Goal: Task Accomplishment & Management: Complete application form

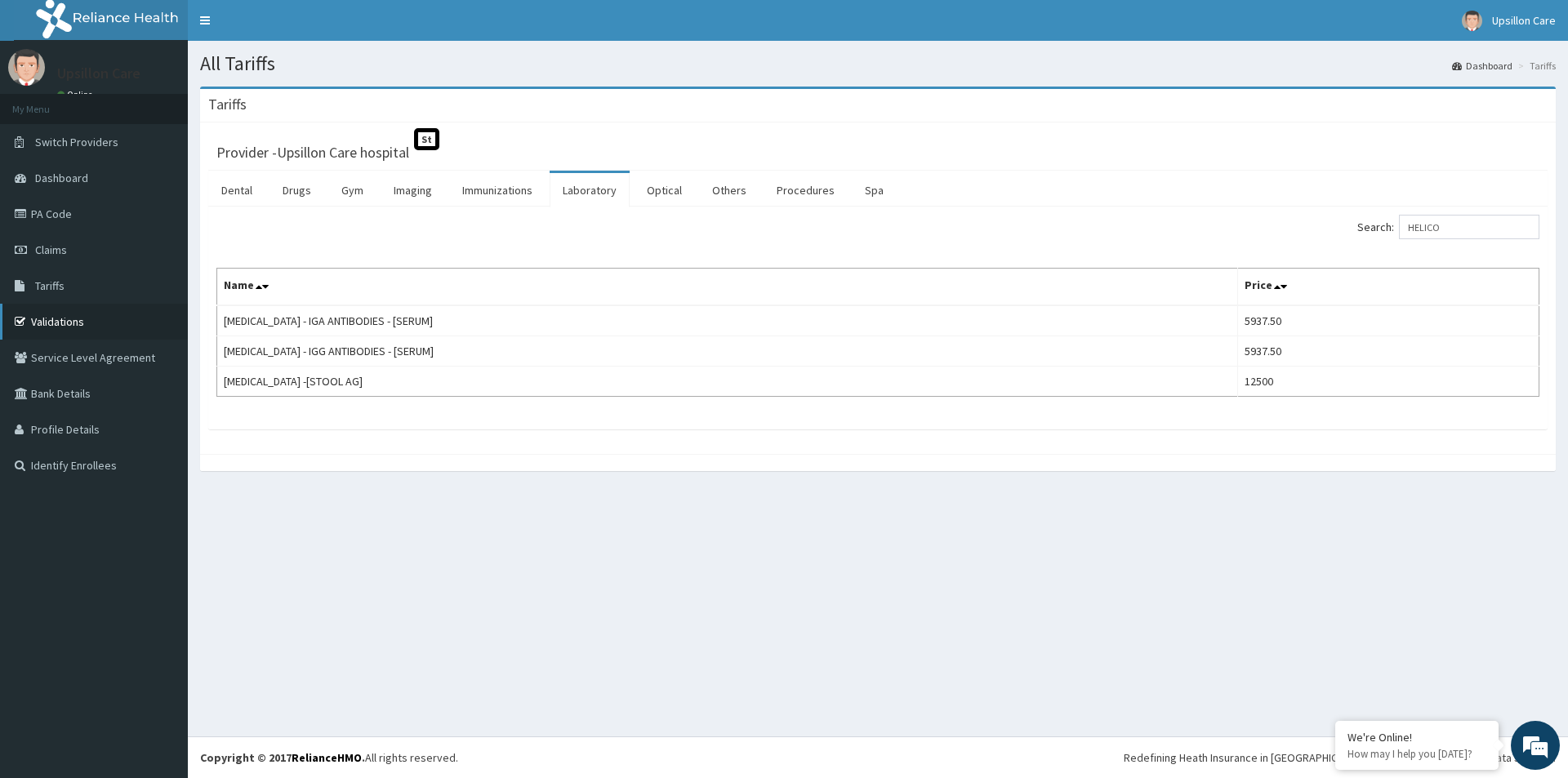
click at [58, 315] on link "Validations" at bounding box center [94, 322] width 188 height 36
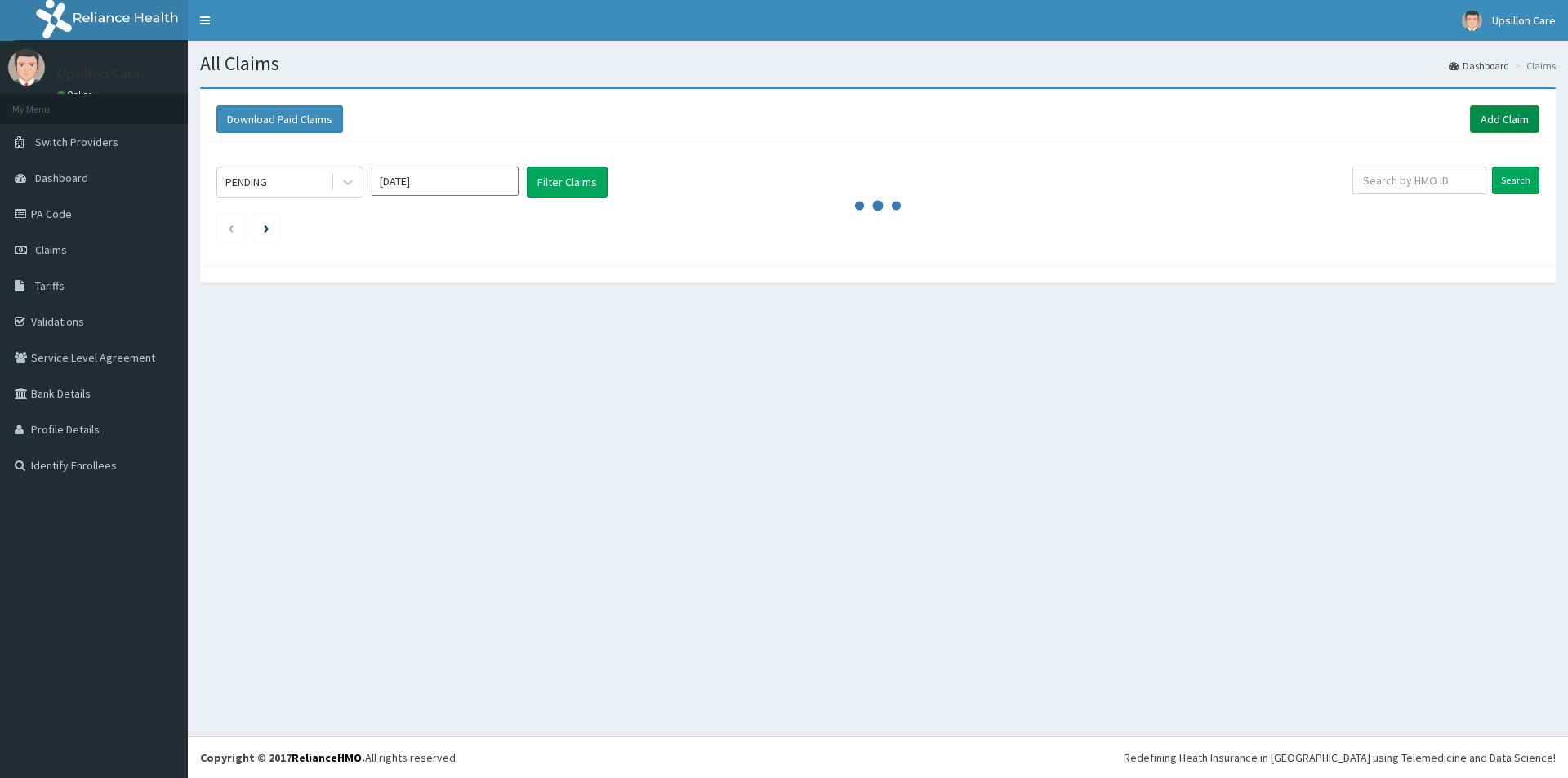
click at [1491, 114] on link "Add Claim" at bounding box center [1505, 119] width 70 height 28
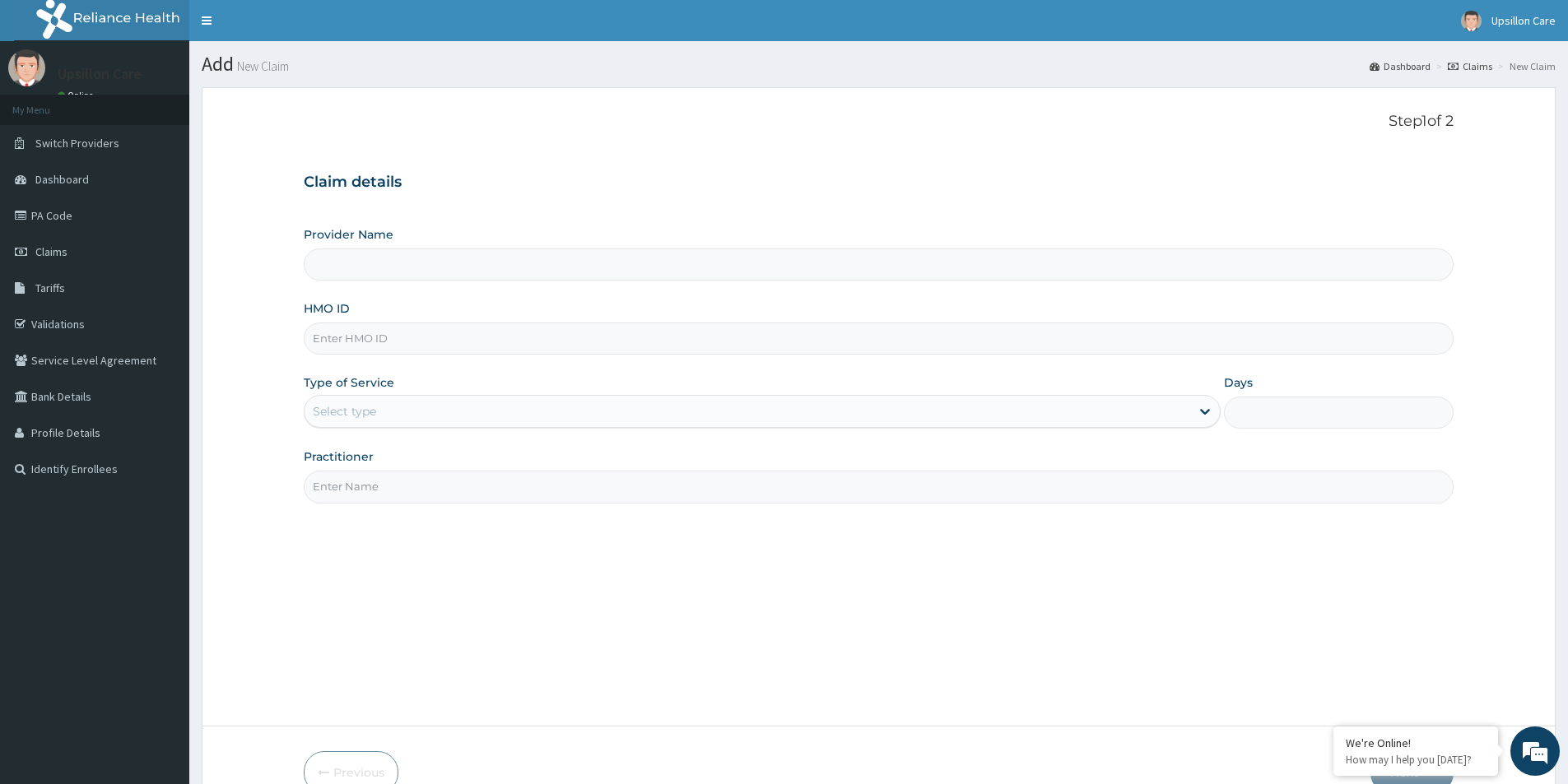
click at [677, 329] on input "HMO ID" at bounding box center [878, 338] width 1149 height 32
type input "Upsillon Care hospital"
paste input "OAS/10014/C"
type input "OAS/10014/C"
click at [684, 424] on div "Select type" at bounding box center [747, 411] width 886 height 26
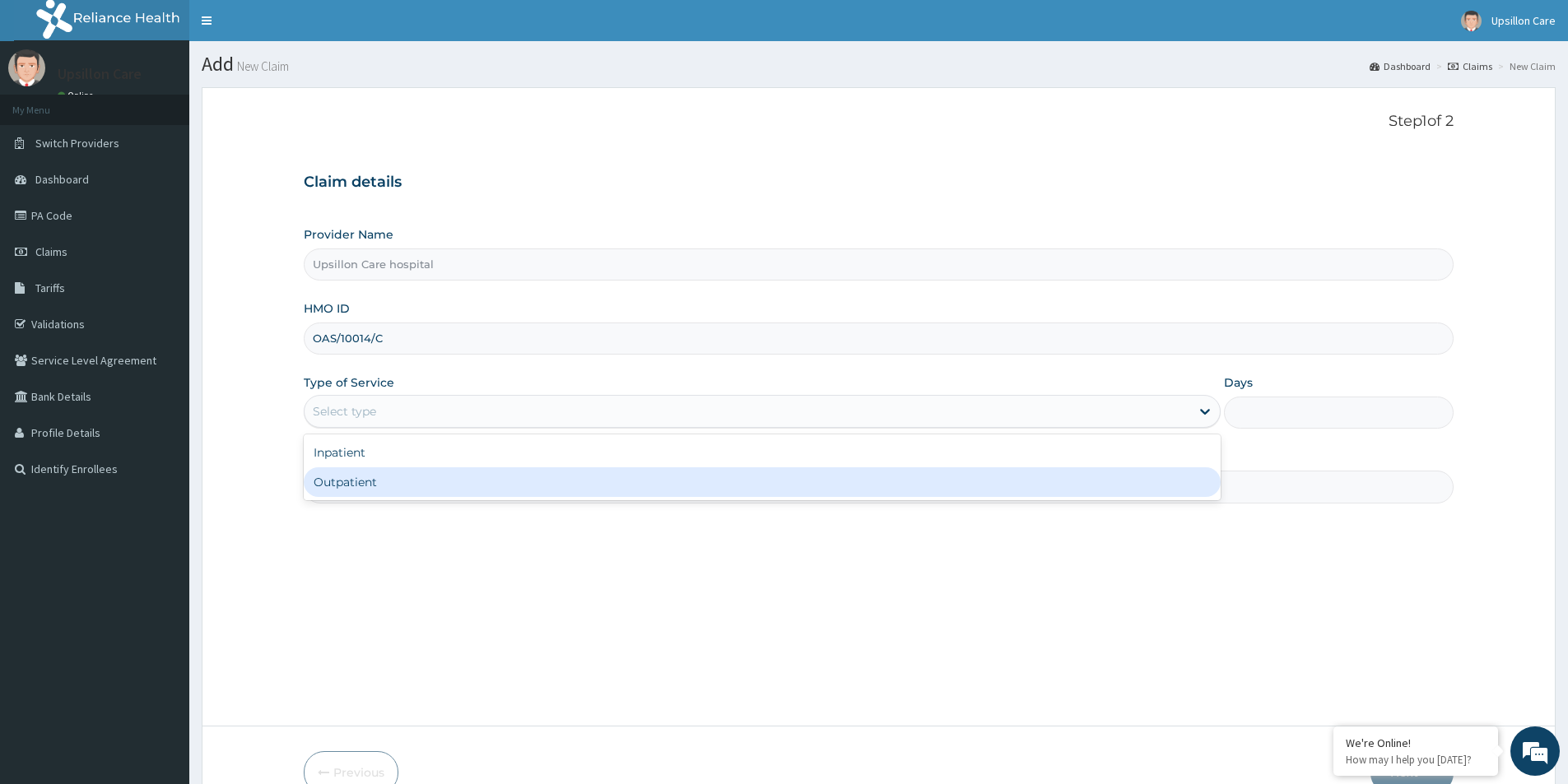
click at [529, 497] on div "Outpatient" at bounding box center [761, 482] width 917 height 30
type input "1"
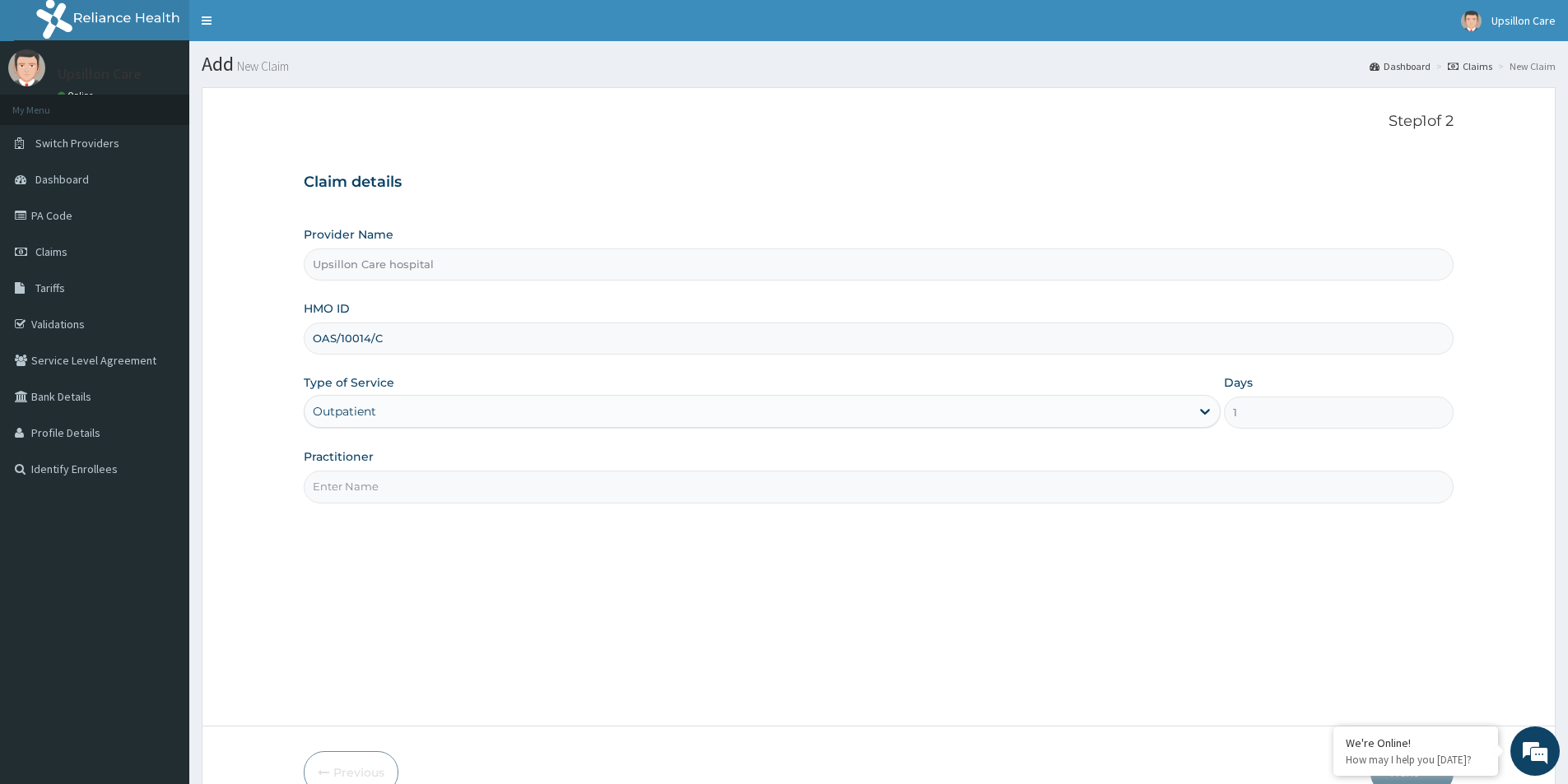
click at [527, 489] on input "Practitioner" at bounding box center [878, 487] width 1149 height 32
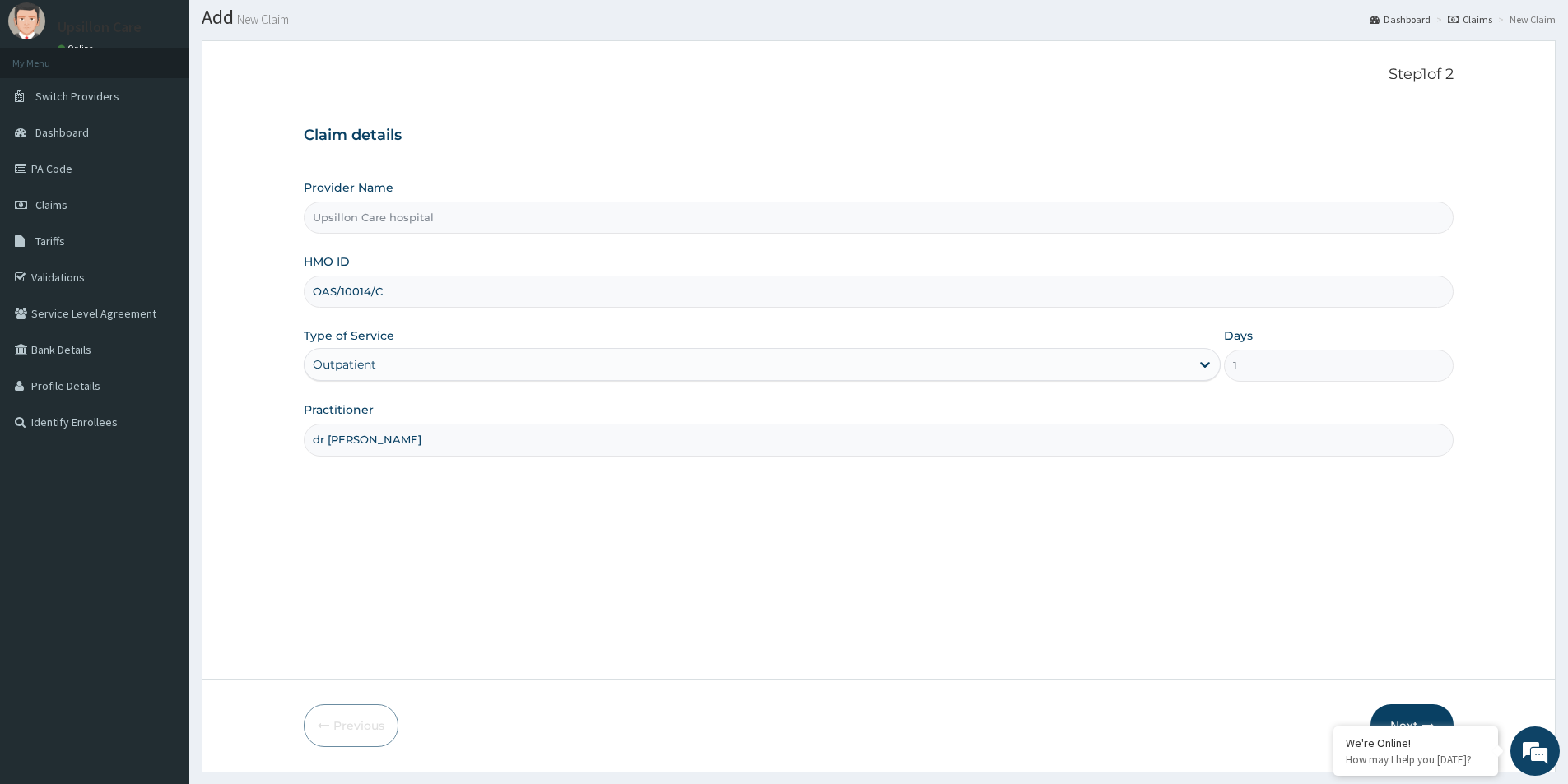
scroll to position [90, 0]
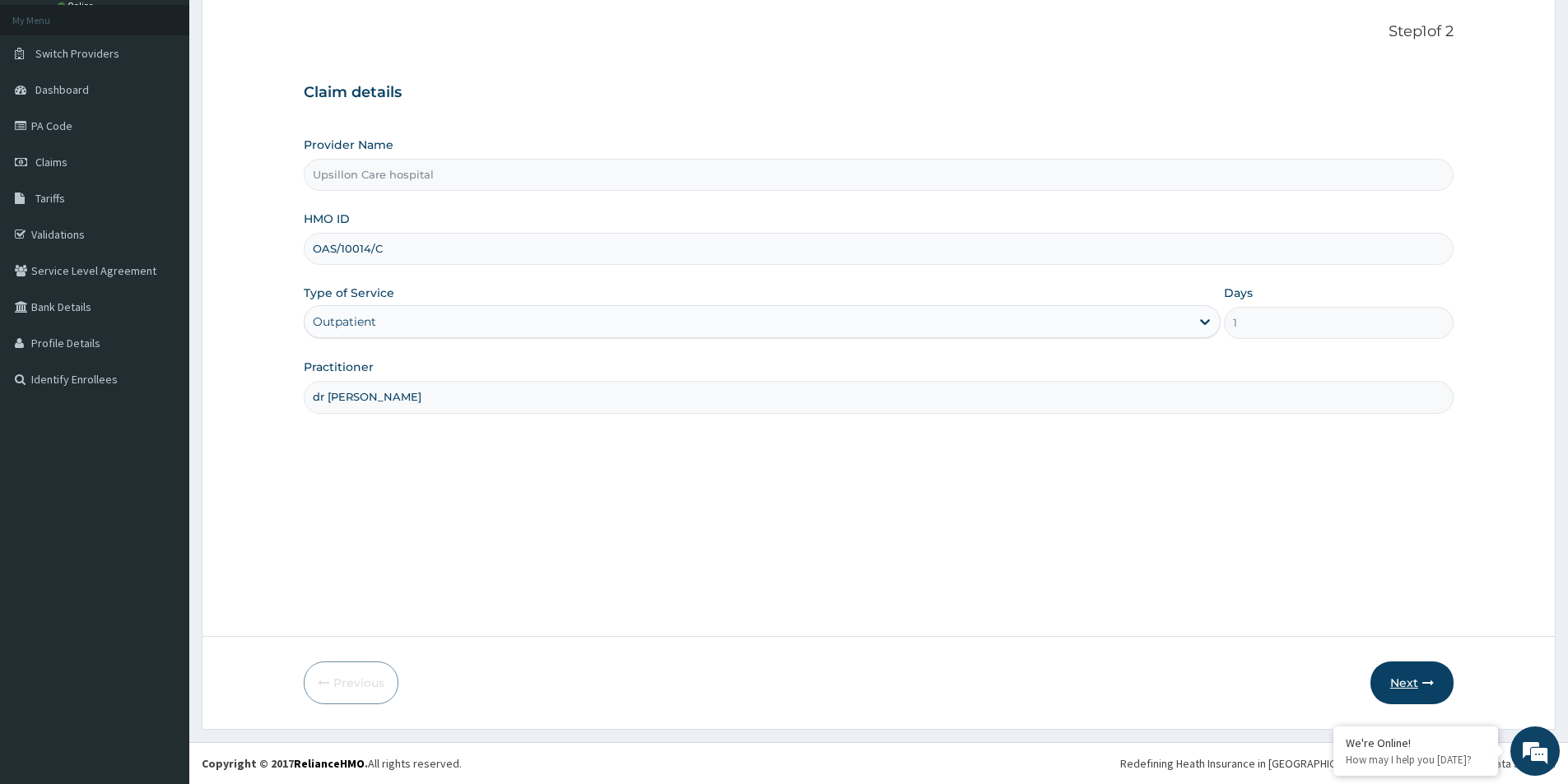
type input "dr greg"
click at [1413, 693] on button "Next" at bounding box center [1411, 683] width 83 height 43
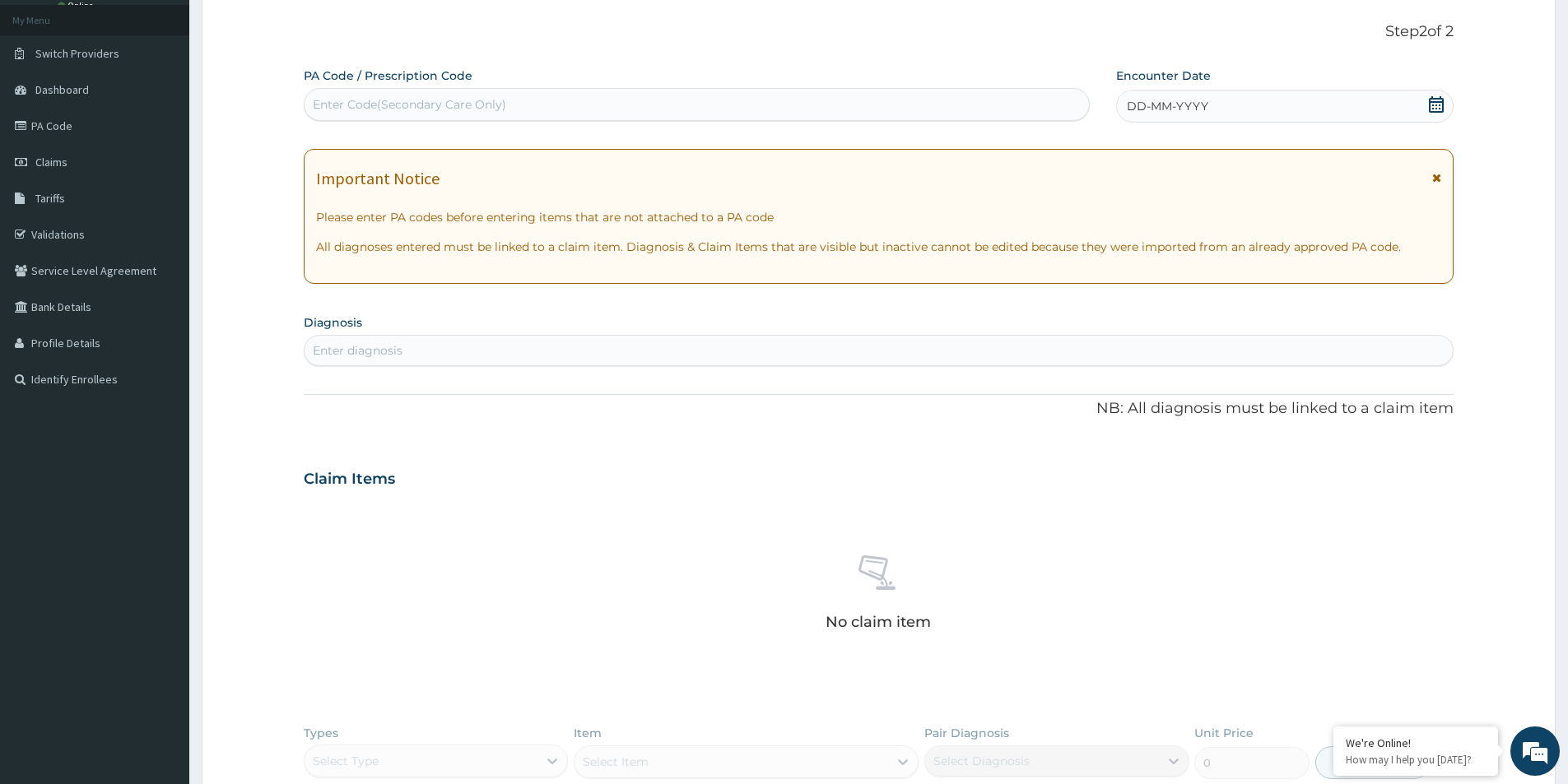
click at [486, 351] on div "Enter diagnosis" at bounding box center [879, 350] width 1149 height 26
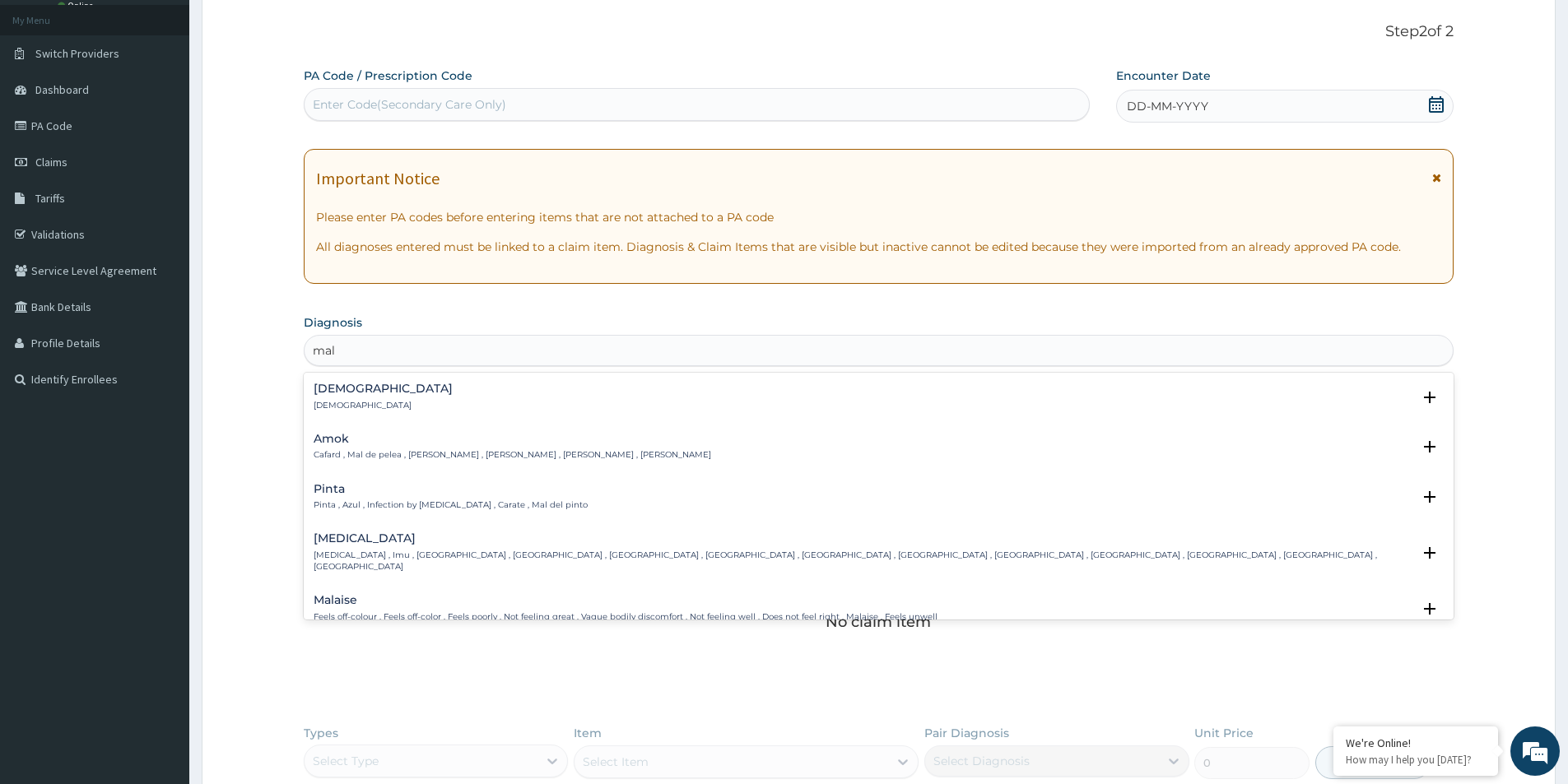
type input "mal"
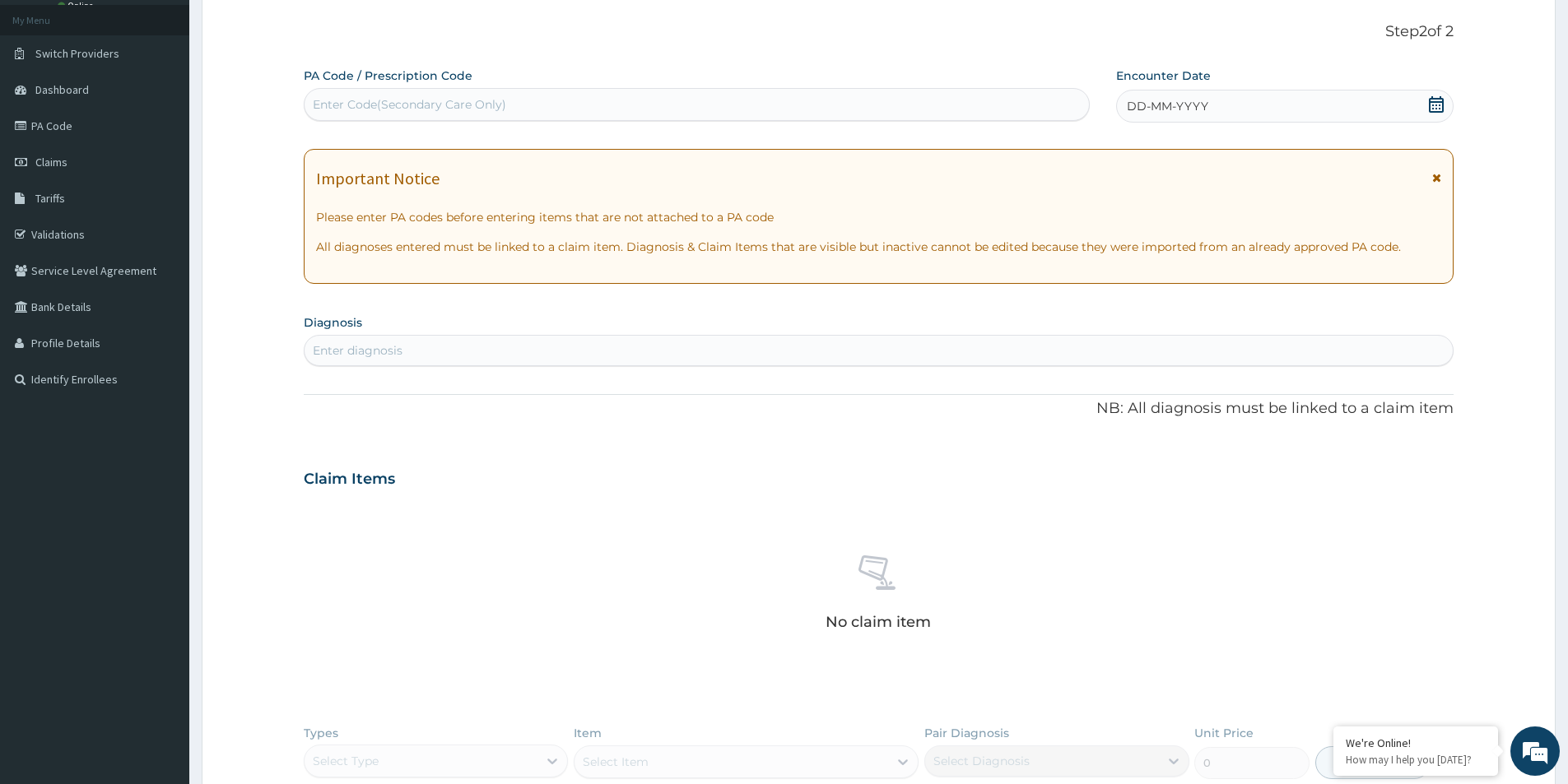
click at [913, 452] on div "PA Code / Prescription Code Enter Code(Secondary Care Only) Encounter Date DD-M…" at bounding box center [878, 485] width 1149 height 835
click at [530, 349] on div "Enter diagnosis" at bounding box center [879, 350] width 1149 height 26
type input "mala"
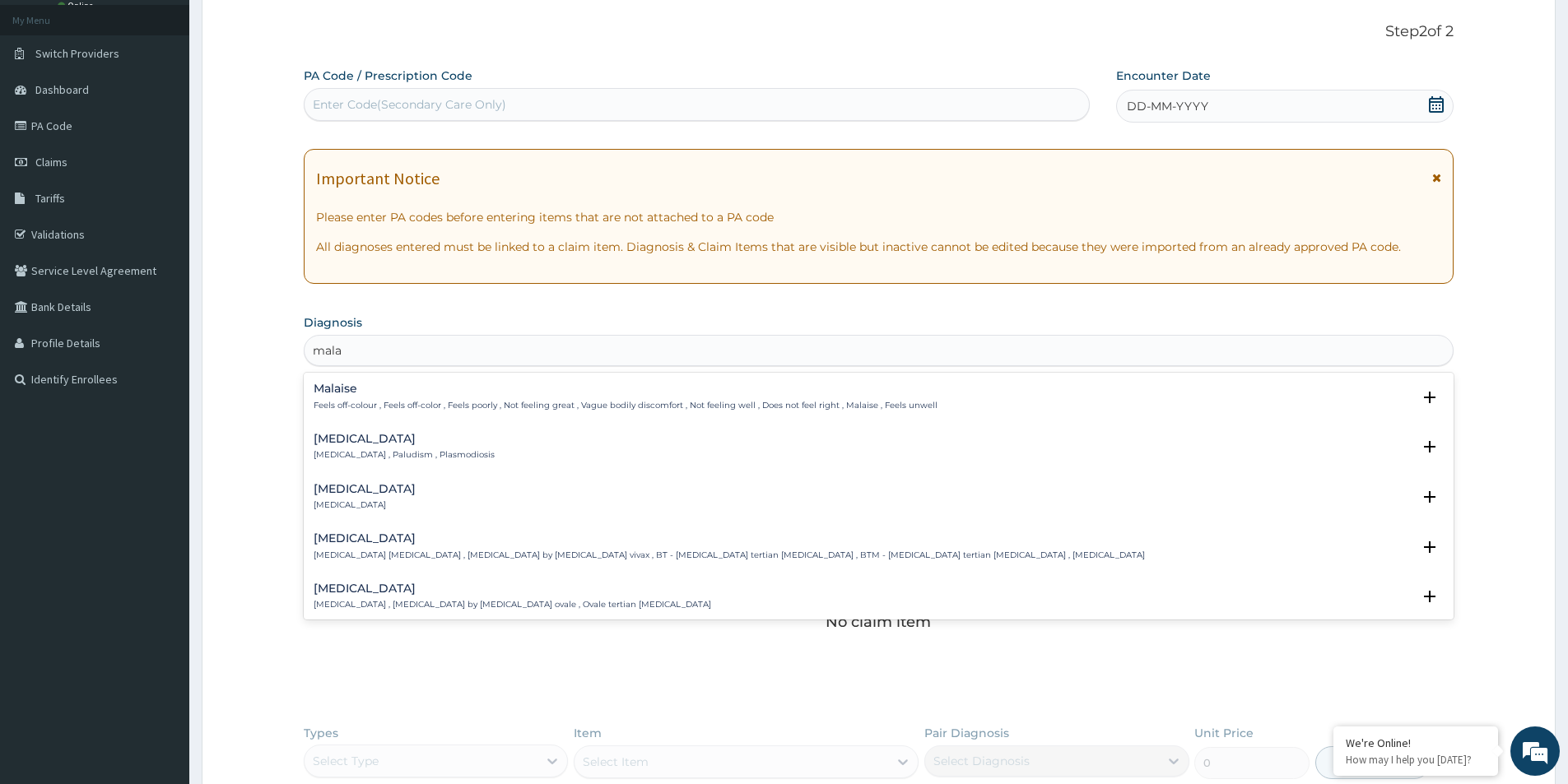
click at [396, 458] on p "Malaria , Paludism , Plasmodiosis" at bounding box center [403, 455] width 181 height 12
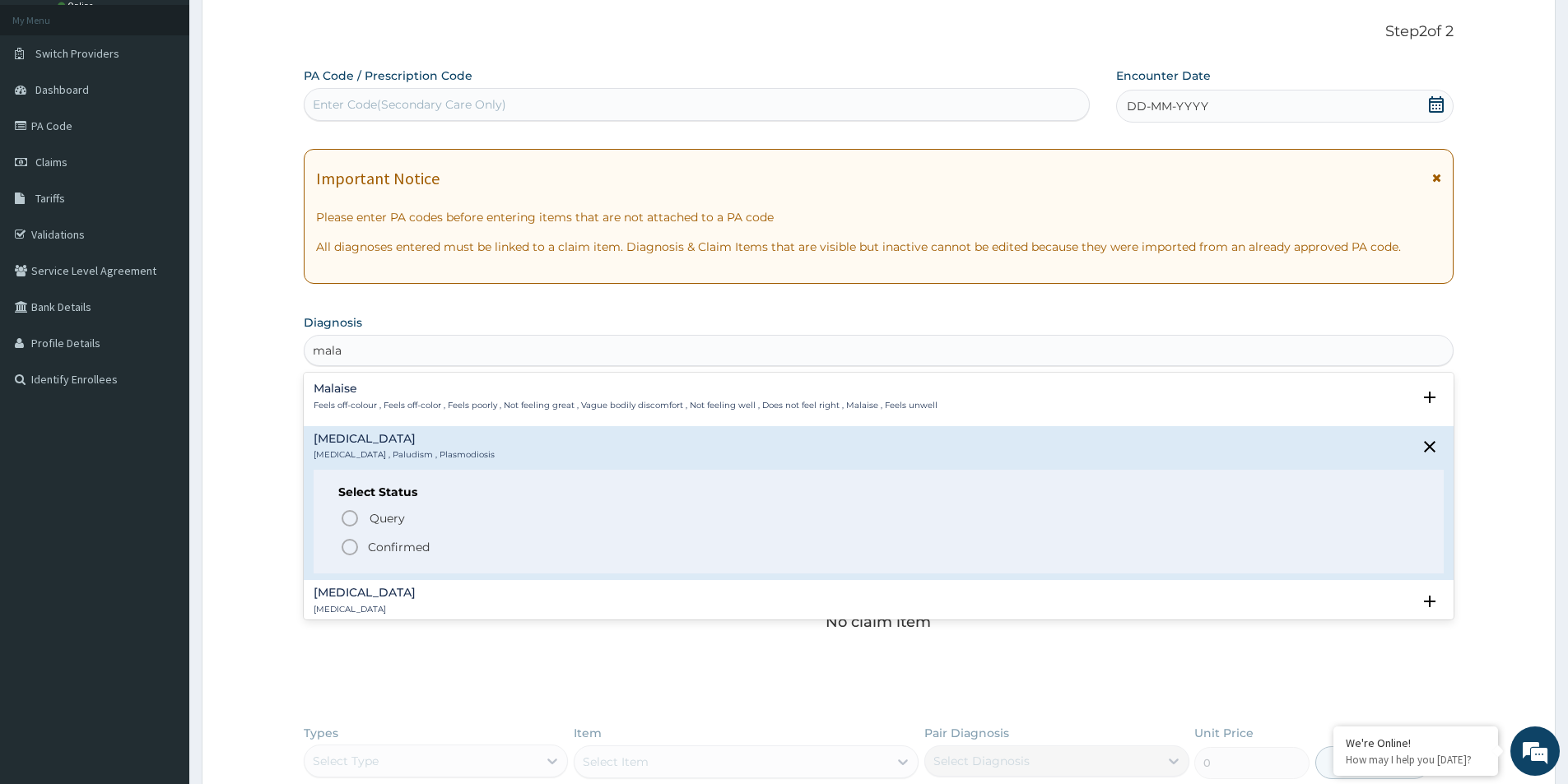
click at [366, 543] on span "Confirmed" at bounding box center [879, 547] width 1079 height 20
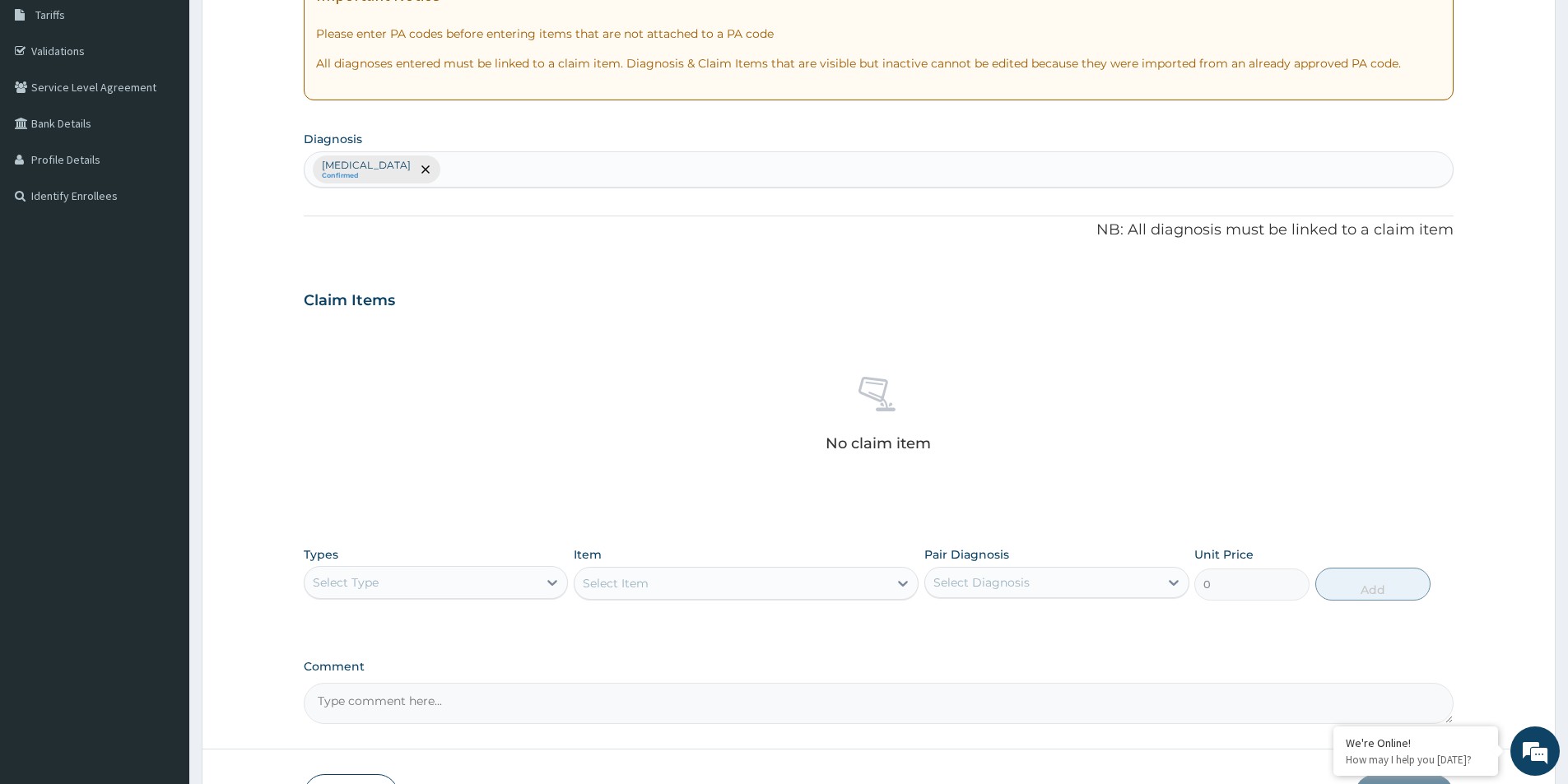
scroll to position [386, 0]
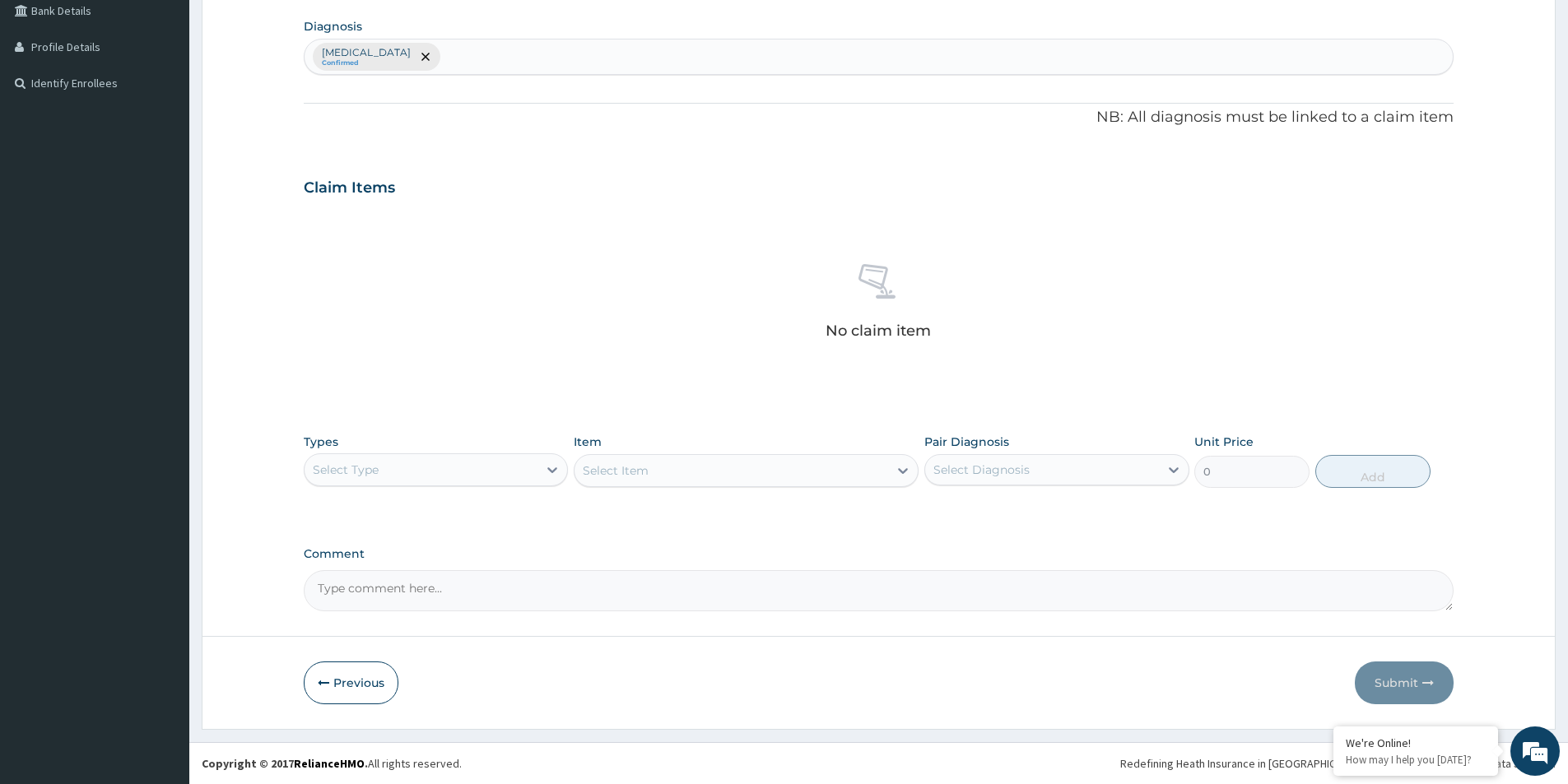
click at [601, 61] on div "Malaria Confirmed" at bounding box center [879, 57] width 1149 height 34
type input "sep"
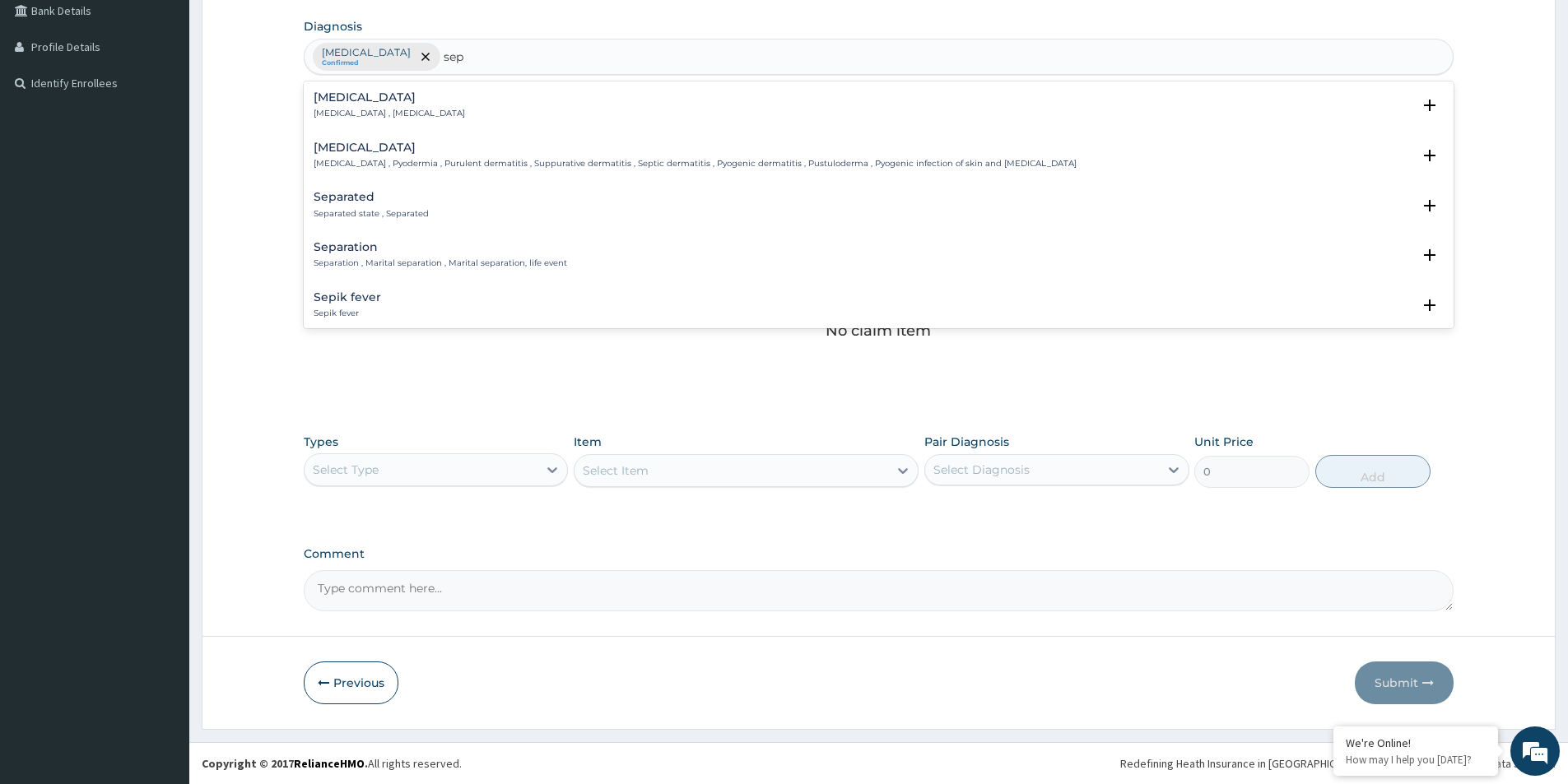
click at [473, 94] on div "Sepsis Systemic infection , Sepsis" at bounding box center [878, 105] width 1130 height 29
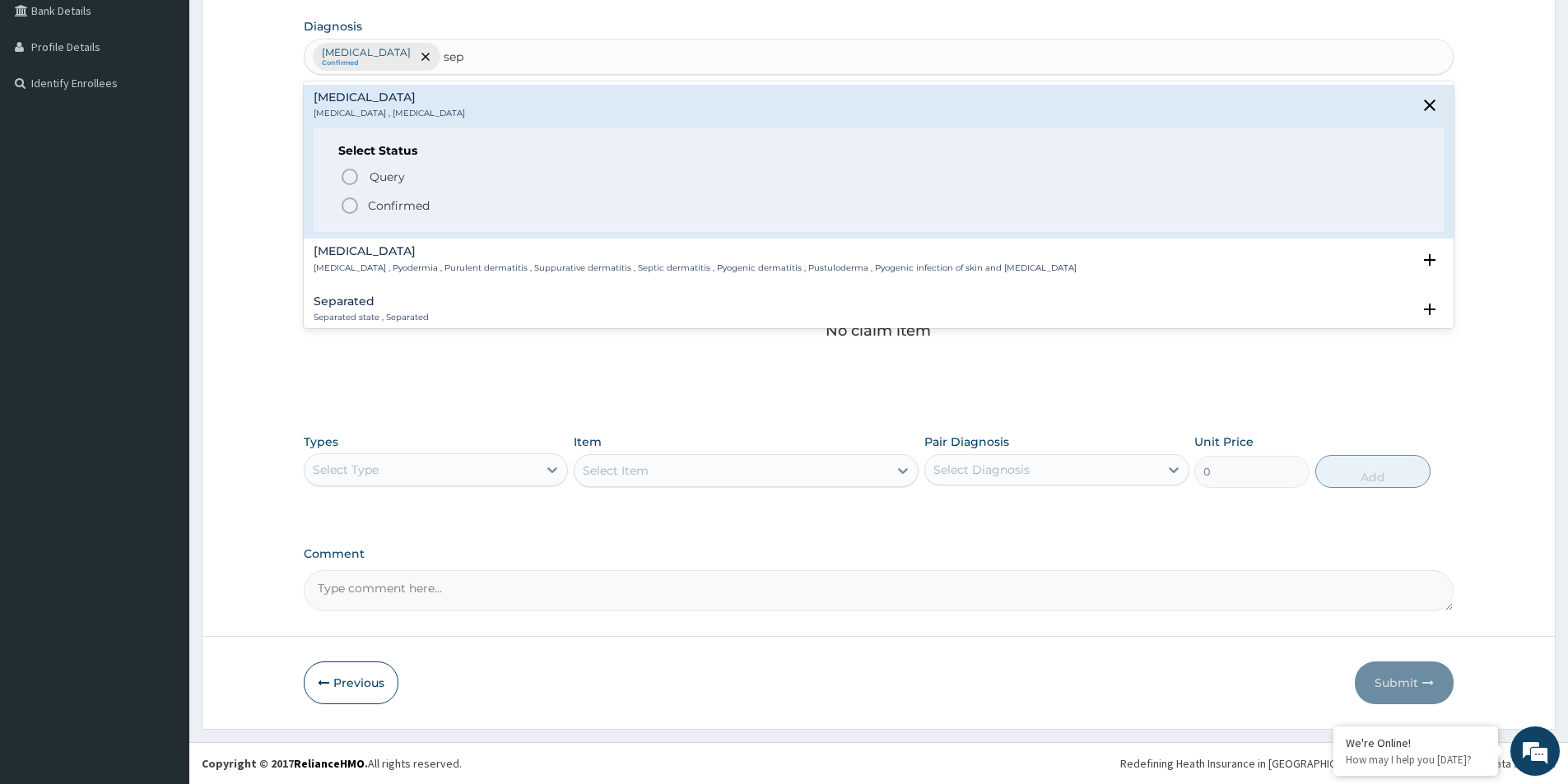
click at [341, 204] on icon "status option filled" at bounding box center [350, 206] width 20 height 20
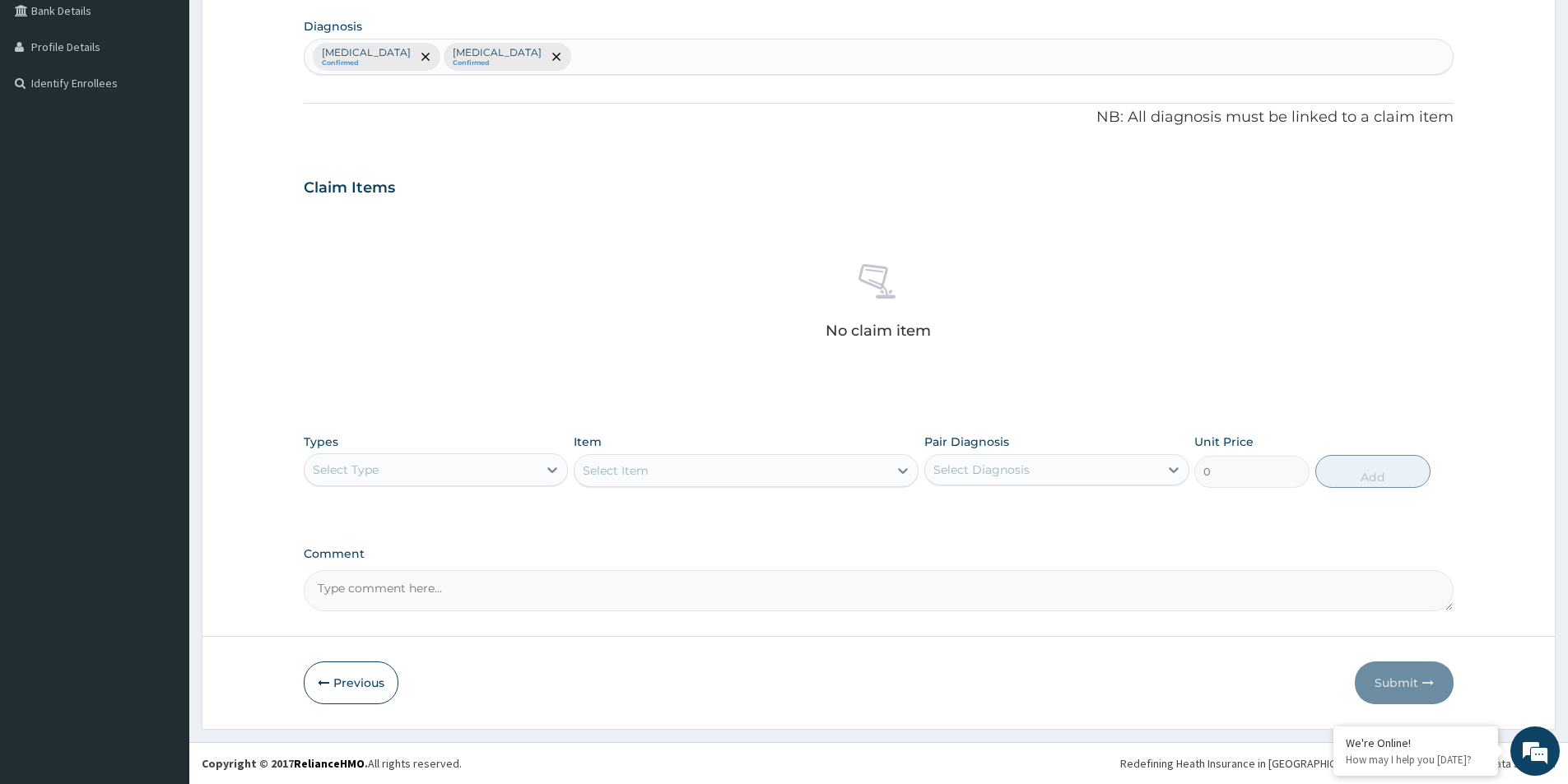
click at [437, 486] on div "Types Select Type" at bounding box center [436, 461] width 265 height 54
click at [455, 460] on div "Select Type" at bounding box center [420, 469] width 233 height 26
drag, startPoint x: 388, startPoint y: 581, endPoint x: 586, endPoint y: 466, distance: 229.0
click at [398, 573] on div "Procedures" at bounding box center [436, 570] width 265 height 30
drag, startPoint x: 602, startPoint y: 456, endPoint x: 633, endPoint y: 477, distance: 37.4
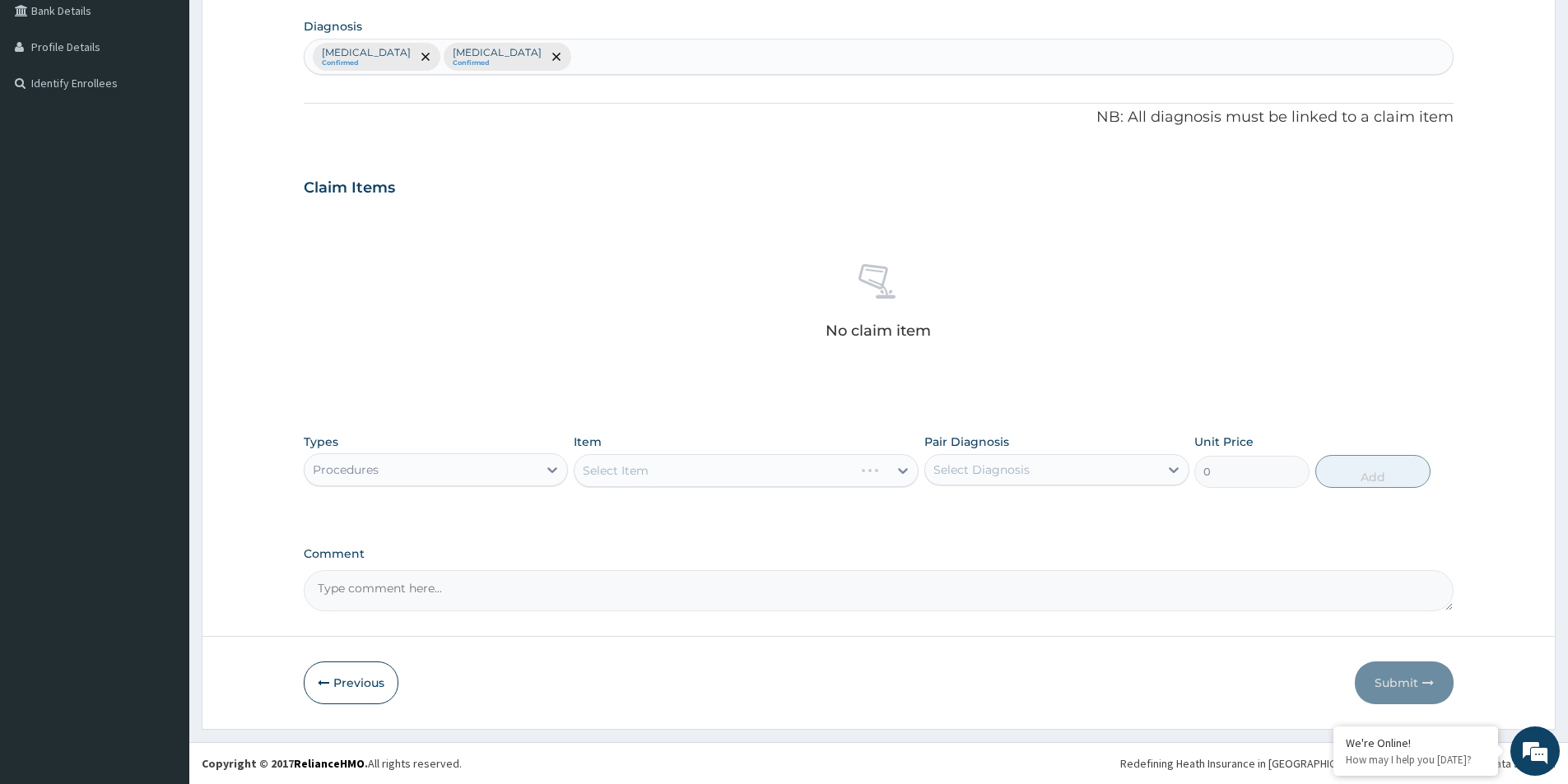
click at [603, 456] on div "Select Item" at bounding box center [745, 471] width 345 height 33
click at [635, 477] on div "Select Item" at bounding box center [745, 471] width 345 height 33
click at [653, 470] on div "Select Item" at bounding box center [745, 471] width 345 height 33
click at [825, 458] on div "Select Item" at bounding box center [745, 471] width 345 height 33
click at [821, 467] on div "Select Item" at bounding box center [745, 471] width 345 height 33
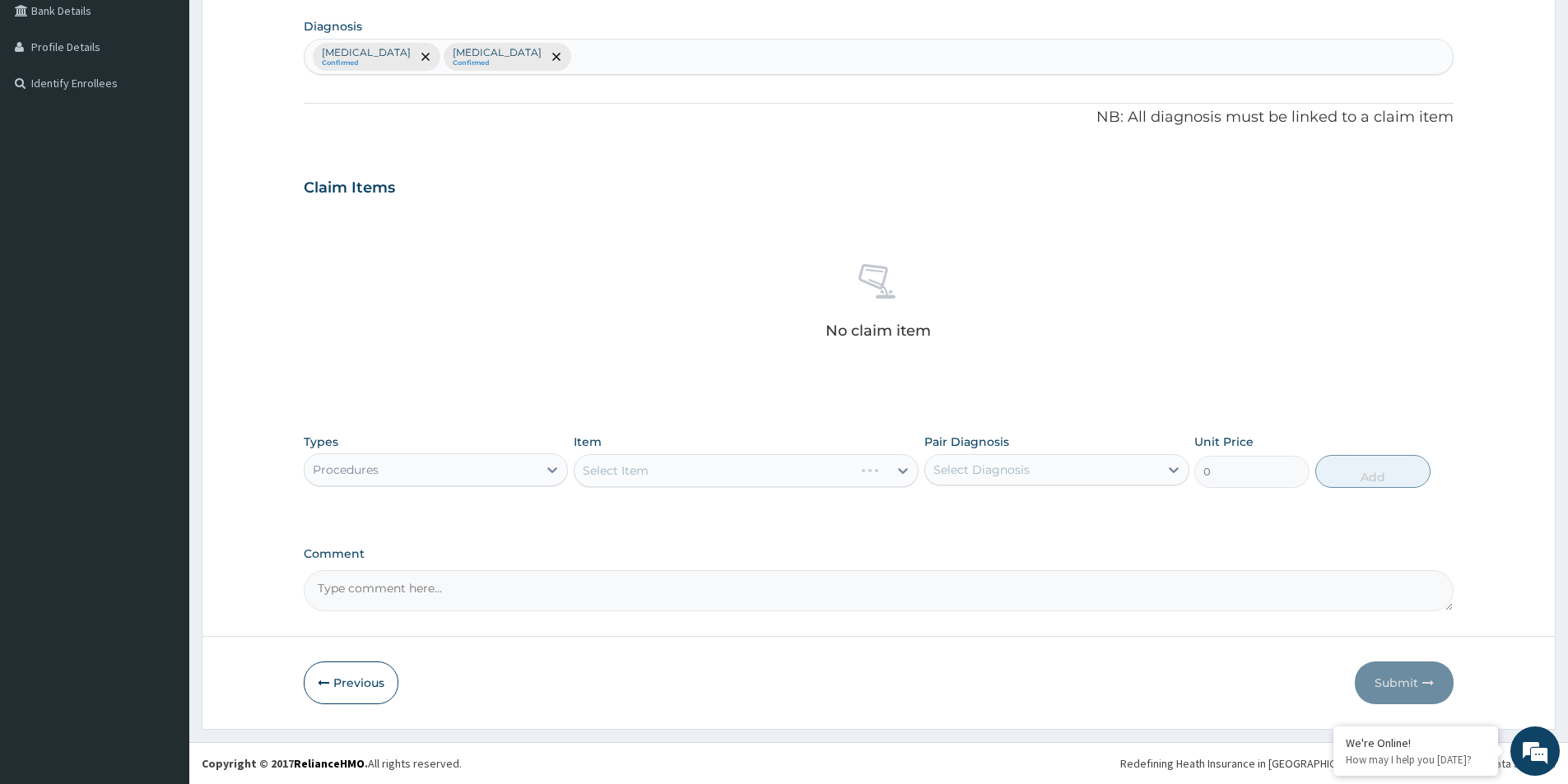
click at [819, 469] on div "Select Item" at bounding box center [745, 471] width 345 height 33
click at [804, 481] on div "Select Item" at bounding box center [745, 471] width 345 height 33
click at [827, 468] on div "Select Item" at bounding box center [745, 471] width 345 height 33
click at [829, 470] on div "Select Item" at bounding box center [745, 471] width 345 height 33
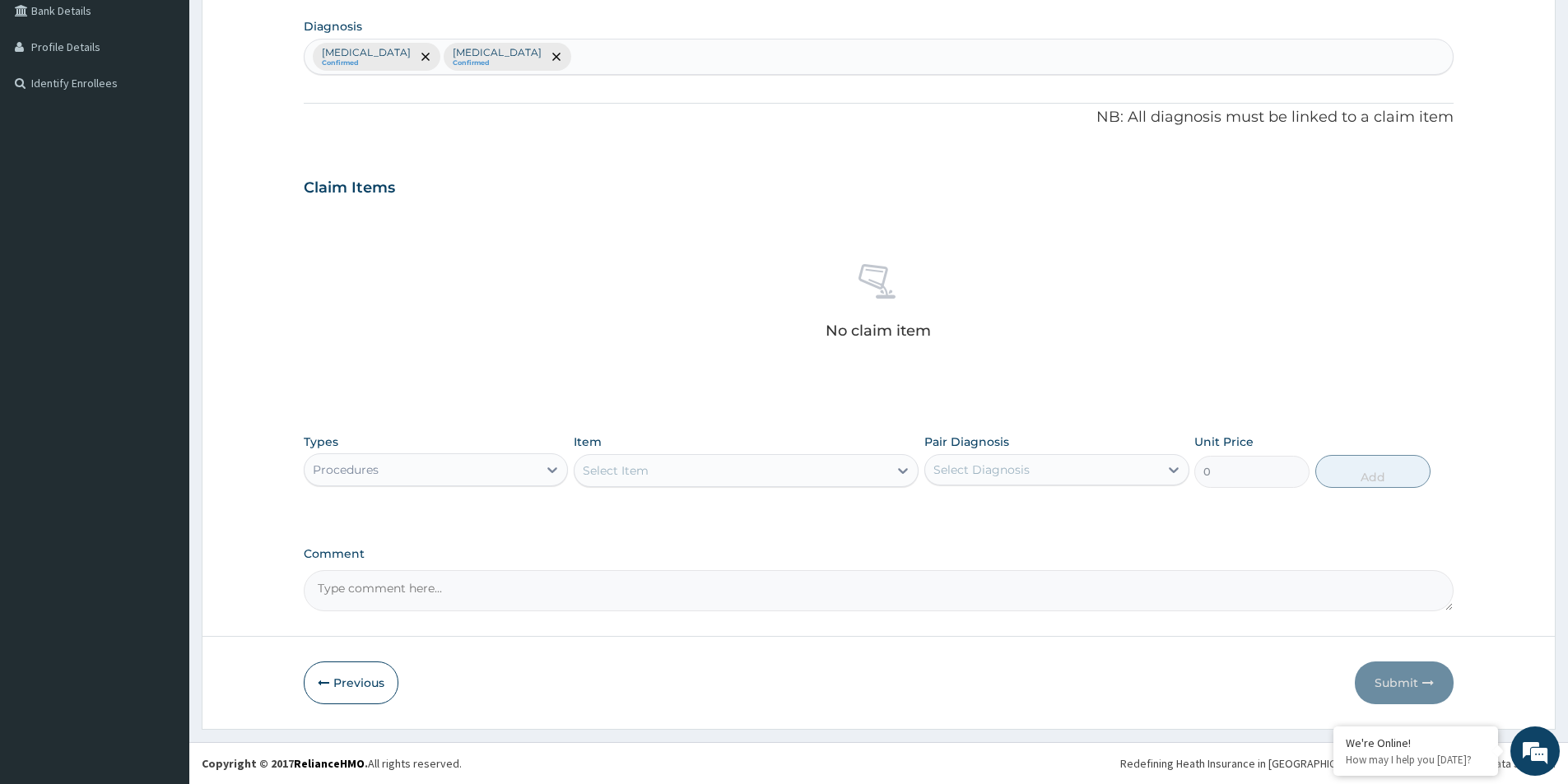
click at [842, 479] on div "Select Item" at bounding box center [731, 470] width 313 height 26
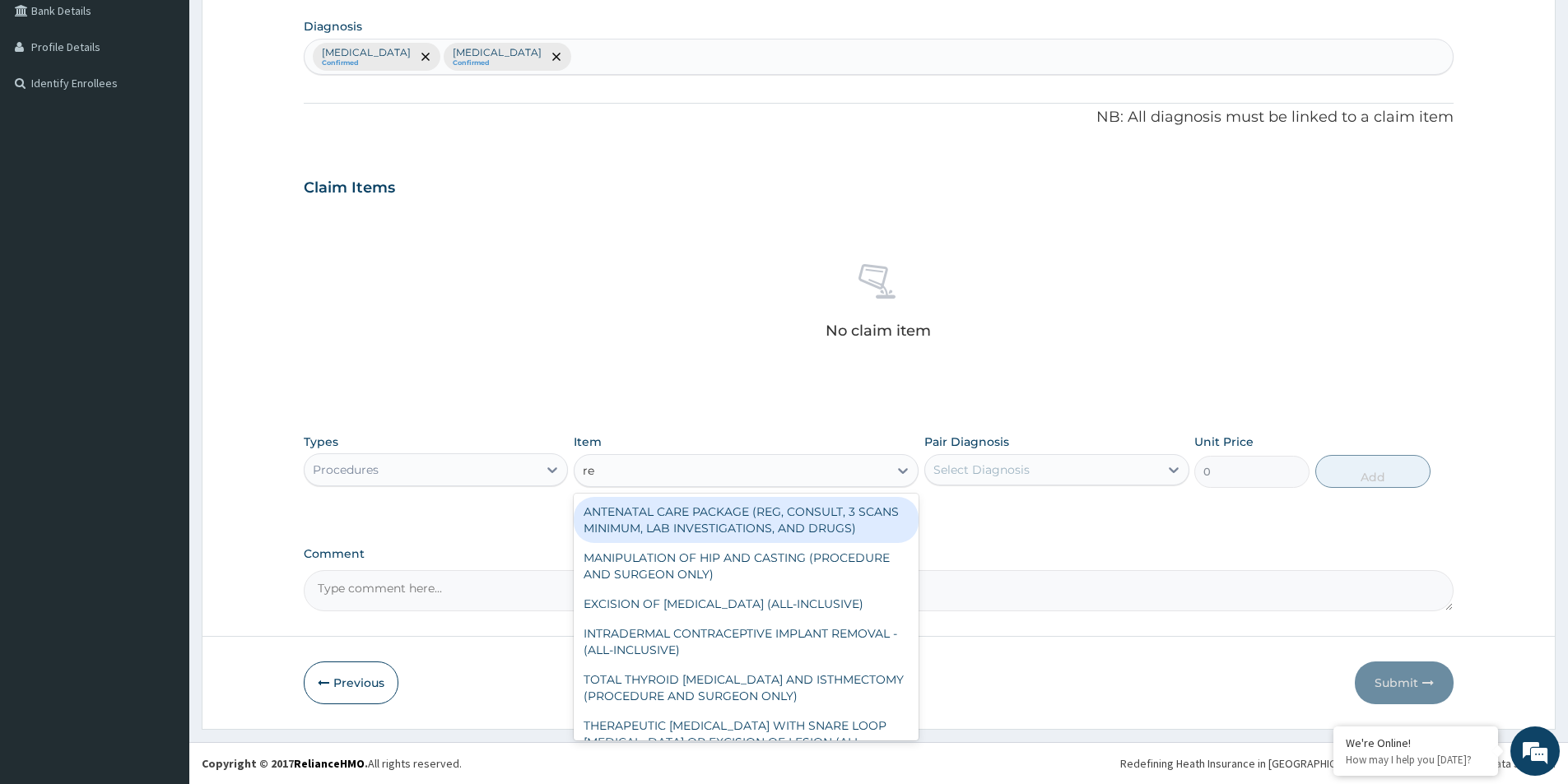
type input "reg"
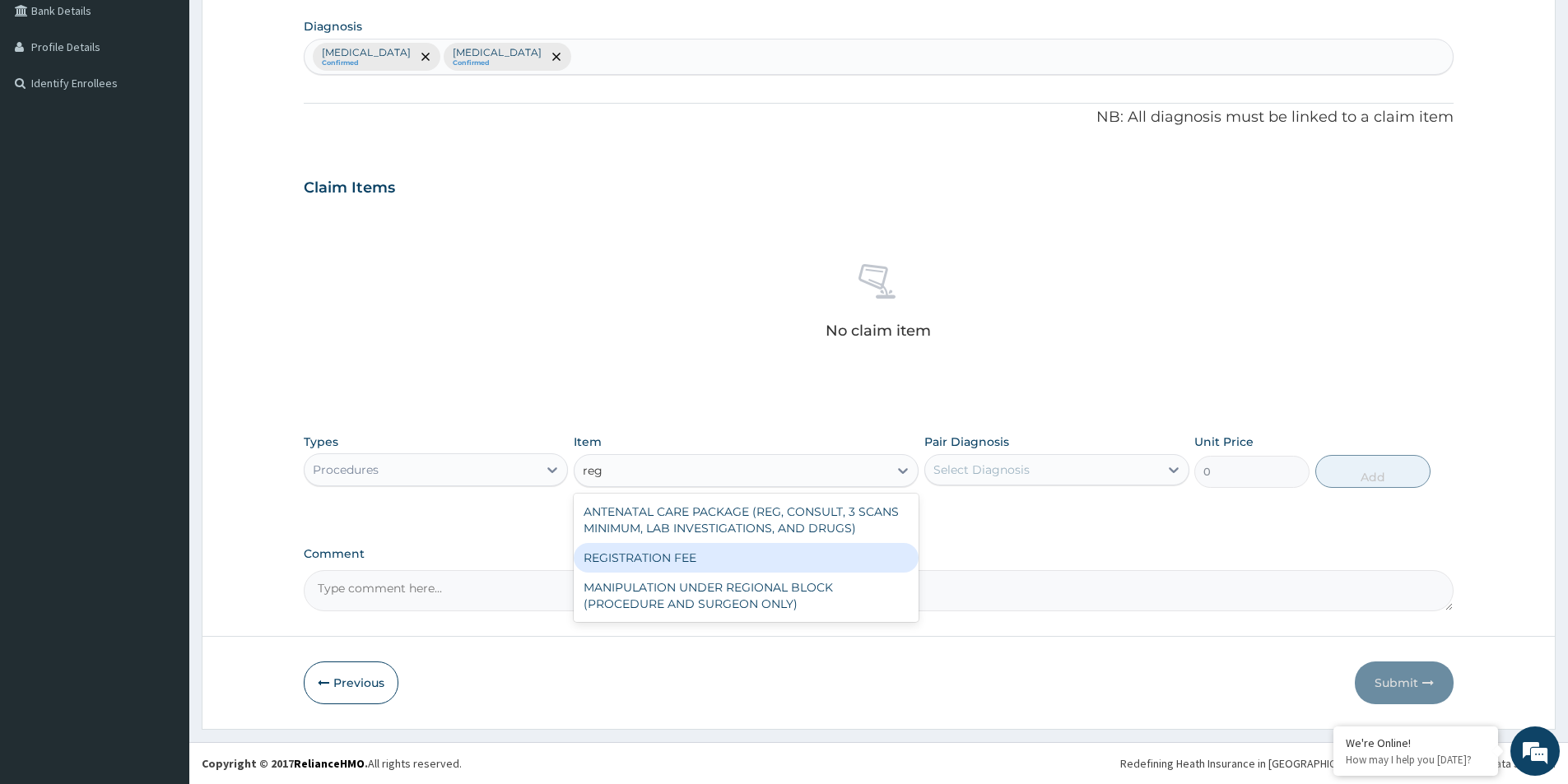
click at [784, 559] on div "REGISTRATION FEE" at bounding box center [745, 558] width 345 height 30
type input "2500"
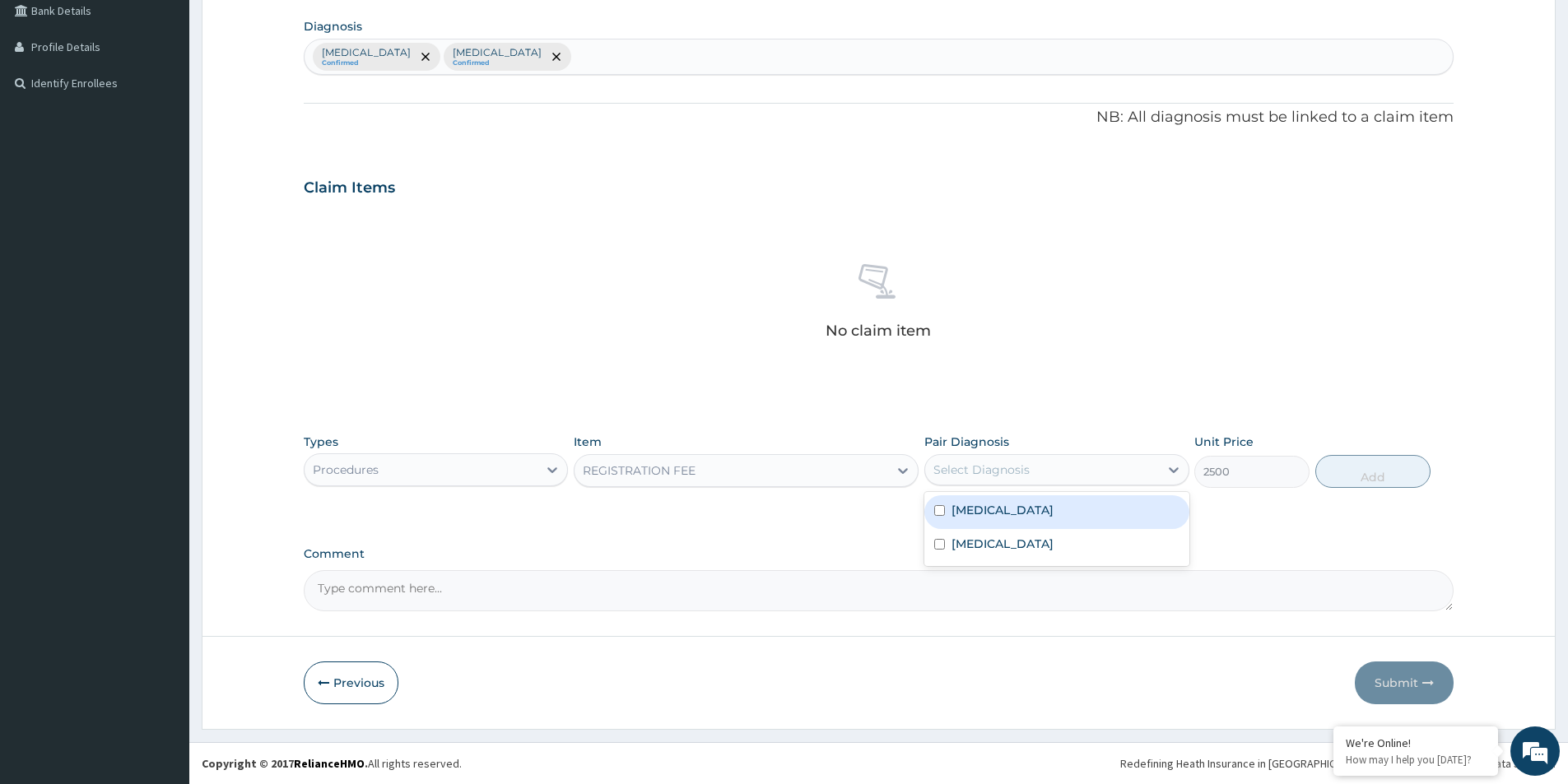
click at [1007, 479] on div "Select Diagnosis" at bounding box center [1041, 469] width 233 height 26
drag, startPoint x: 1003, startPoint y: 512, endPoint x: 1002, endPoint y: 520, distance: 8.1
click at [1003, 517] on div "[MEDICAL_DATA]" at bounding box center [1057, 511] width 265 height 33
checkbox input "true"
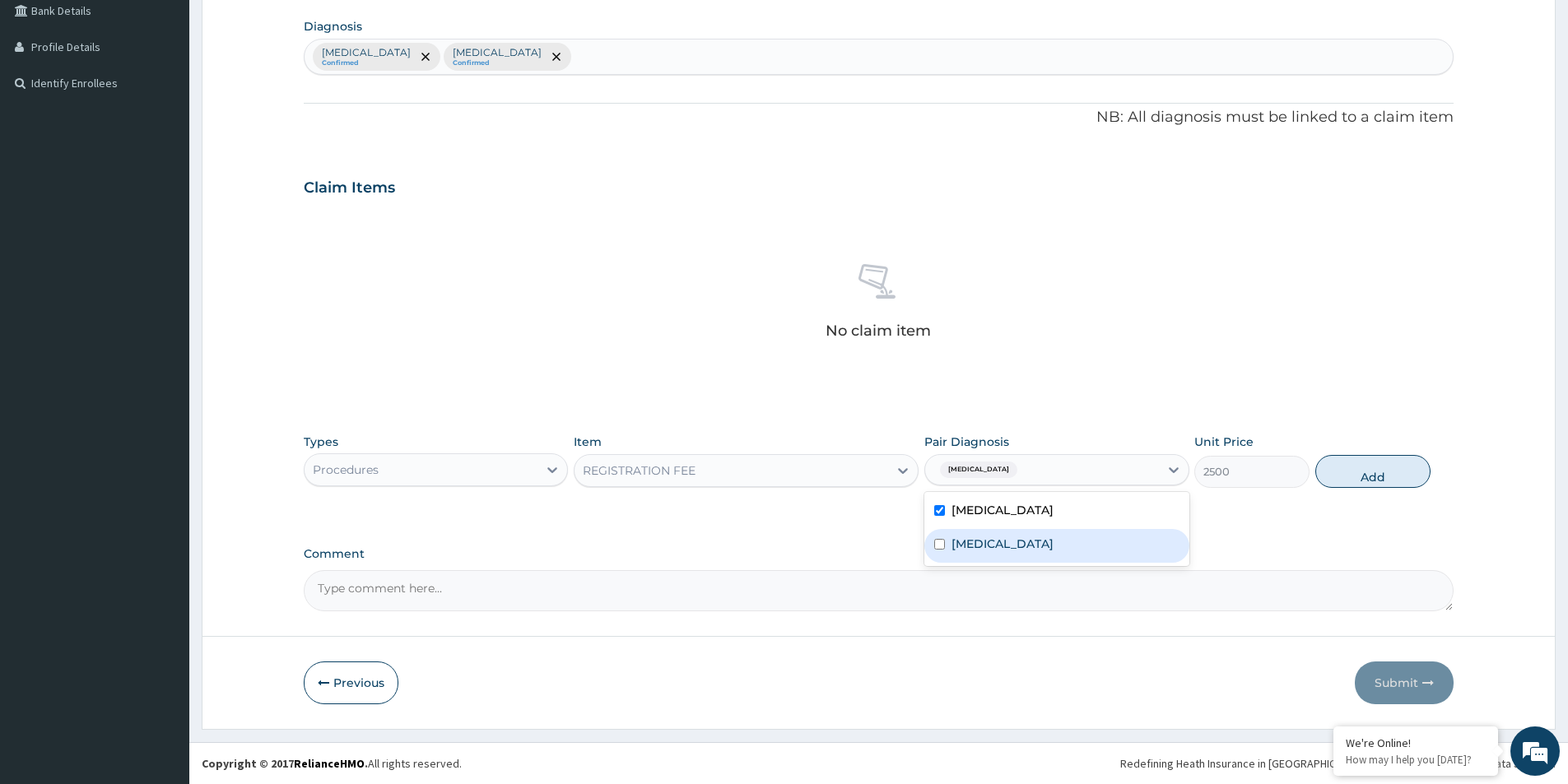
click at [994, 544] on div "[MEDICAL_DATA]" at bounding box center [1057, 545] width 265 height 33
checkbox input "true"
click at [1369, 473] on button "Add" at bounding box center [1373, 472] width 115 height 33
type input "0"
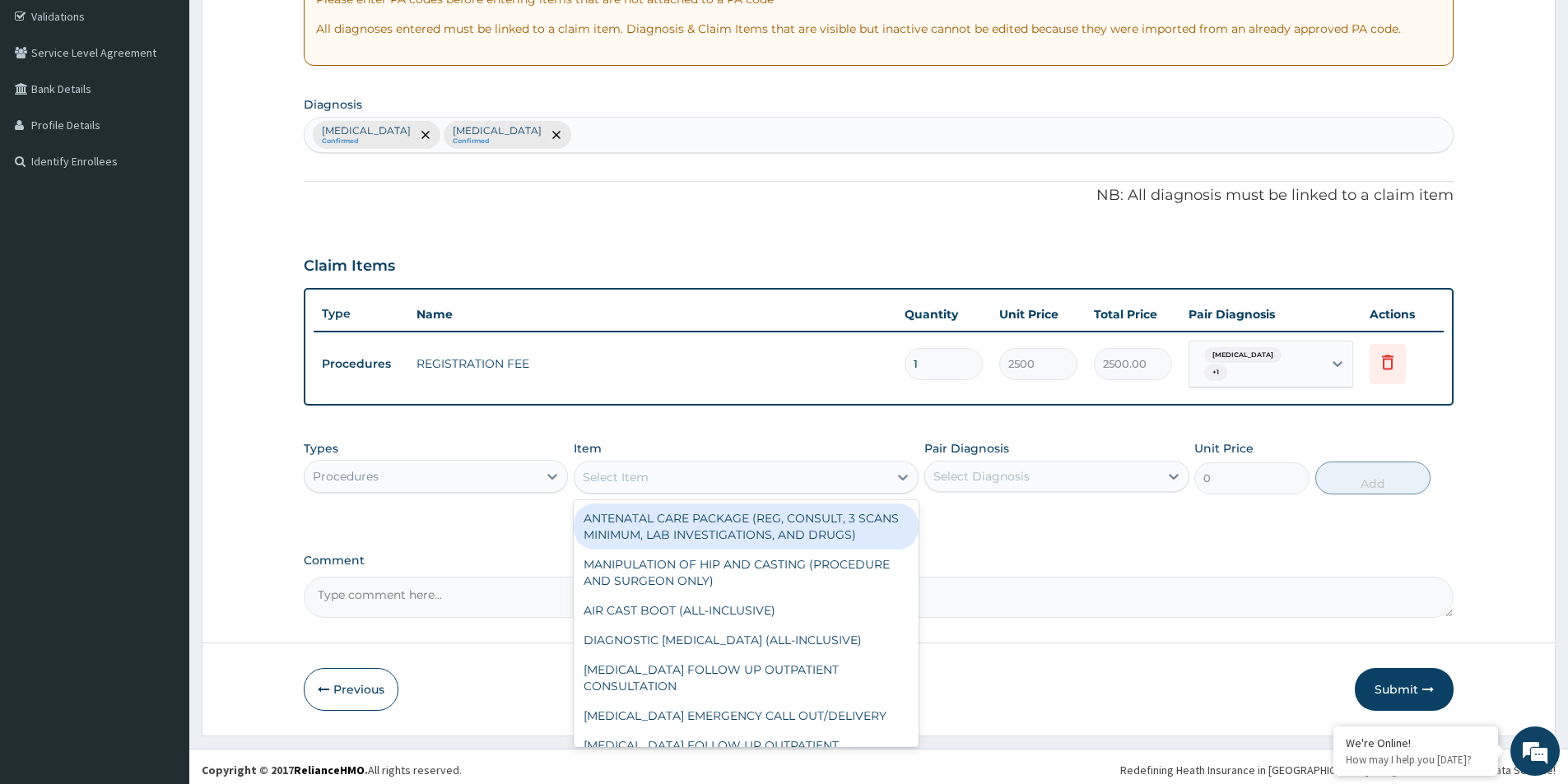
click at [787, 473] on div "Select Item" at bounding box center [731, 477] width 313 height 26
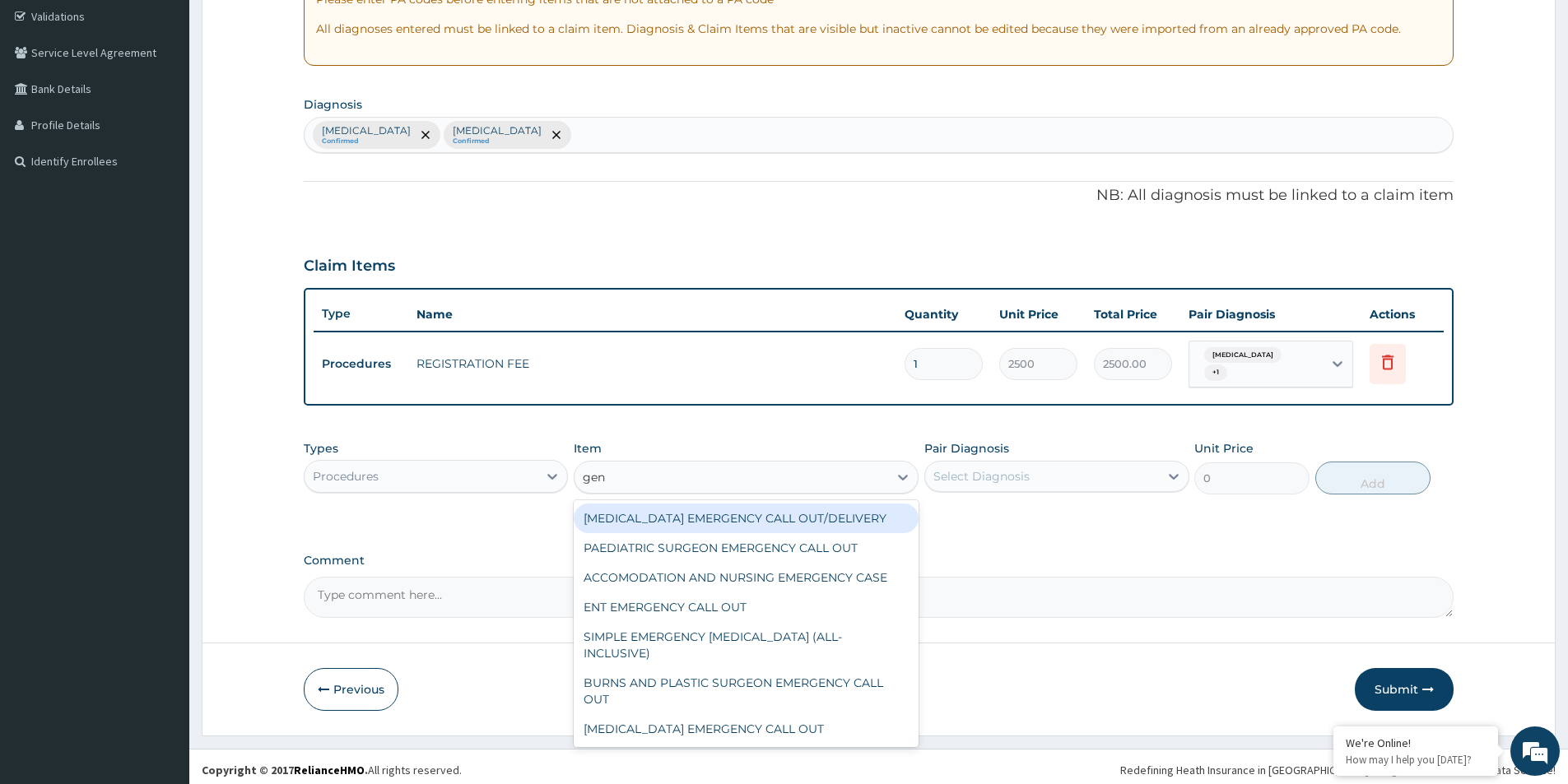
type input "gene"
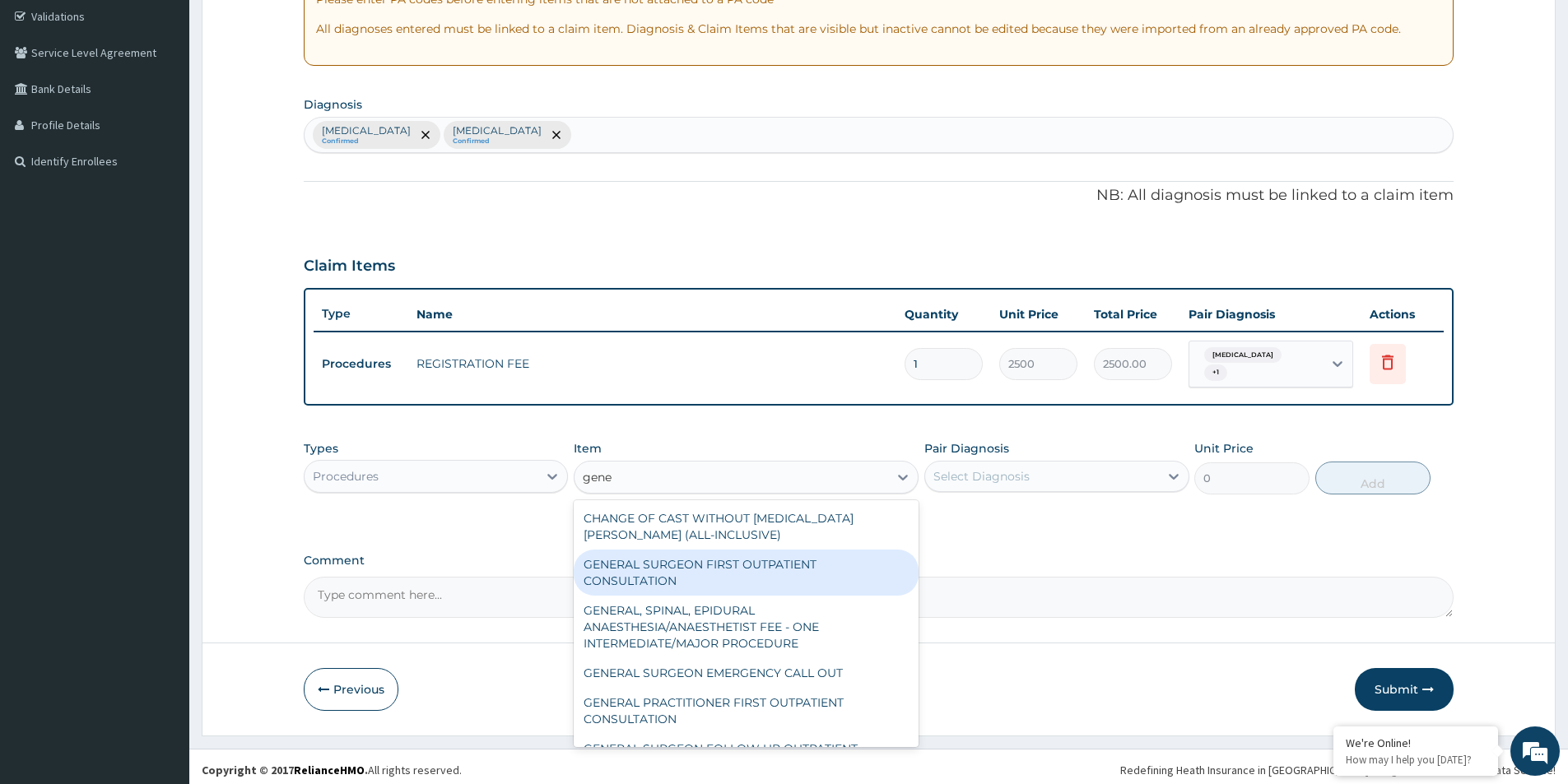
click at [769, 563] on div "GENERAL SURGEON FIRST OUTPATIENT CONSULTATION" at bounding box center [745, 572] width 345 height 46
type input "22500"
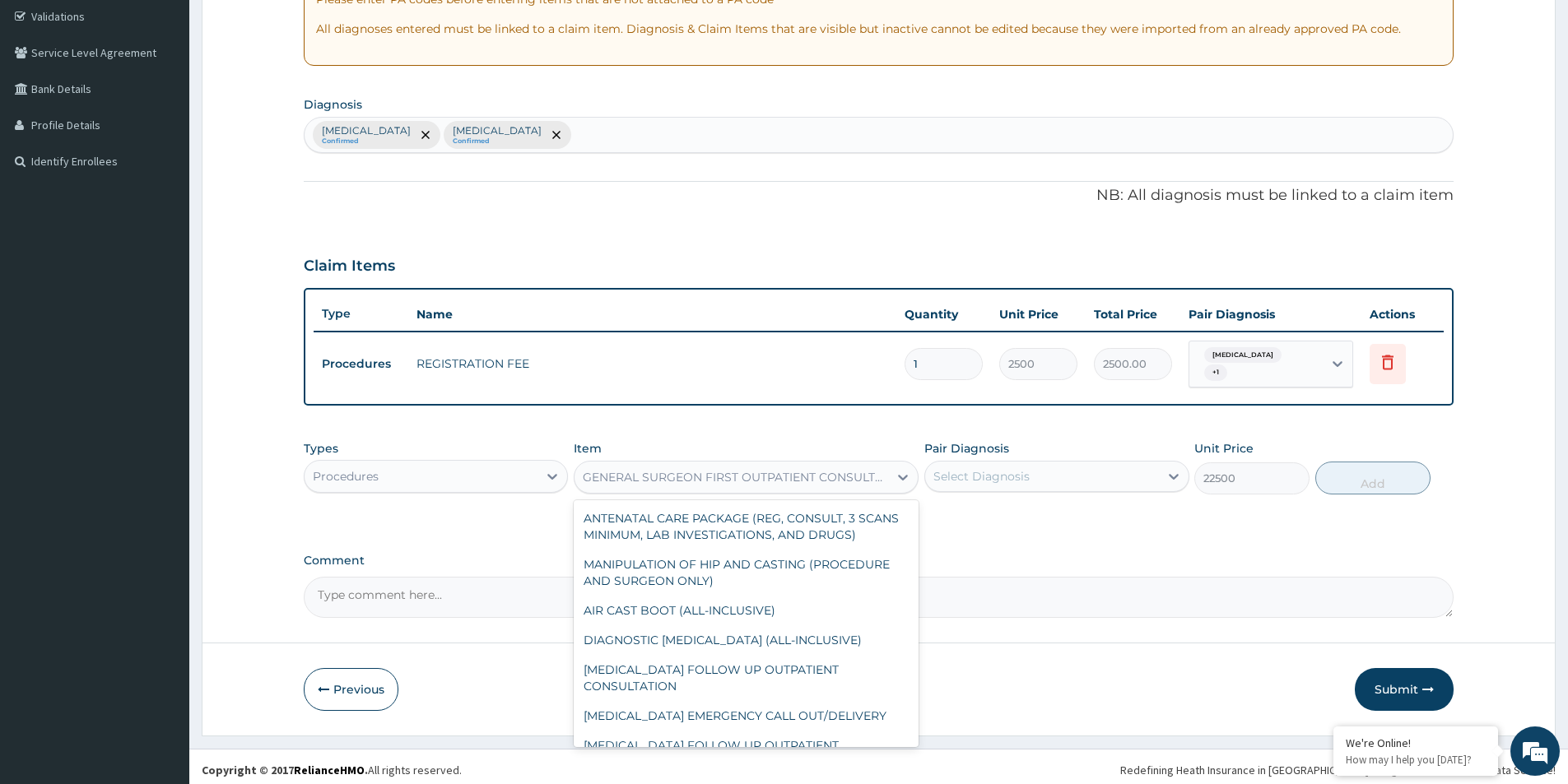
click at [820, 476] on div "GENERAL SURGEON FIRST OUTPATIENT CONSULTATION" at bounding box center [735, 477] width 307 height 16
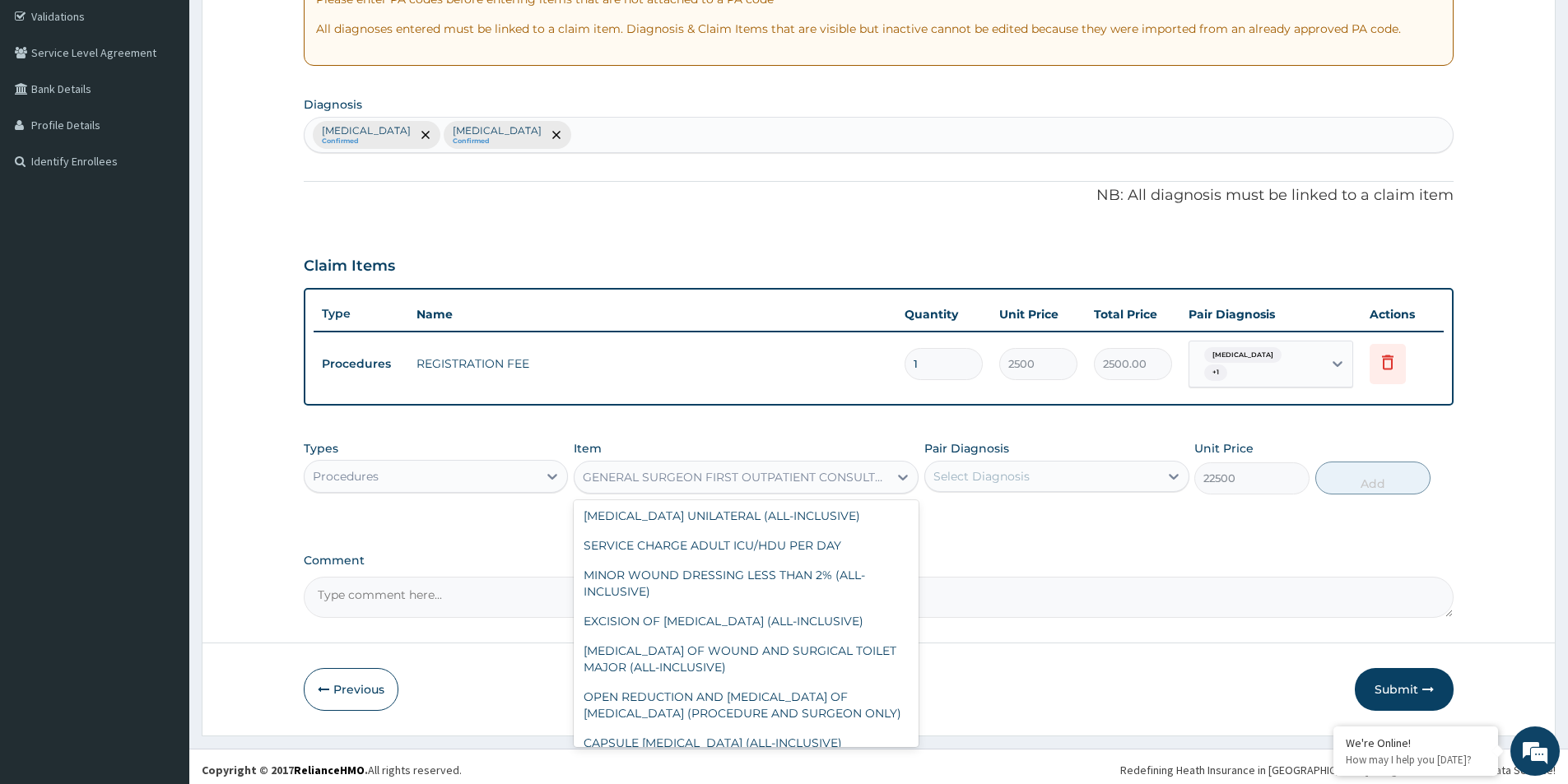
scroll to position [8154, 0]
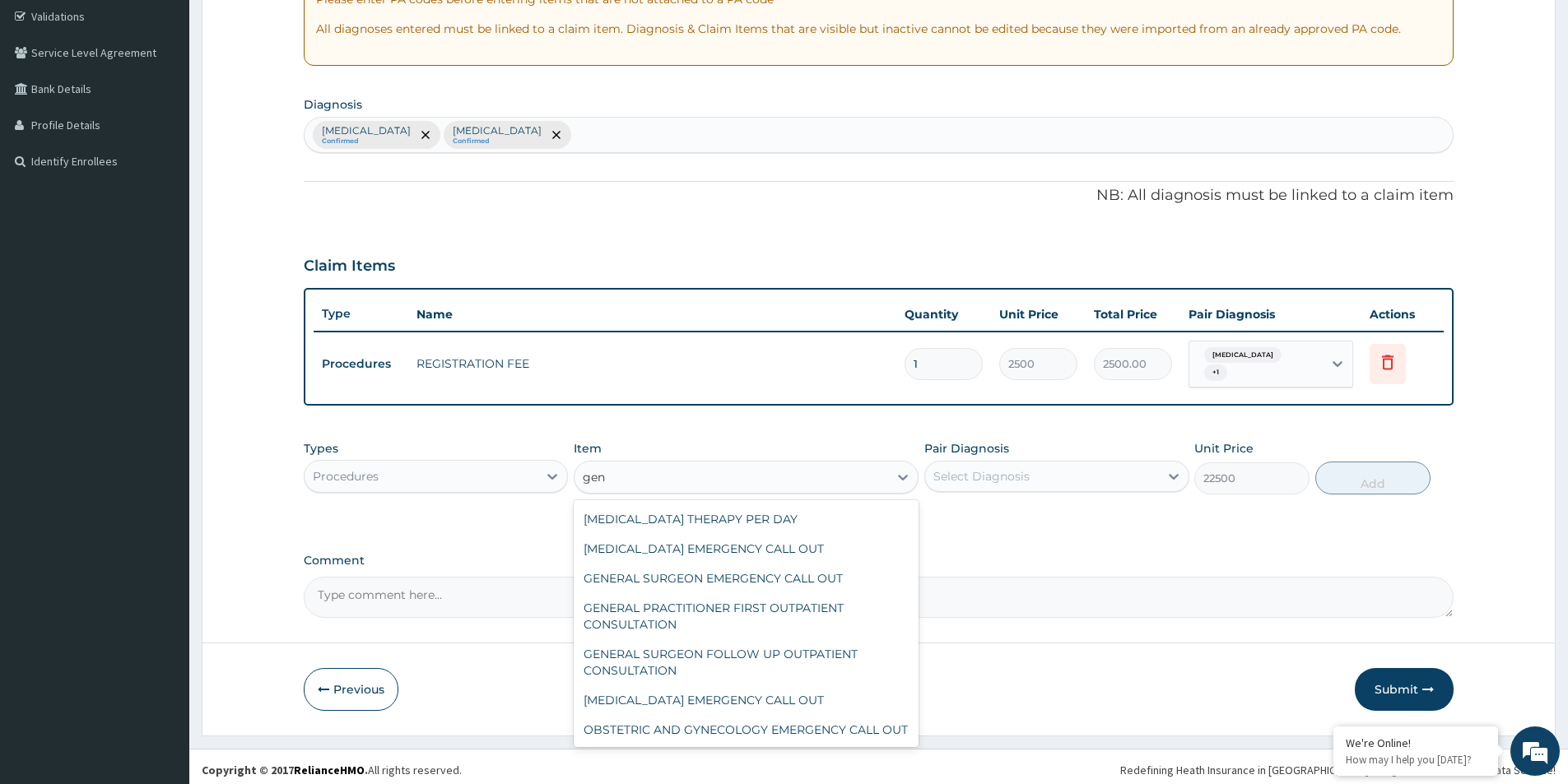
type input "gene"
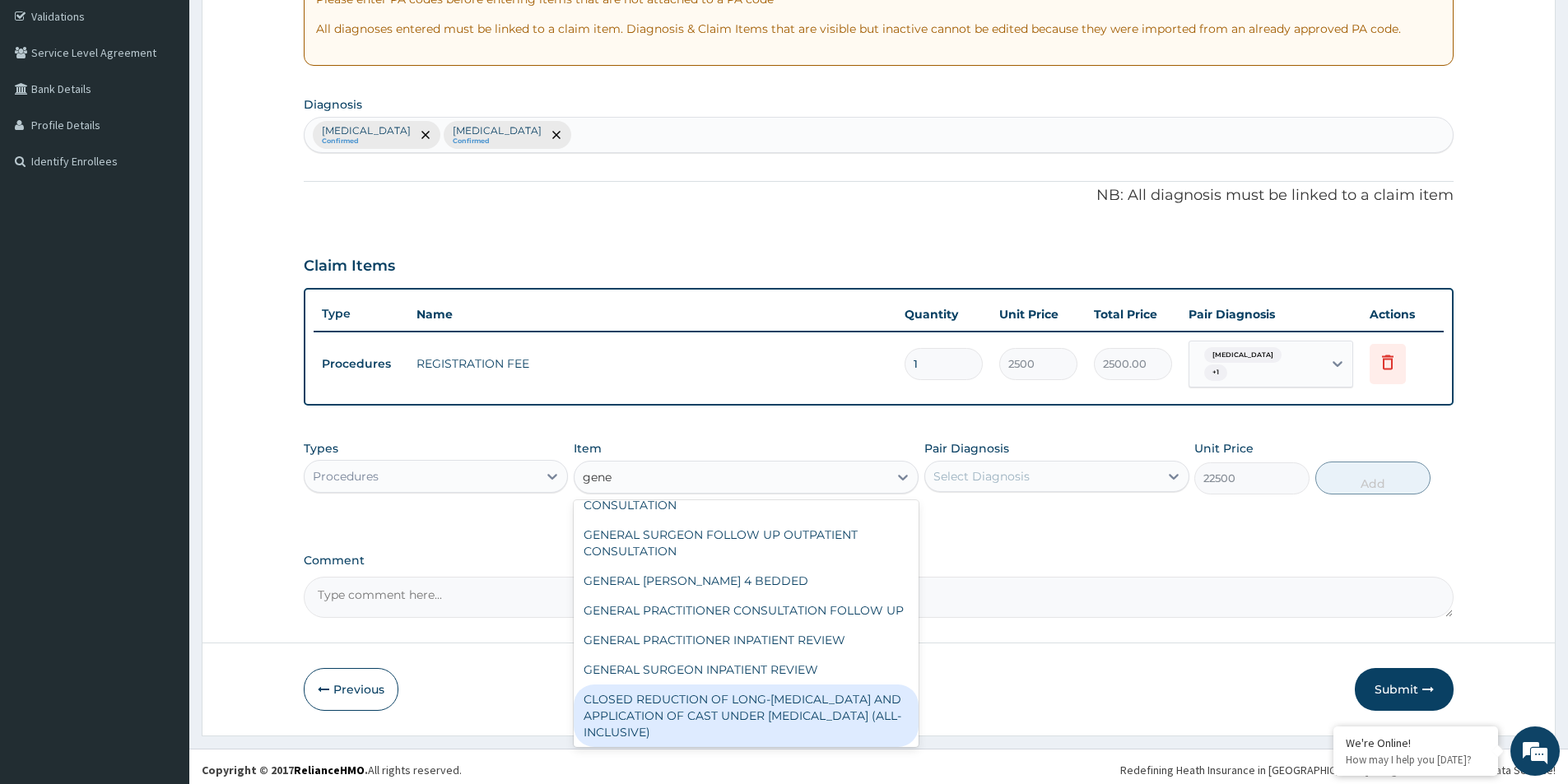
scroll to position [131, 0]
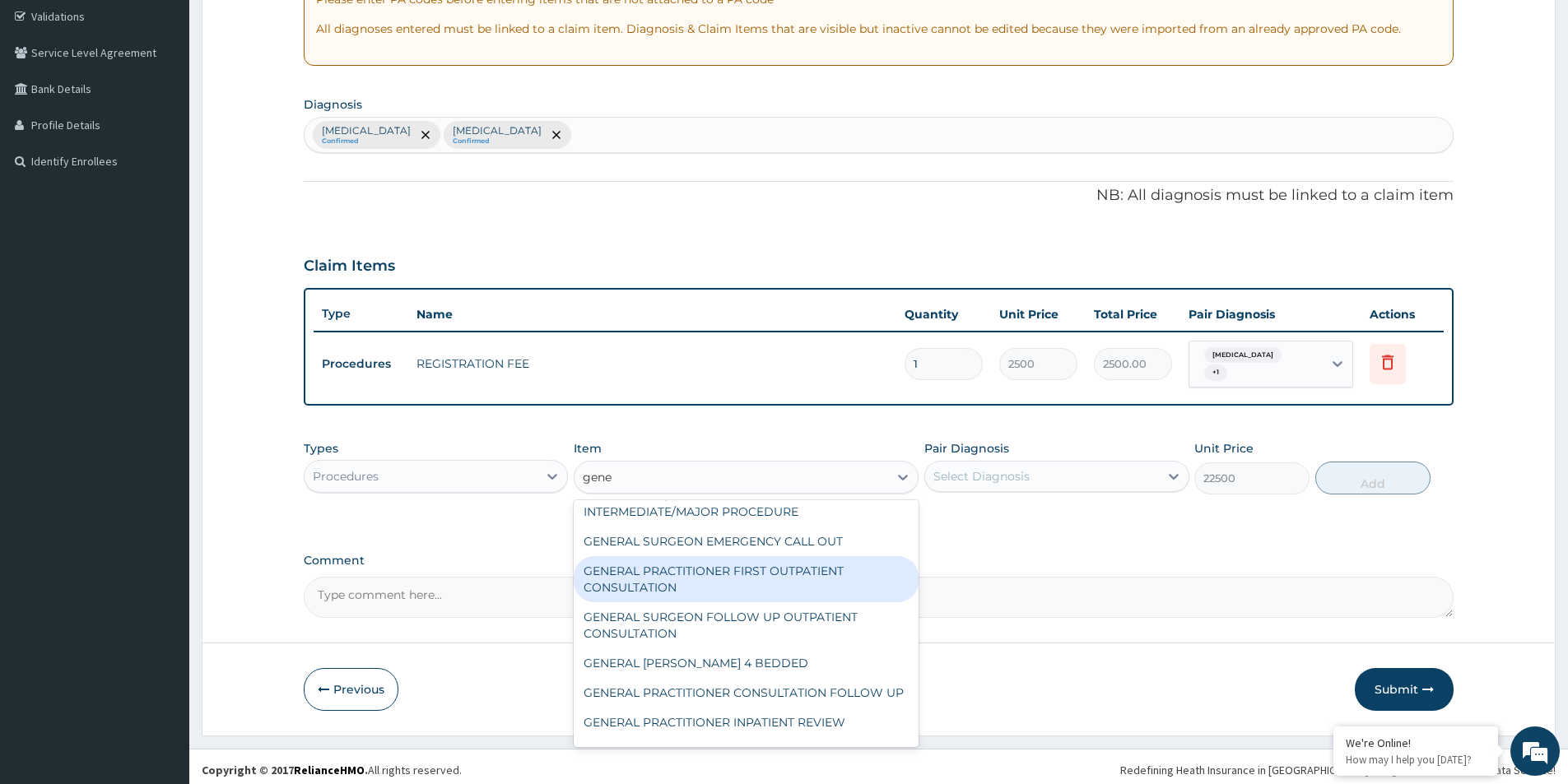
click at [836, 564] on div "GENERAL PRACTITIONER FIRST OUTPATIENT CONSULTATION" at bounding box center [745, 579] width 345 height 46
type input "3750"
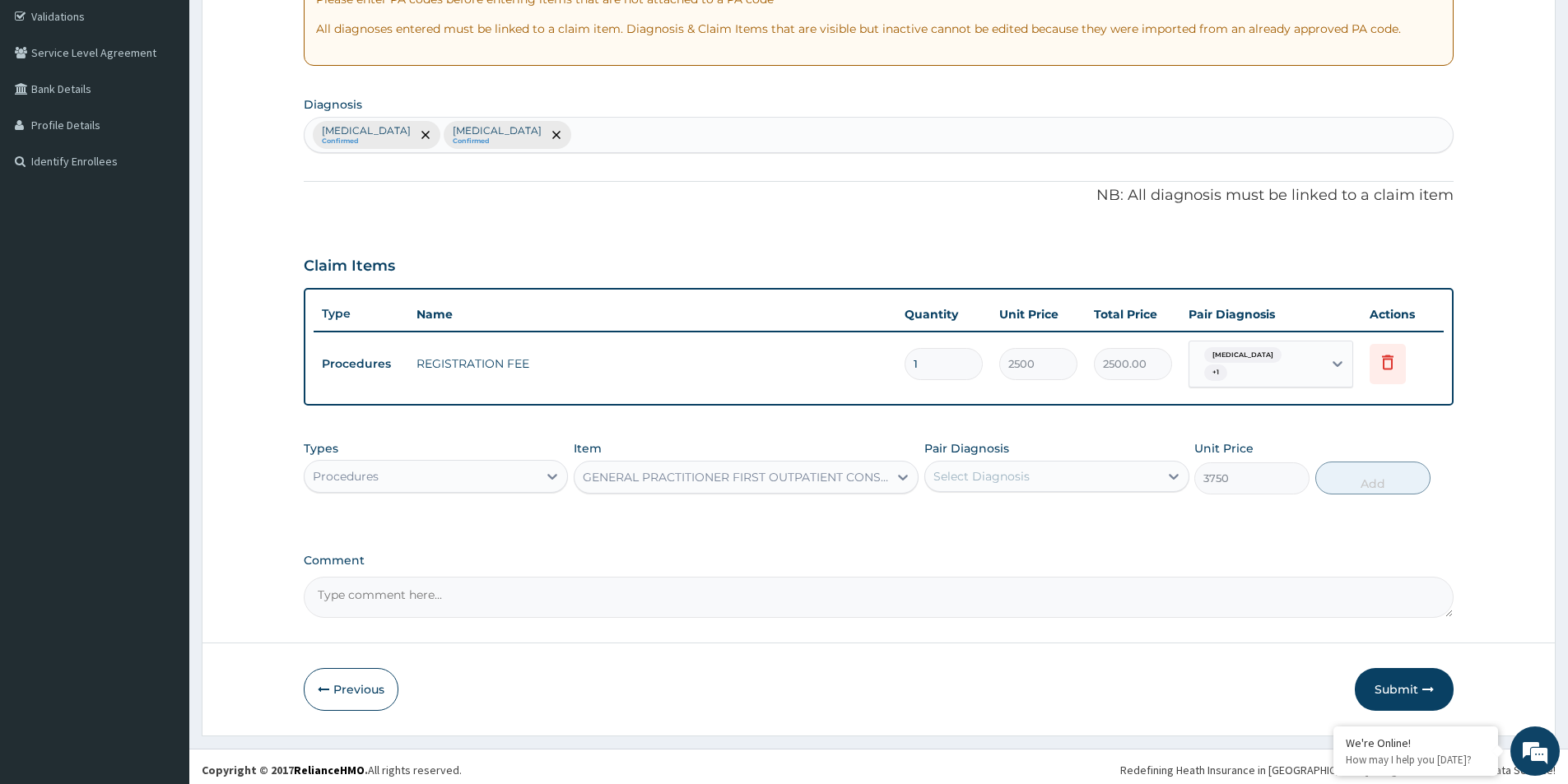
click at [1093, 464] on div "Select Diagnosis" at bounding box center [1041, 476] width 233 height 26
click at [1064, 515] on div "[MEDICAL_DATA]" at bounding box center [1057, 518] width 265 height 33
checkbox input "true"
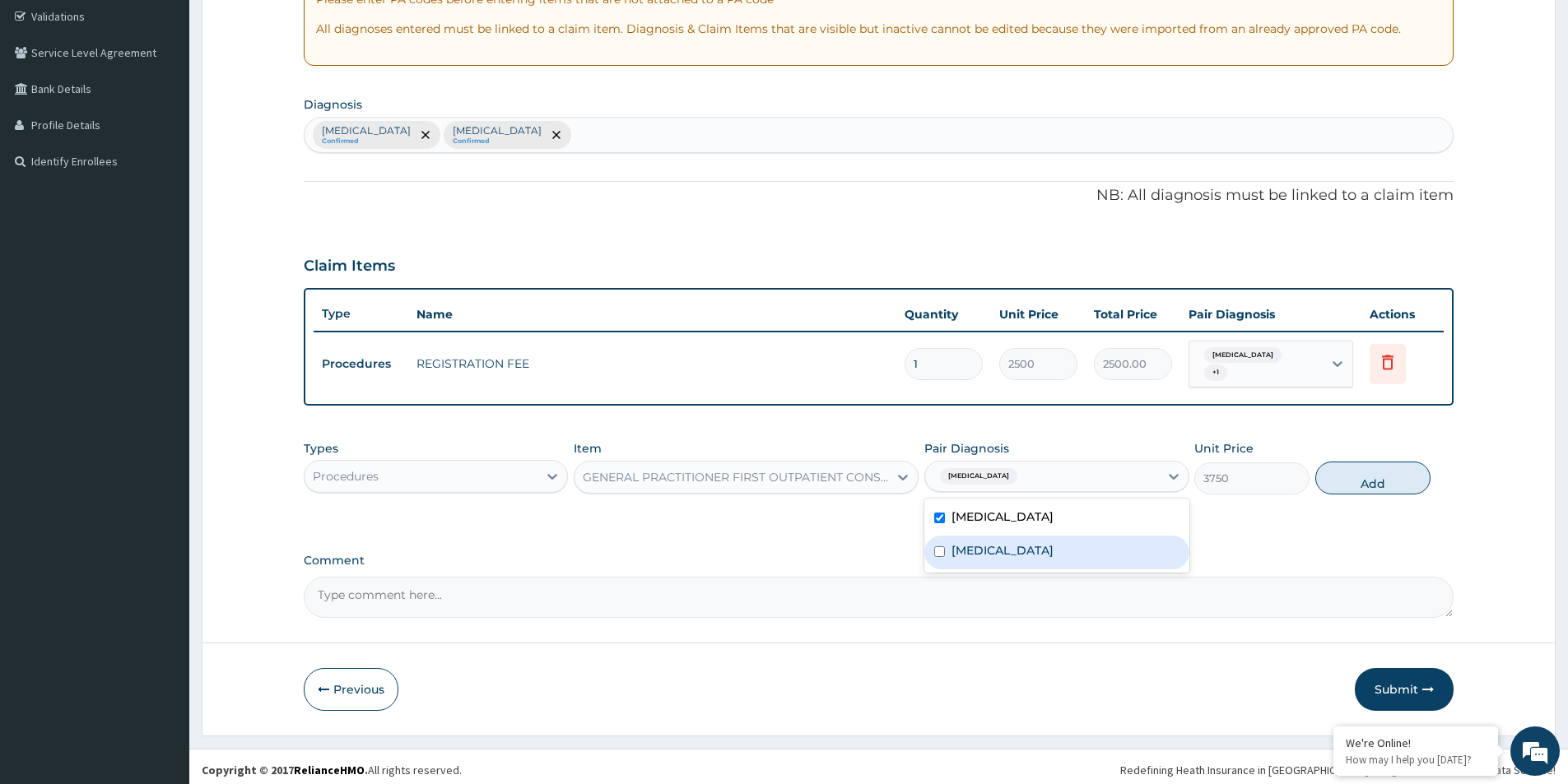
click at [1057, 536] on div "[MEDICAL_DATA]" at bounding box center [1057, 552] width 265 height 33
checkbox input "true"
click at [1370, 470] on button "Add" at bounding box center [1373, 478] width 115 height 33
type input "0"
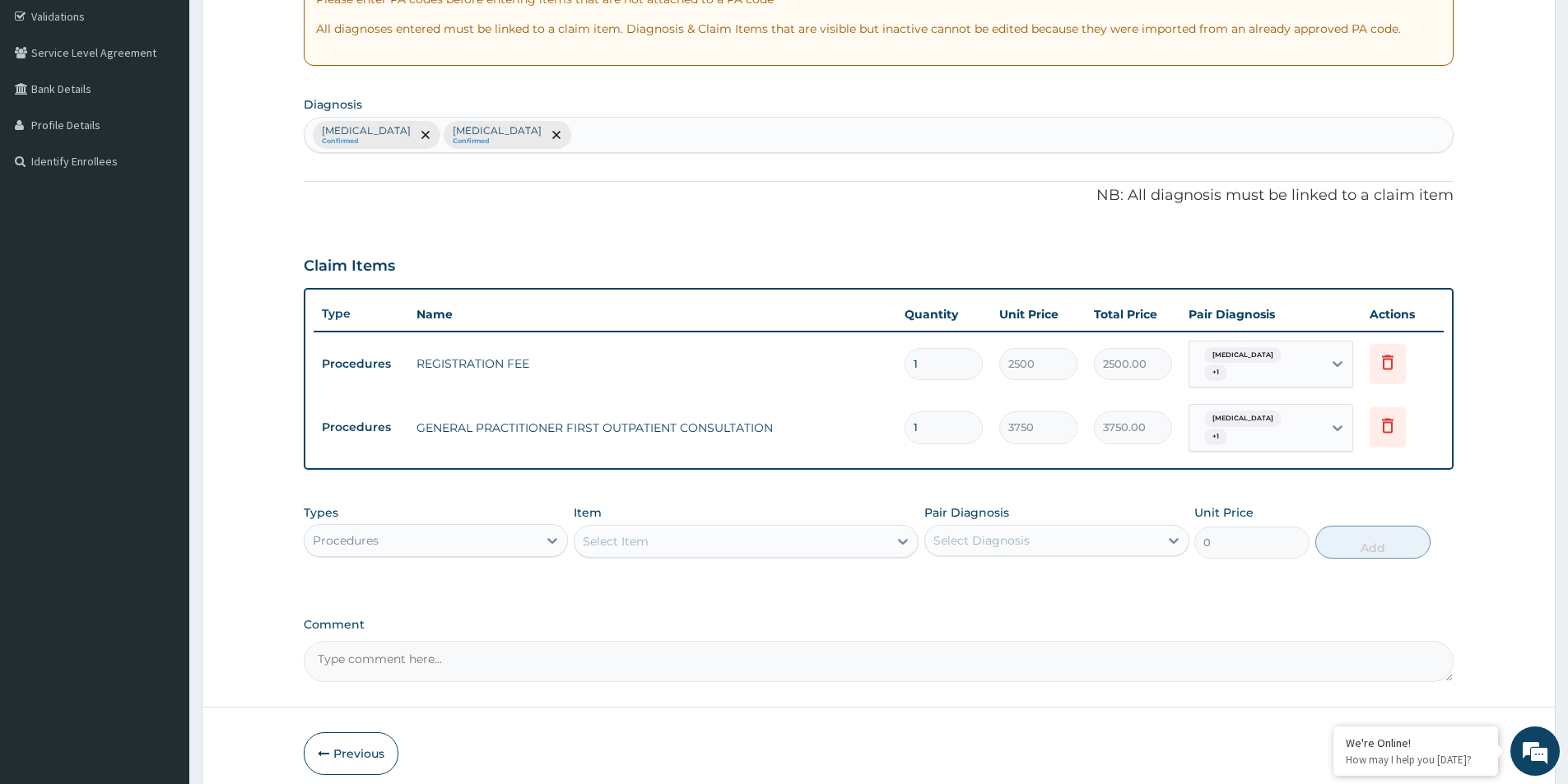
click at [501, 508] on div "Types Procedures" at bounding box center [436, 532] width 265 height 54
click at [500, 527] on div "Procedures" at bounding box center [420, 540] width 233 height 26
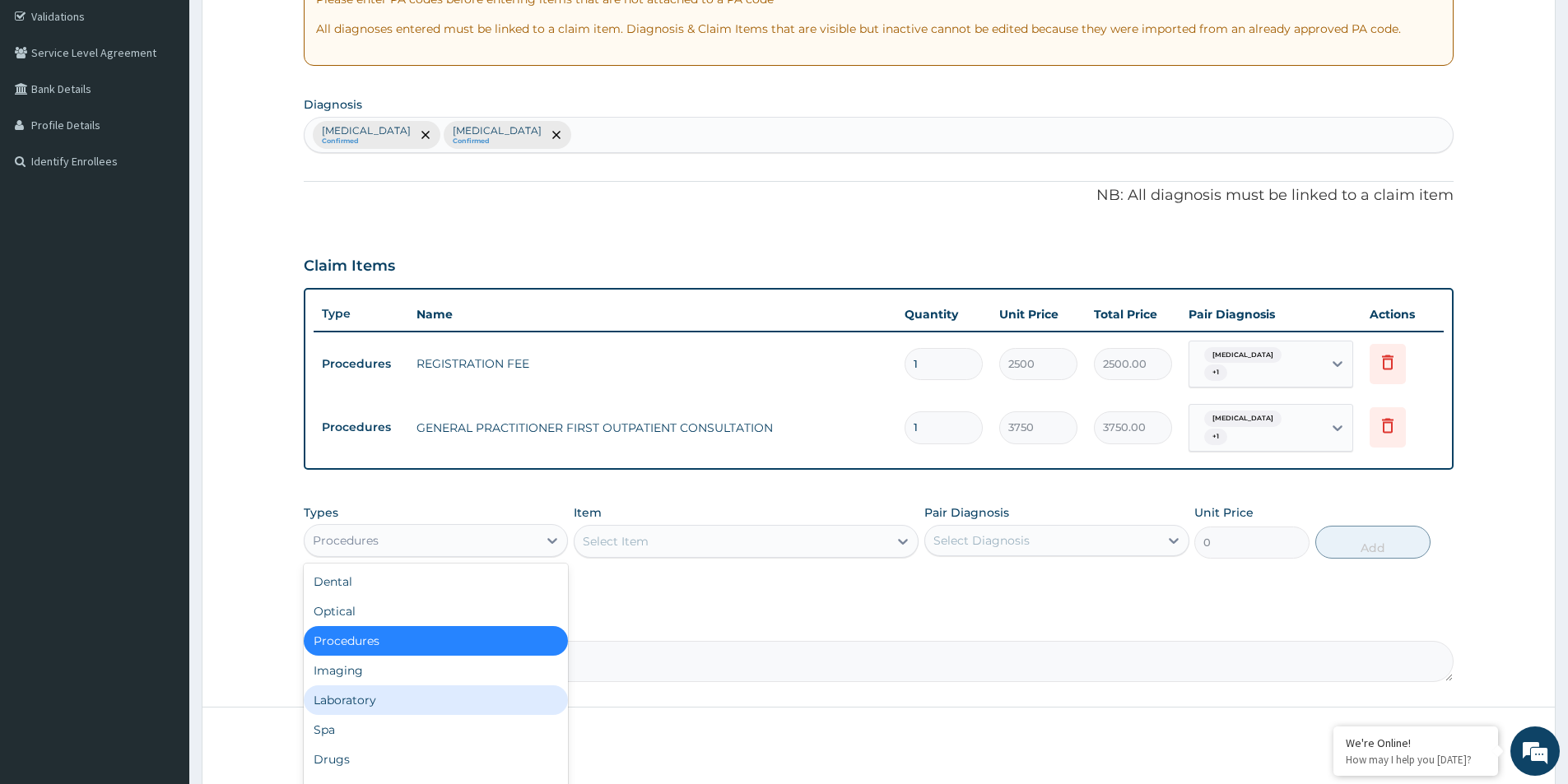
drag, startPoint x: 374, startPoint y: 685, endPoint x: 633, endPoint y: 572, distance: 282.6
click at [388, 669] on div "Dental Optical Procedures Imaging Laboratory Spa Drugs Immunizations Others Gym" at bounding box center [436, 687] width 265 height 247
drag, startPoint x: 389, startPoint y: 684, endPoint x: 476, endPoint y: 635, distance: 99.8
click at [394, 686] on div "Laboratory" at bounding box center [436, 700] width 265 height 30
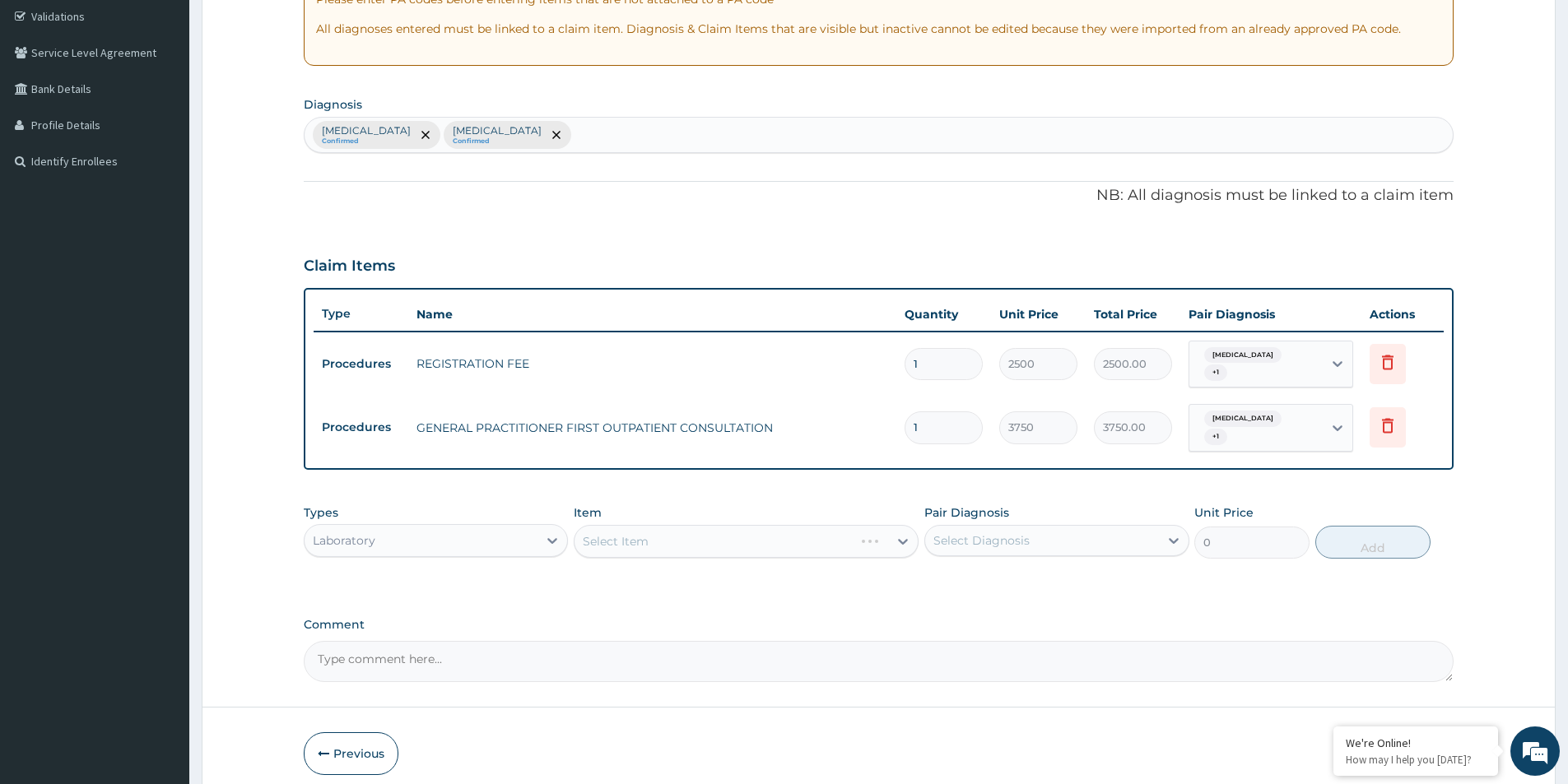
click at [698, 533] on div "Select Item" at bounding box center [745, 541] width 345 height 33
click at [725, 525] on div "Select Item" at bounding box center [745, 541] width 345 height 33
click at [723, 525] on div "Select Item" at bounding box center [745, 541] width 345 height 33
click at [672, 505] on div "Item Select Item" at bounding box center [745, 532] width 345 height 54
click at [673, 528] on div "Select Item" at bounding box center [731, 541] width 313 height 26
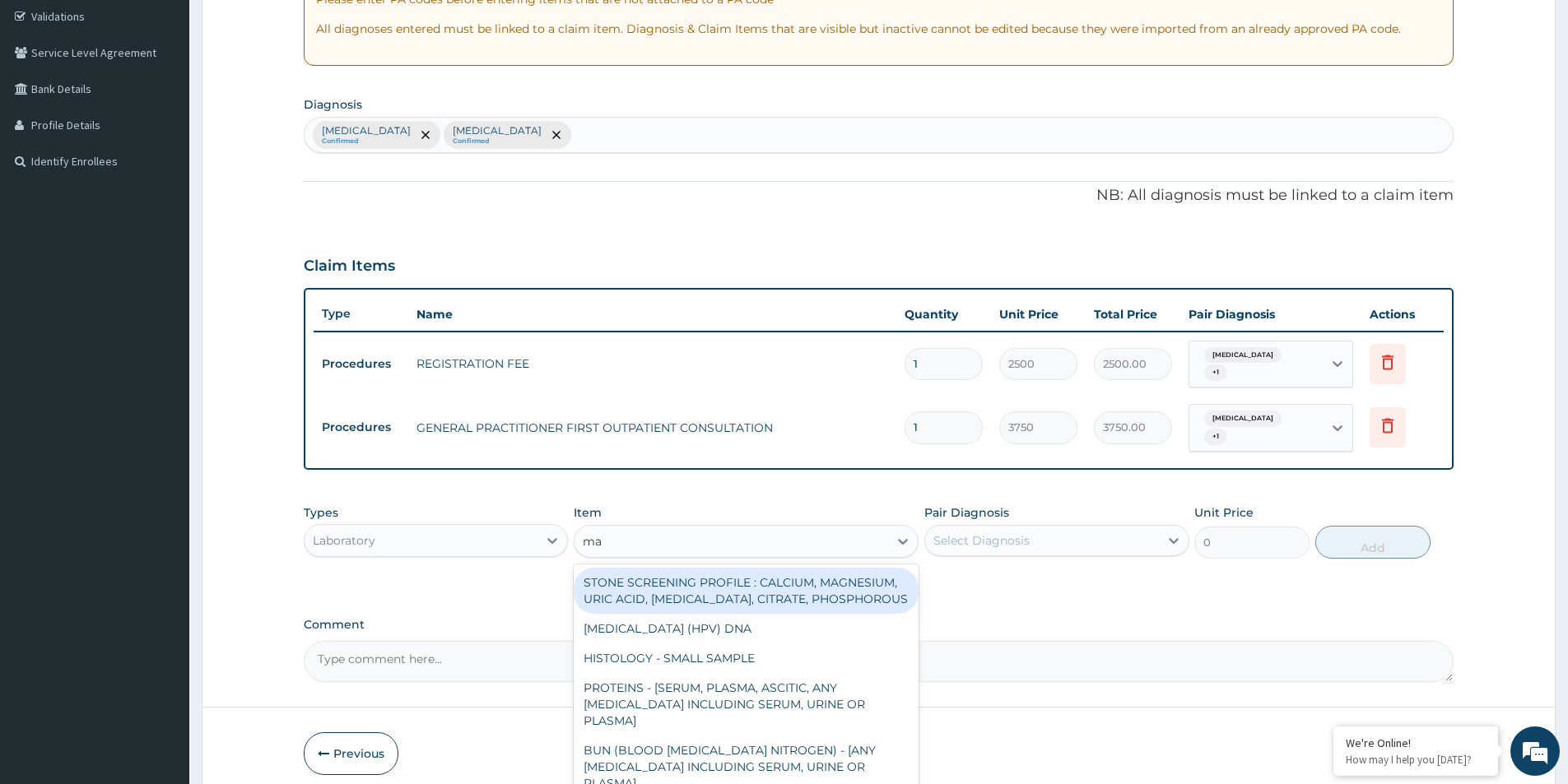
type input "mal"
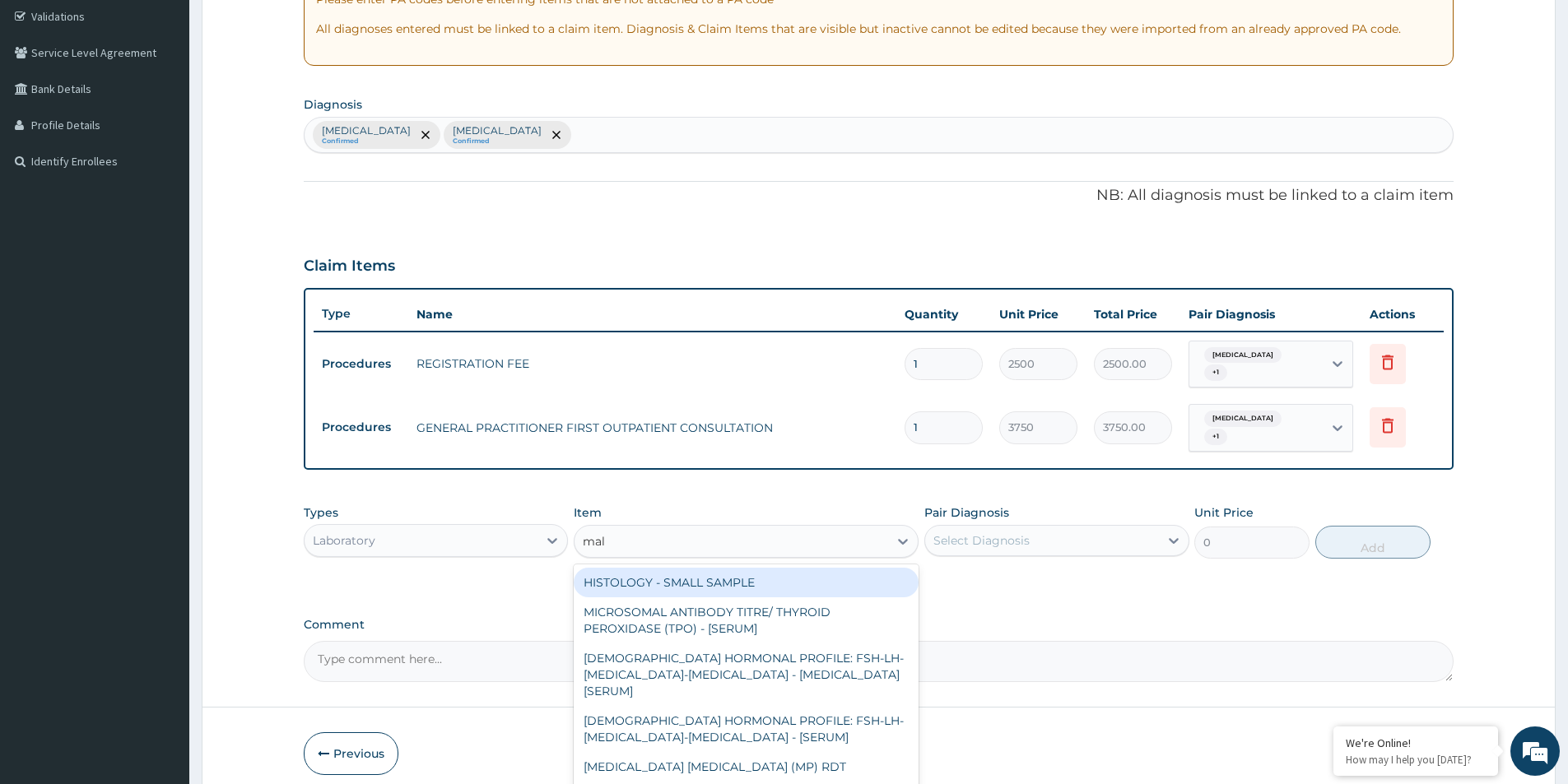
scroll to position [365, 0]
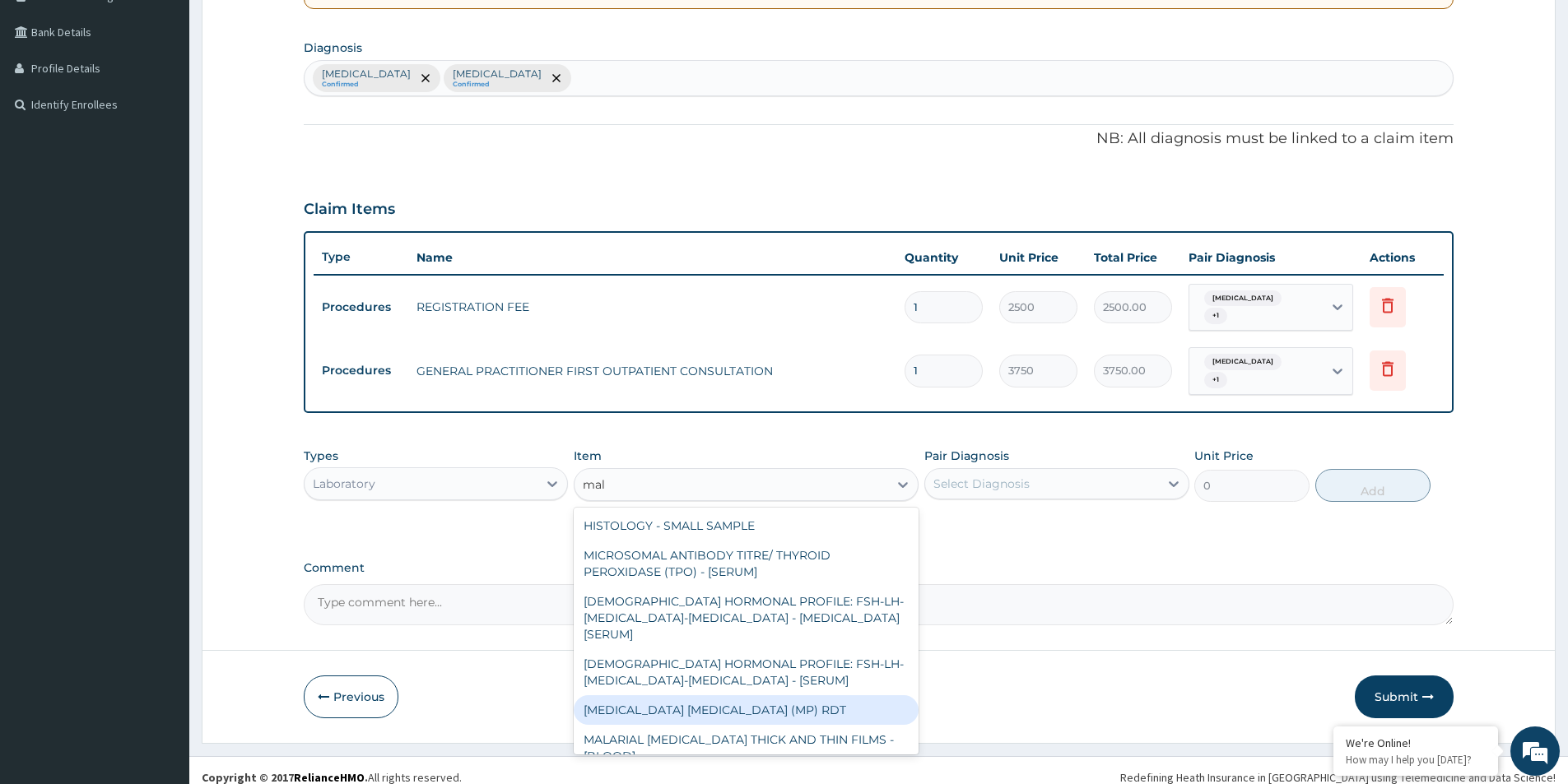
click at [663, 696] on div "[MEDICAL_DATA] [MEDICAL_DATA] (MP) RDT" at bounding box center [745, 710] width 345 height 30
type input "2000"
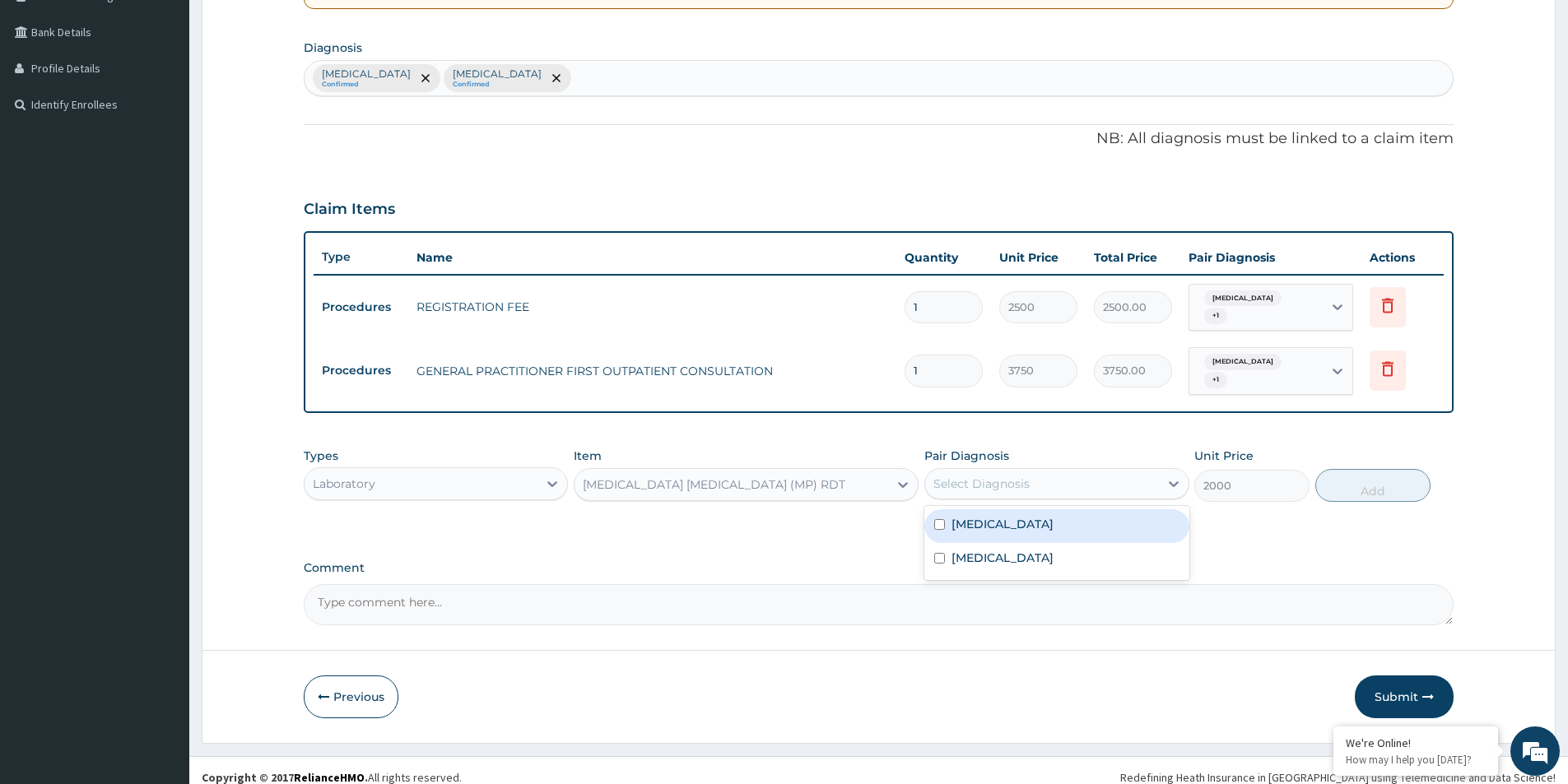
click at [1008, 476] on div "Select Diagnosis" at bounding box center [981, 484] width 96 height 16
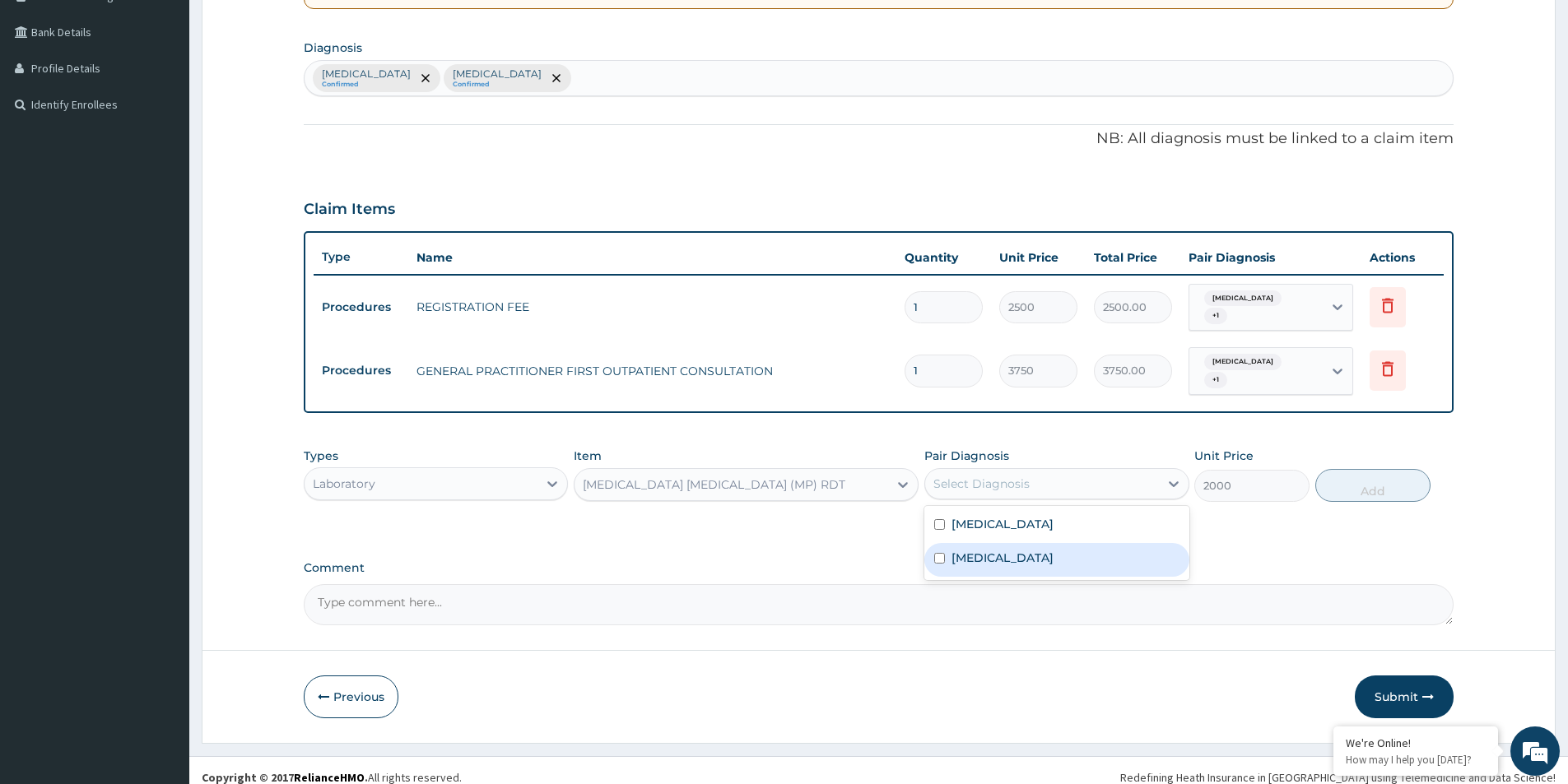
click at [989, 565] on div "[MEDICAL_DATA] [MEDICAL_DATA]" at bounding box center [1057, 543] width 265 height 74
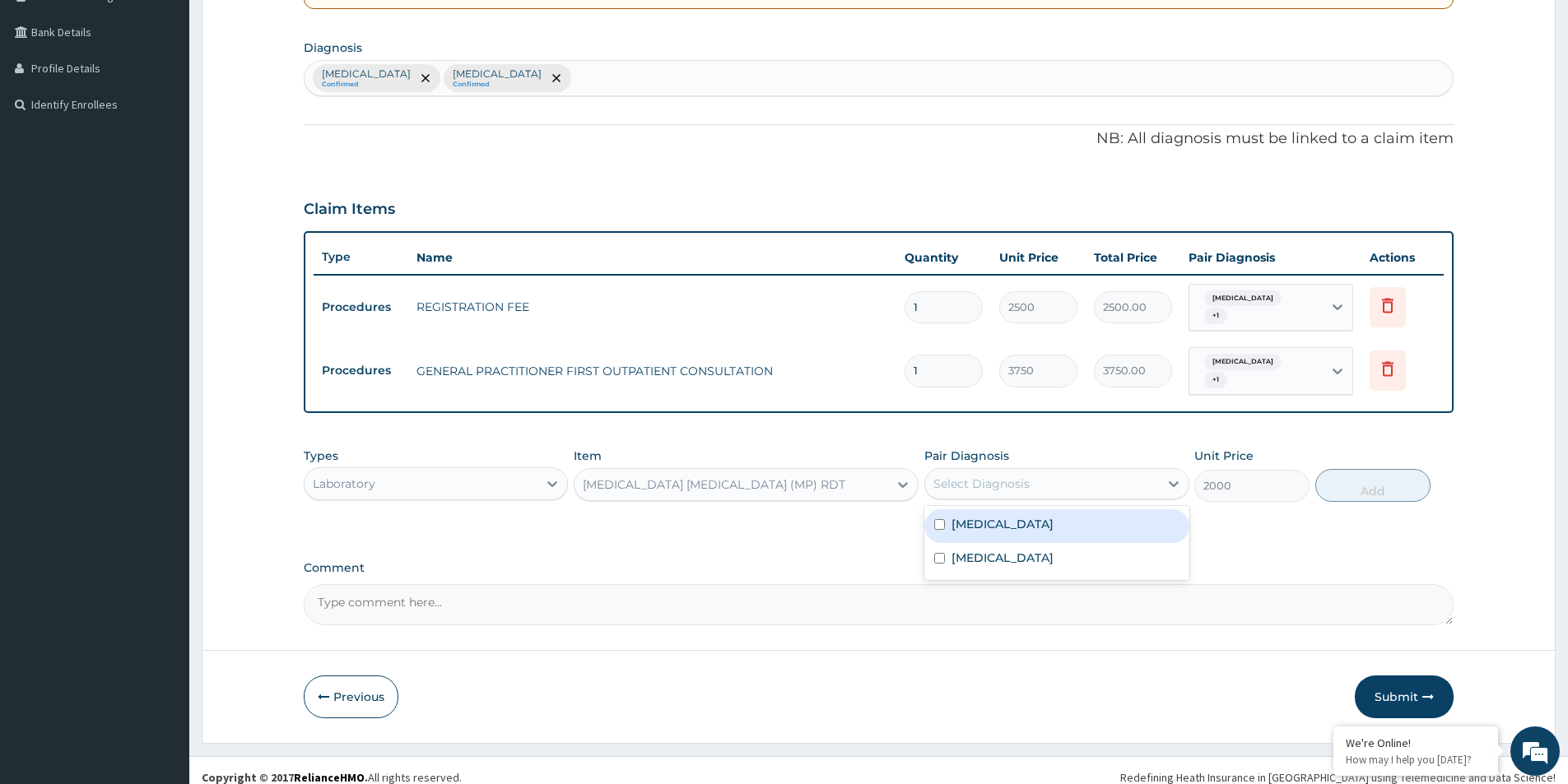
click at [1010, 514] on div "[MEDICAL_DATA]" at bounding box center [1057, 526] width 265 height 33
checkbox input "true"
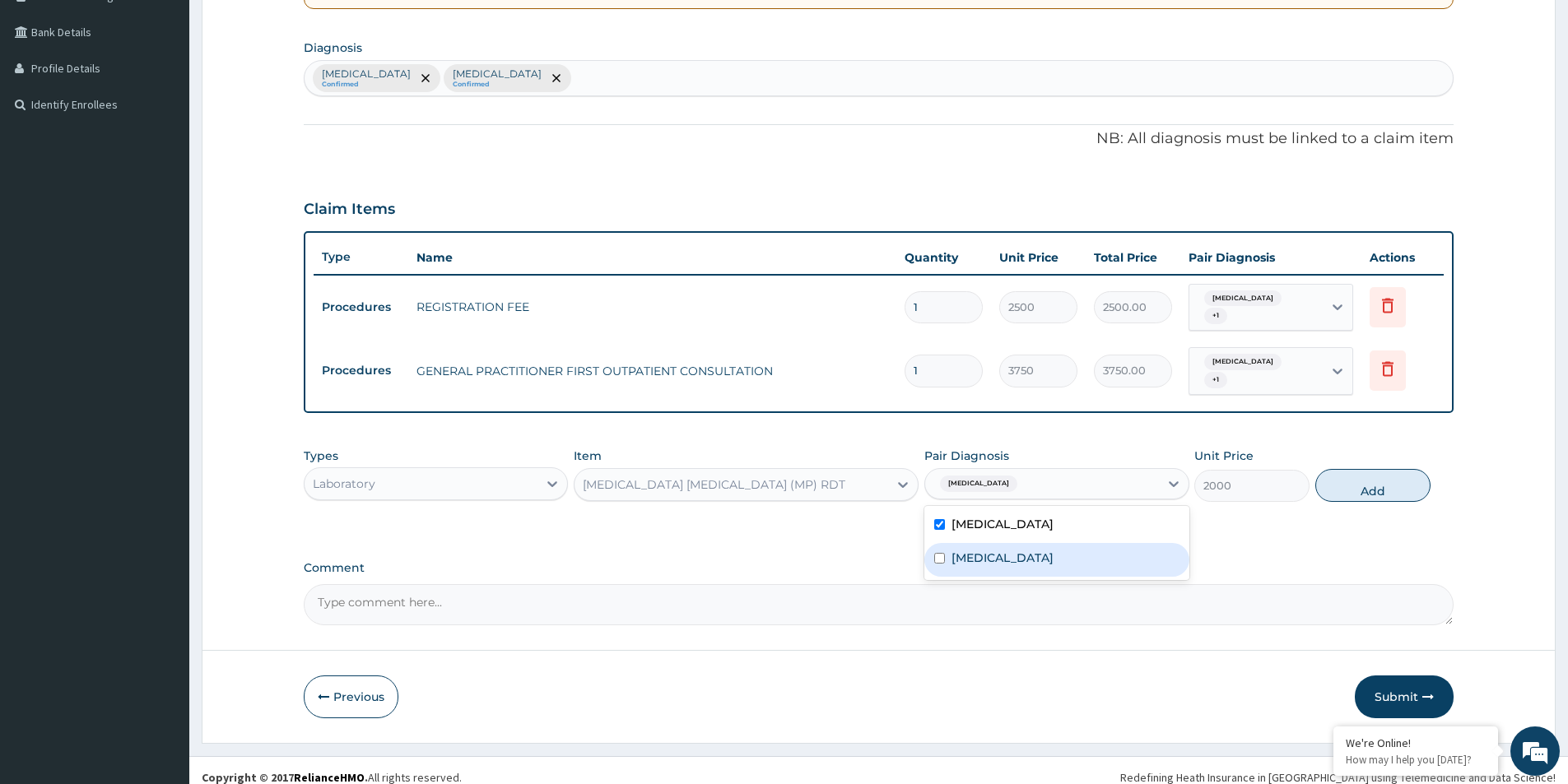
click at [1004, 544] on div "[MEDICAL_DATA]" at bounding box center [1057, 560] width 265 height 33
checkbox input "true"
click at [1392, 474] on button "Add" at bounding box center [1373, 485] width 115 height 33
type input "0"
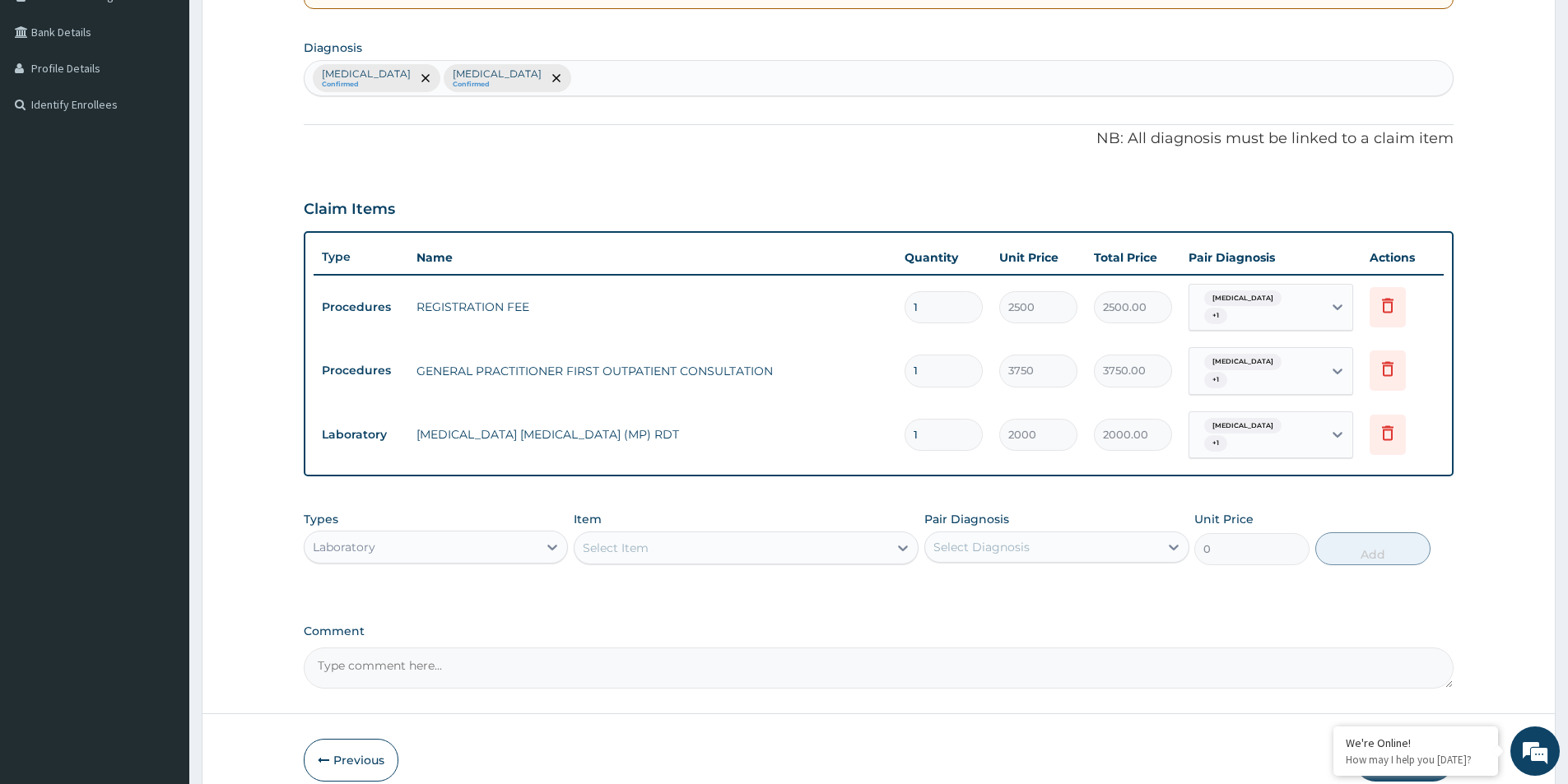
click at [638, 540] on div "Select Item" at bounding box center [615, 548] width 66 height 16
type input "f"
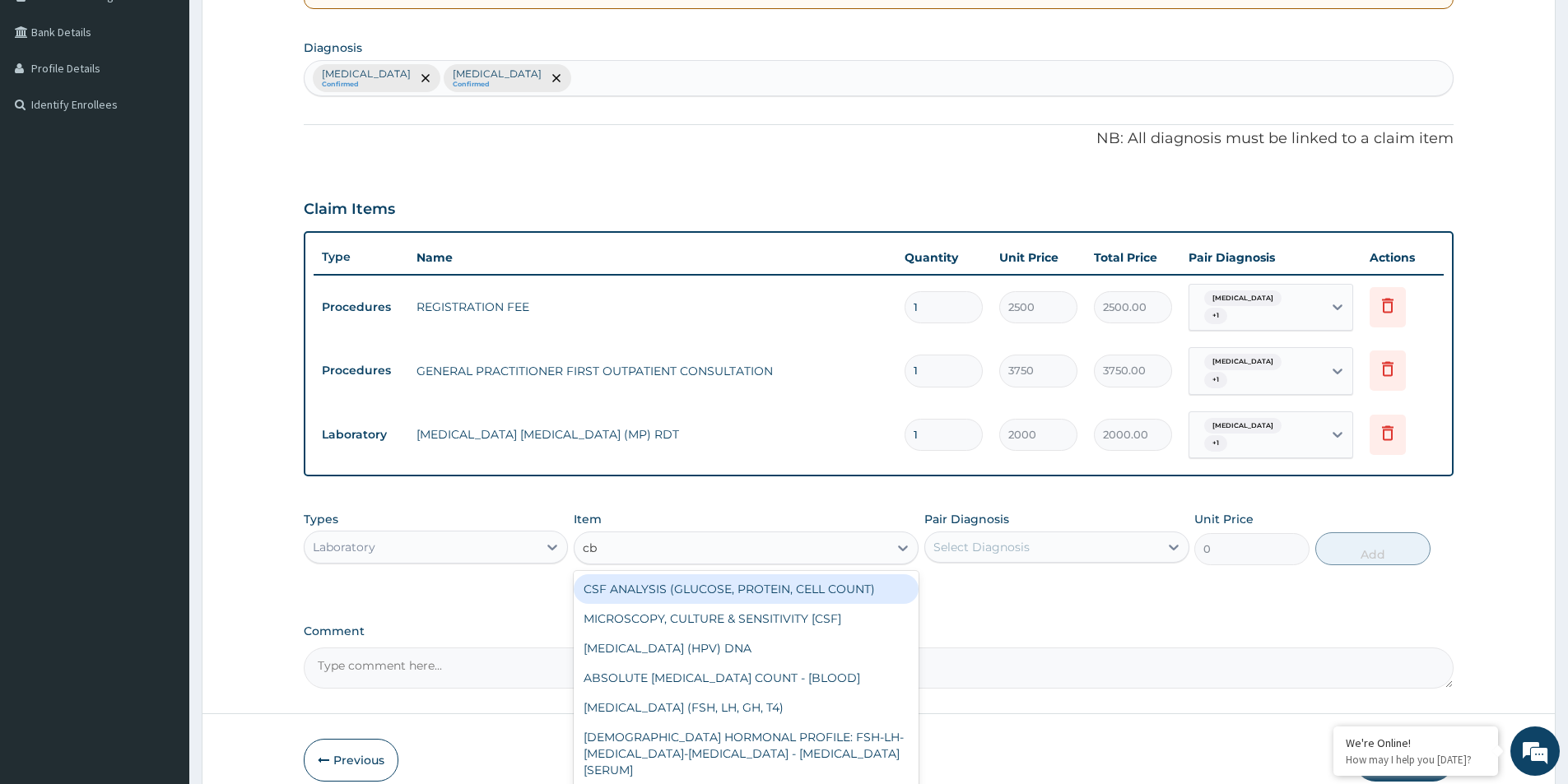
type input "cb"
type input "cbc"
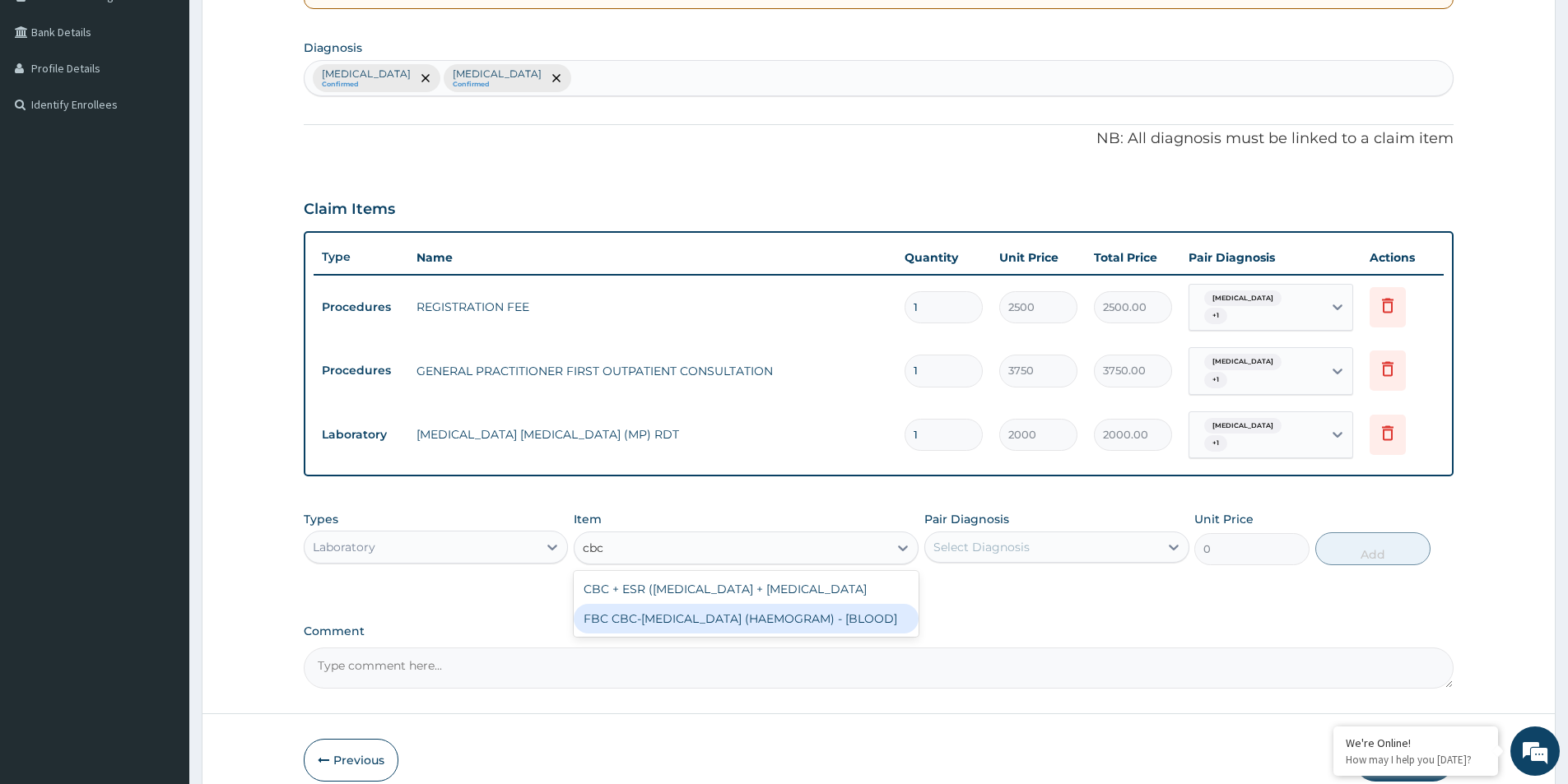
click at [734, 622] on div "FBC CBC-[MEDICAL_DATA] (HAEMOGRAM) - [BLOOD]" at bounding box center [745, 618] width 345 height 30
type input "5000"
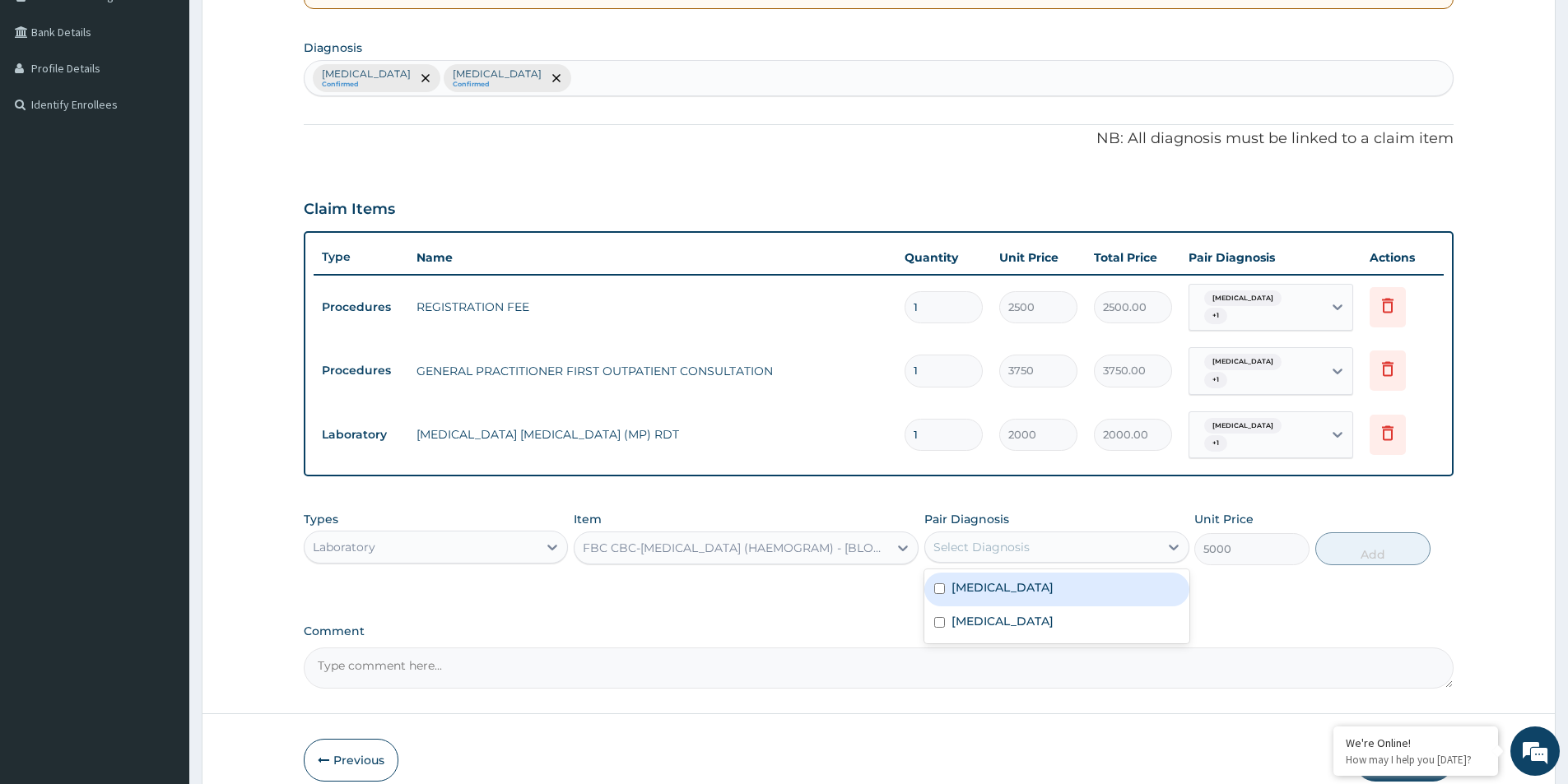
drag, startPoint x: 1123, startPoint y: 530, endPoint x: 1101, endPoint y: 581, distance: 55.5
click at [1121, 544] on div "Pair Diagnosis option Sepsis, selected. option Malaria focused, 1 of 2. 2 resul…" at bounding box center [1057, 538] width 265 height 54
click at [1101, 581] on div "[MEDICAL_DATA]" at bounding box center [1057, 589] width 265 height 33
checkbox input "true"
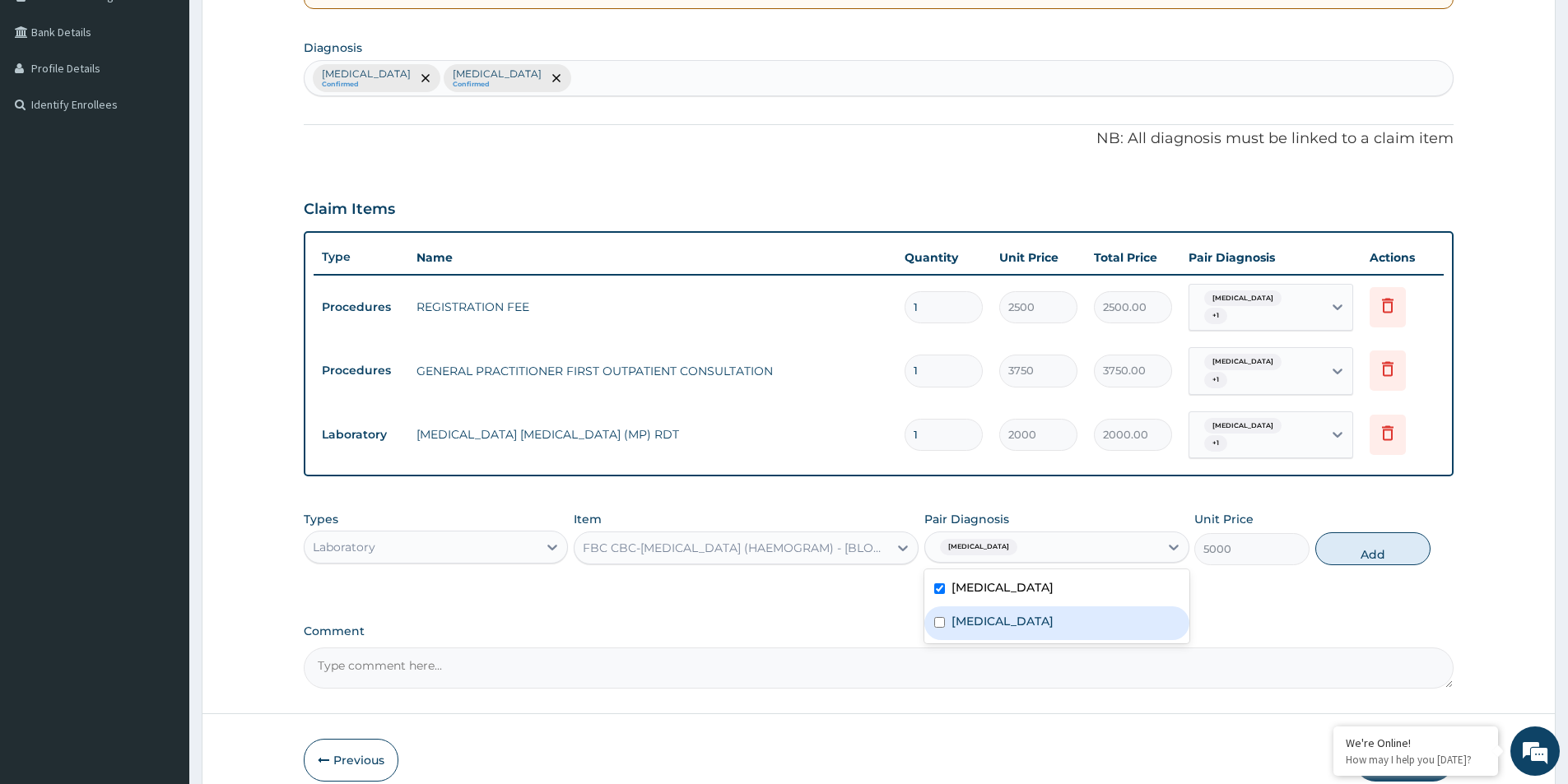
drag, startPoint x: 1096, startPoint y: 590, endPoint x: 1085, endPoint y: 601, distance: 15.6
click at [1094, 607] on div "[MEDICAL_DATA]" at bounding box center [1057, 623] width 265 height 33
checkbox input "true"
click at [1417, 533] on button "Add" at bounding box center [1373, 549] width 115 height 33
type input "0"
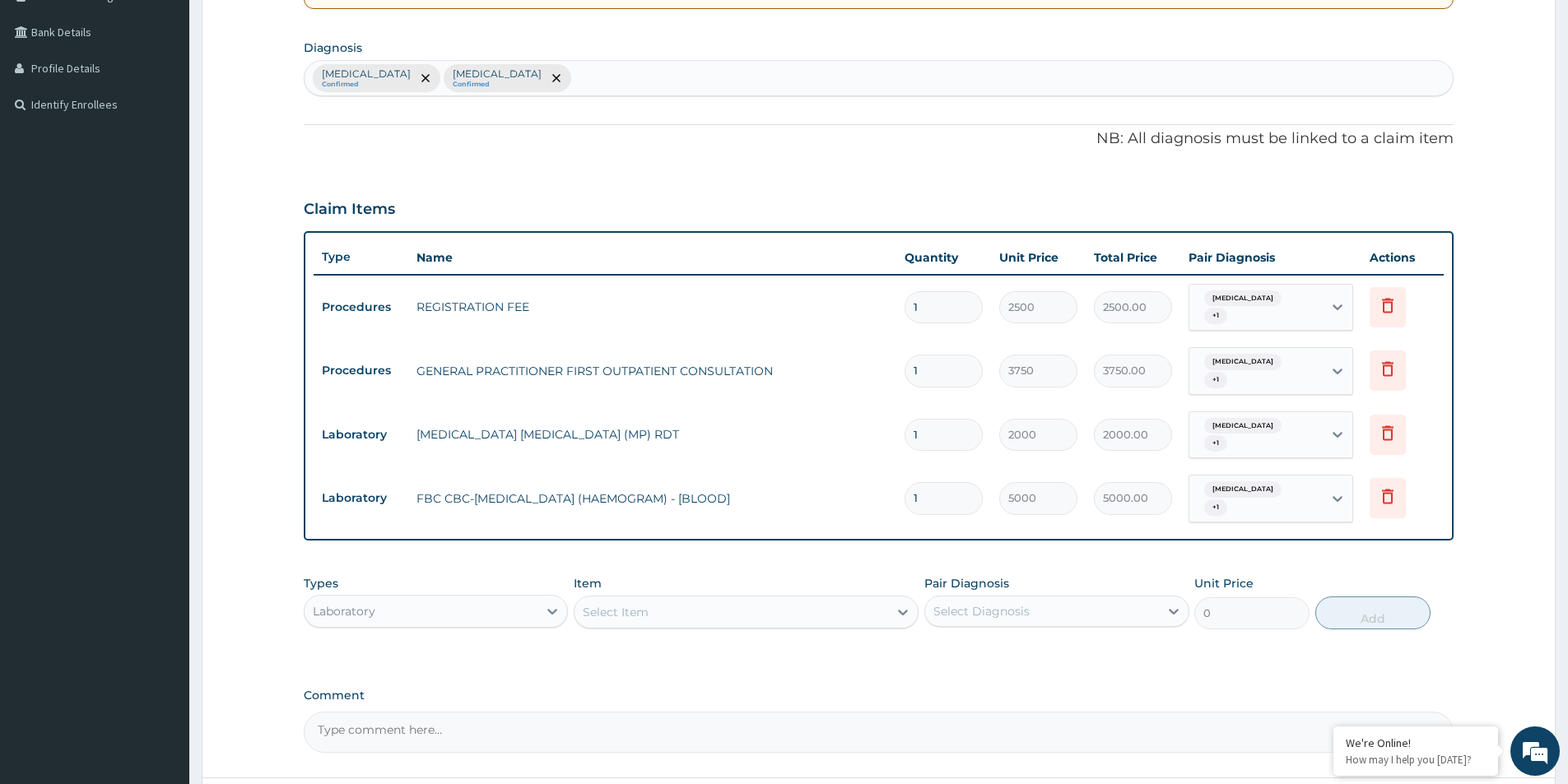
click at [500, 599] on div "Laboratory" at bounding box center [420, 611] width 233 height 26
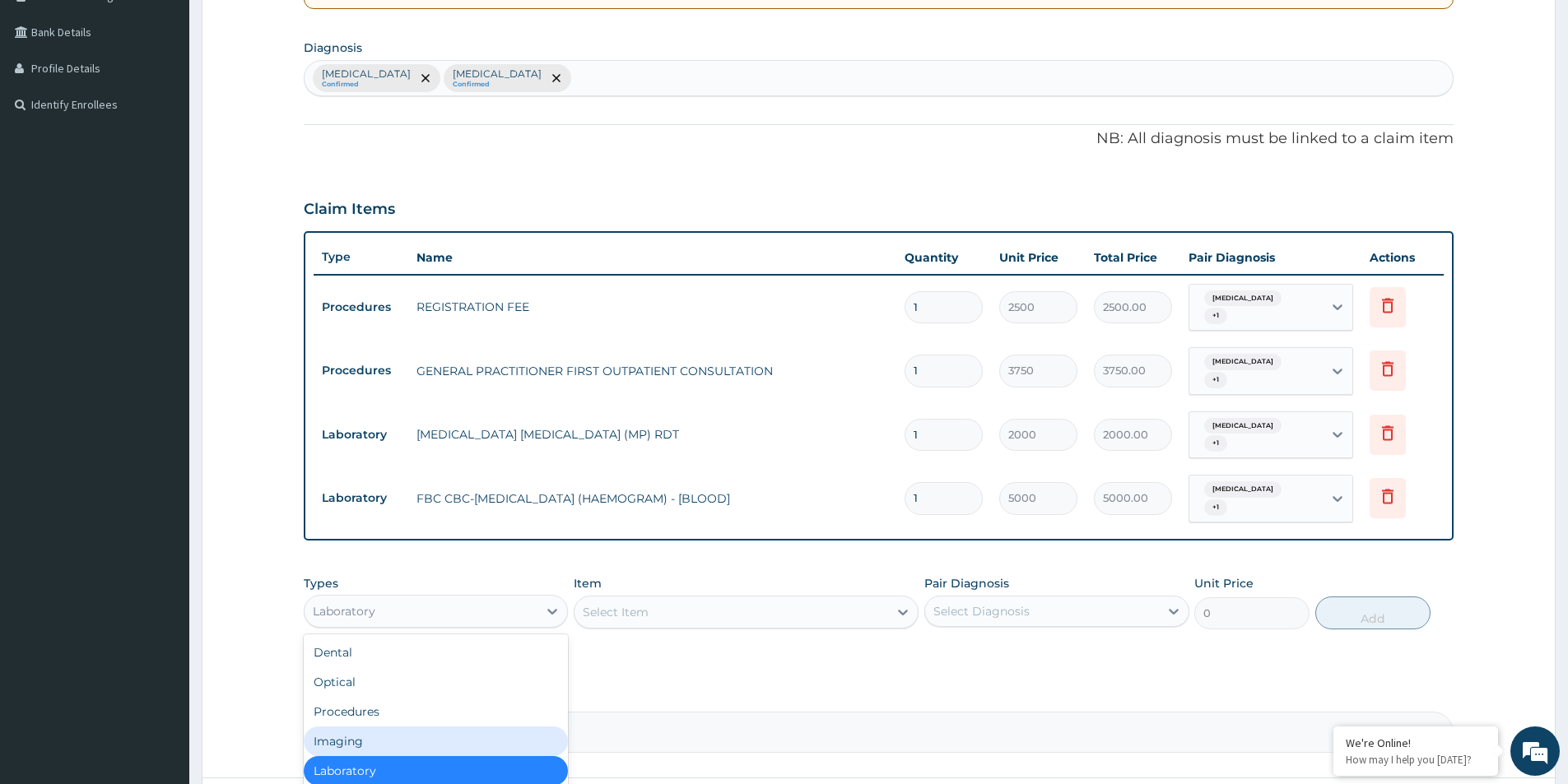
scroll to position [56, 0]
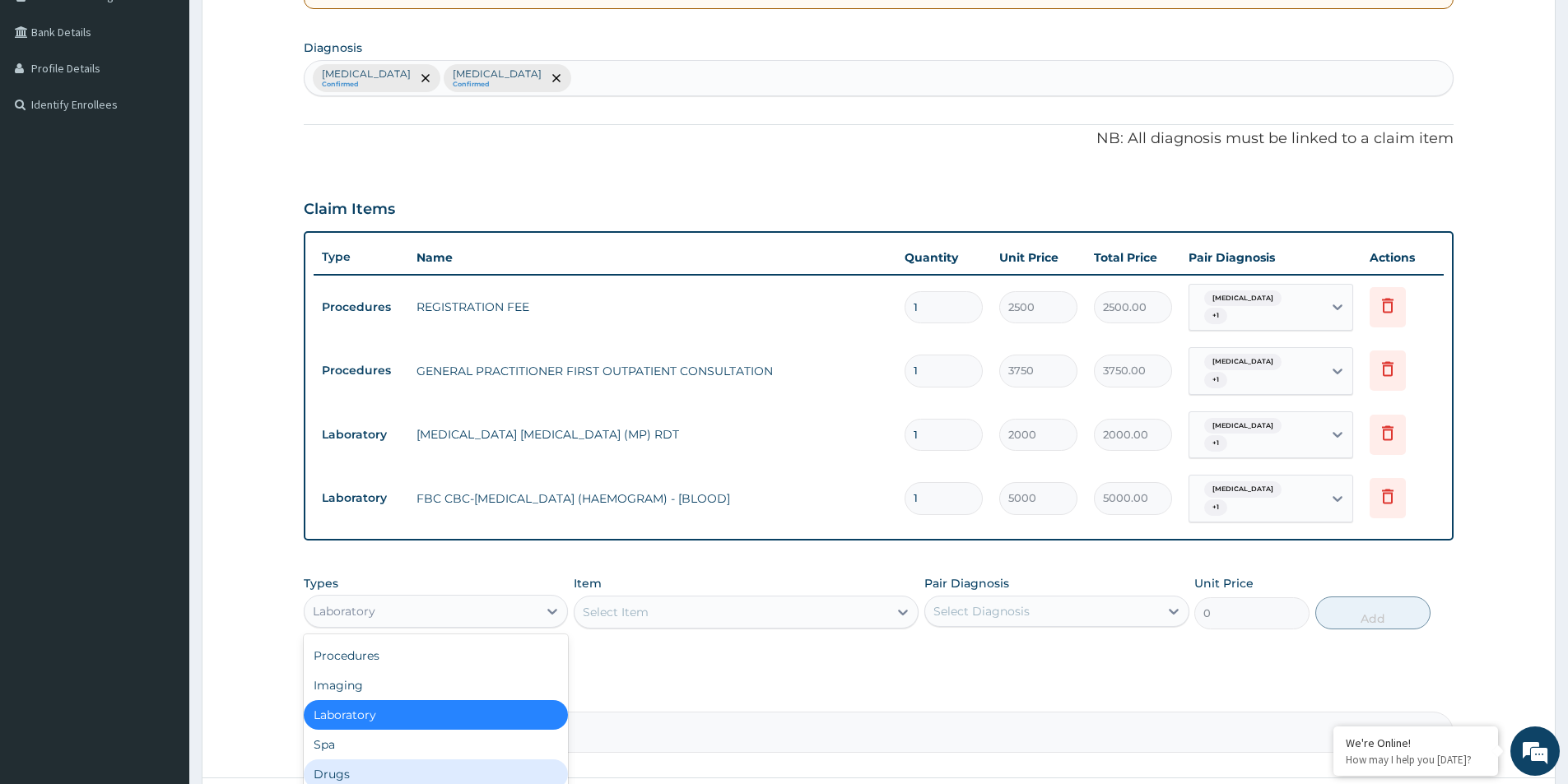
click at [484, 760] on div "Drugs" at bounding box center [436, 774] width 265 height 30
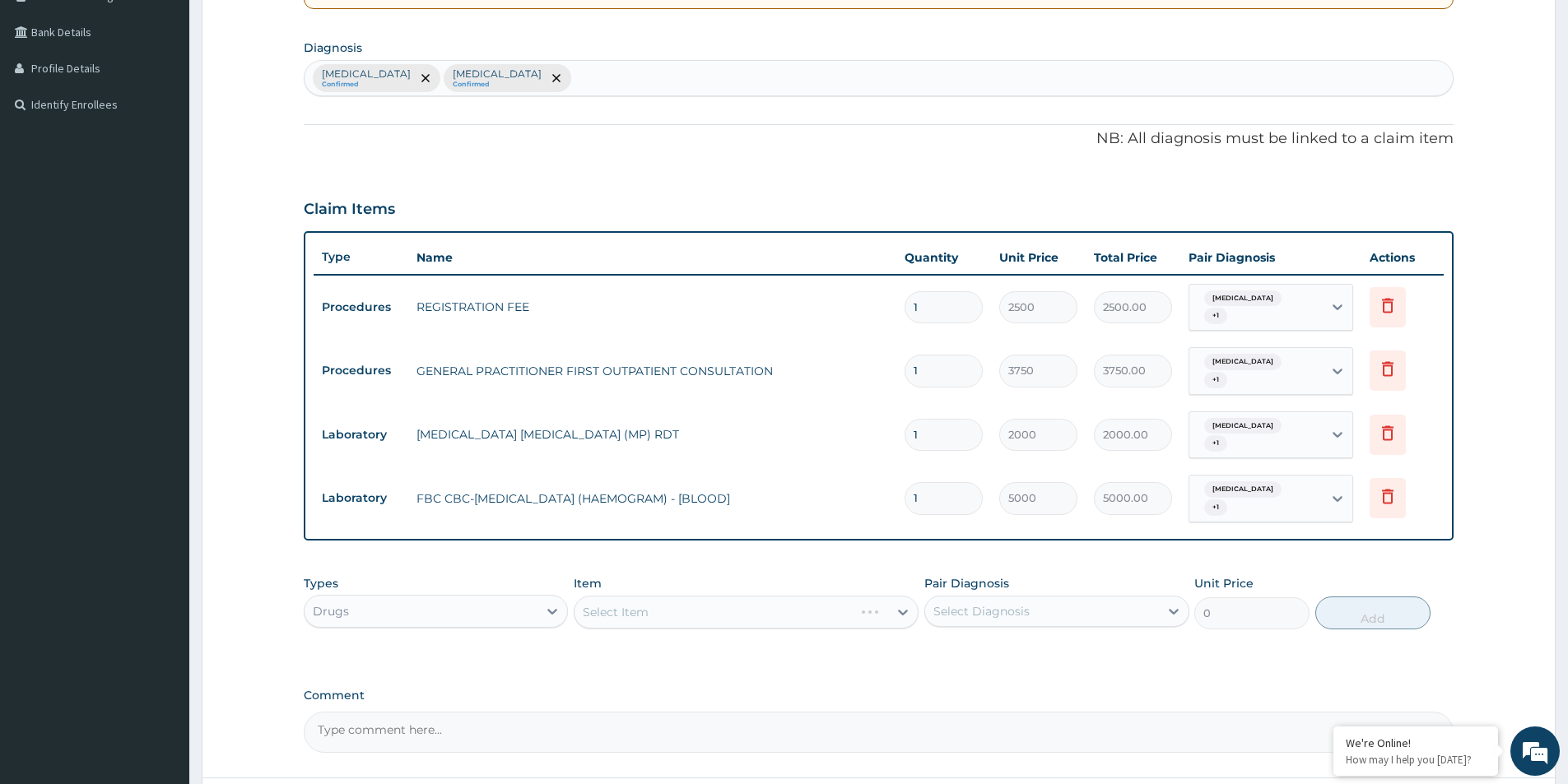
click at [669, 596] on div "Select Item" at bounding box center [745, 612] width 345 height 33
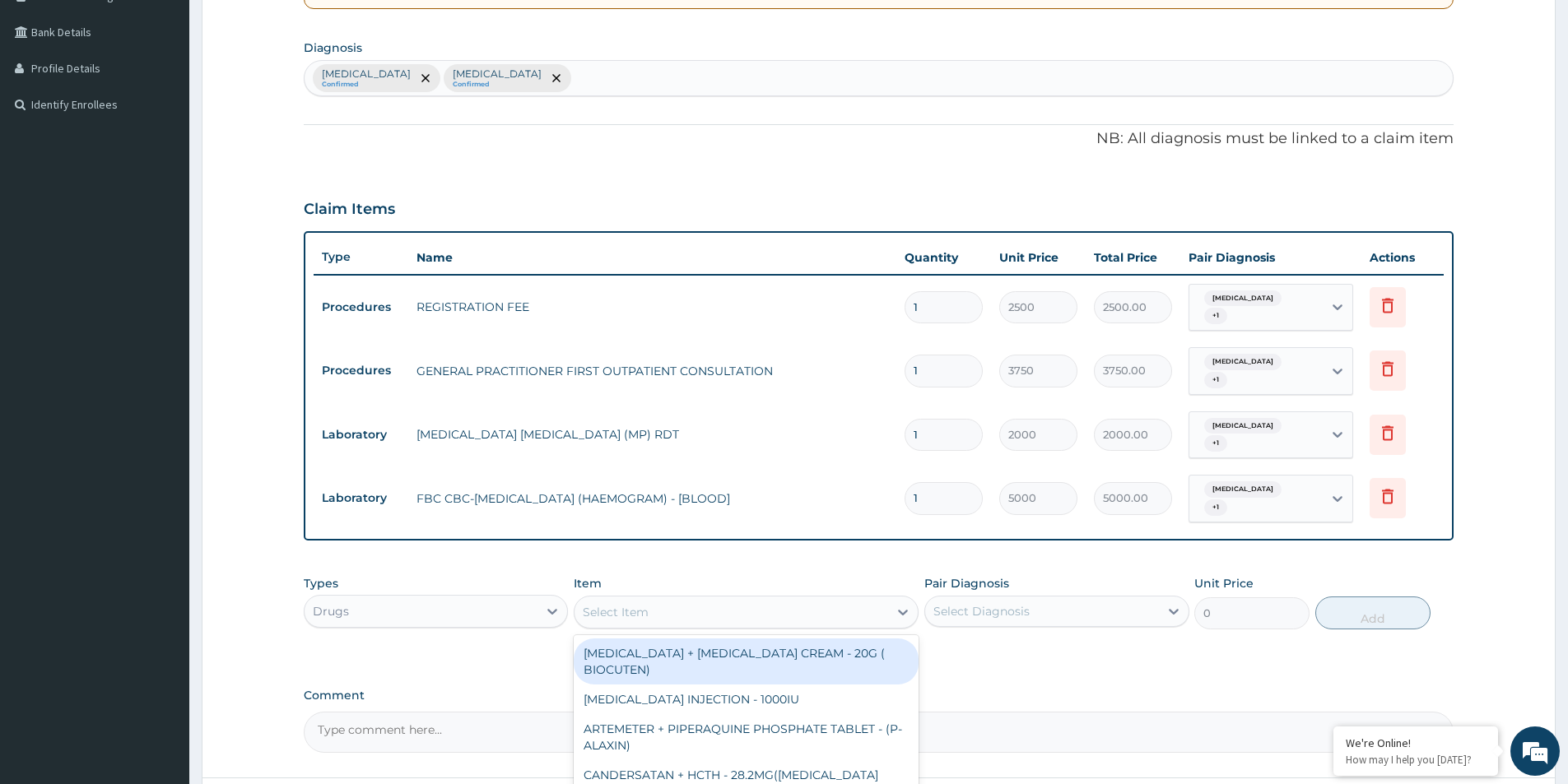
click at [669, 599] on div "Select Item" at bounding box center [731, 612] width 313 height 26
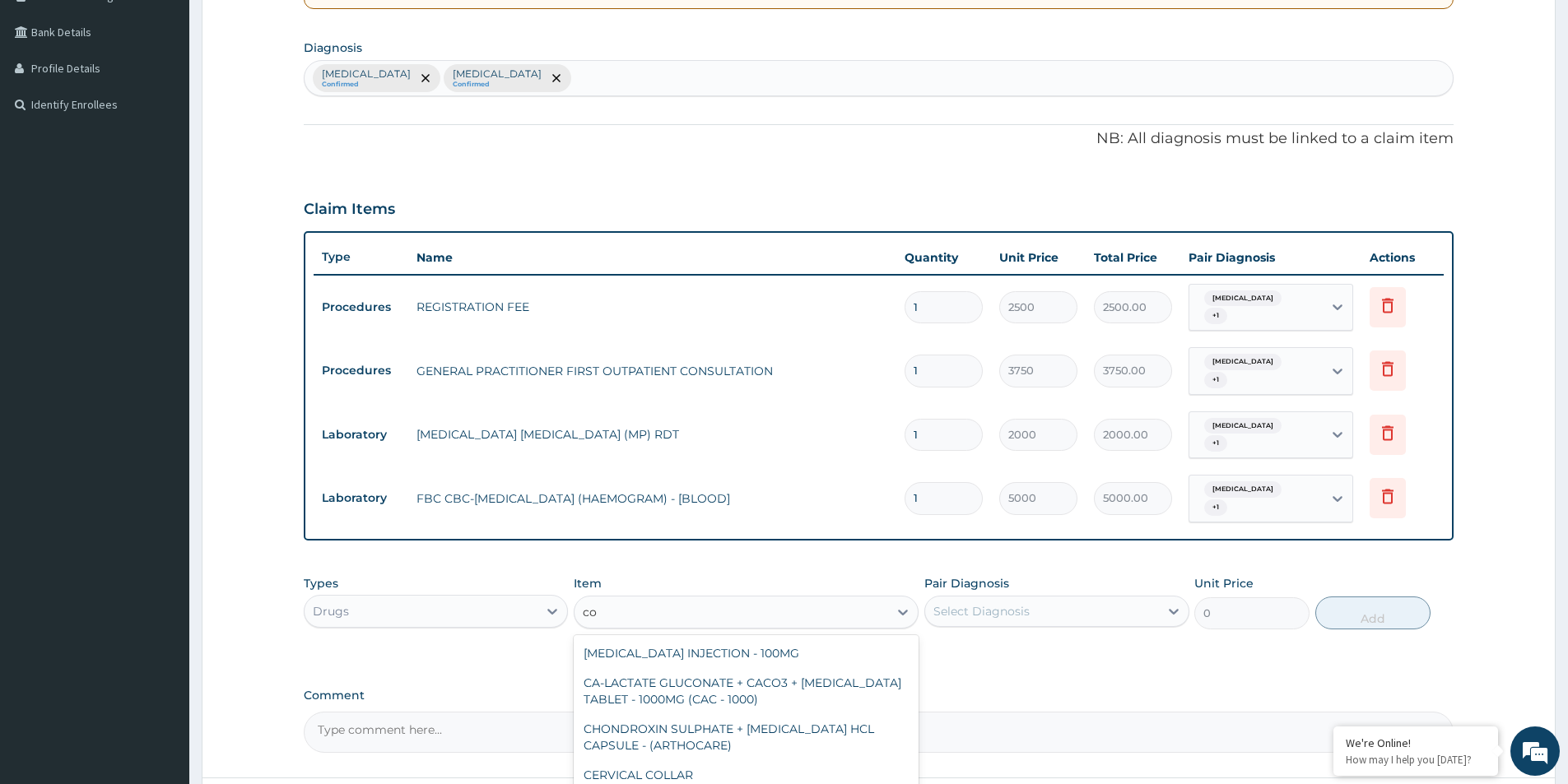
type input "c"
type input "arte"
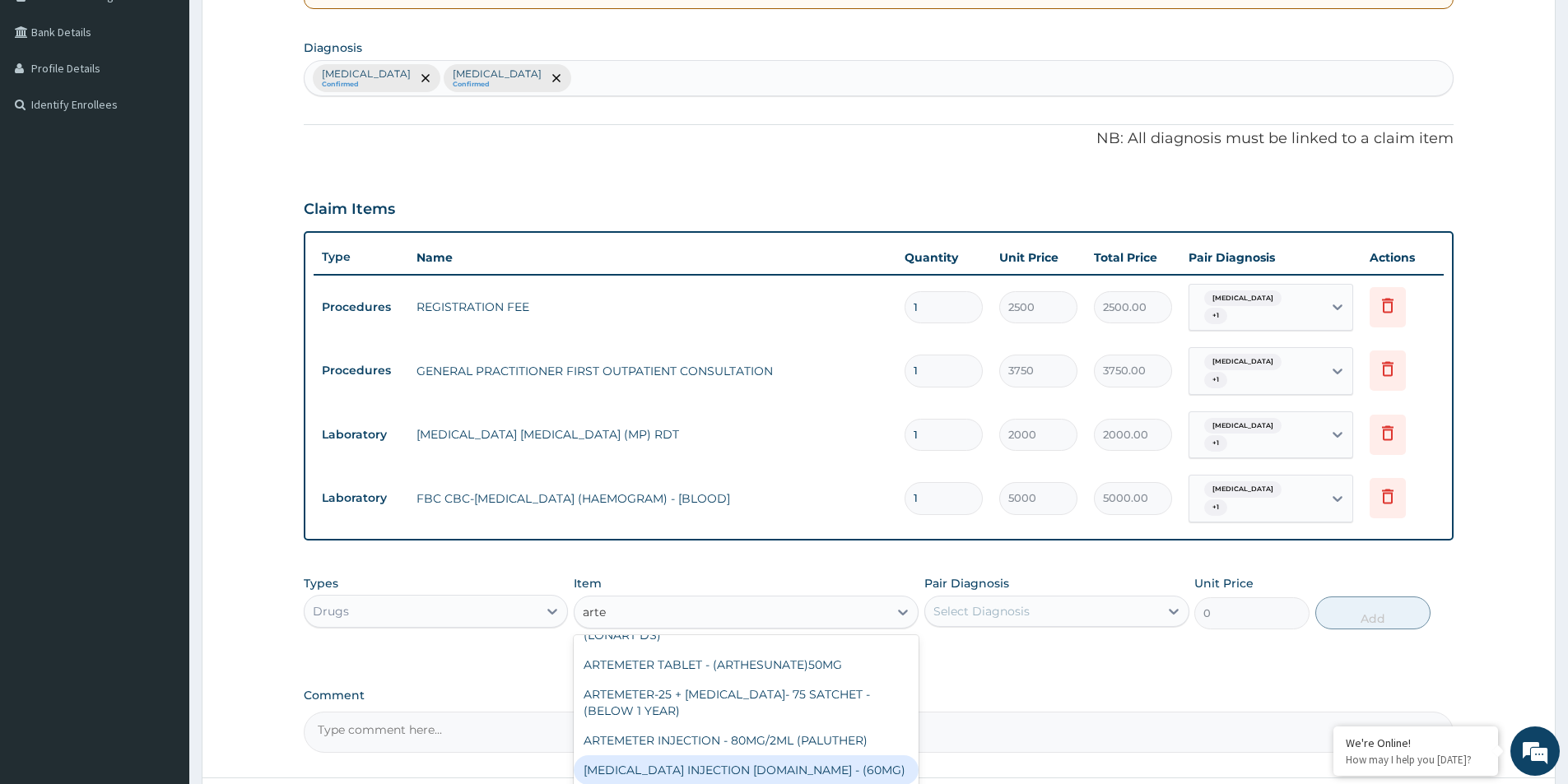
scroll to position [82, 0]
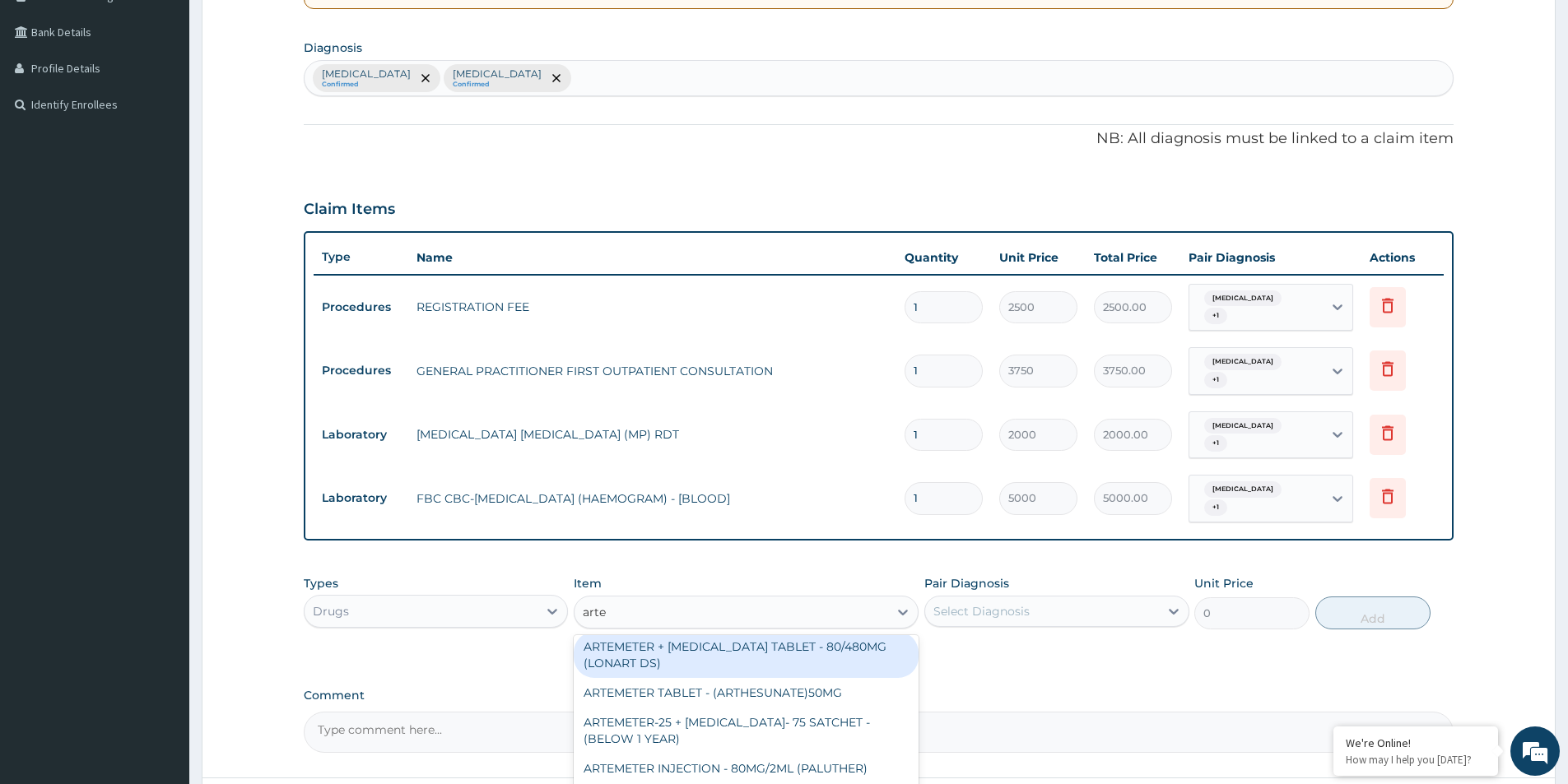
click at [840, 632] on div "ARTEMETER + [MEDICAL_DATA] TABLET - 80/480MG (LONART DS)" at bounding box center [745, 654] width 345 height 46
type input "588"
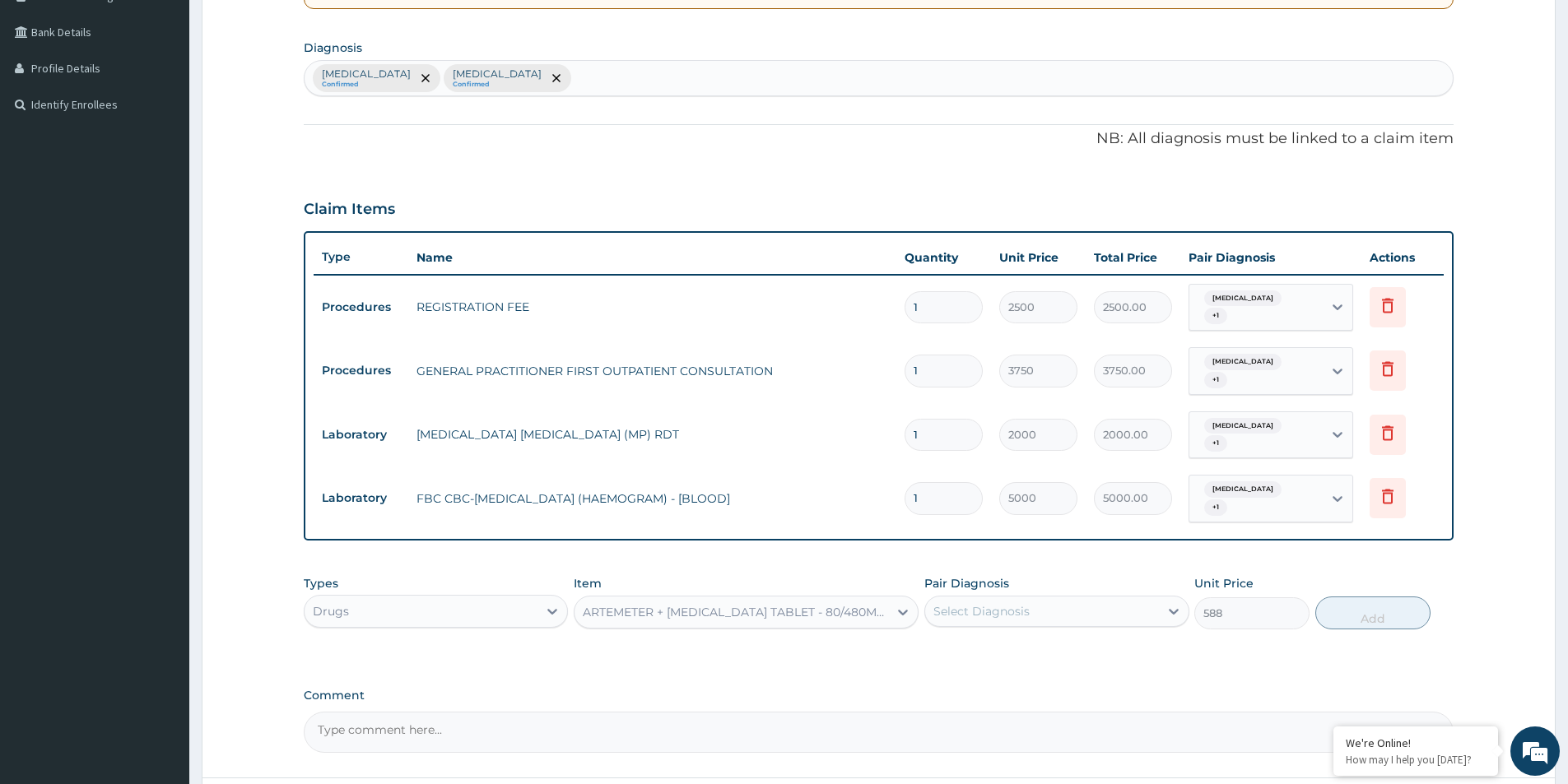
click at [1047, 599] on div "Select Diagnosis" at bounding box center [1041, 611] width 233 height 26
click at [1044, 637] on div "[MEDICAL_DATA]" at bounding box center [1057, 653] width 265 height 33
checkbox input "true"
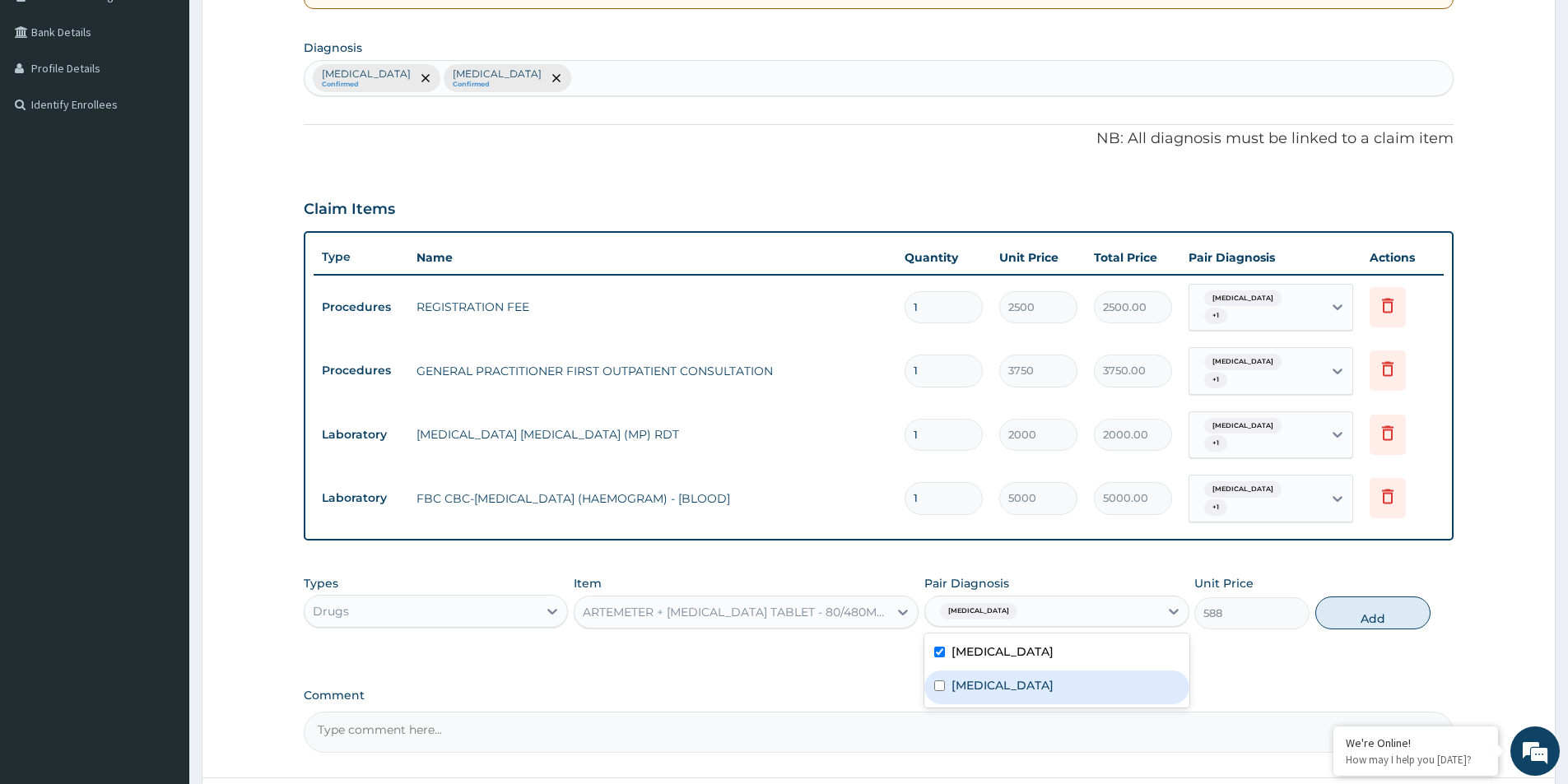
click at [1032, 671] on div "[MEDICAL_DATA]" at bounding box center [1057, 687] width 265 height 33
checkbox input "true"
click at [1401, 597] on button "Add" at bounding box center [1373, 613] width 115 height 33
type input "0"
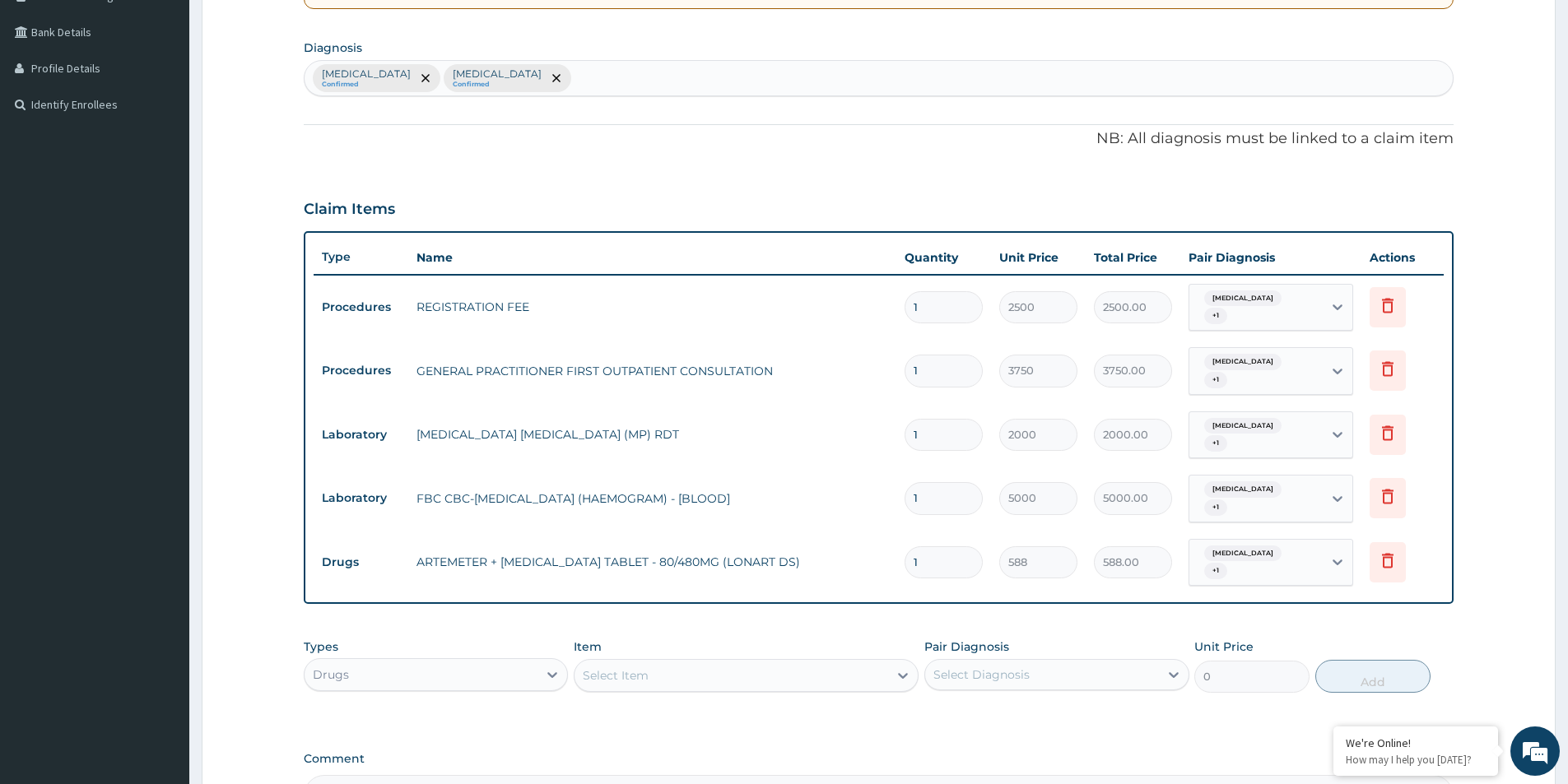
type input "0.00"
type input "6"
type input "3528.00"
type input "6"
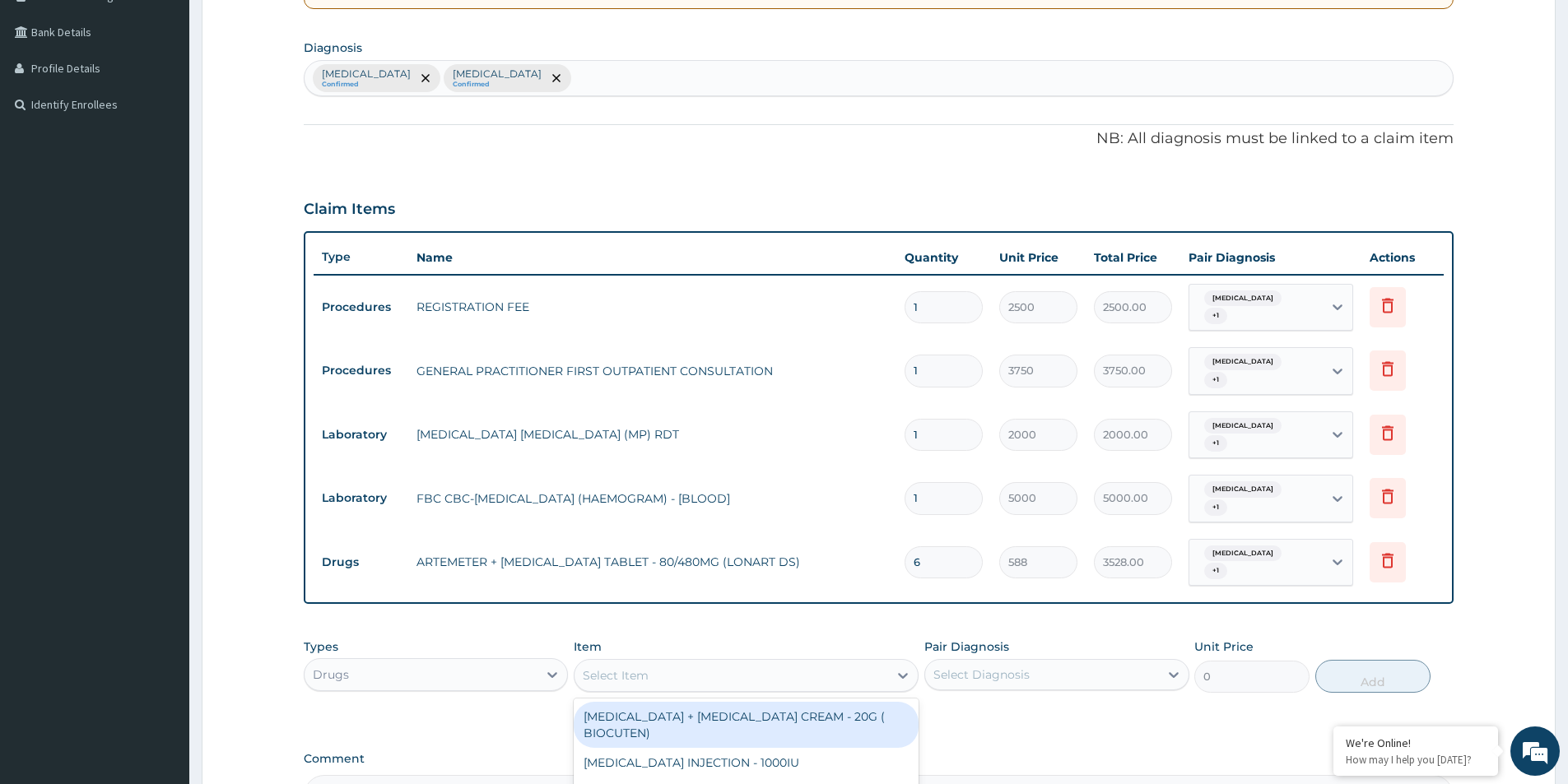
click at [793, 662] on div "Select Item" at bounding box center [731, 675] width 313 height 26
type input "p"
type input "para"
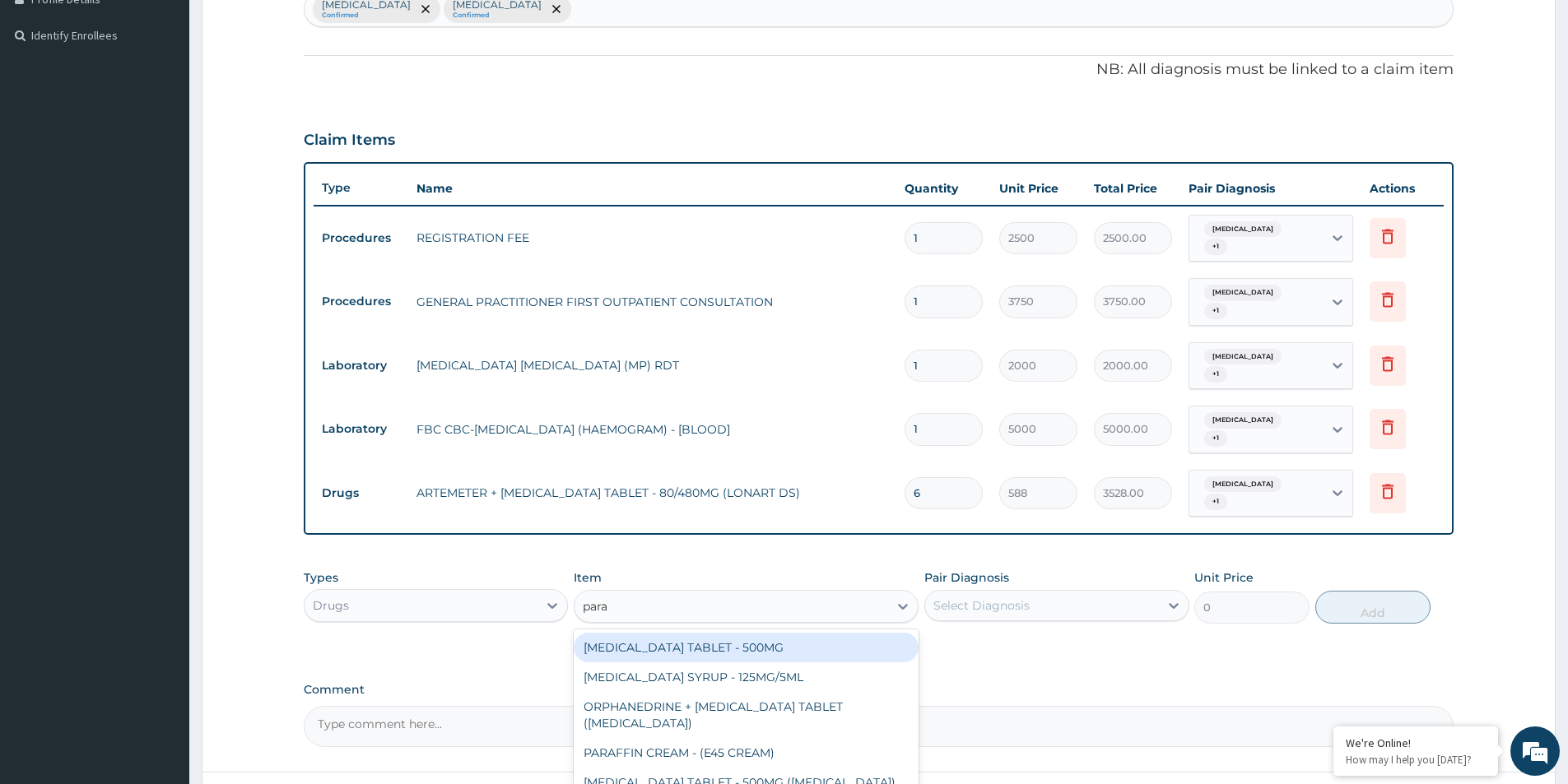
scroll to position [529, 0]
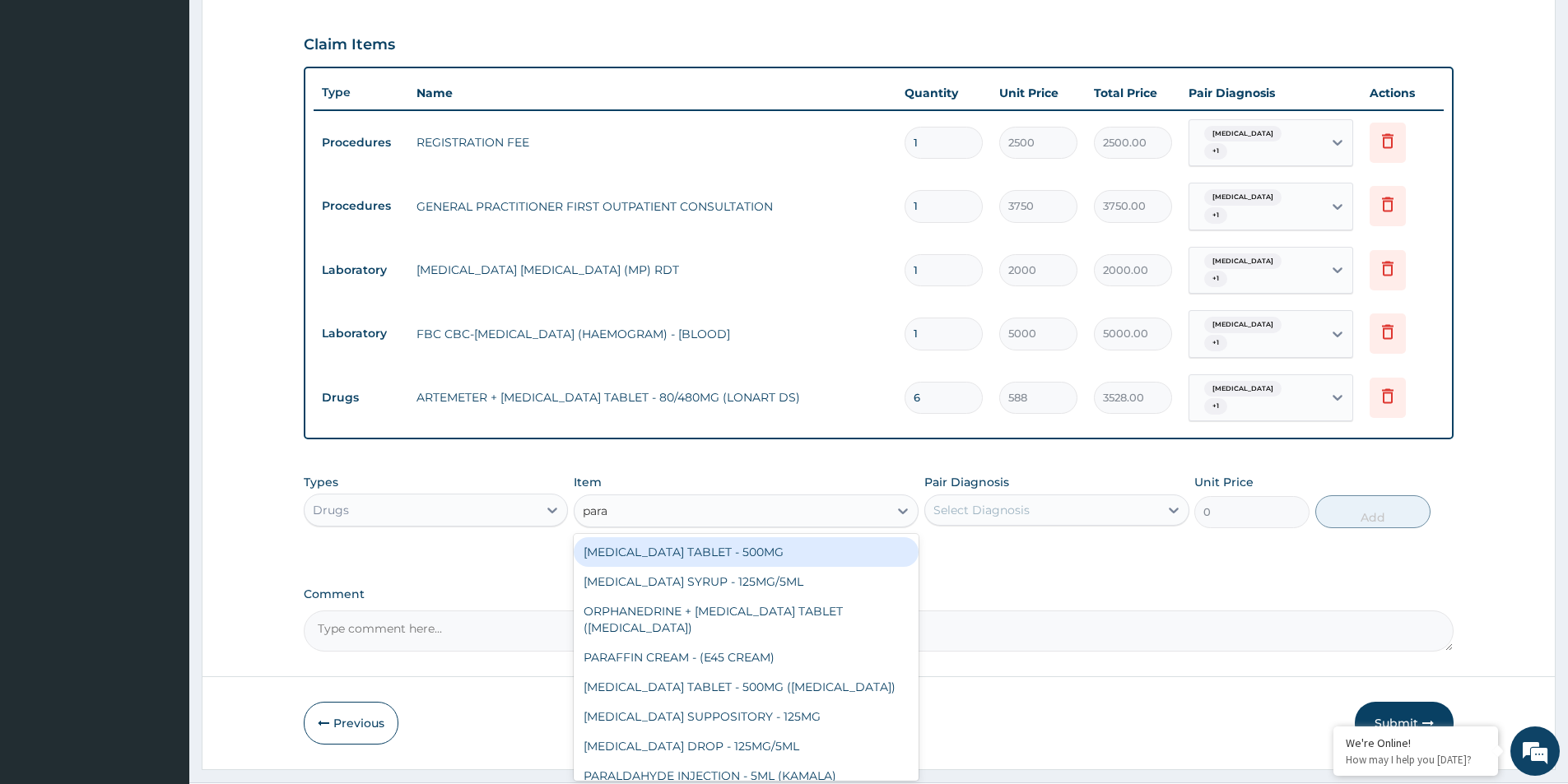
click at [796, 537] on div "[MEDICAL_DATA] TABLET - 500MG" at bounding box center [745, 552] width 345 height 30
type input "33.599999999999994"
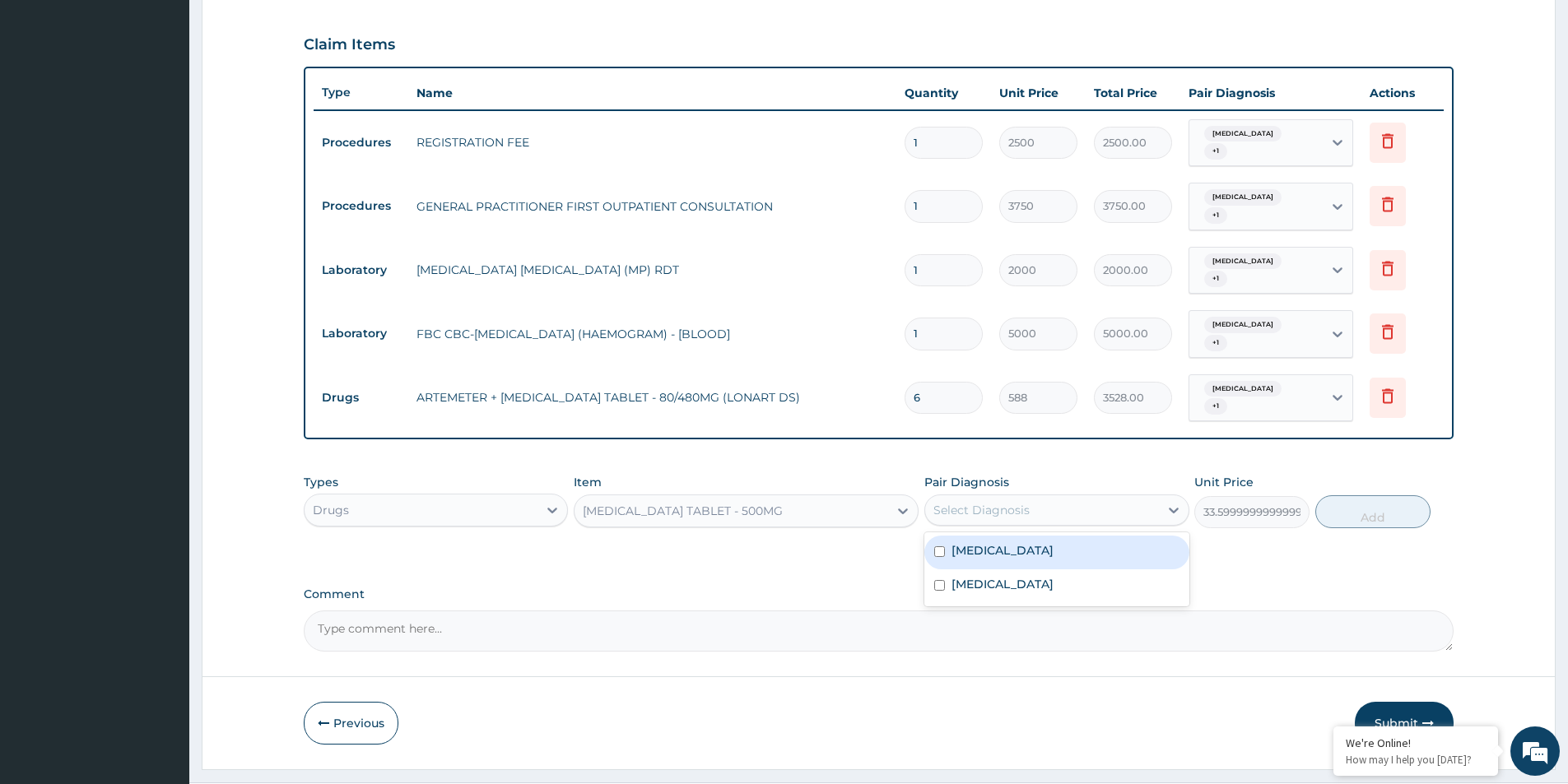
click at [994, 502] on div "Select Diagnosis" at bounding box center [981, 510] width 96 height 16
drag, startPoint x: 992, startPoint y: 517, endPoint x: 989, endPoint y: 547, distance: 30.1
click at [991, 543] on label "[MEDICAL_DATA]" at bounding box center [1002, 551] width 102 height 16
checkbox input "true"
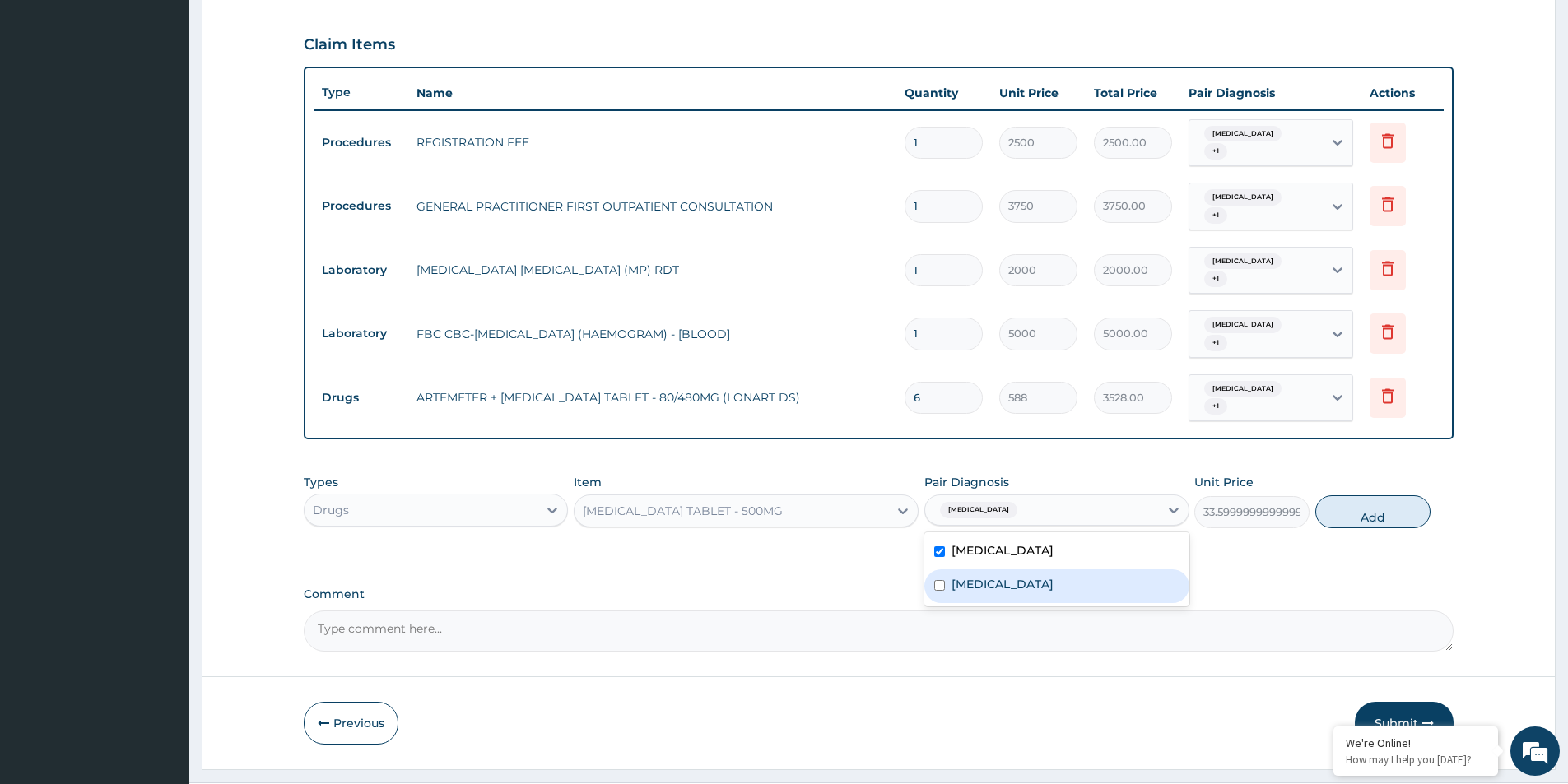
click at [989, 570] on div "[MEDICAL_DATA]" at bounding box center [1057, 586] width 265 height 33
checkbox input "true"
click at [1337, 495] on button "Add" at bounding box center [1373, 511] width 115 height 33
type input "0"
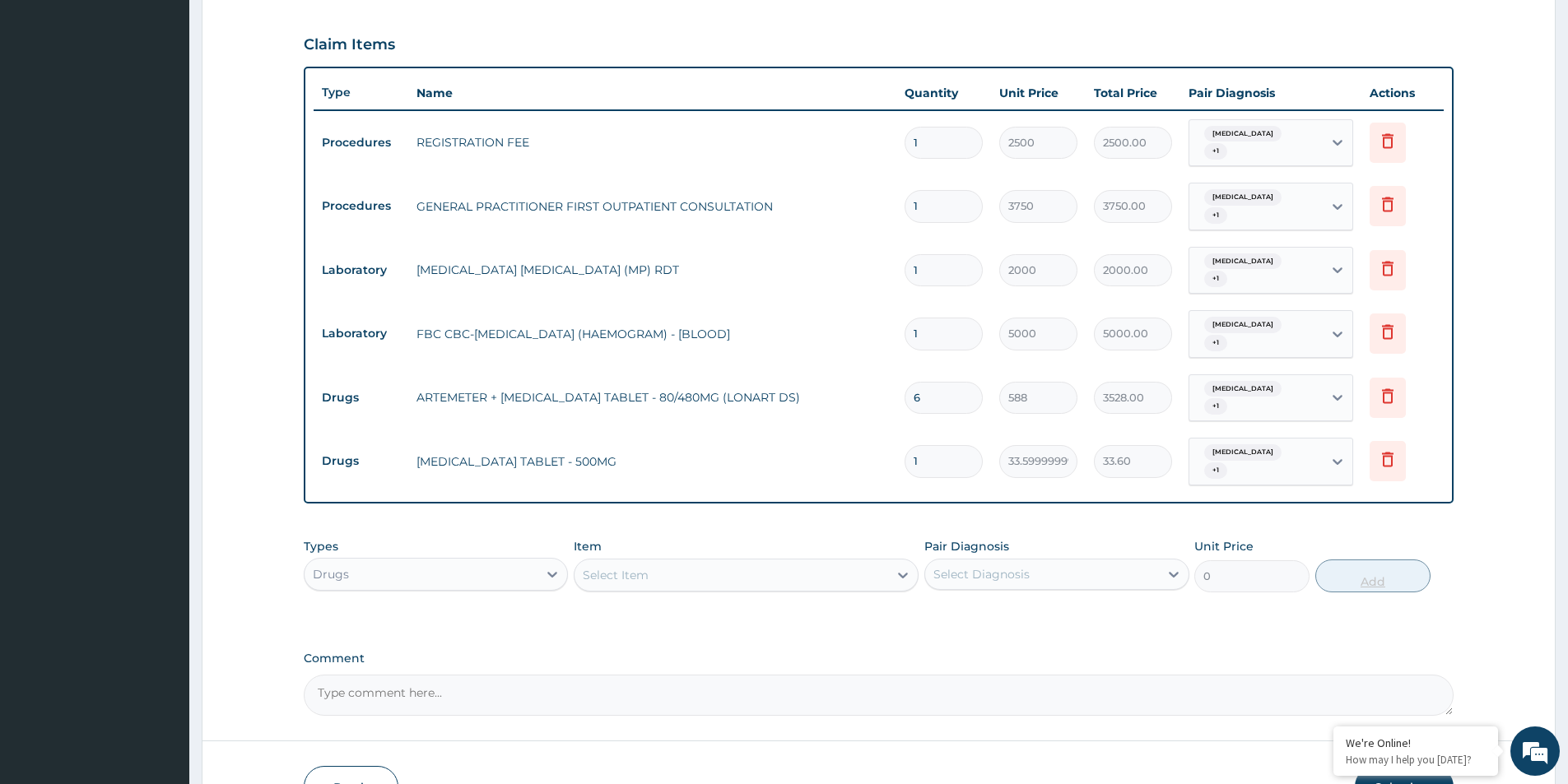
type input "18"
type input "604.80"
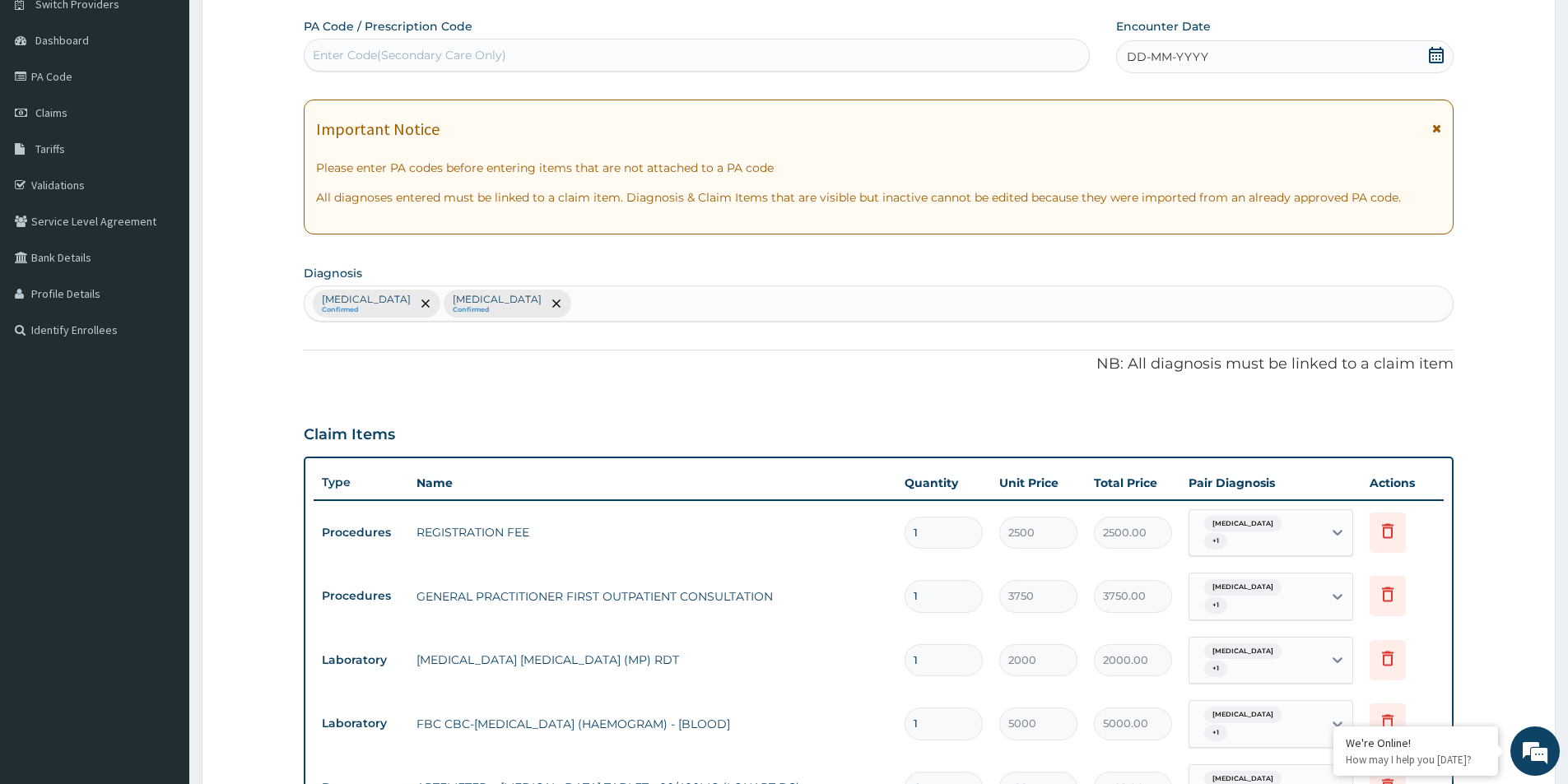
scroll to position [118, 0]
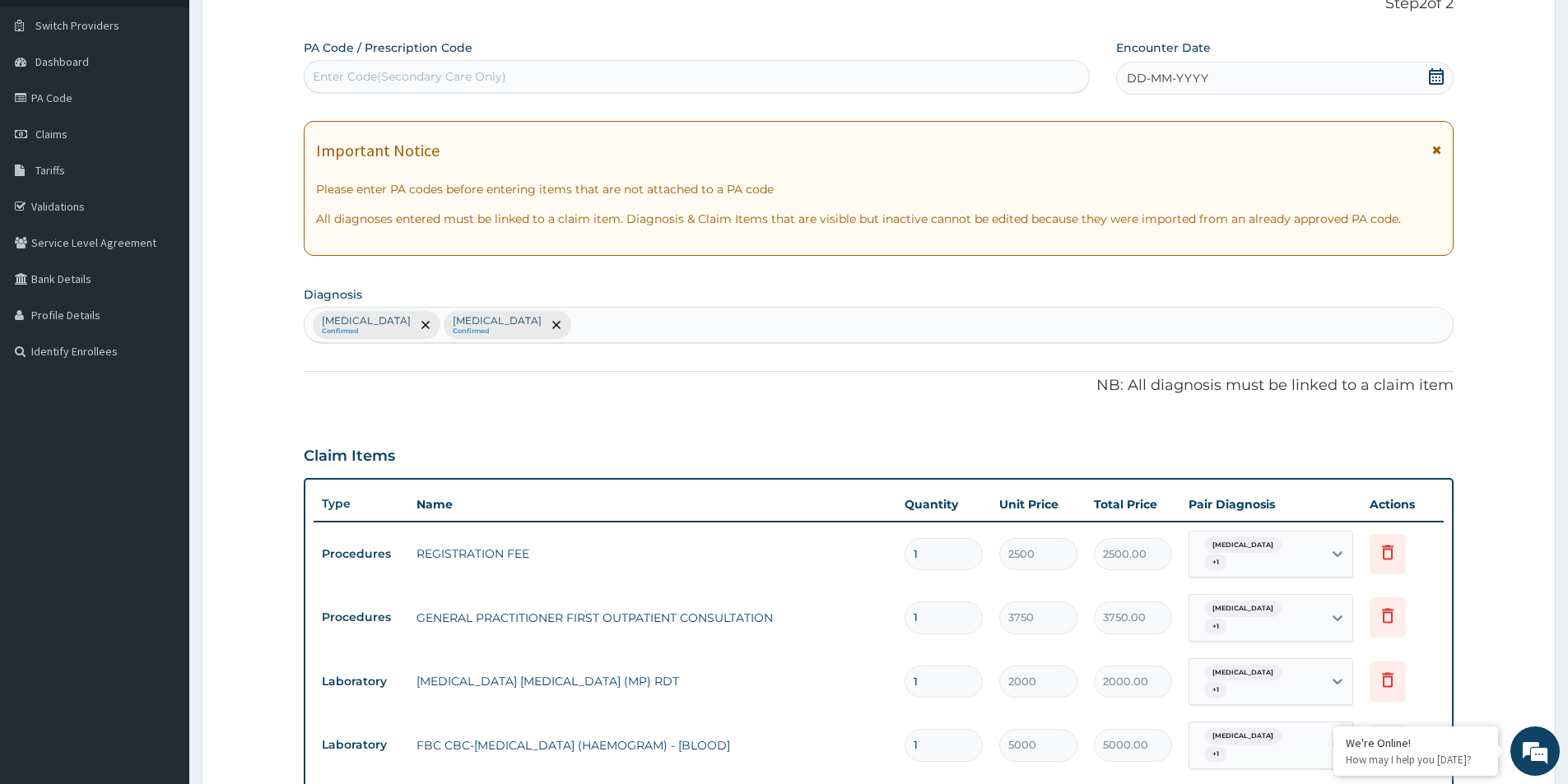
type input "18"
click at [1444, 77] on icon at bounding box center [1437, 77] width 16 height 16
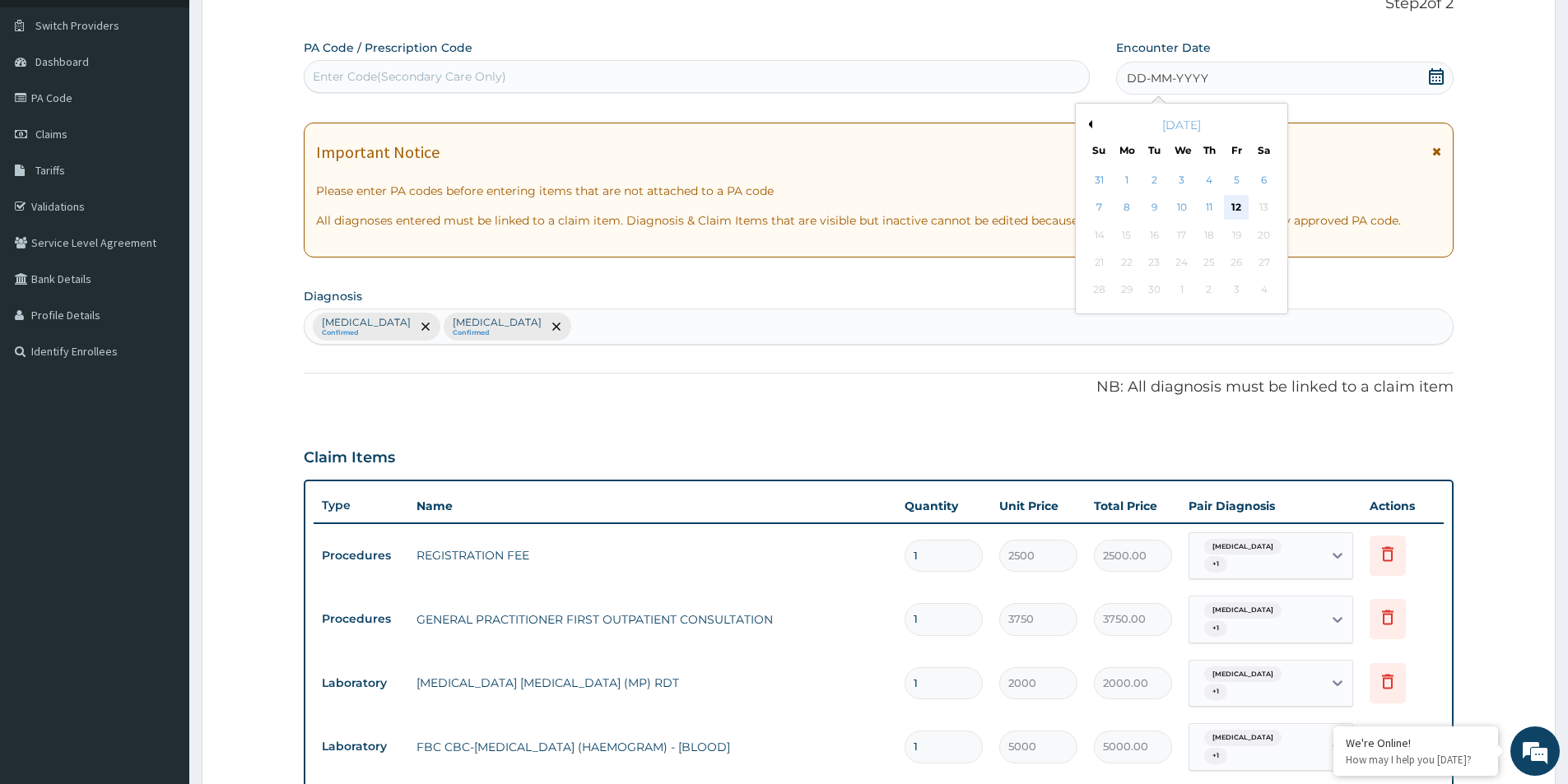
click at [1246, 206] on div "12" at bounding box center [1237, 208] width 24 height 24
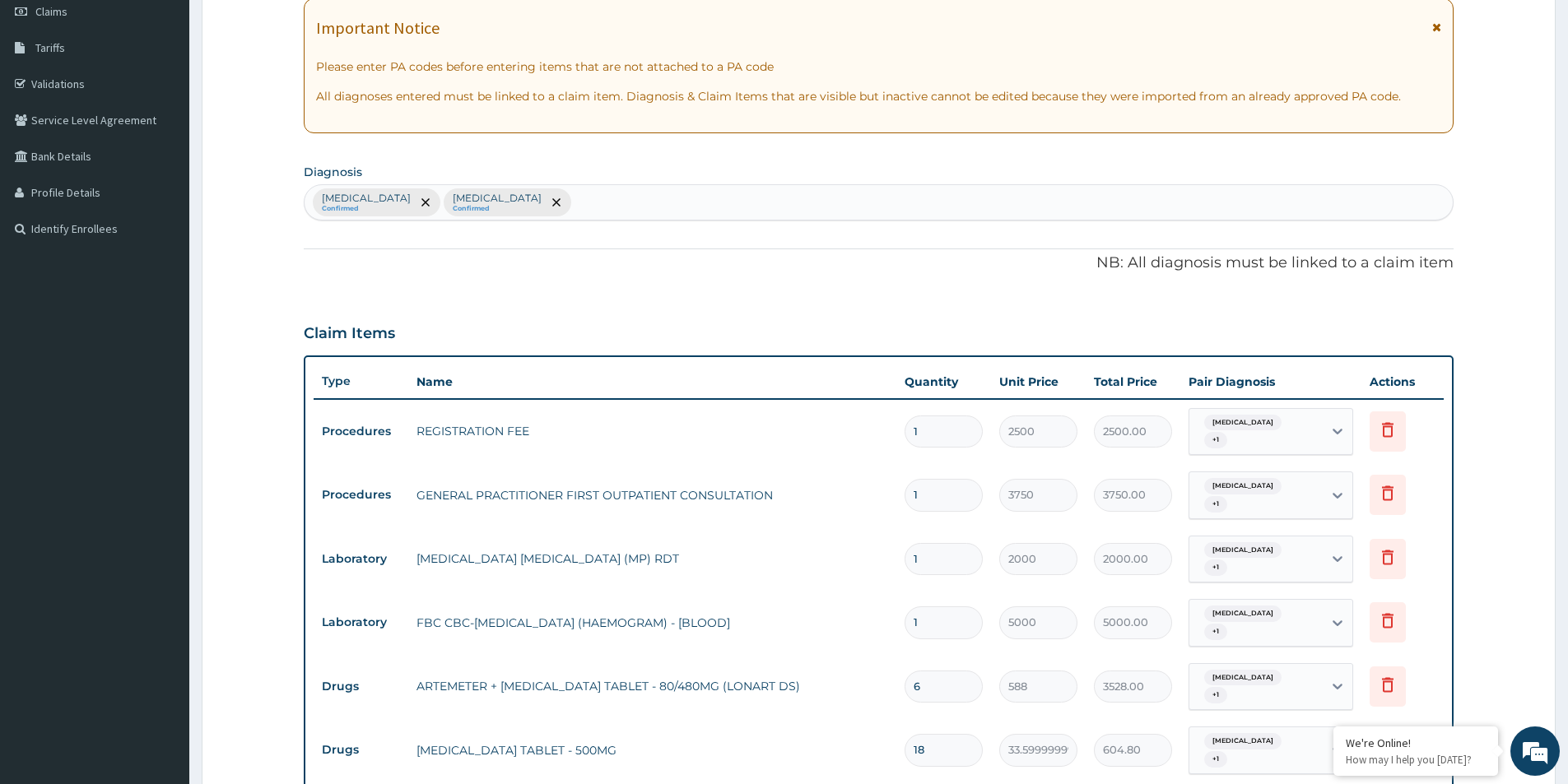
scroll to position [529, 0]
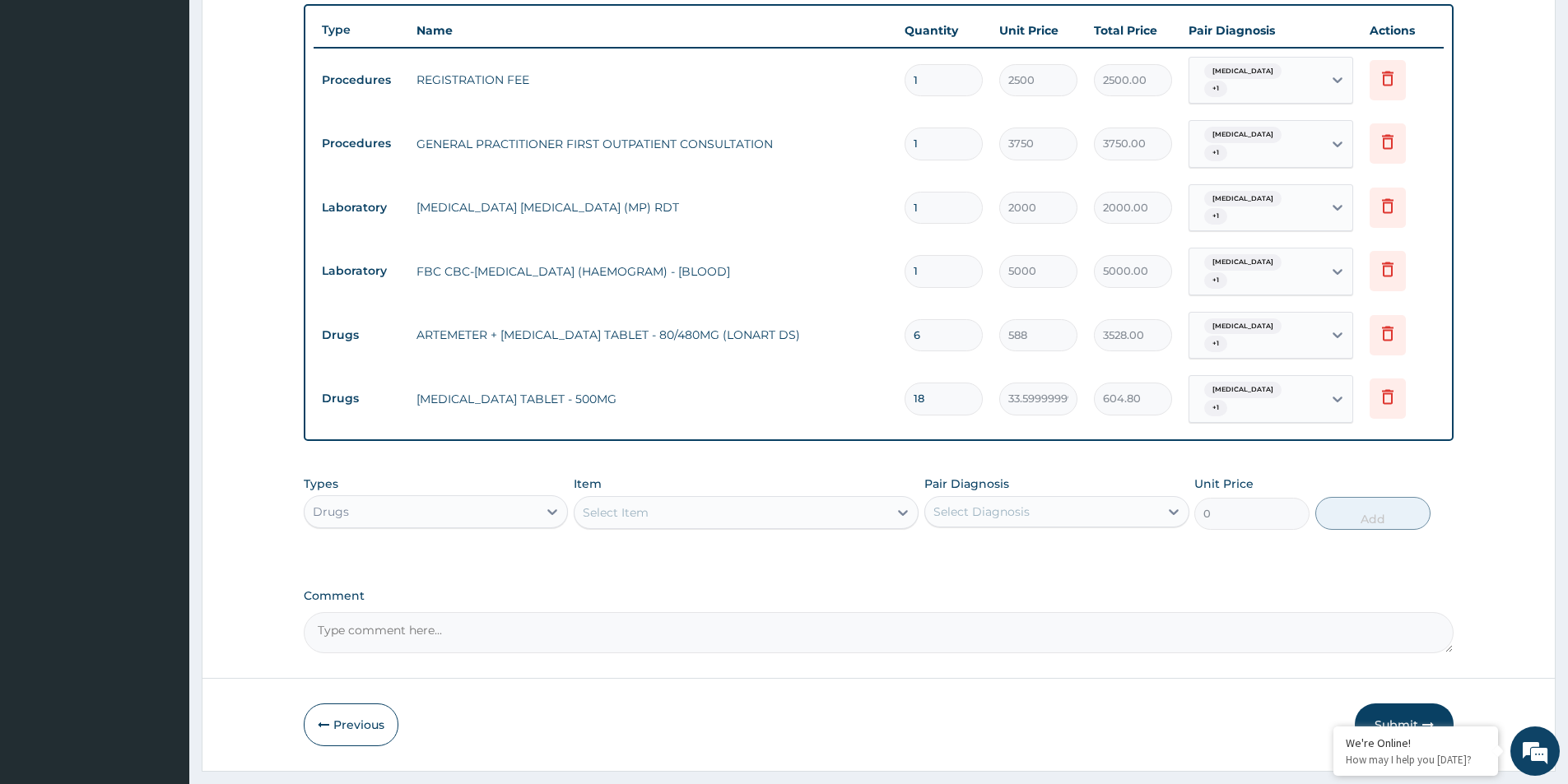
click at [1428, 719] on icon "button" at bounding box center [1428, 725] width 12 height 12
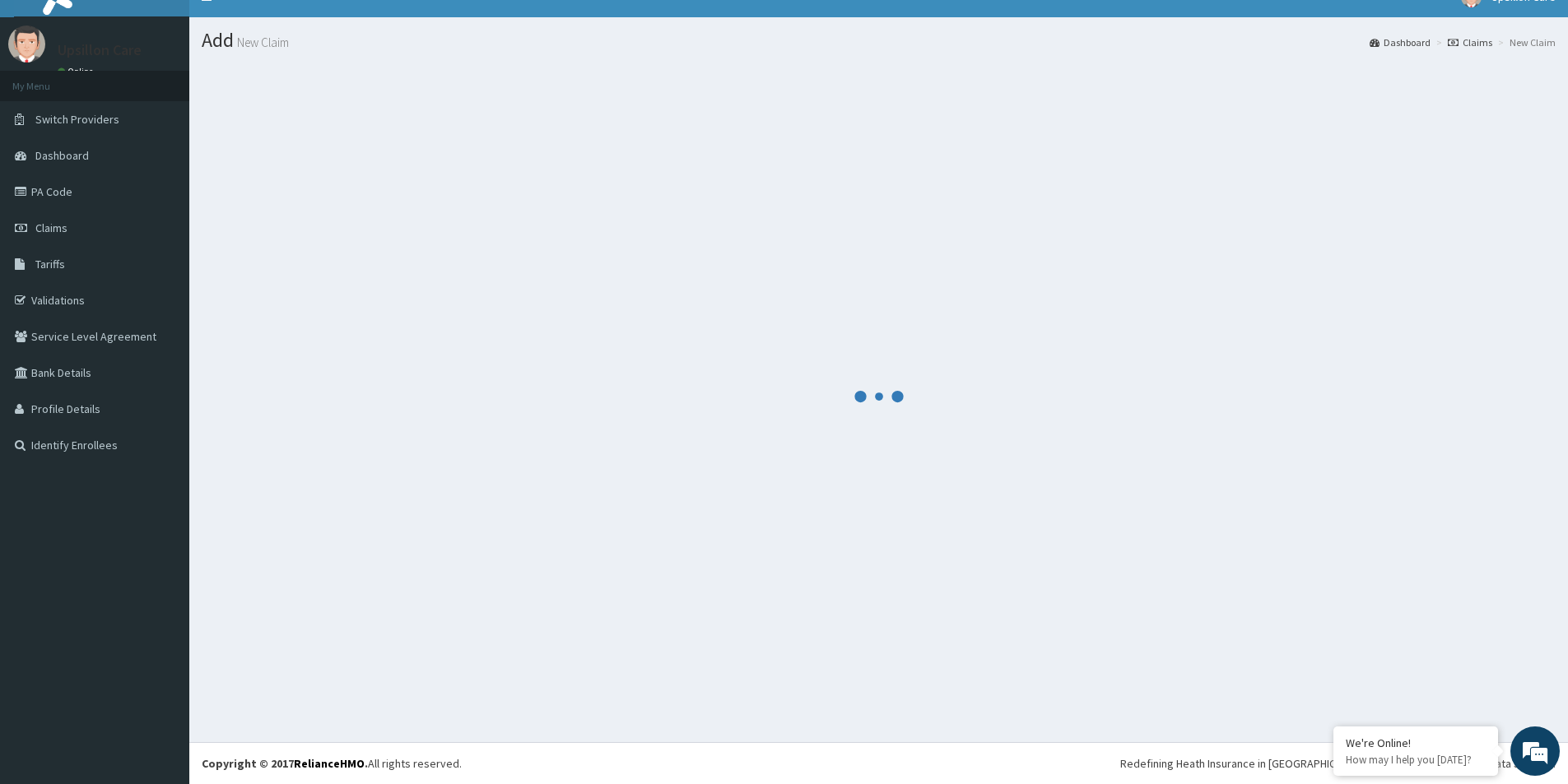
scroll to position [24, 0]
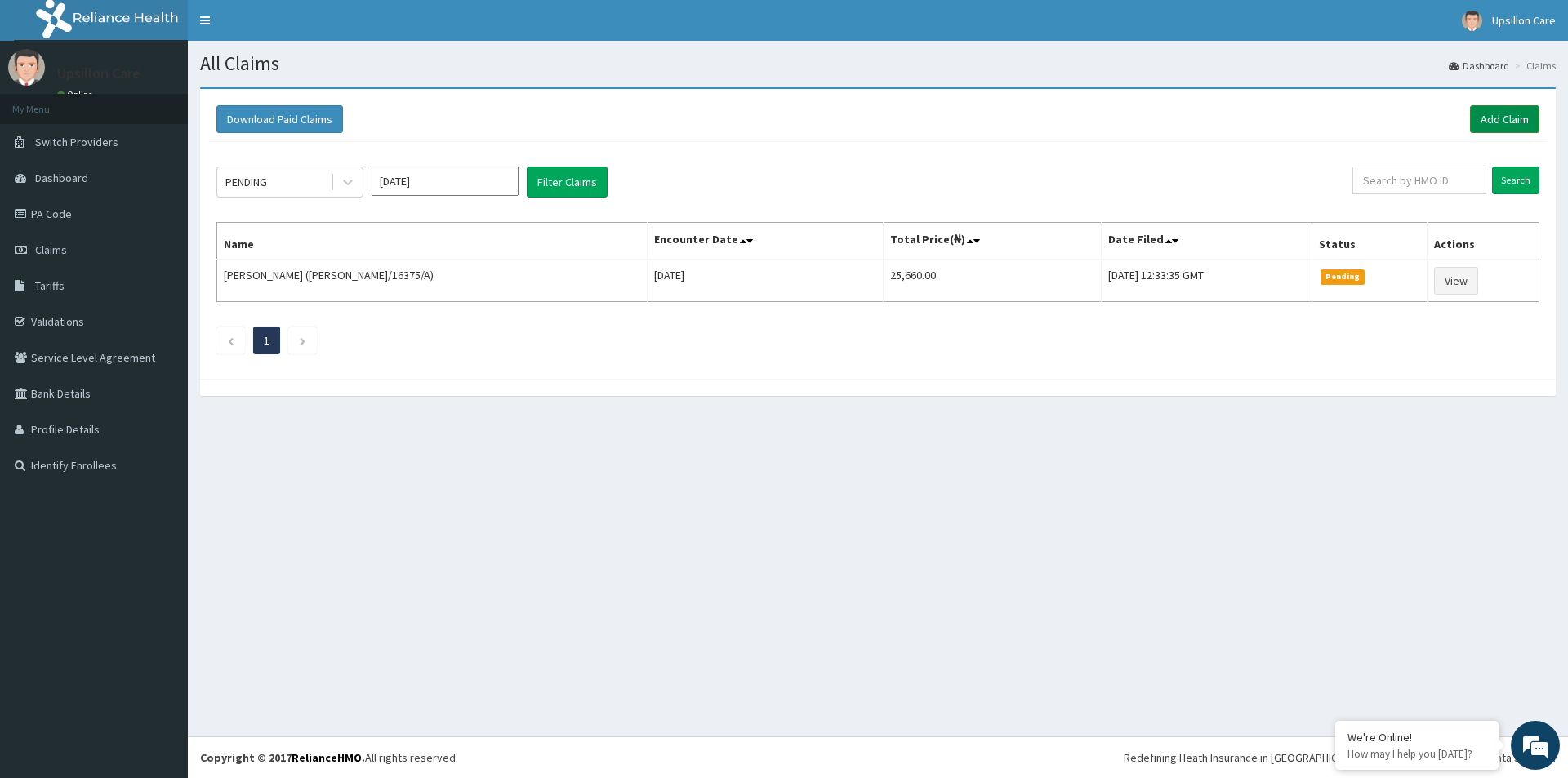
click at [1520, 110] on link "Add Claim" at bounding box center [1505, 119] width 70 height 28
click at [1506, 125] on link "Add Claim" at bounding box center [1505, 119] width 70 height 28
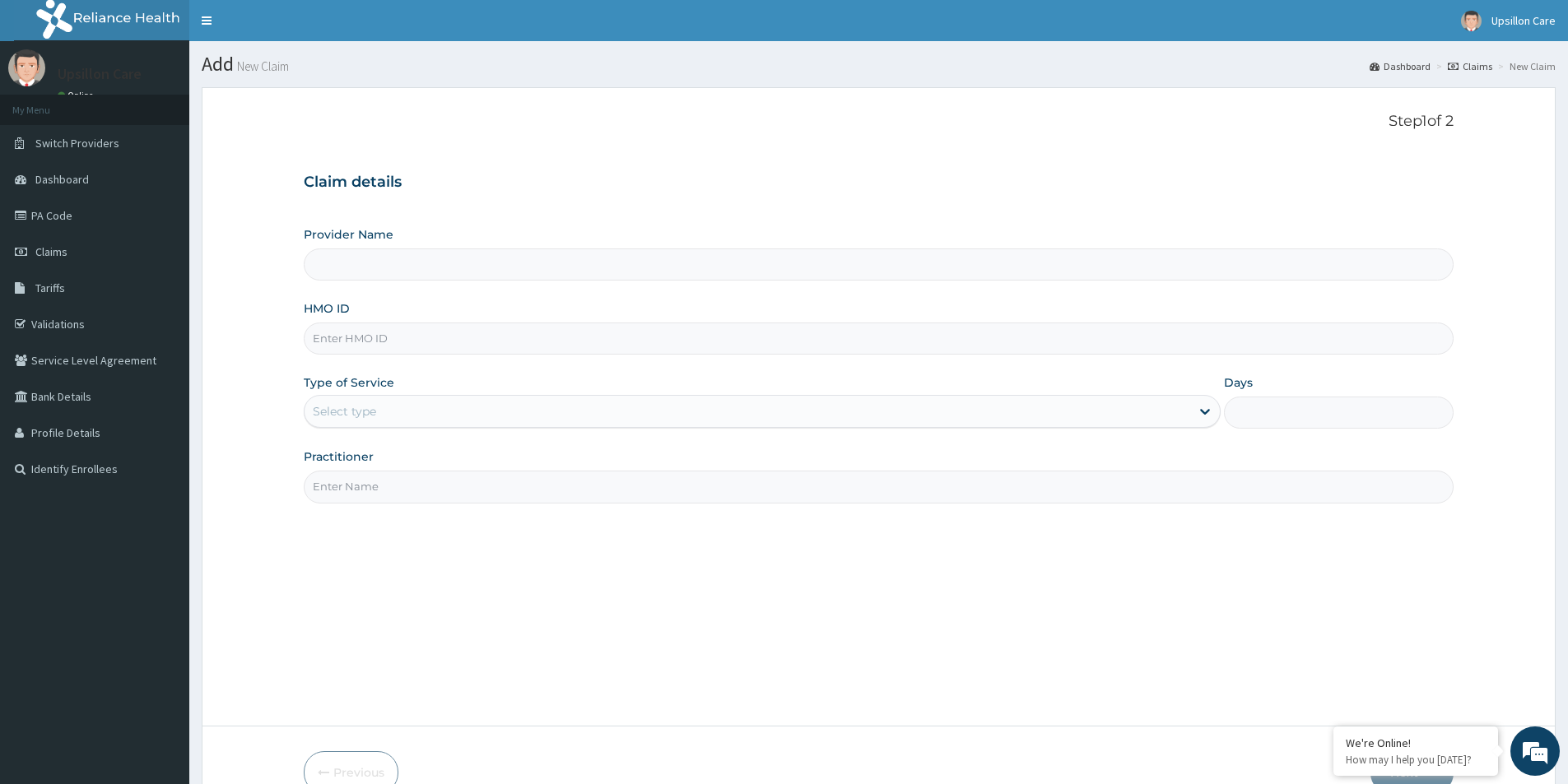
type input "Upsillon Care hospital"
click at [532, 370] on div "Provider Name Upsillon Care hospital HMO ID Type of Service Select type Days Pr…" at bounding box center [878, 364] width 1149 height 276
click at [535, 356] on div "Provider Name Upsillon Care hospital HMO ID Type of Service Select type Days Pr…" at bounding box center [878, 364] width 1149 height 276
click at [538, 343] on input "HMO ID" at bounding box center [878, 338] width 1149 height 32
paste input "OAS/10014/B"
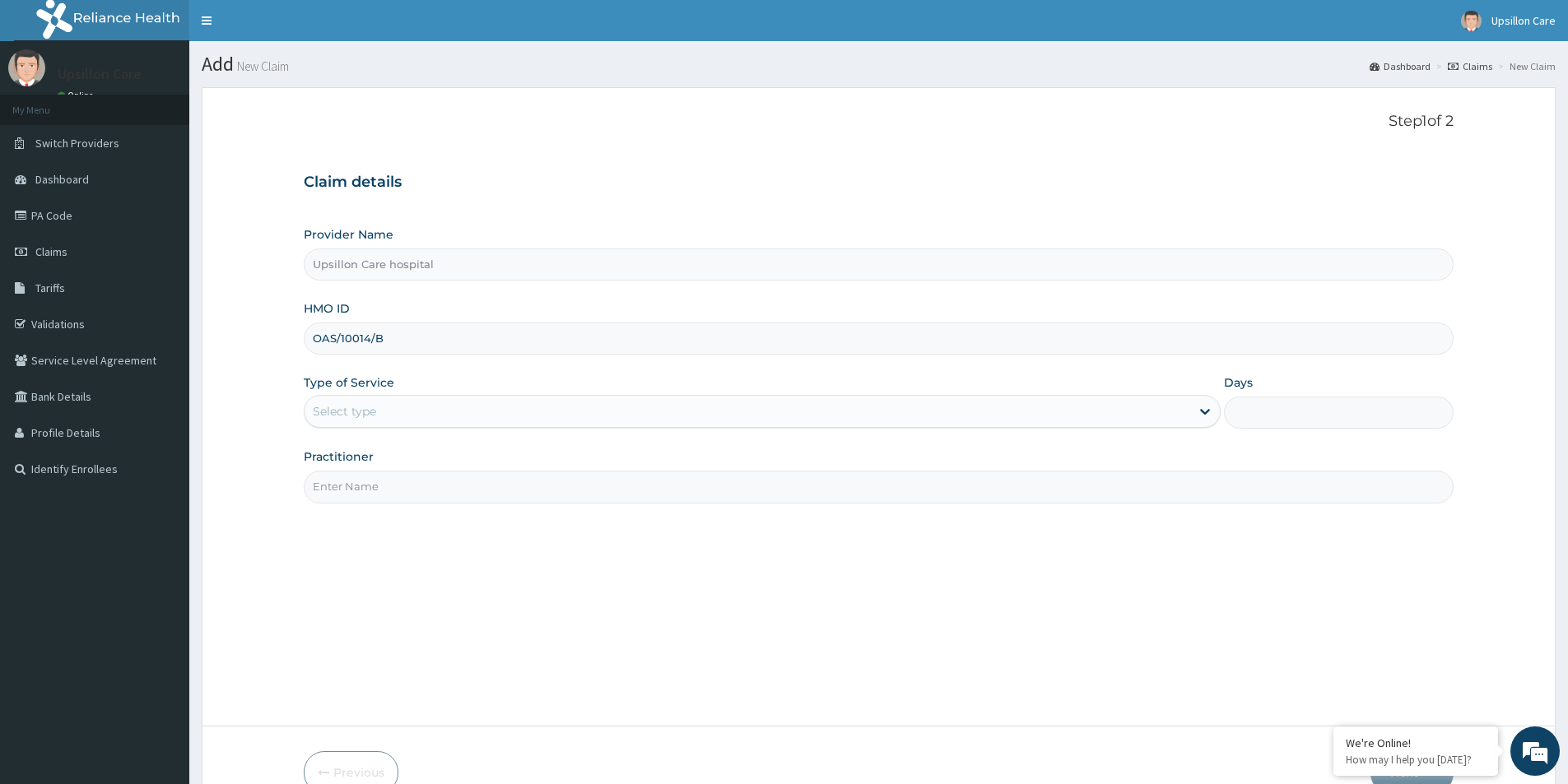
type input "OAS/10014/B"
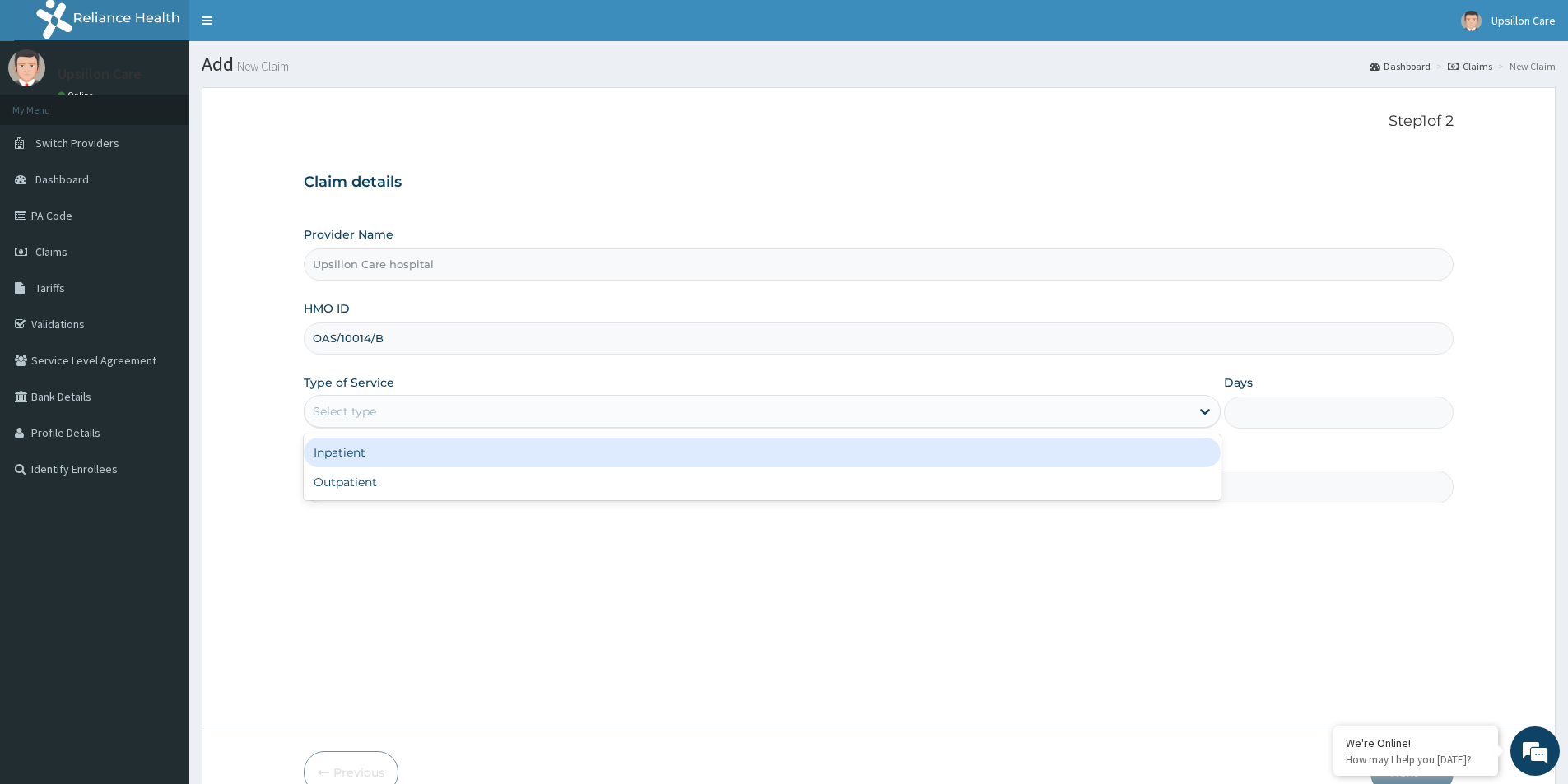
click at [477, 417] on div "Select type" at bounding box center [747, 411] width 886 height 26
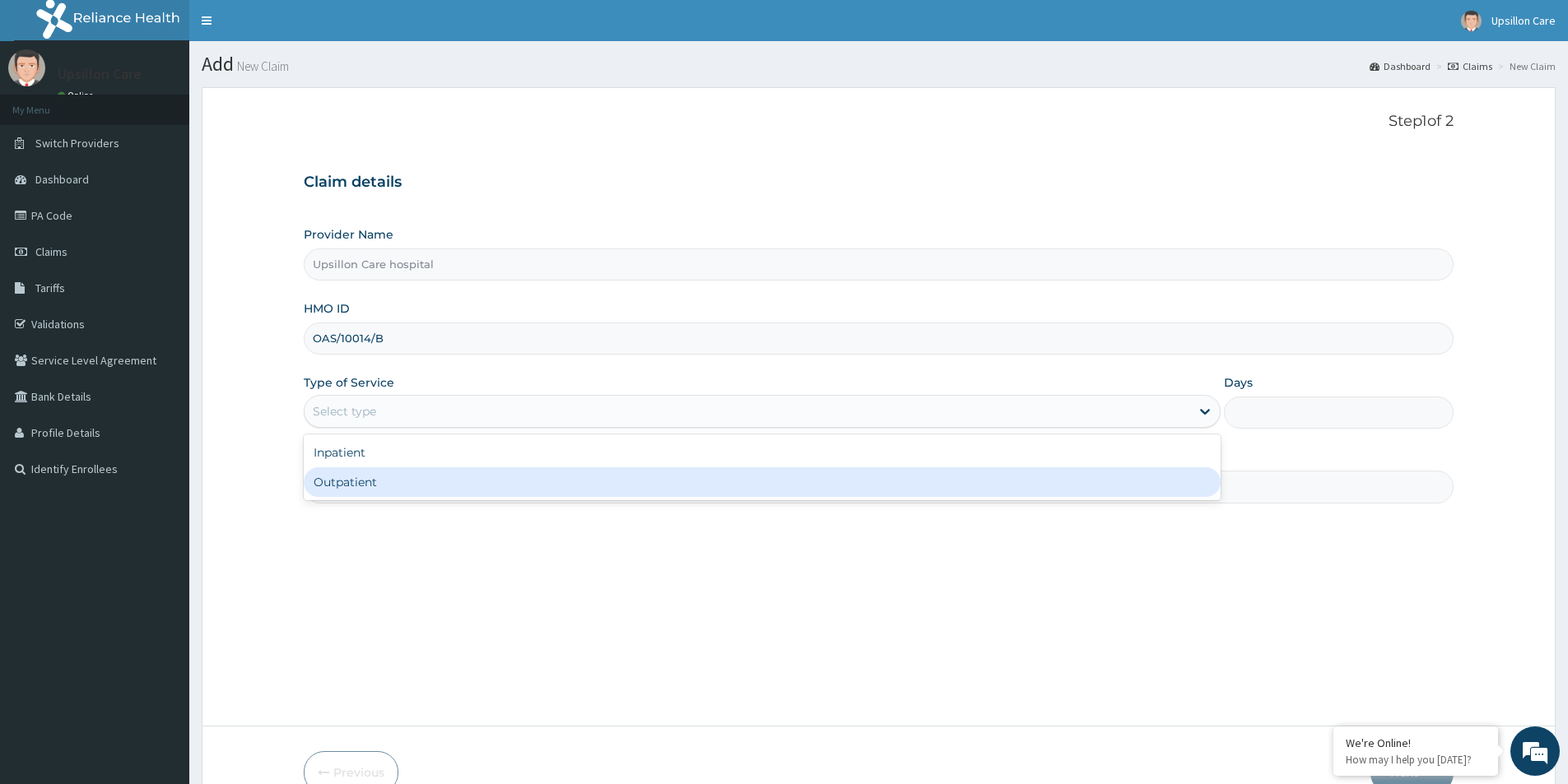
click at [466, 486] on div "Outpatient" at bounding box center [761, 482] width 917 height 30
type input "1"
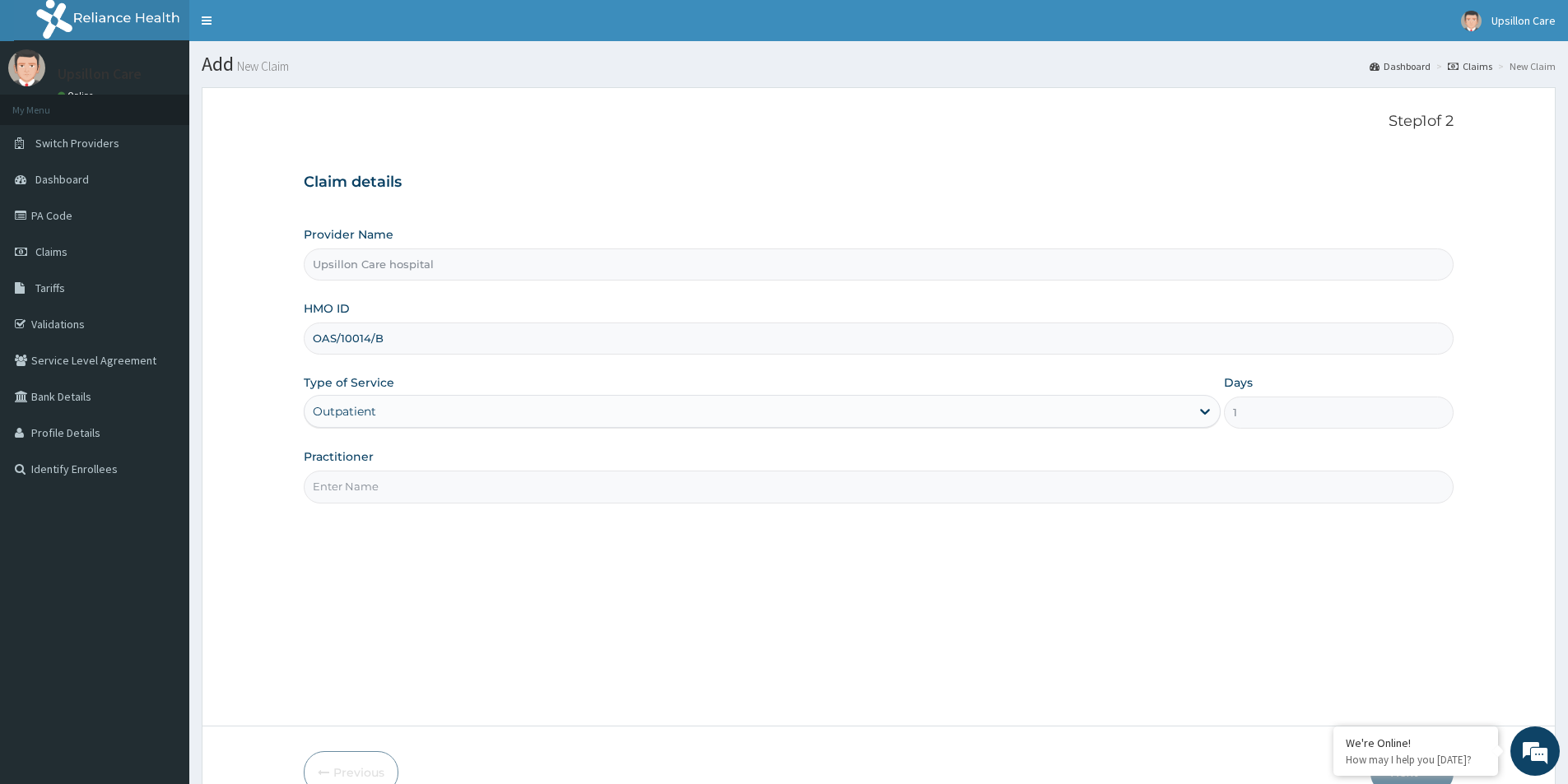
click at [466, 485] on input "Practitioner" at bounding box center [878, 487] width 1149 height 32
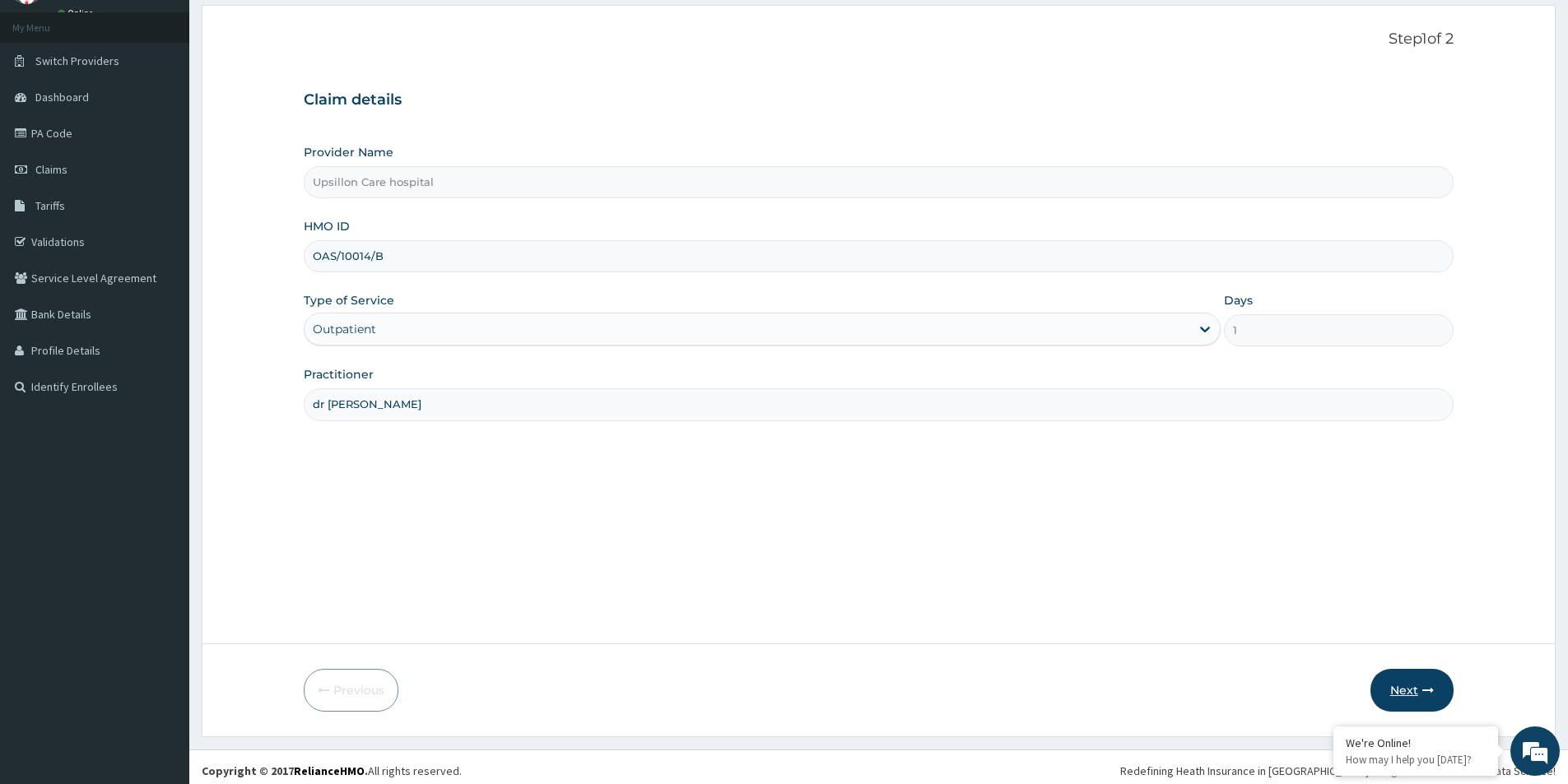
scroll to position [90, 0]
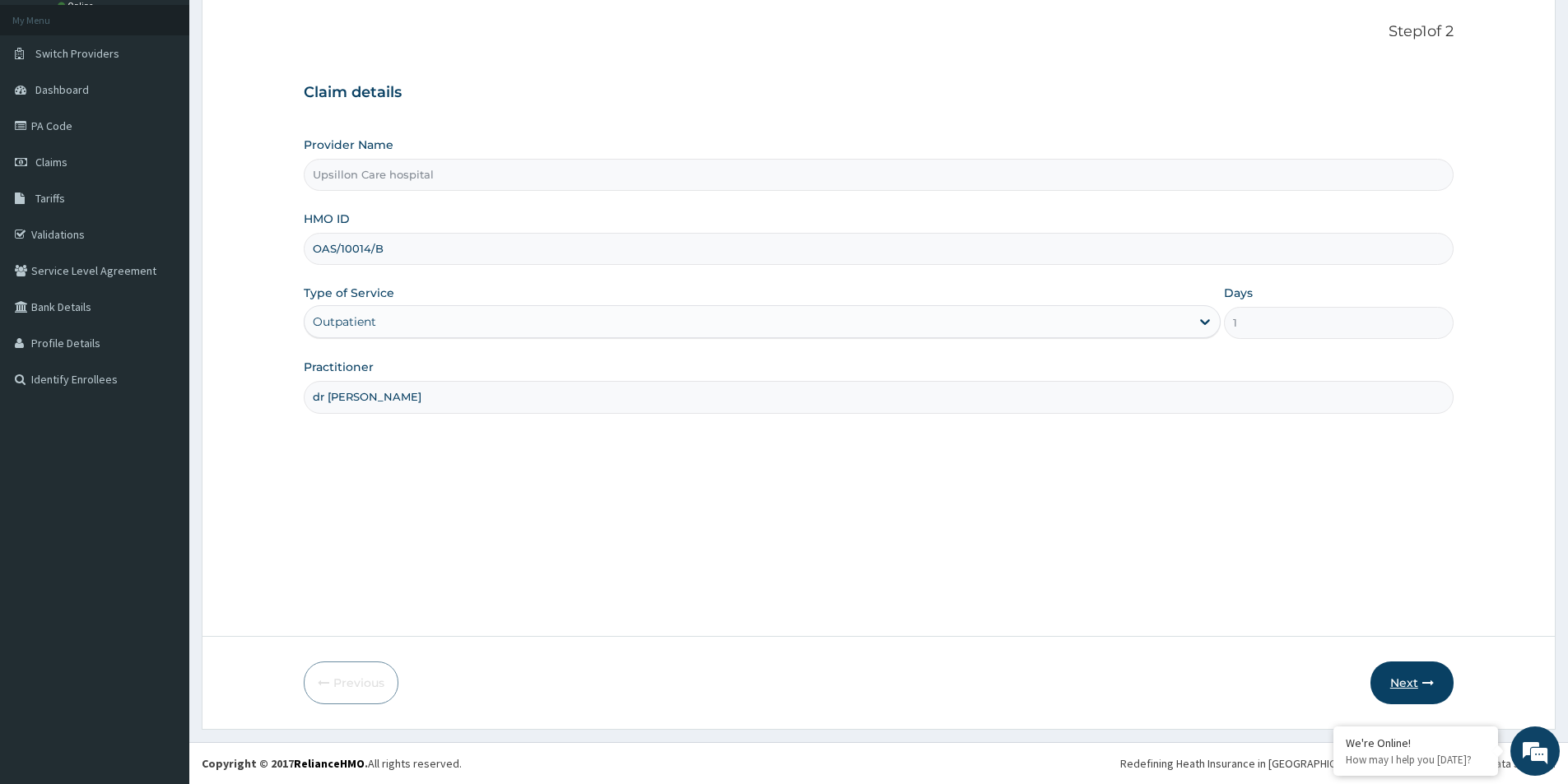
type input "dr [PERSON_NAME]"
click at [1446, 673] on button "Next" at bounding box center [1411, 683] width 83 height 43
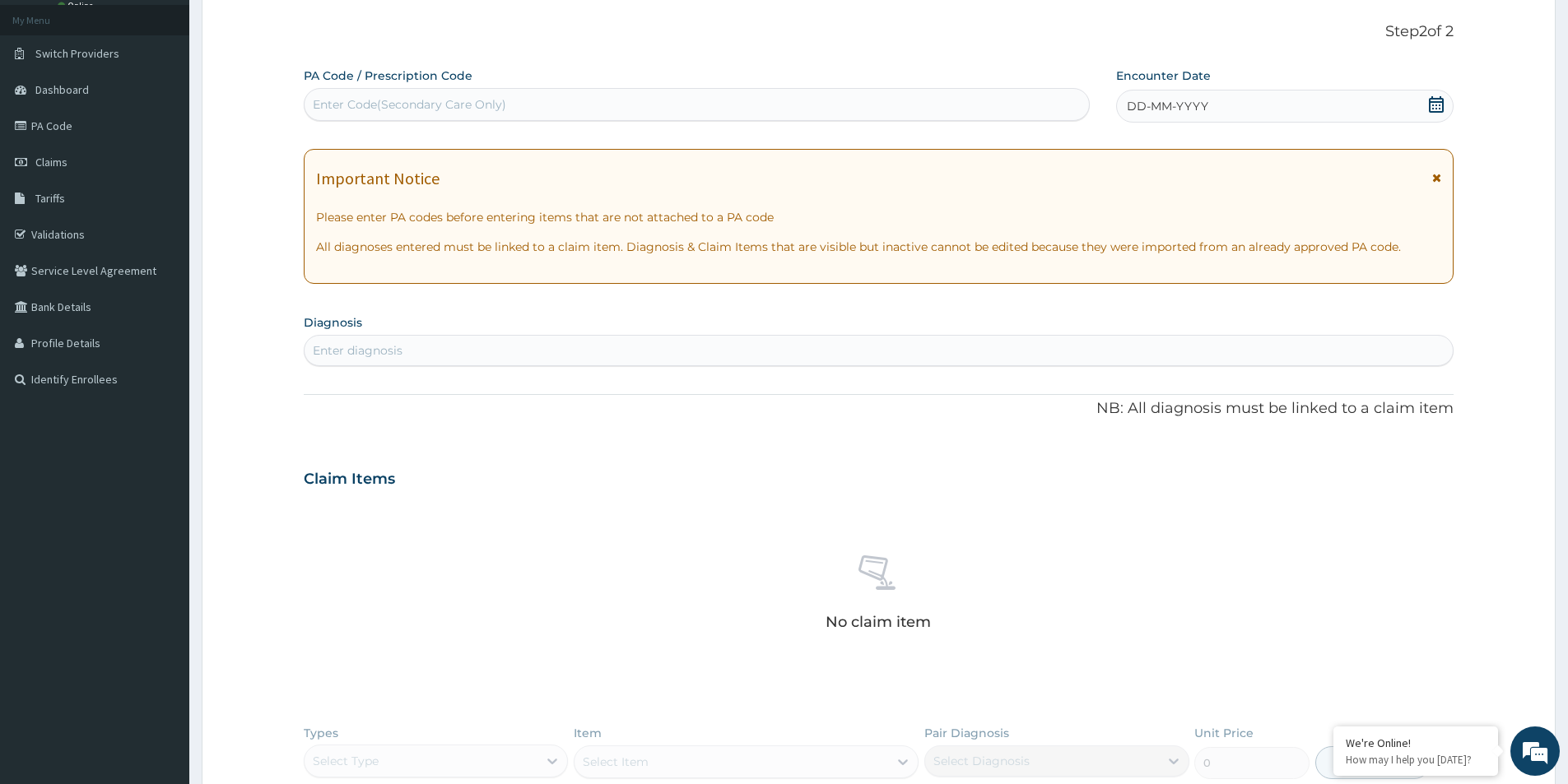
click at [521, 323] on section "Diagnosis Enter diagnosis" at bounding box center [878, 338] width 1149 height 56
click at [518, 337] on div "Enter diagnosis" at bounding box center [878, 350] width 1149 height 32
type input "malar"
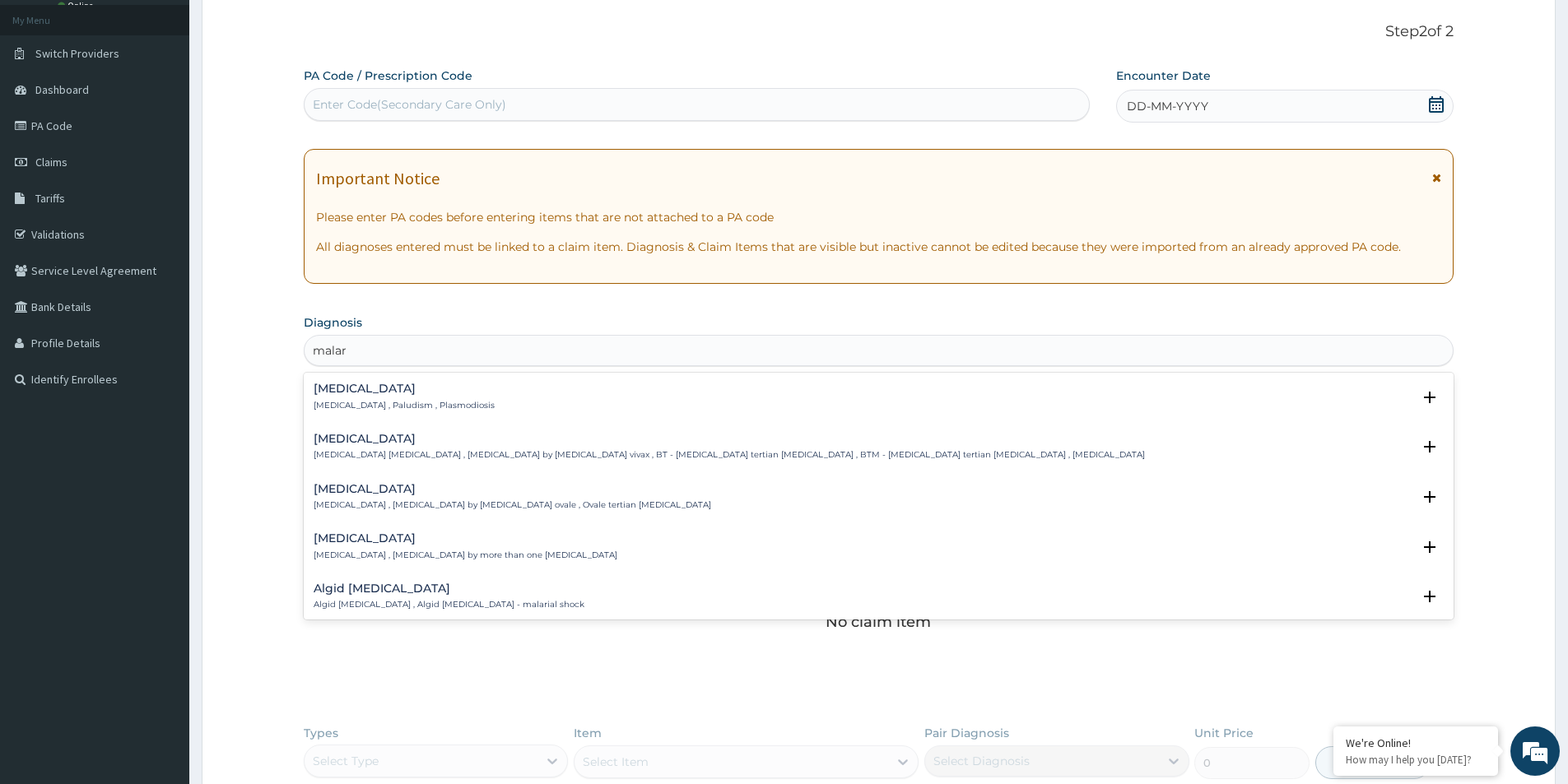
click at [401, 400] on p "[MEDICAL_DATA] , Paludism , Plasmodiosis" at bounding box center [403, 405] width 181 height 12
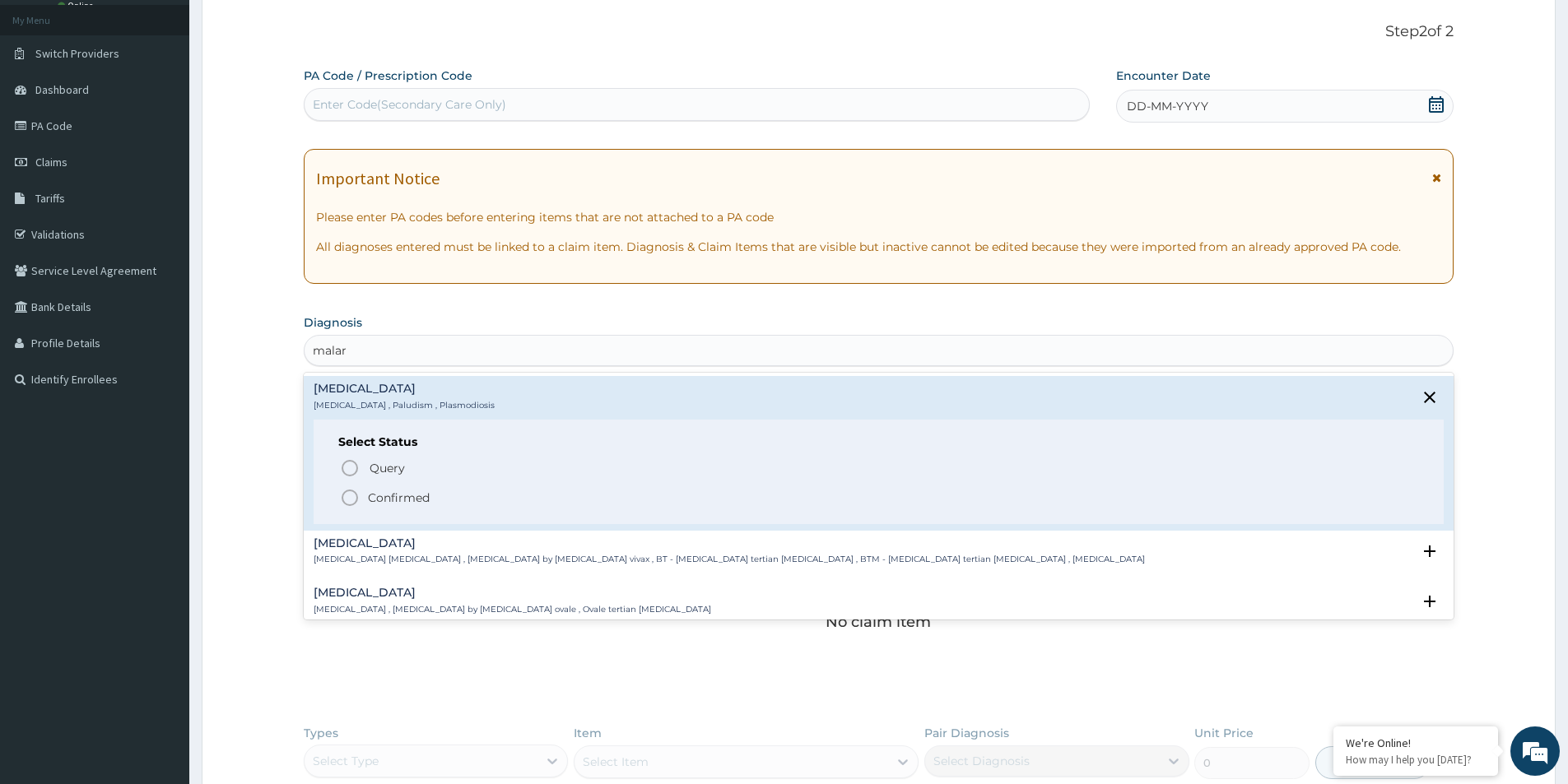
click at [364, 497] on div "Query Query covers suspected (?), Keep in view (kiv), Ruled out (r/o) Confirmed" at bounding box center [879, 482] width 1081 height 50
click at [364, 497] on span "Confirmed" at bounding box center [879, 498] width 1079 height 20
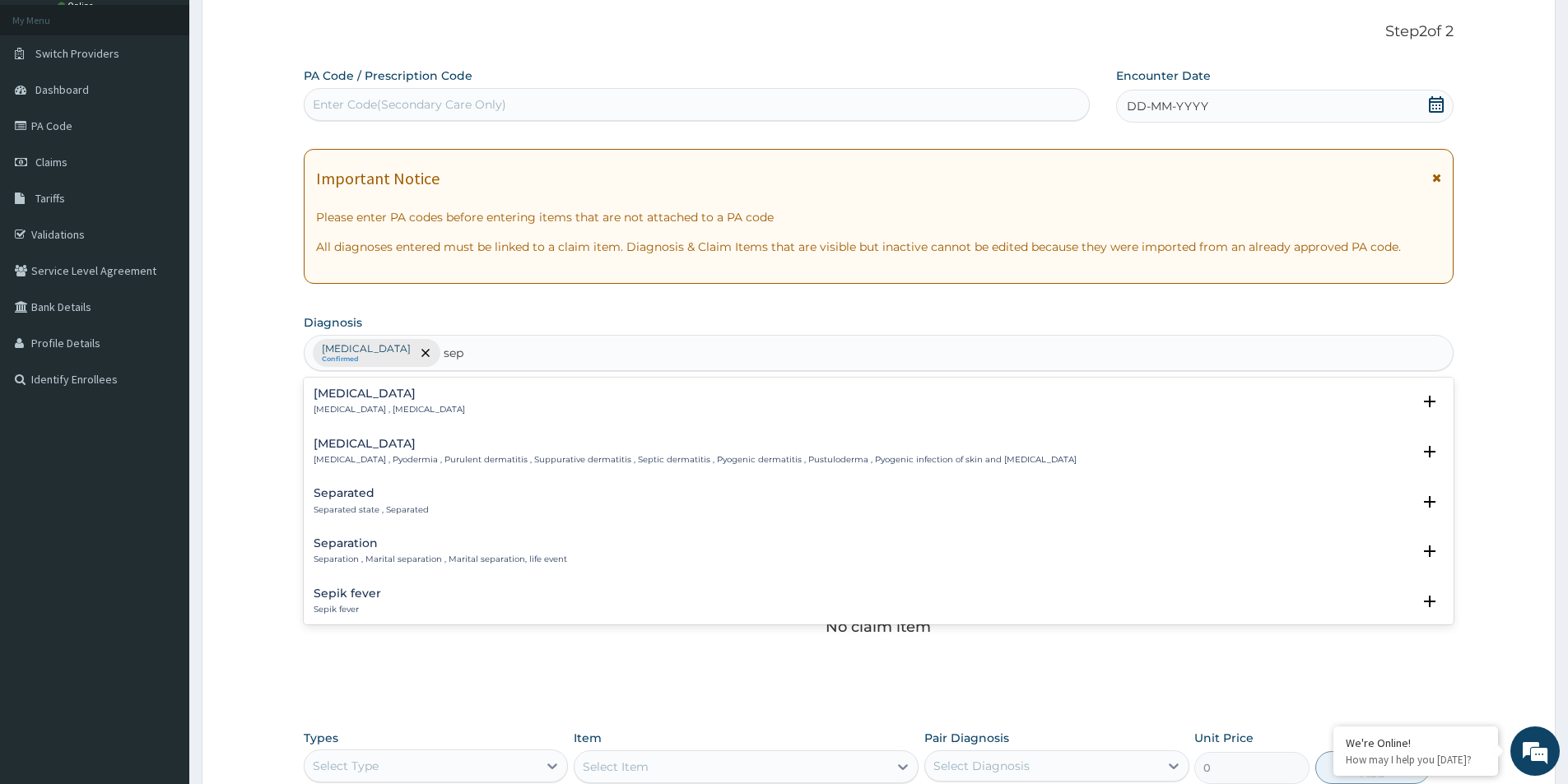
type input "seps"
click at [365, 408] on p "[MEDICAL_DATA] , [MEDICAL_DATA]" at bounding box center [389, 410] width 151 height 12
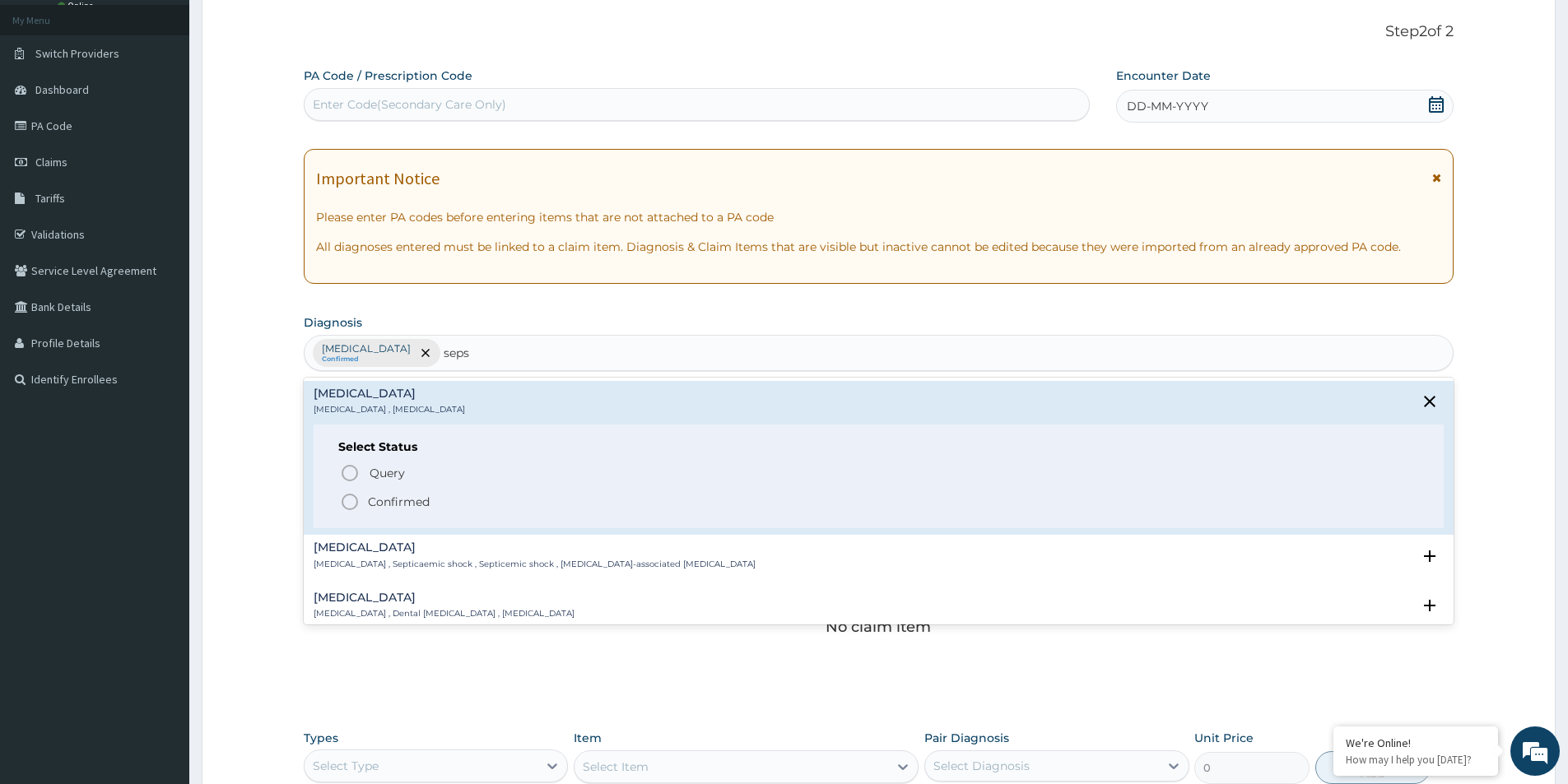
click at [418, 509] on p "Confirmed" at bounding box center [399, 502] width 62 height 16
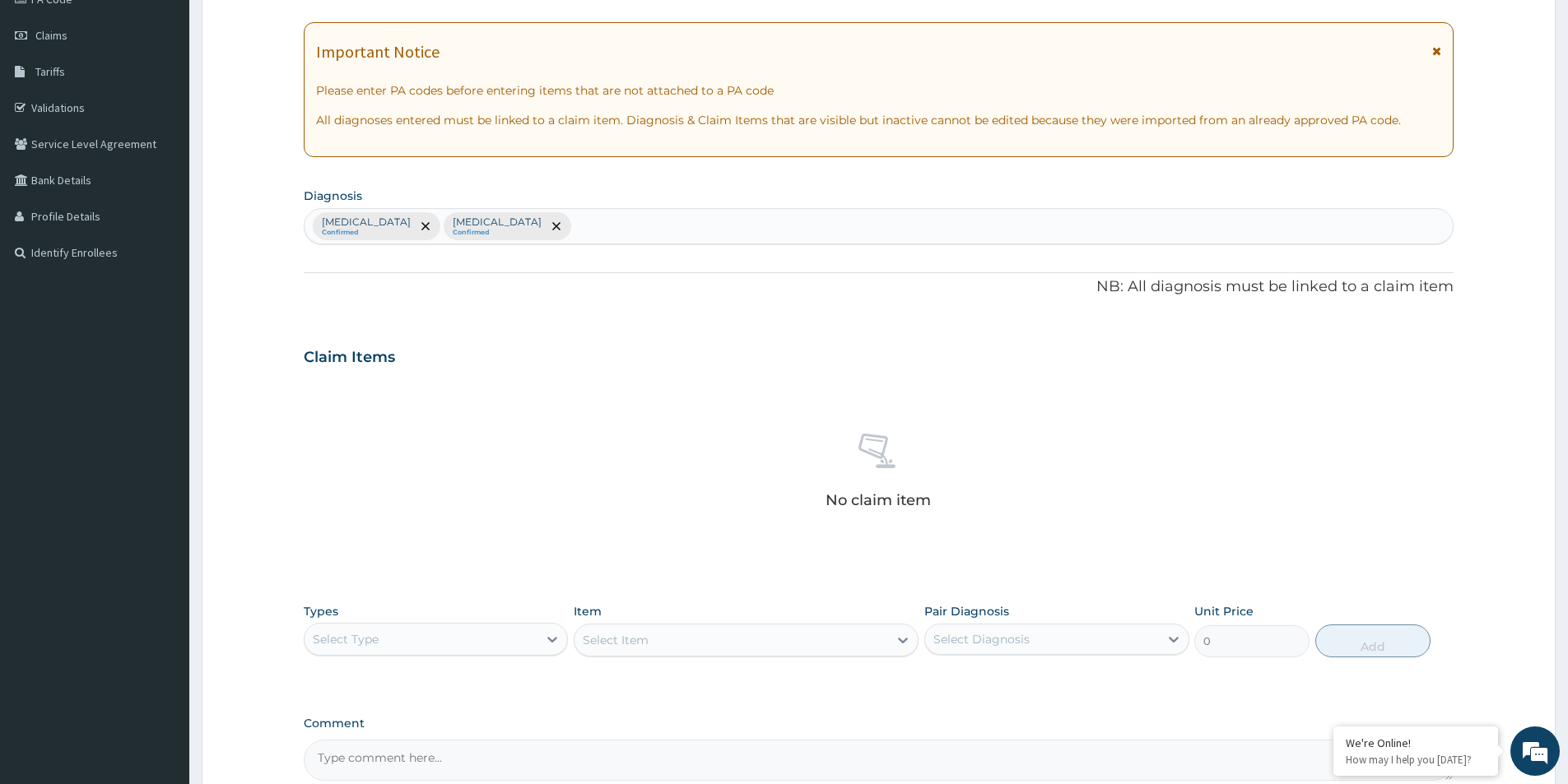
scroll to position [386, 0]
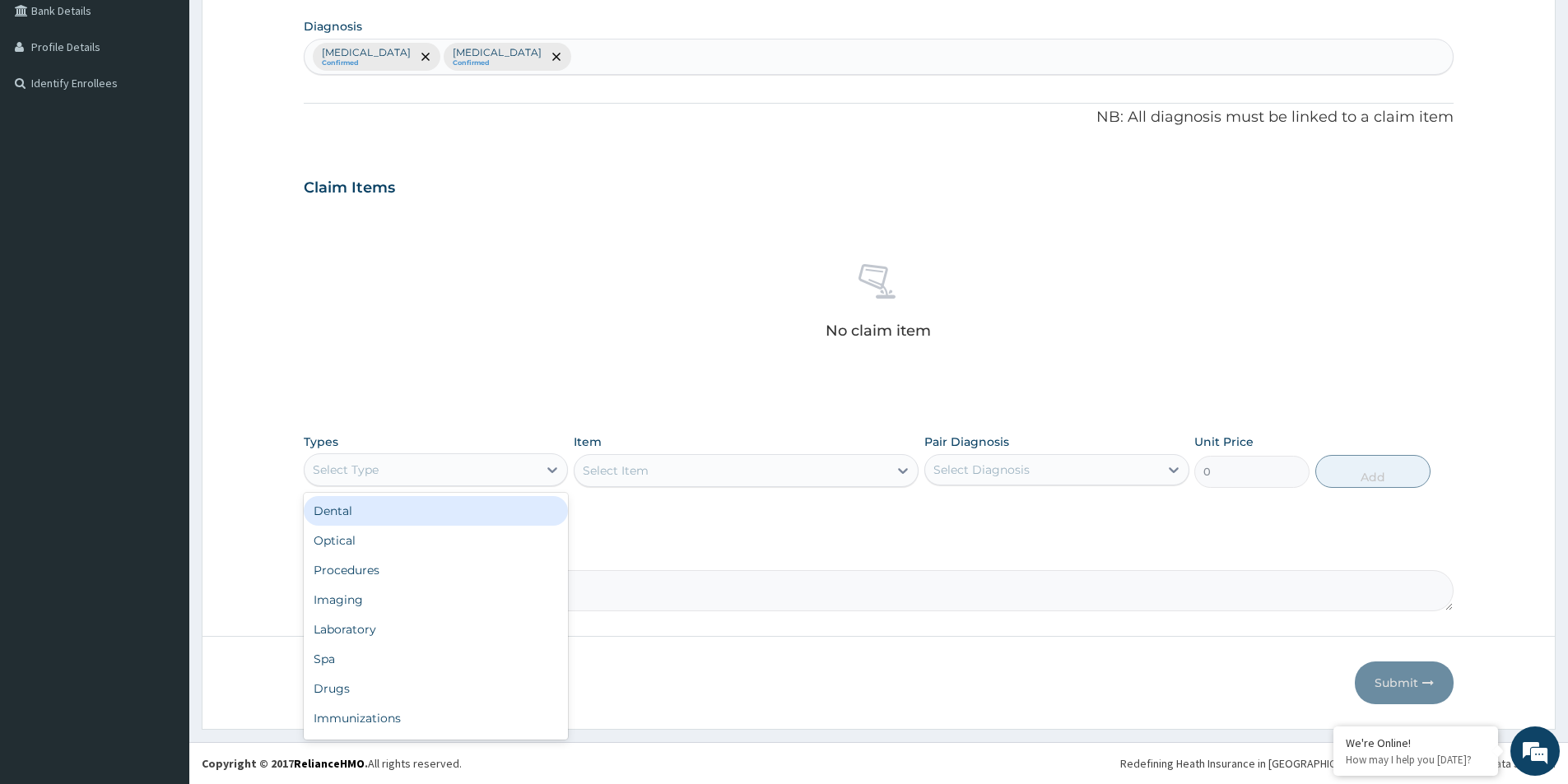
click at [449, 485] on div "Select Type" at bounding box center [436, 470] width 265 height 33
drag, startPoint x: 406, startPoint y: 573, endPoint x: 697, endPoint y: 502, distance: 299.5
click at [408, 571] on div "Procedures" at bounding box center [436, 570] width 265 height 30
click at [698, 502] on div "Types Procedures Item Select Item Pair Diagnosis Select Diagnosis Unit Price 0 …" at bounding box center [878, 473] width 1149 height 95
click at [752, 473] on div "Select Item" at bounding box center [745, 471] width 345 height 33
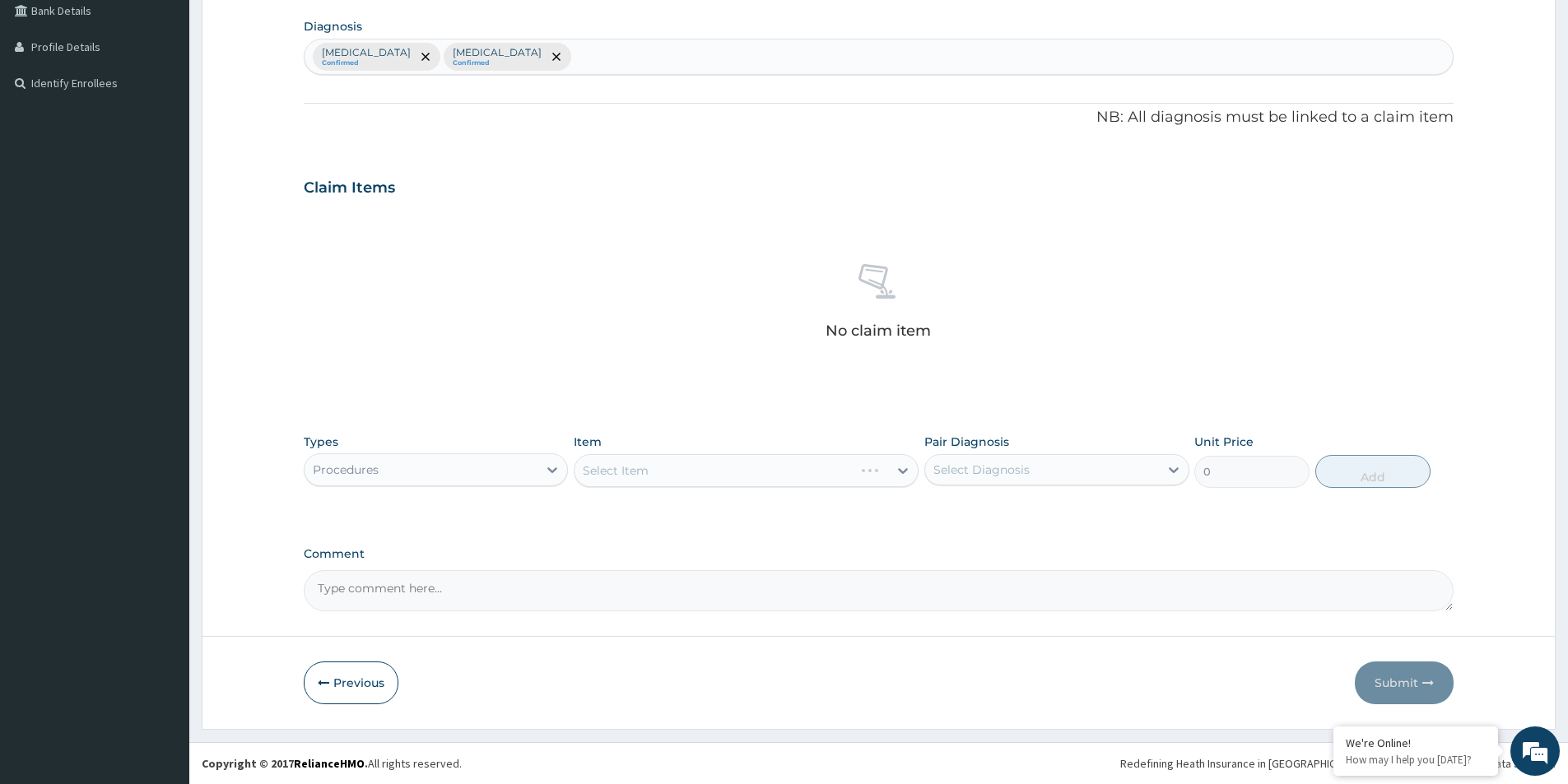
click at [783, 470] on div "Select Item" at bounding box center [745, 471] width 345 height 33
click at [786, 453] on div "Item Select Item" at bounding box center [745, 461] width 345 height 54
click at [776, 476] on div "Select Item" at bounding box center [745, 471] width 345 height 33
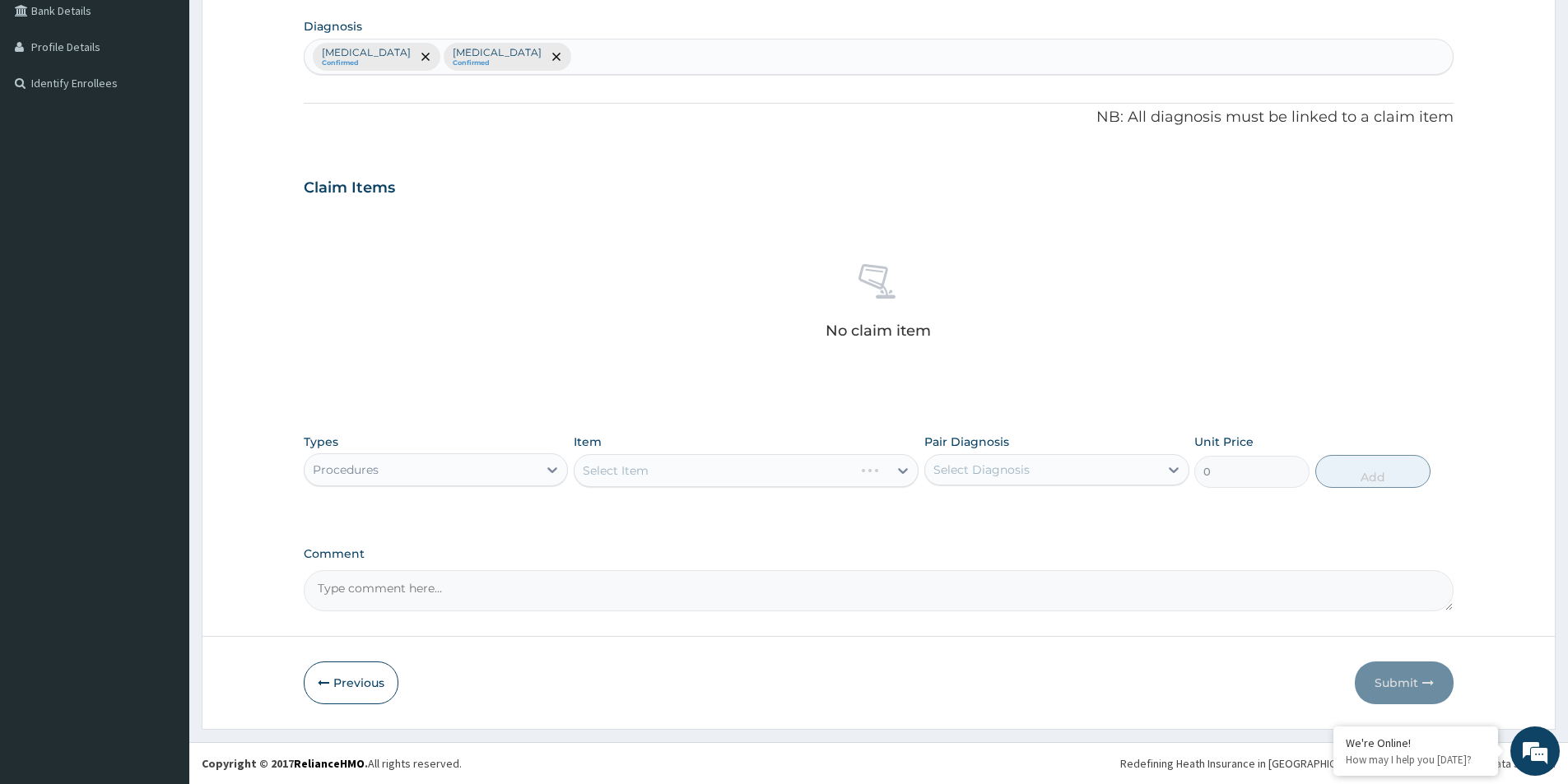
click at [774, 477] on div "Select Item" at bounding box center [745, 471] width 345 height 33
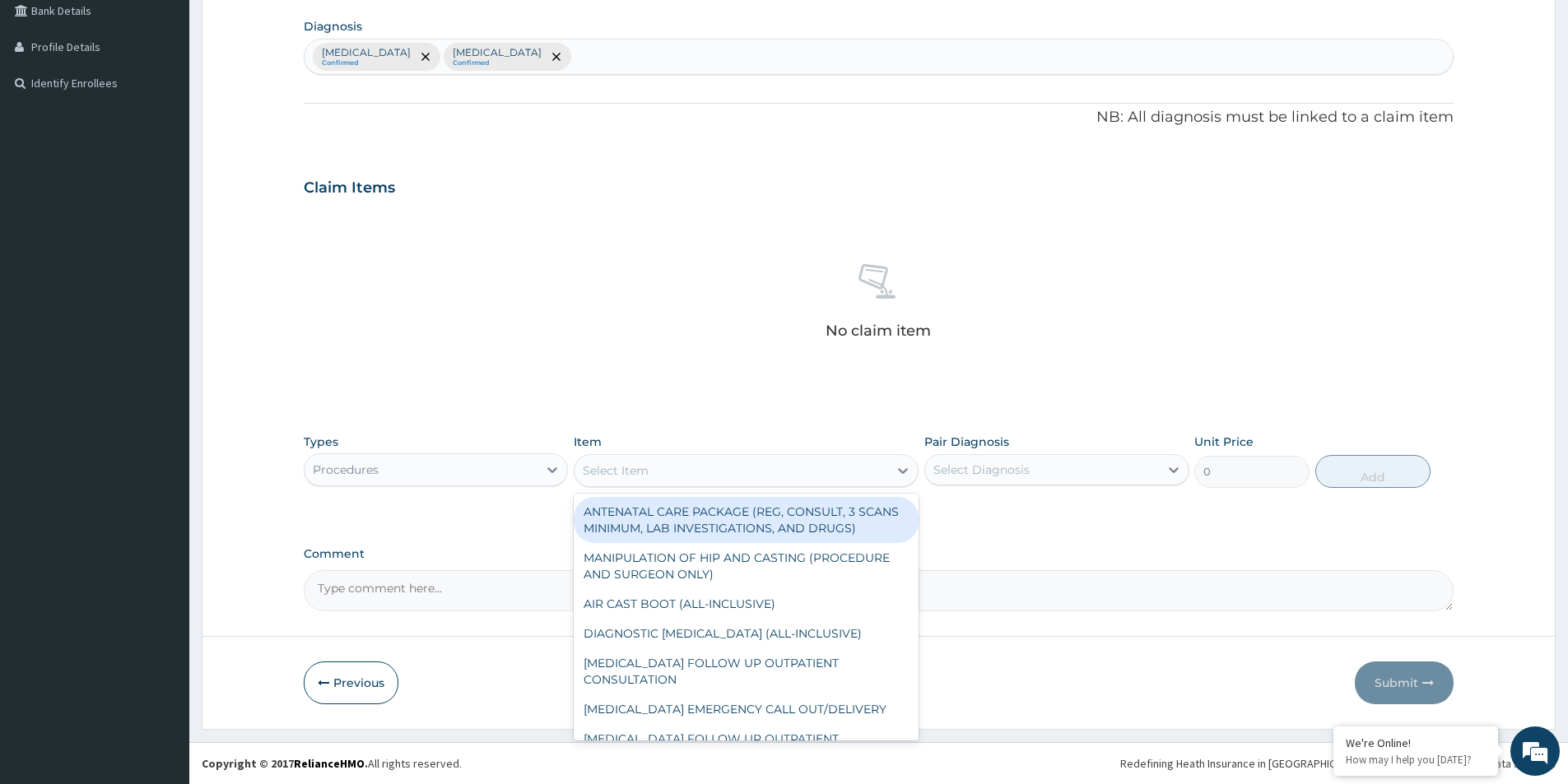
click at [774, 477] on div "Select Item" at bounding box center [731, 470] width 313 height 26
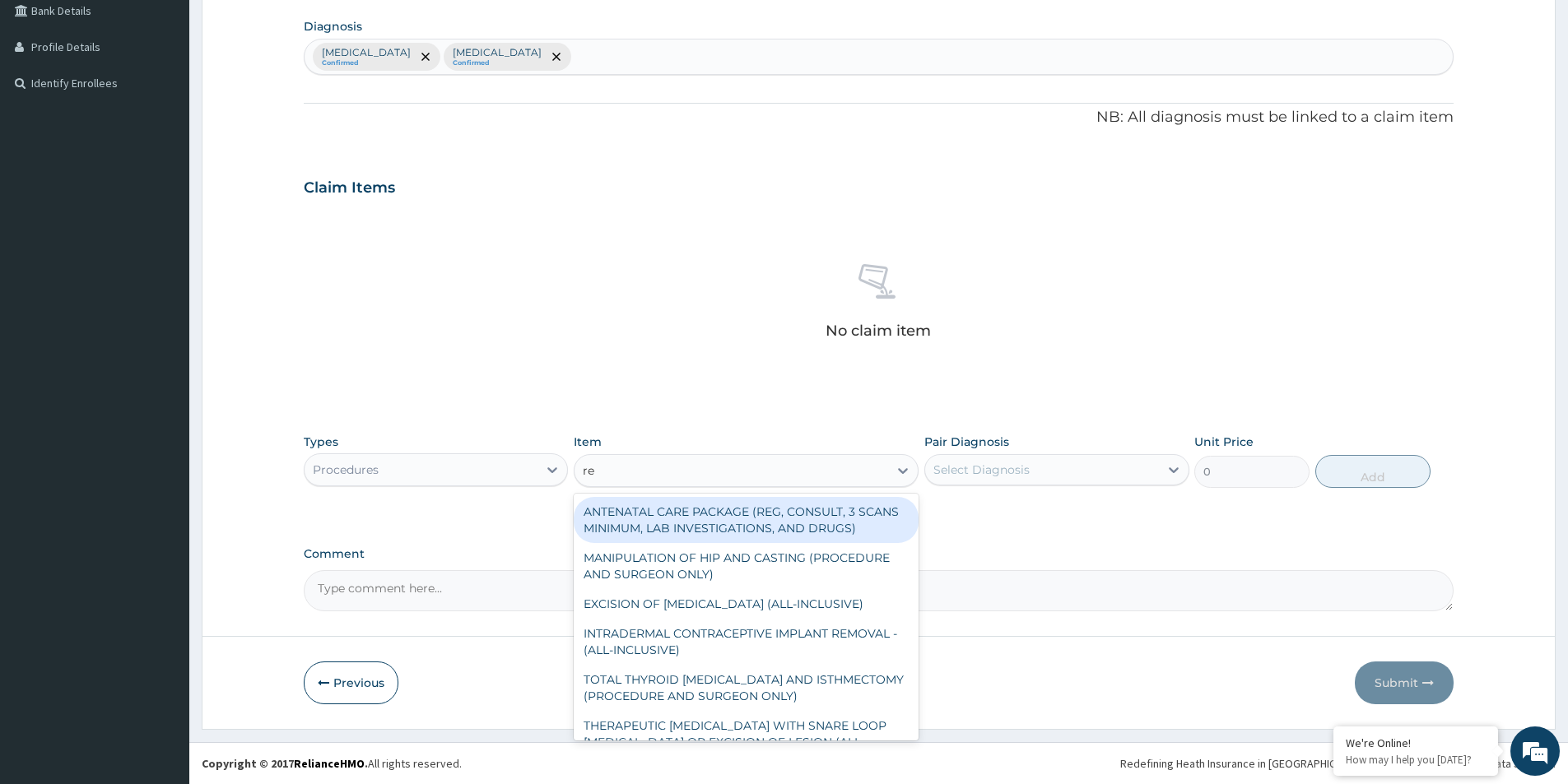
type input "reg"
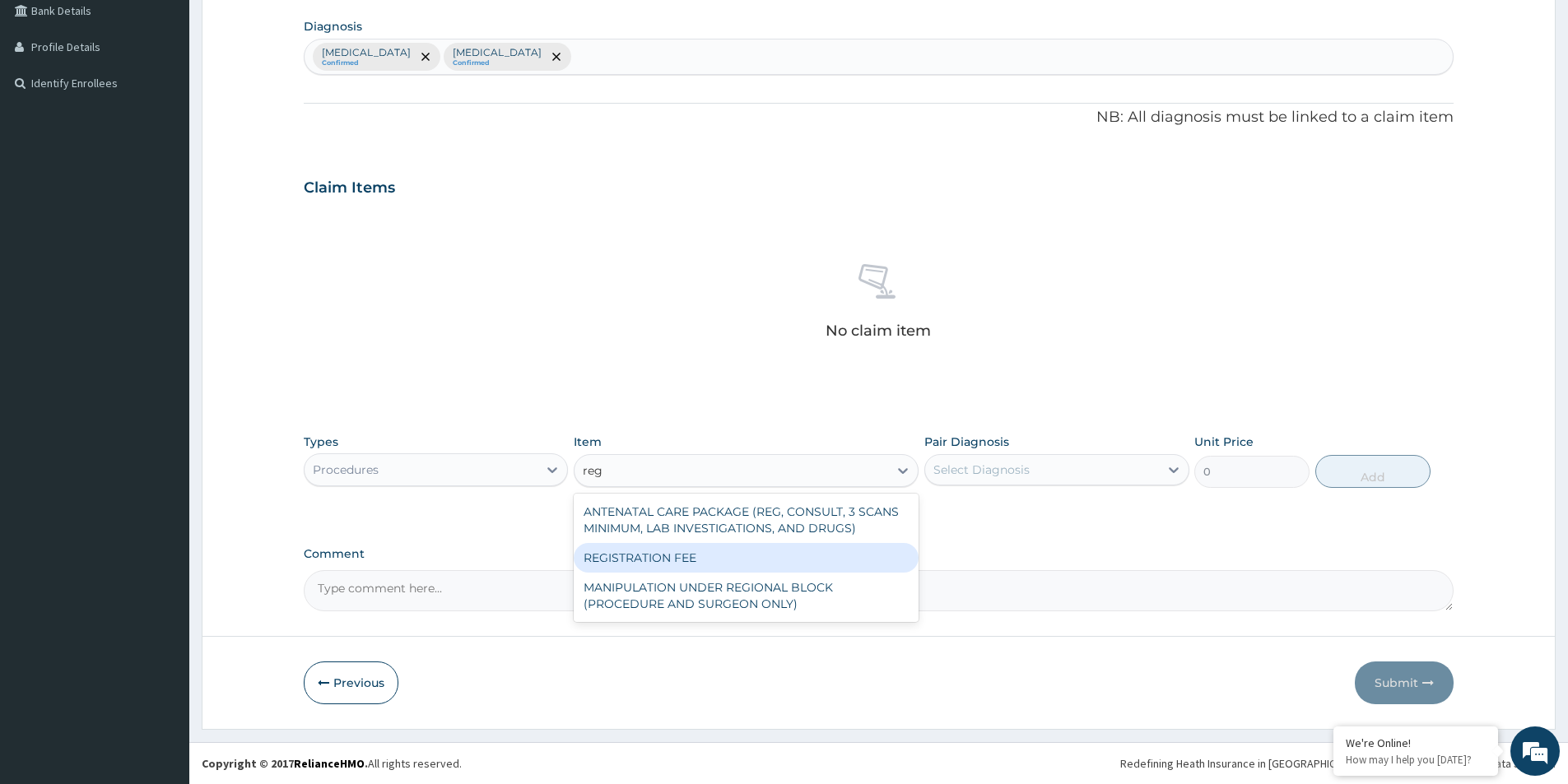
click at [748, 553] on div "REGISTRATION FEE" at bounding box center [745, 558] width 345 height 30
type input "2500"
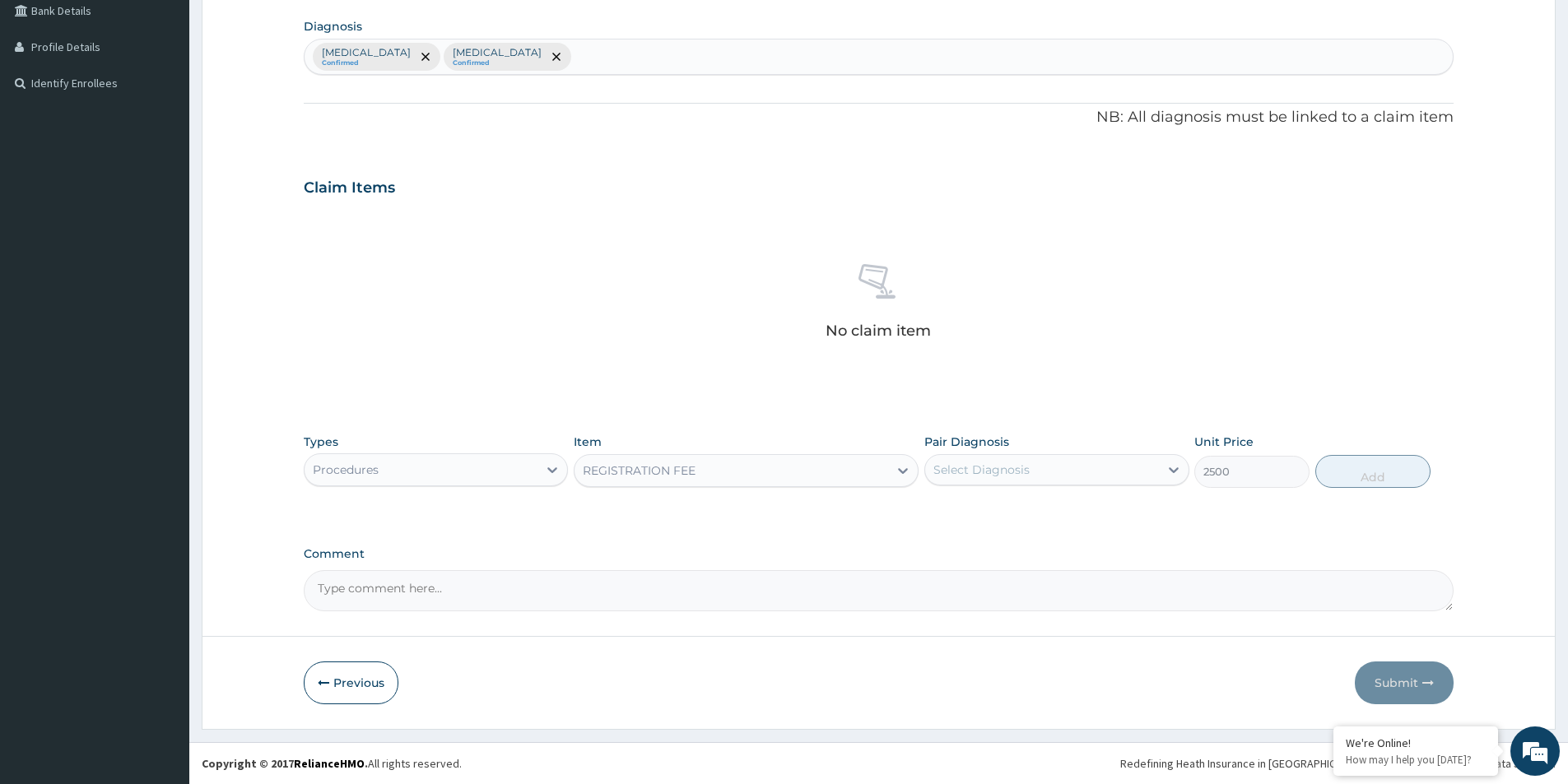
click at [961, 463] on div "Select Diagnosis" at bounding box center [981, 470] width 96 height 16
click at [972, 509] on label "[MEDICAL_DATA]" at bounding box center [1002, 510] width 102 height 16
checkbox input "true"
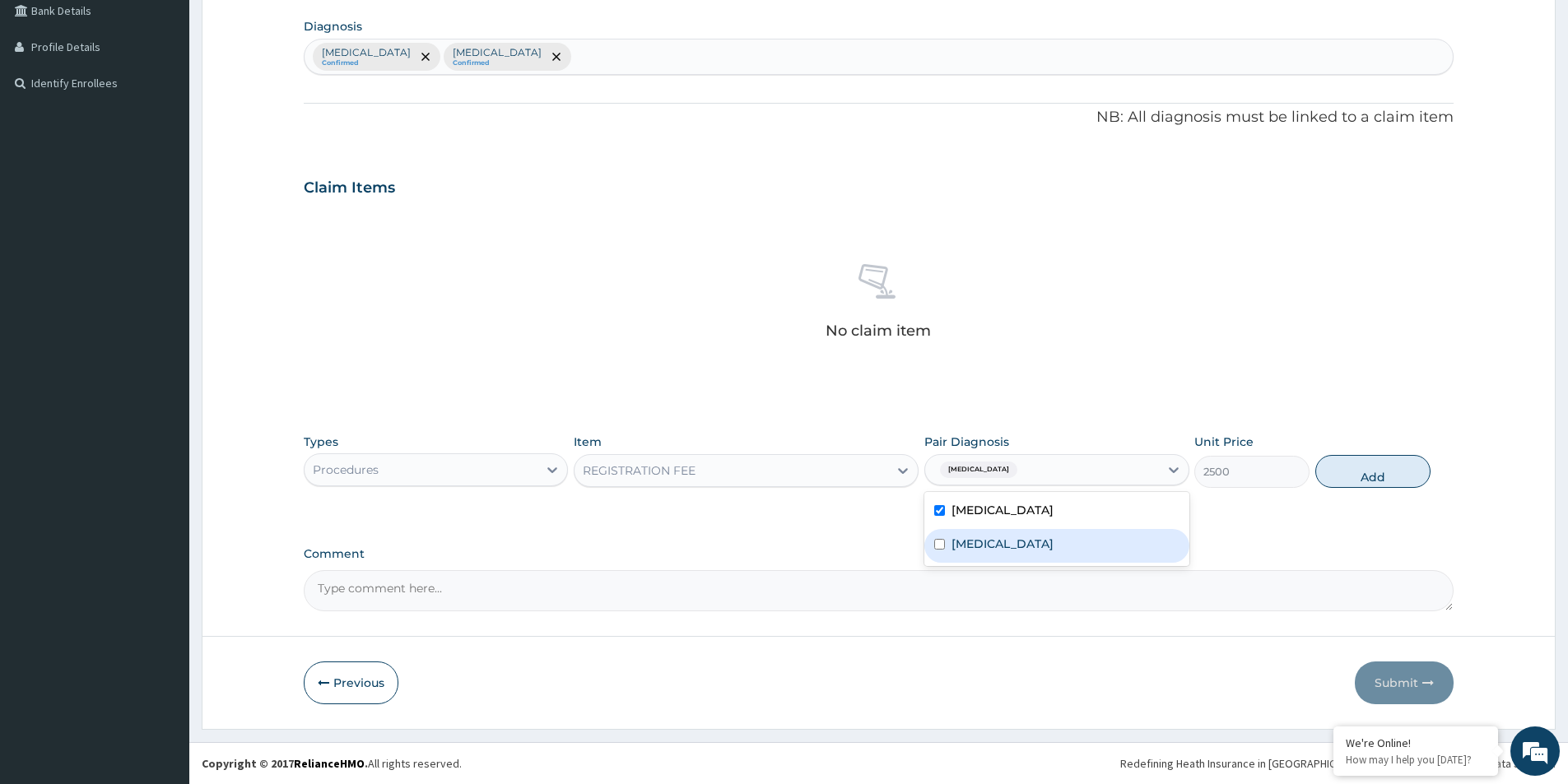
click at [967, 547] on label "[MEDICAL_DATA]" at bounding box center [1002, 544] width 102 height 16
checkbox input "true"
drag, startPoint x: 1357, startPoint y: 468, endPoint x: 1333, endPoint y: 469, distance: 24.0
click at [1357, 469] on button "Add" at bounding box center [1373, 472] width 115 height 33
type input "0"
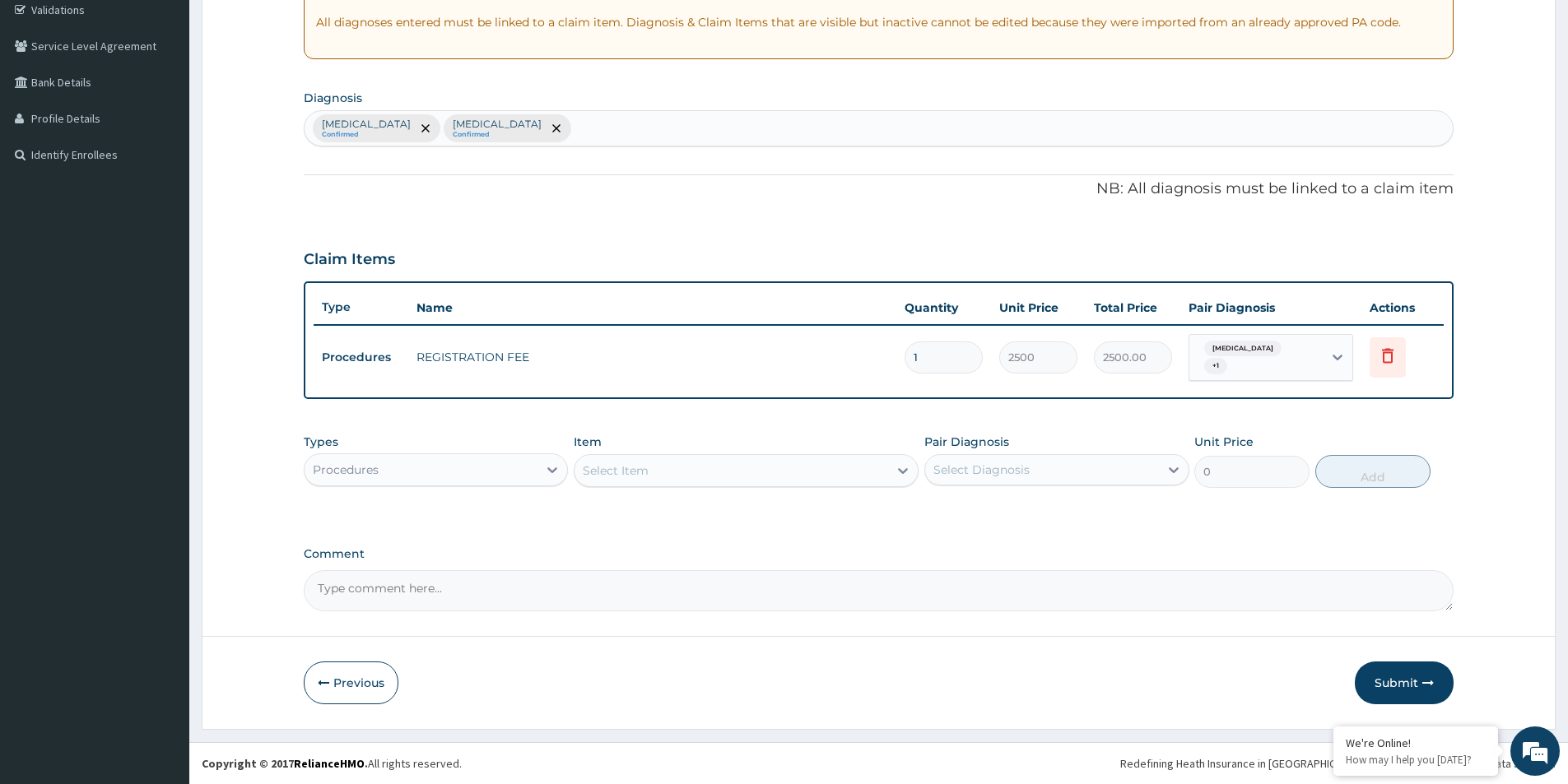
scroll to position [308, 0]
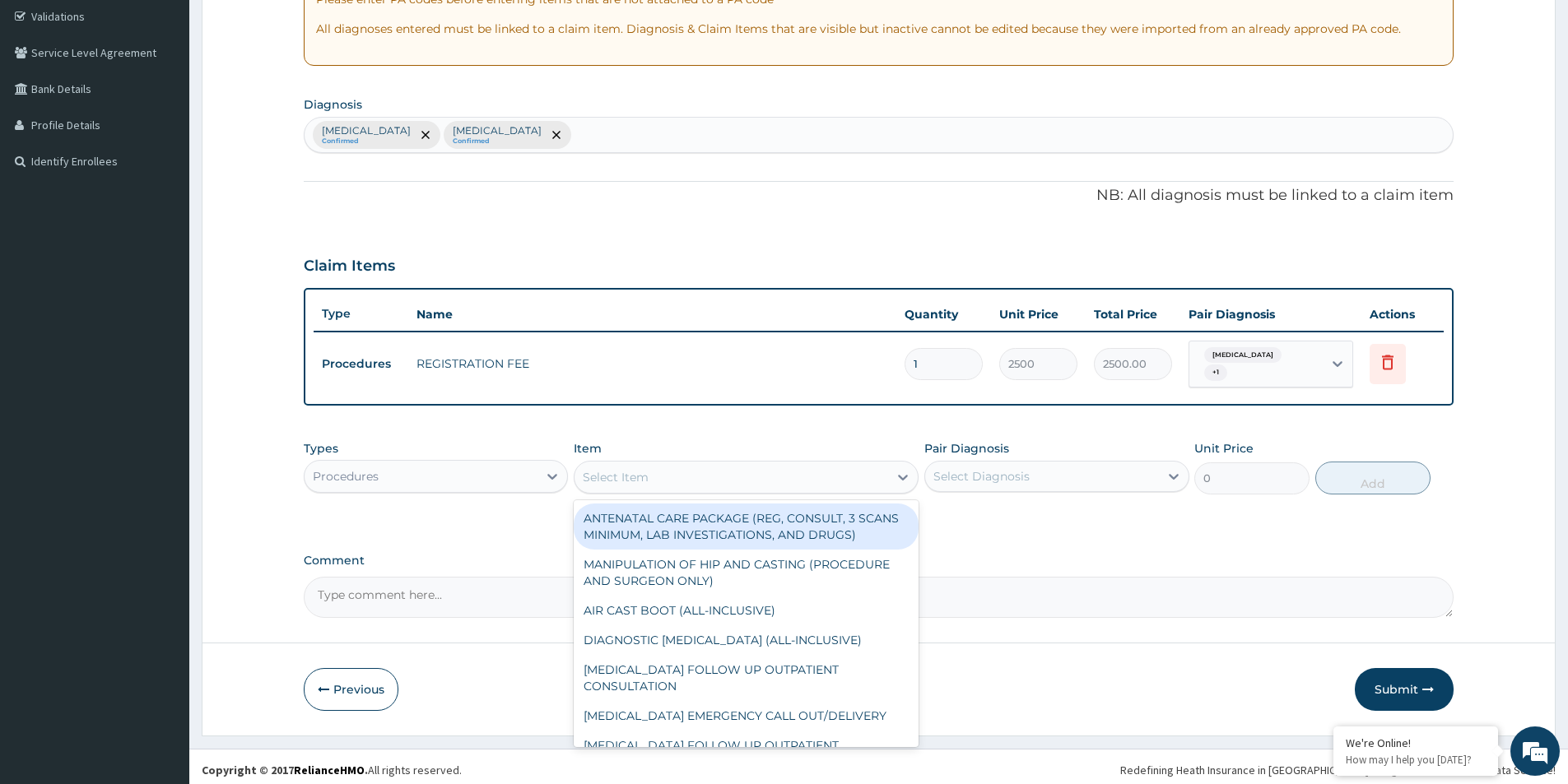
click at [623, 469] on div "Select Item" at bounding box center [615, 477] width 66 height 16
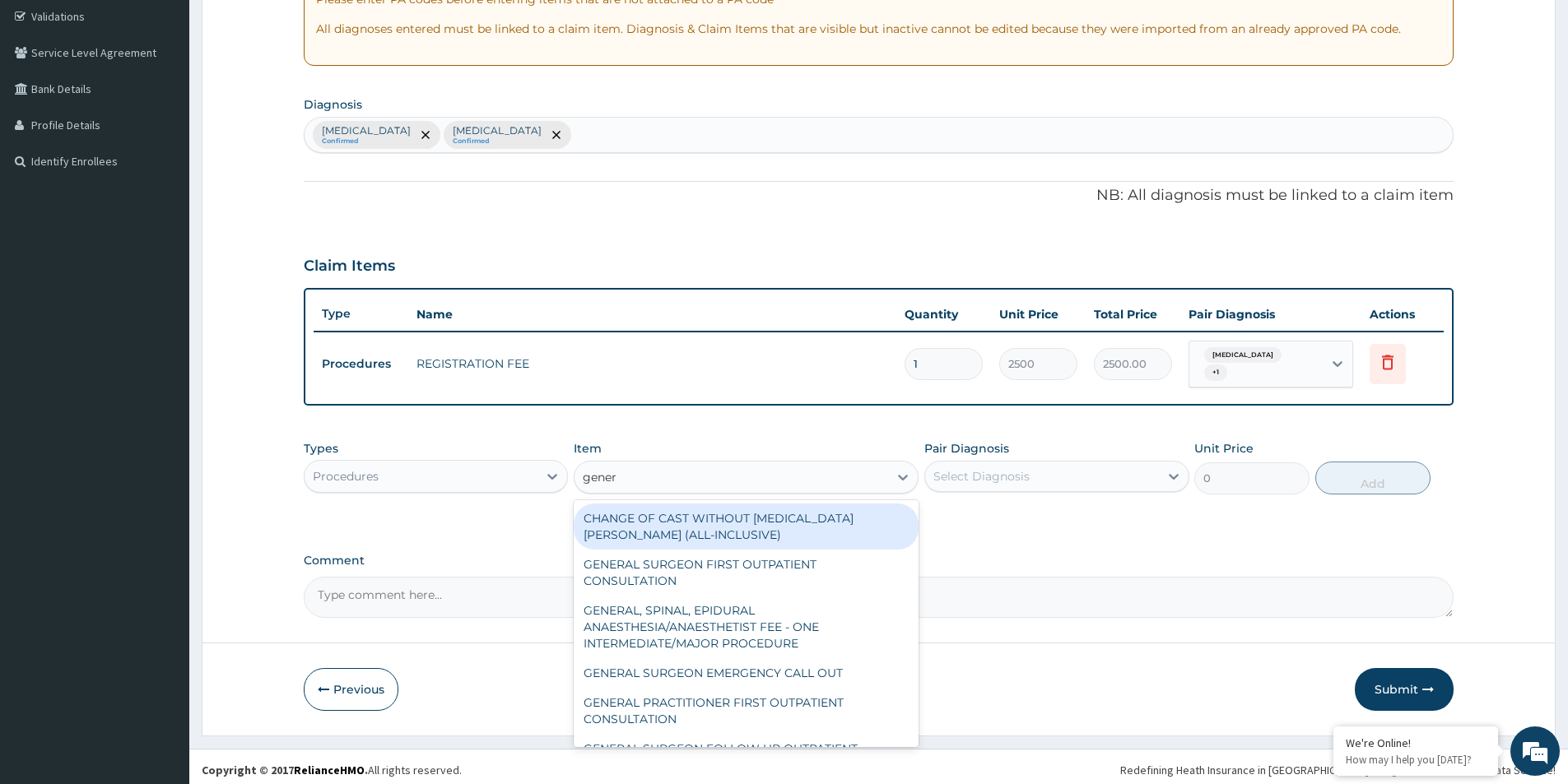
type input "genera"
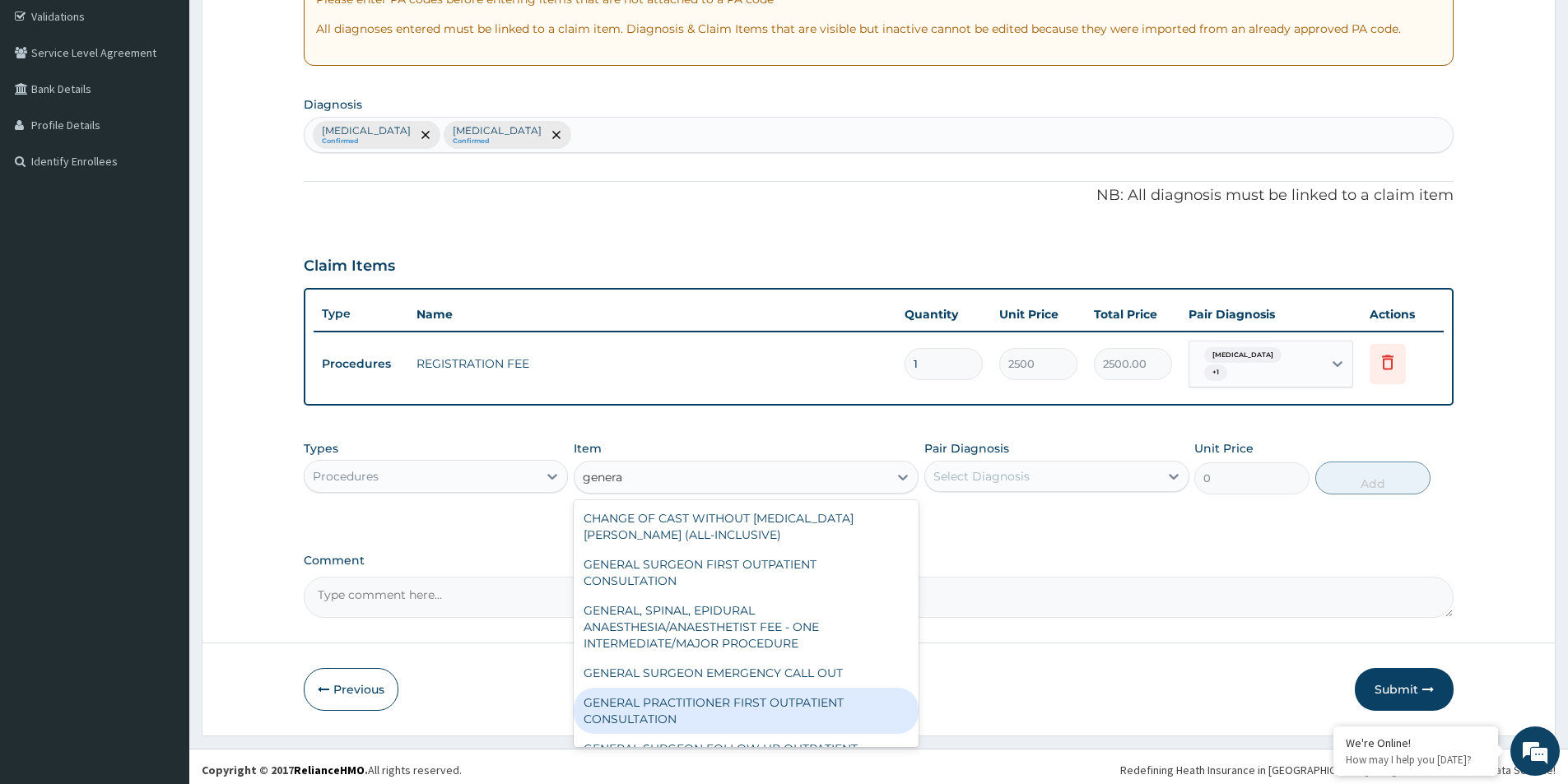
click at [743, 690] on div "GENERAL PRACTITIONER FIRST OUTPATIENT CONSULTATION" at bounding box center [745, 710] width 345 height 46
type input "3750"
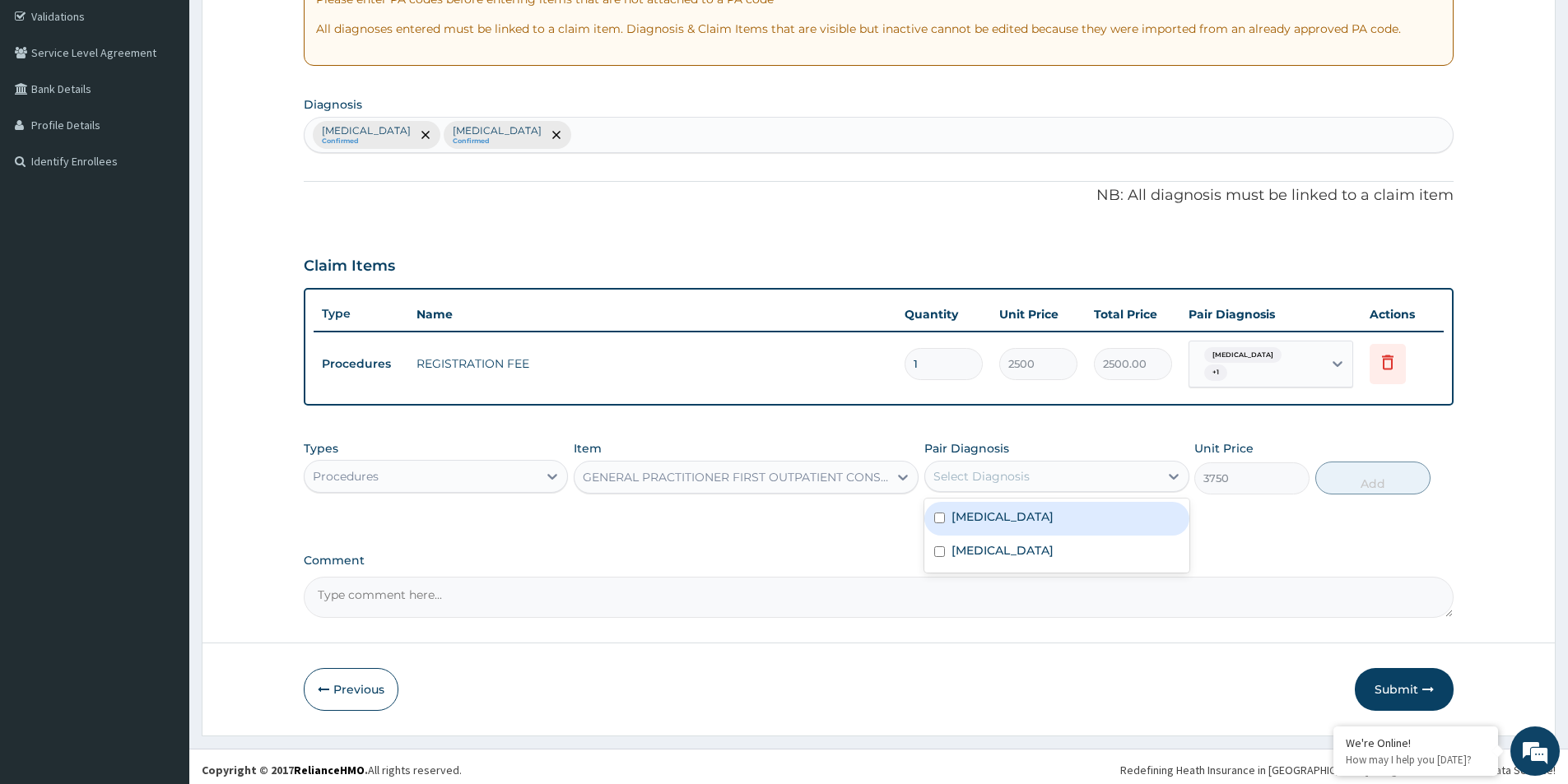
click at [1073, 467] on div "Select Diagnosis" at bounding box center [1041, 476] width 233 height 26
click at [1041, 524] on div "[MEDICAL_DATA]" at bounding box center [1057, 518] width 265 height 33
checkbox input "true"
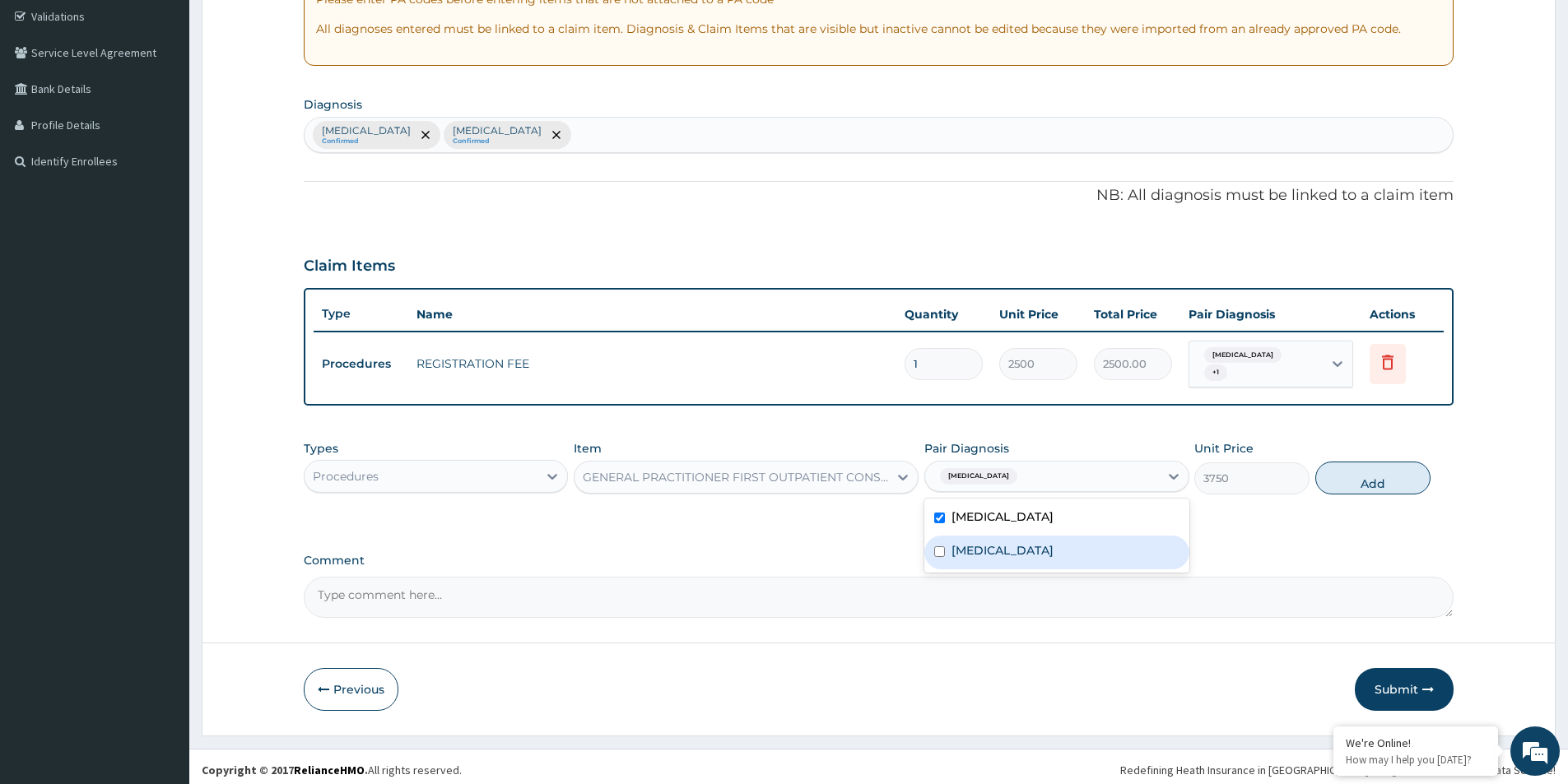
click at [1033, 542] on div "[MEDICAL_DATA]" at bounding box center [1057, 552] width 265 height 33
checkbox input "true"
click at [1369, 470] on button "Add" at bounding box center [1373, 478] width 115 height 33
type input "0"
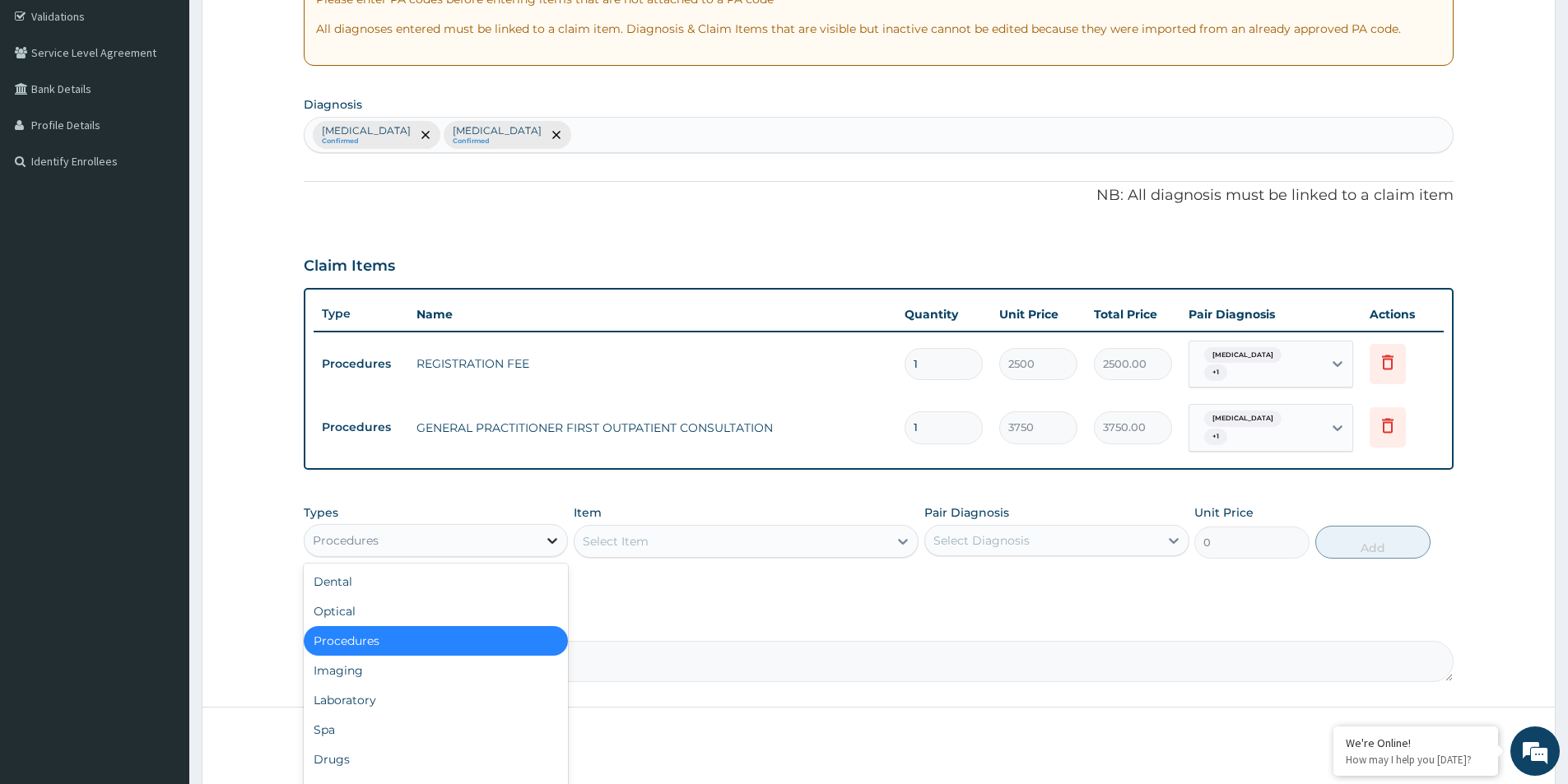
click at [550, 533] on icon at bounding box center [552, 541] width 16 height 16
click at [447, 686] on div "Laboratory" at bounding box center [436, 700] width 265 height 30
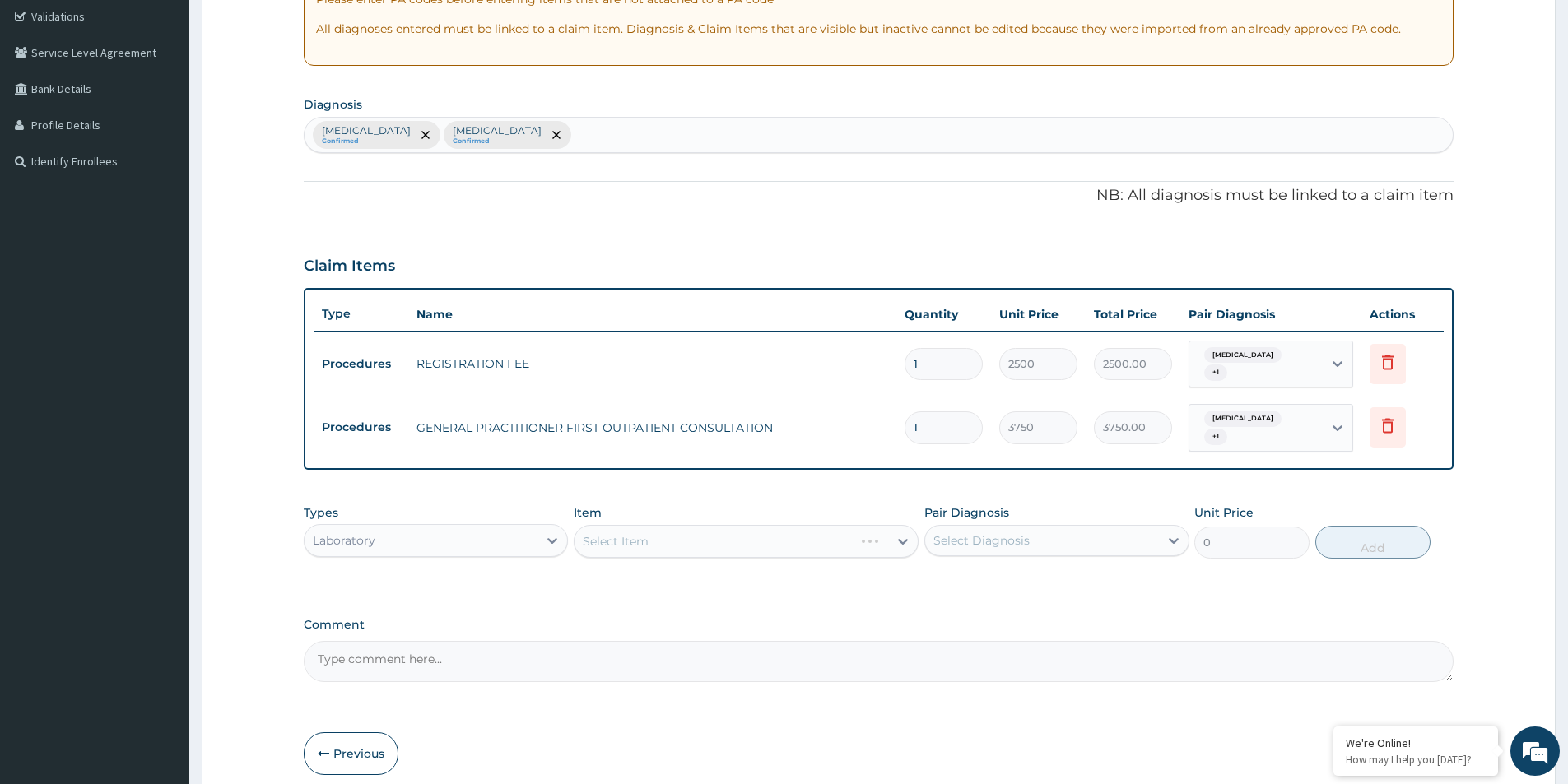
click at [801, 525] on div "Select Item" at bounding box center [745, 541] width 345 height 33
click at [800, 526] on div "Select Item" at bounding box center [745, 541] width 345 height 33
click at [800, 528] on div "Select Item" at bounding box center [745, 541] width 345 height 33
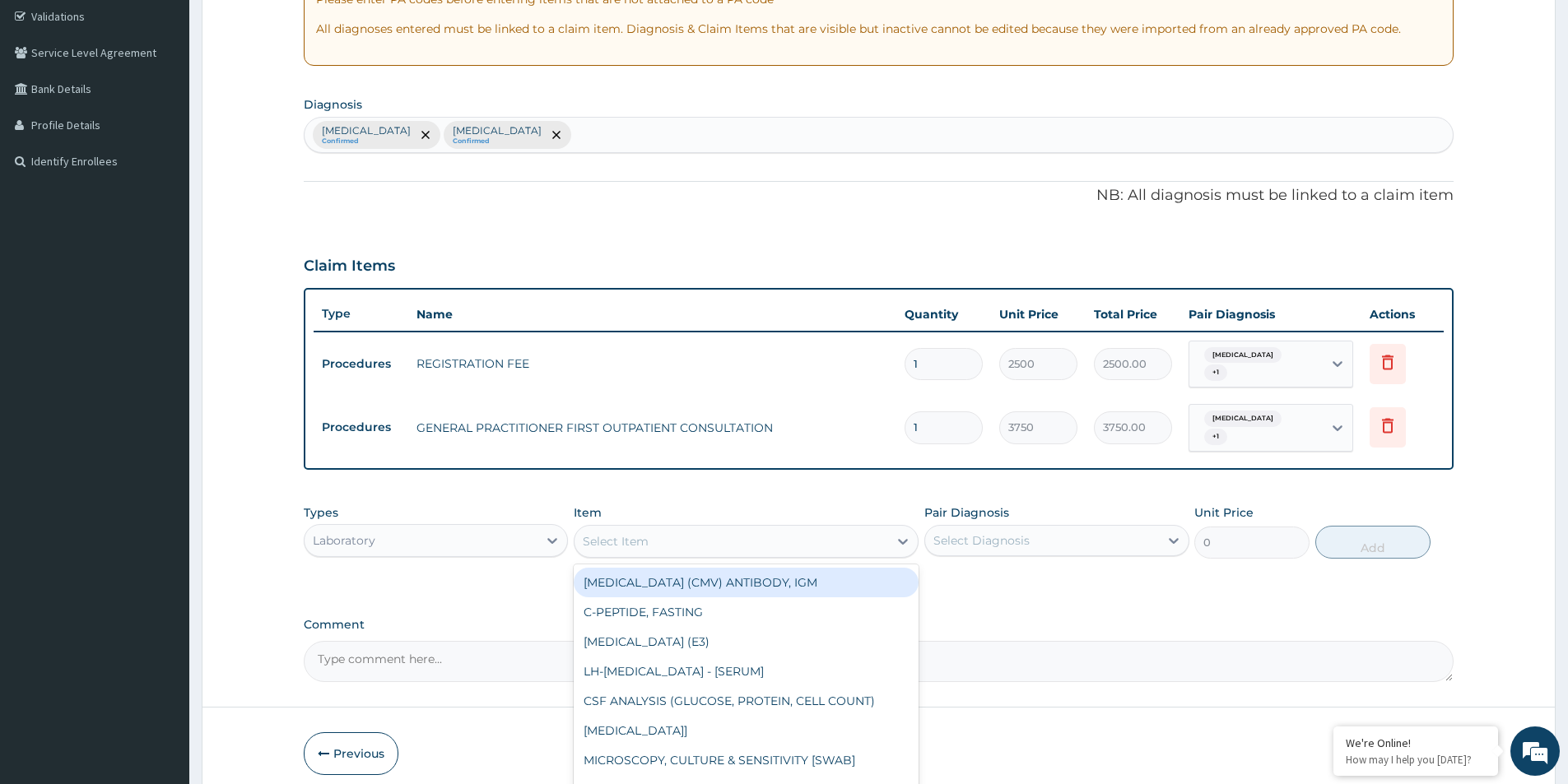
click at [800, 528] on div "Select Item" at bounding box center [731, 541] width 313 height 26
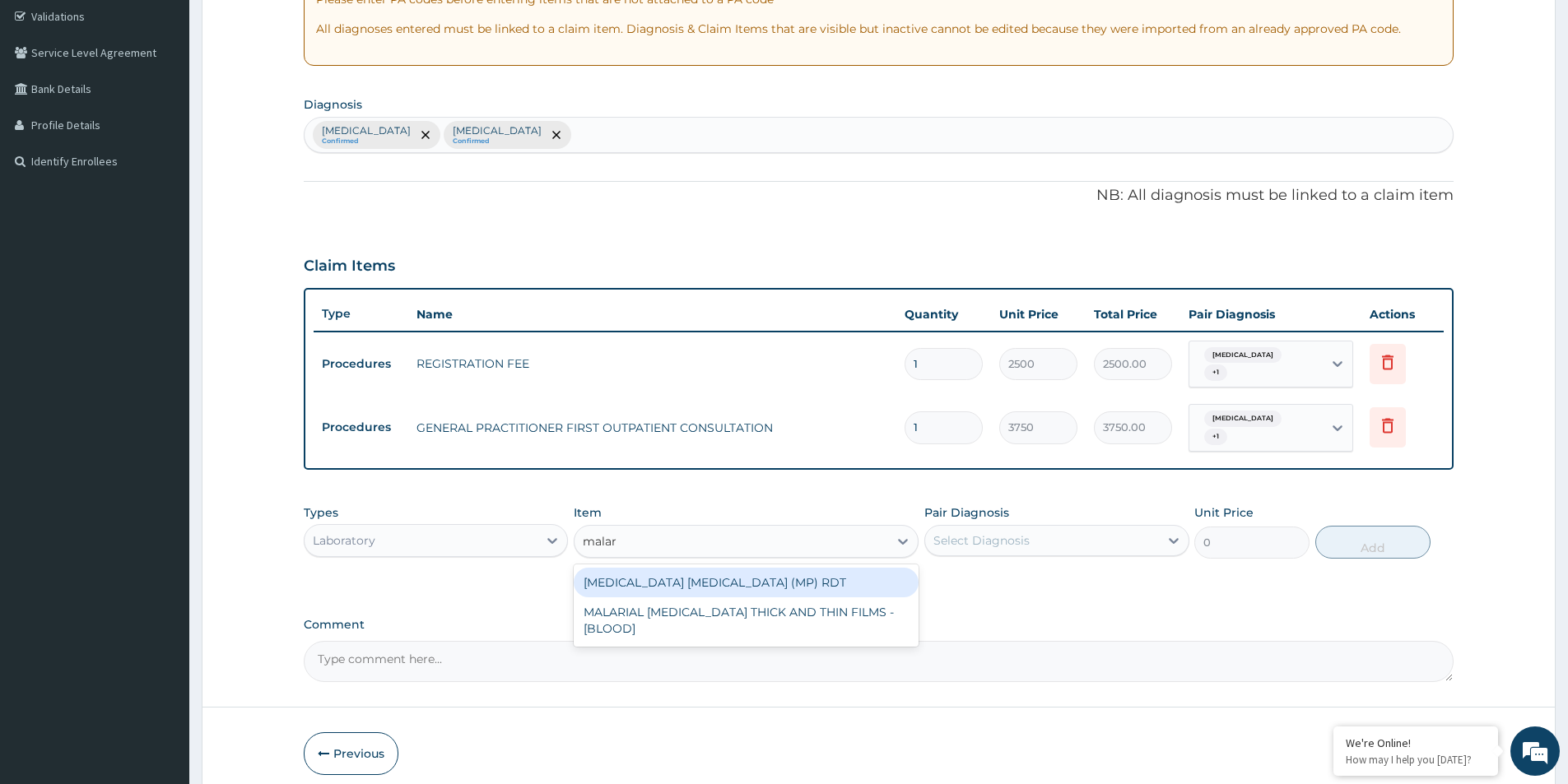
type input "malari"
drag, startPoint x: 799, startPoint y: 564, endPoint x: 872, endPoint y: 536, distance: 78.2
click at [799, 568] on div "[MEDICAL_DATA] [MEDICAL_DATA] (MP) RDT" at bounding box center [745, 582] width 345 height 30
type input "2000"
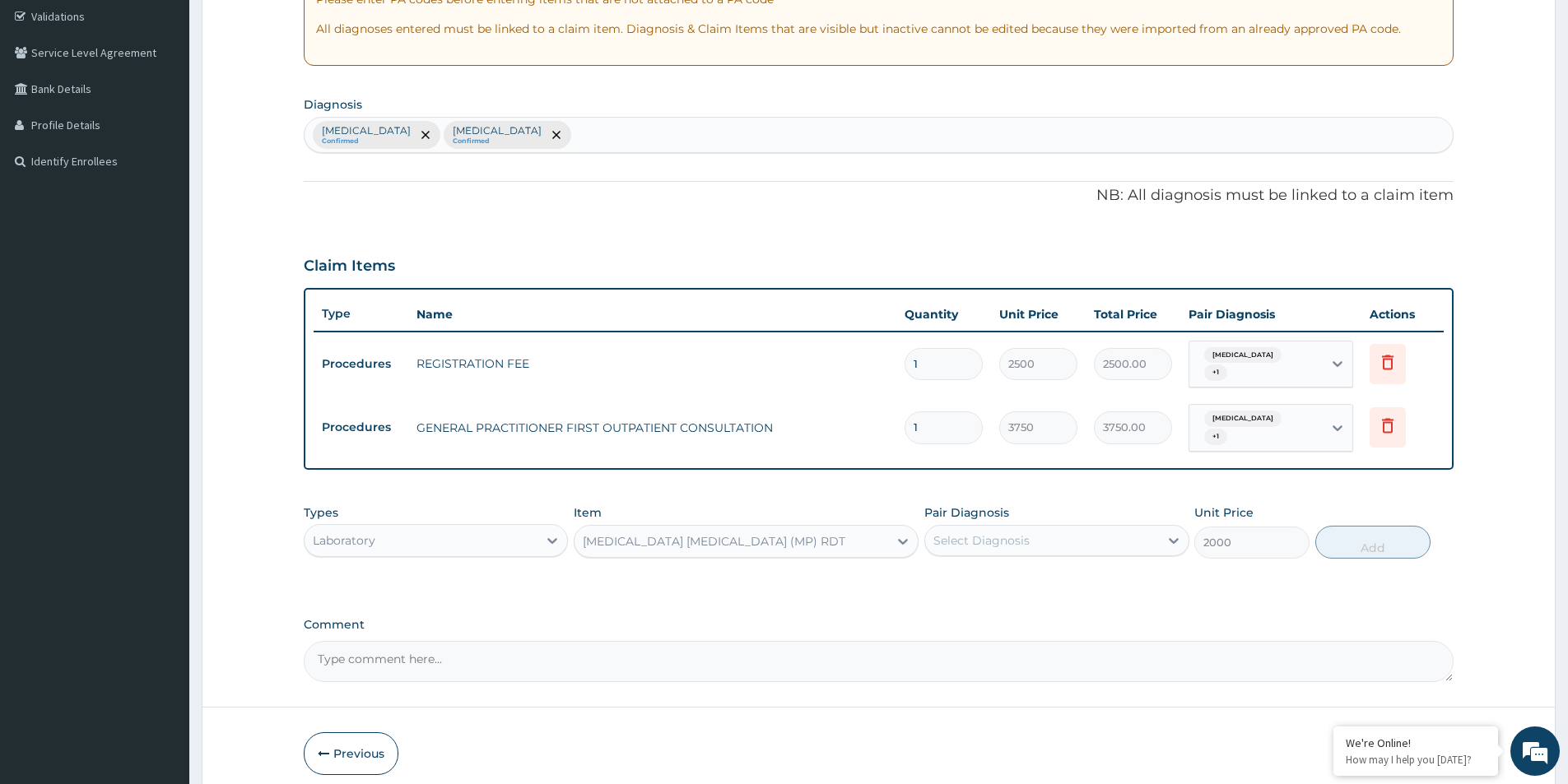
click at [1004, 533] on div "Select Diagnosis" at bounding box center [981, 541] width 96 height 16
drag, startPoint x: 1007, startPoint y: 547, endPoint x: 1001, endPoint y: 587, distance: 40.4
click at [1008, 563] on div "Types Laboratory Item [MEDICAL_DATA] [MEDICAL_DATA] (MP) RDT Pair Diagnosis Sel…" at bounding box center [878, 544] width 1149 height 95
drag, startPoint x: 1032, startPoint y: 522, endPoint x: 1023, endPoint y: 568, distance: 46.9
click at [1033, 527] on div "Select Diagnosis" at bounding box center [1041, 540] width 233 height 26
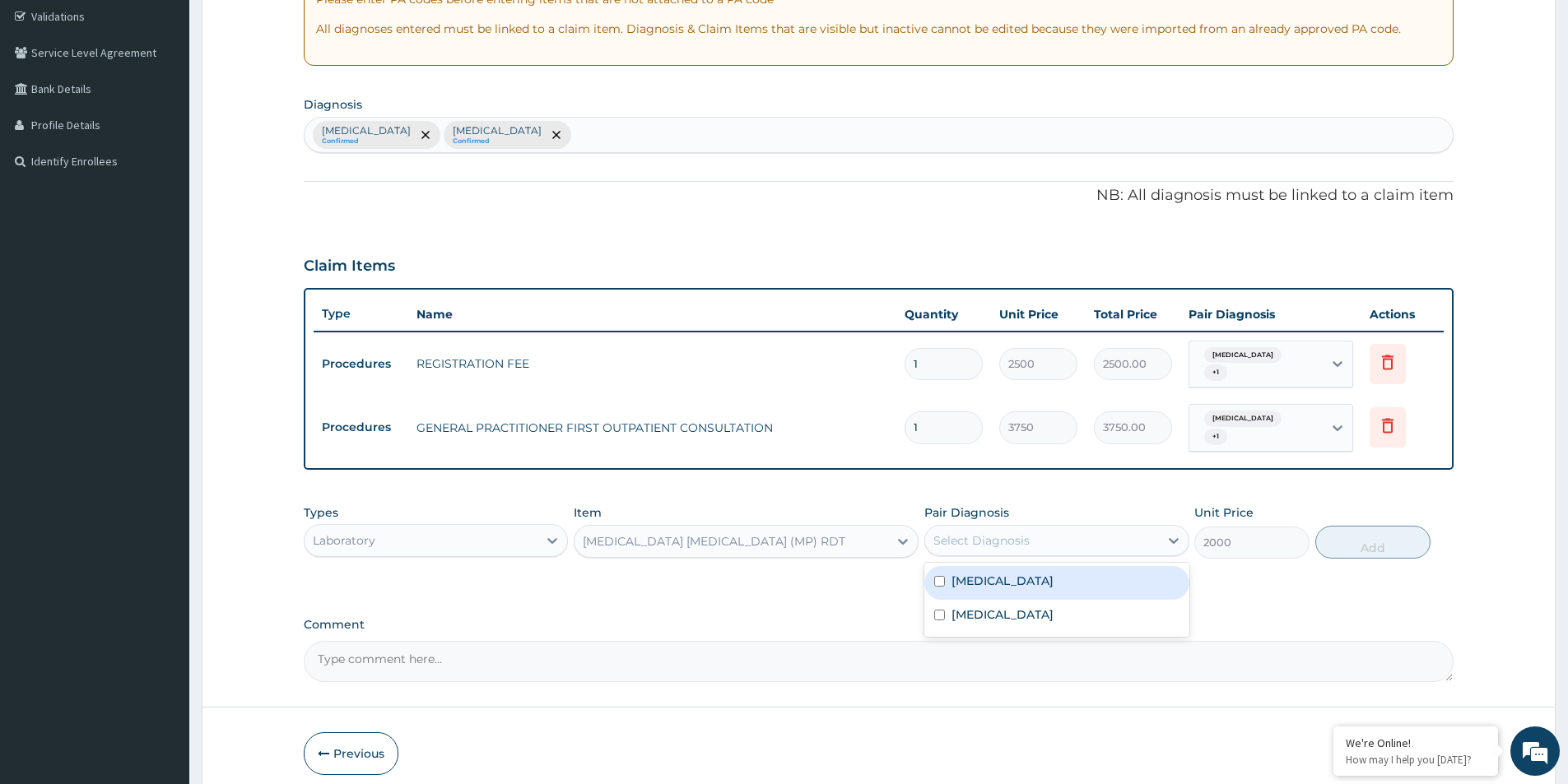
click at [1023, 568] on div "[MEDICAL_DATA]" at bounding box center [1057, 582] width 265 height 33
checkbox input "true"
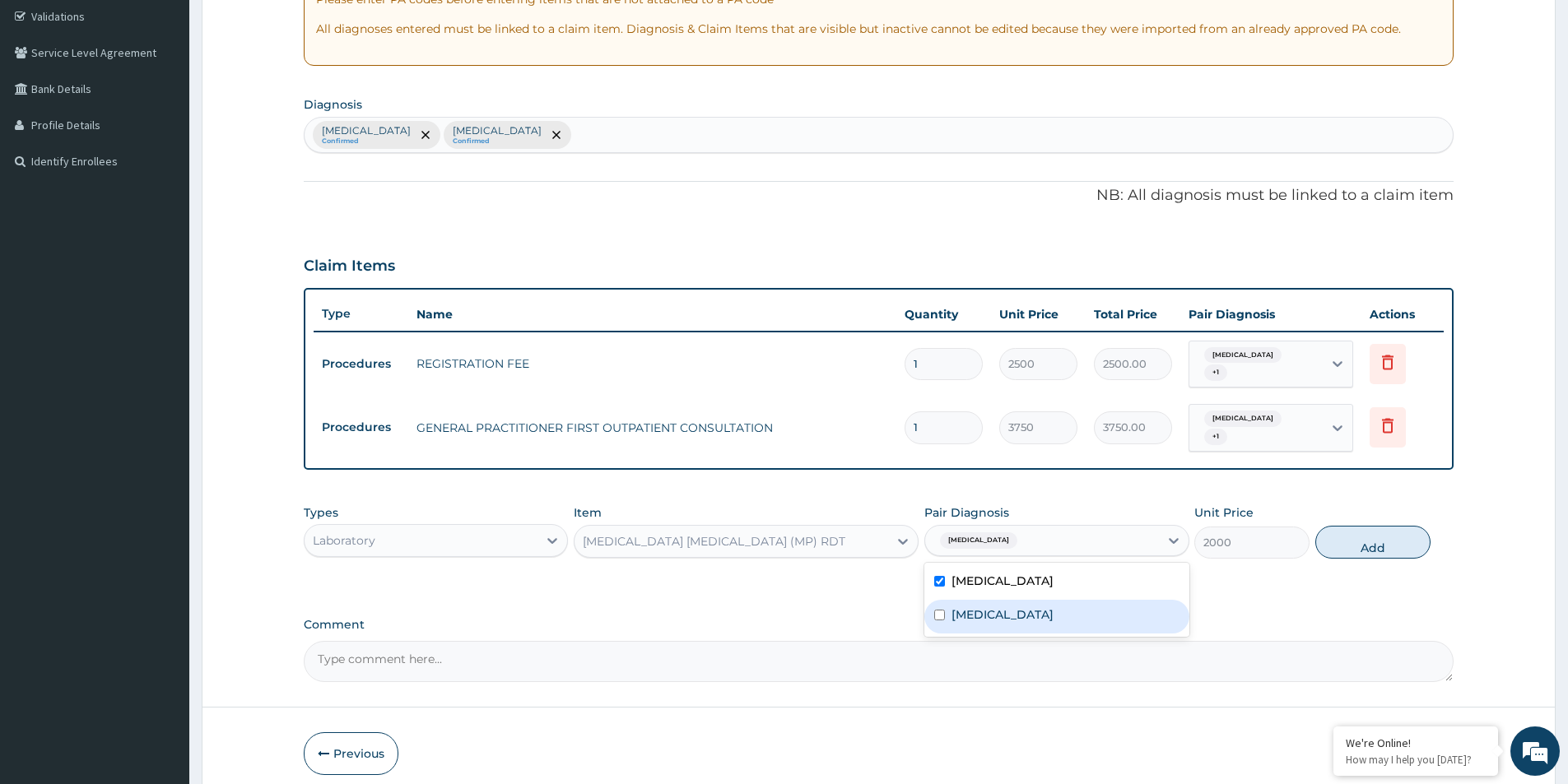
click at [996, 600] on div "[MEDICAL_DATA]" at bounding box center [1057, 617] width 265 height 33
checkbox input "true"
click at [1354, 531] on button "Add" at bounding box center [1373, 542] width 115 height 33
type input "0"
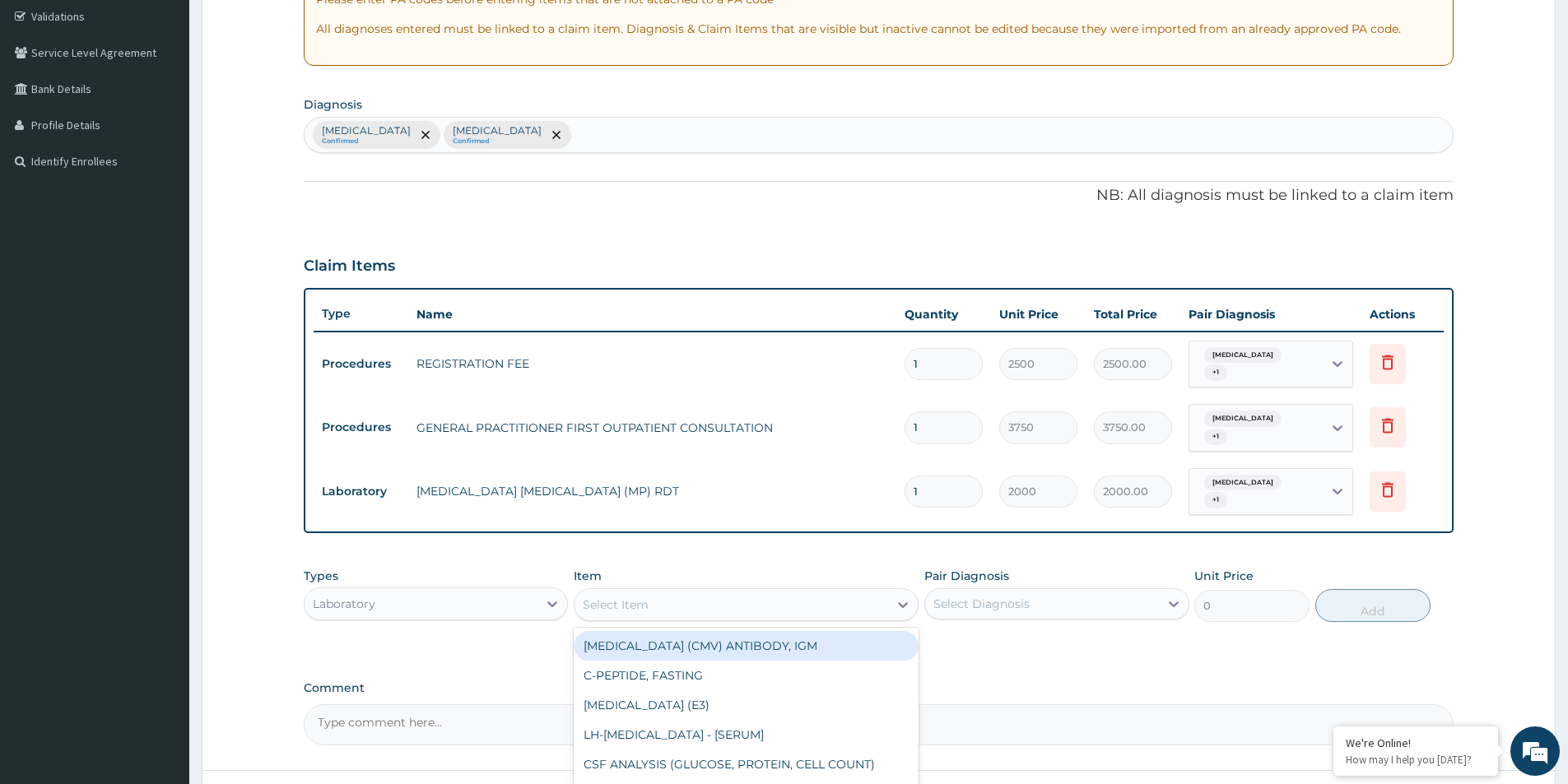
click at [761, 591] on div "Select Item" at bounding box center [731, 604] width 313 height 26
type input "cbc"
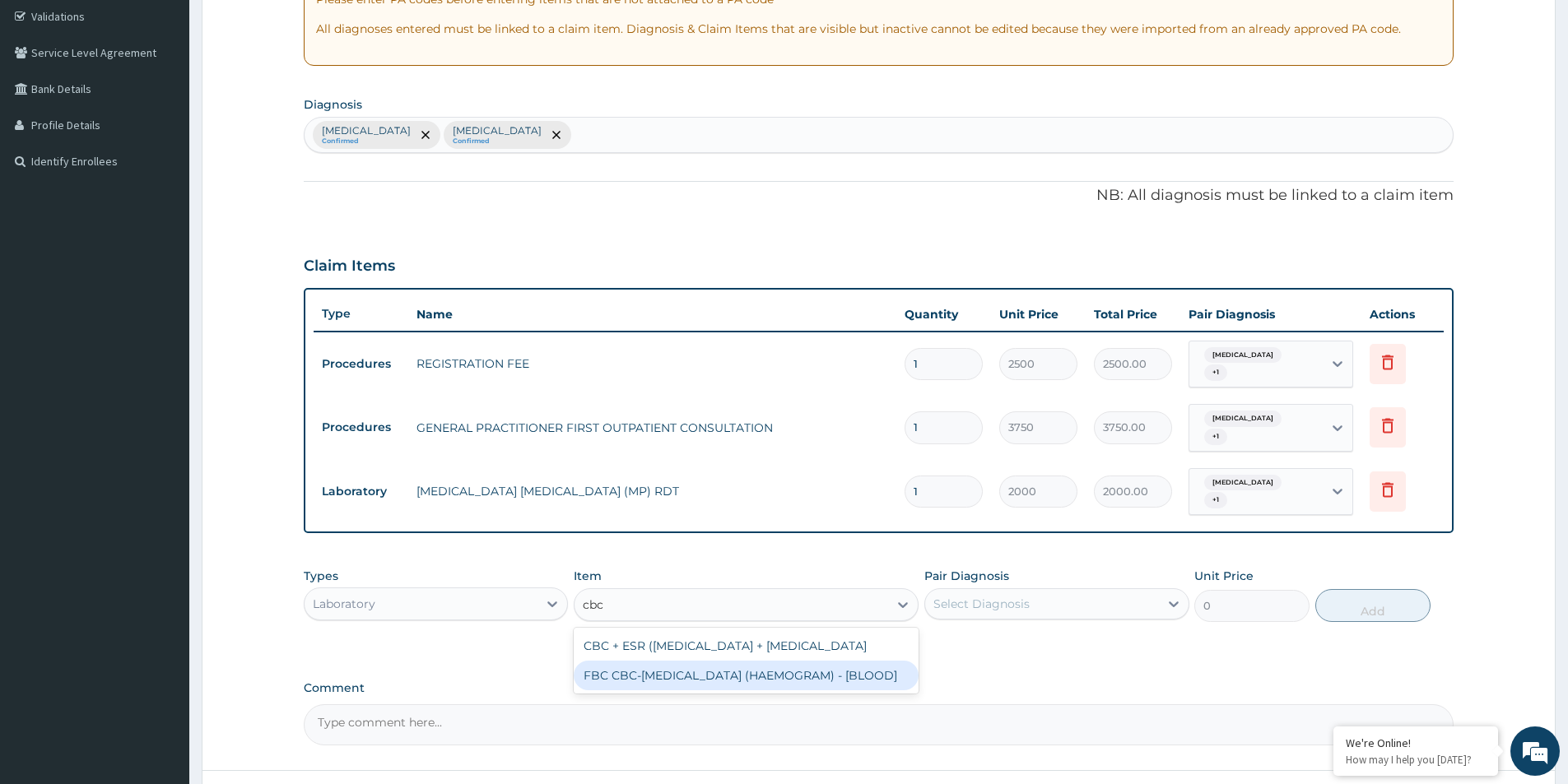
click at [736, 666] on div "FBC CBC-[MEDICAL_DATA] (HAEMOGRAM) - [BLOOD]" at bounding box center [745, 675] width 345 height 30
type input "5000"
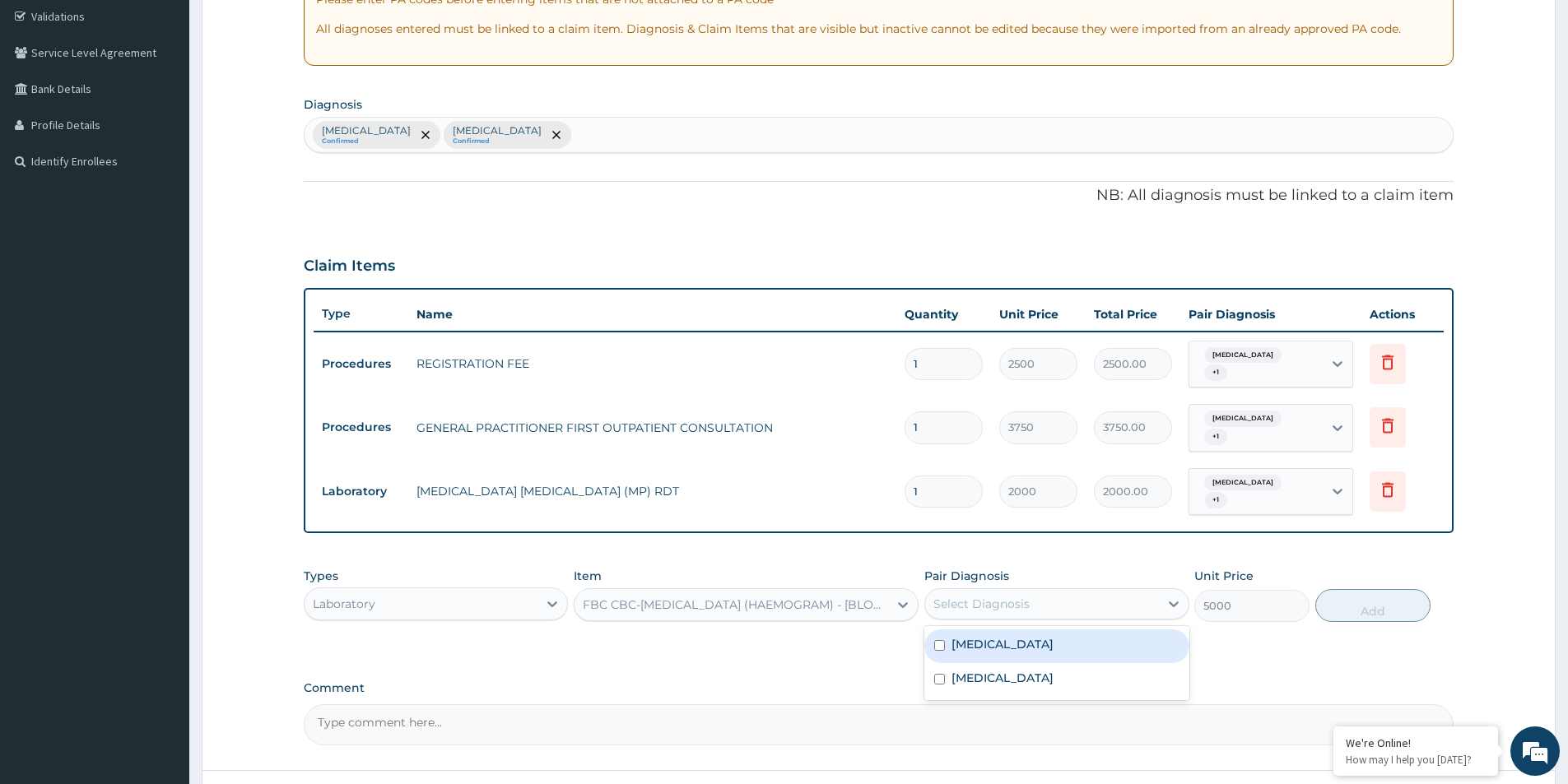
drag, startPoint x: 1084, startPoint y: 575, endPoint x: 1077, endPoint y: 607, distance: 32.8
click at [1085, 591] on div "Select Diagnosis" at bounding box center [1041, 604] width 233 height 26
click at [1074, 630] on div "[MEDICAL_DATA]" at bounding box center [1057, 646] width 265 height 33
checkbox input "true"
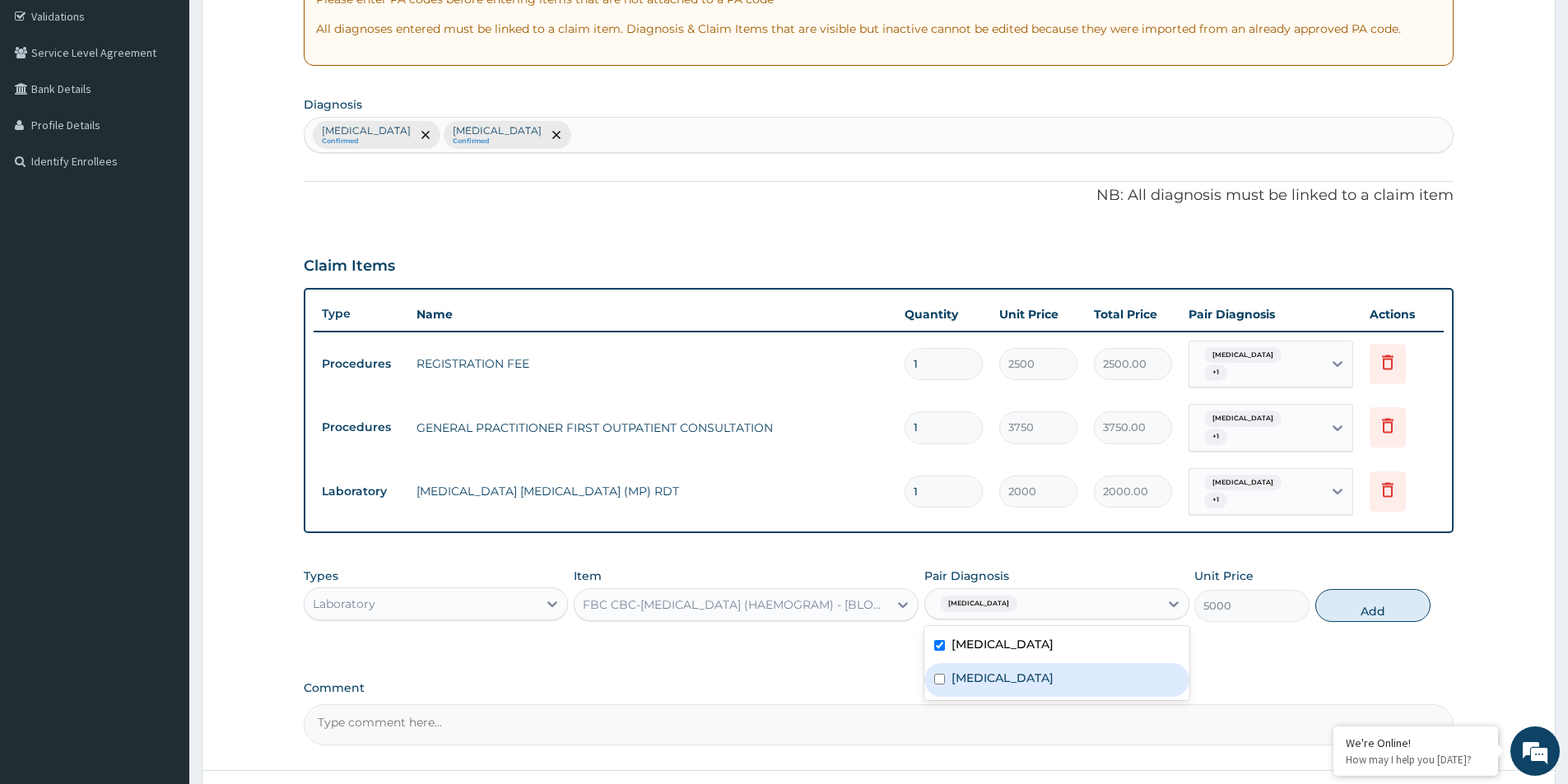
click at [1059, 642] on div "[MEDICAL_DATA] [MEDICAL_DATA]" at bounding box center [1057, 663] width 265 height 74
drag, startPoint x: 1053, startPoint y: 652, endPoint x: 1088, endPoint y: 617, distance: 49.5
click at [1053, 663] on div "[MEDICAL_DATA]" at bounding box center [1057, 680] width 265 height 33
checkbox input "true"
click at [1370, 597] on button "Add" at bounding box center [1373, 606] width 115 height 33
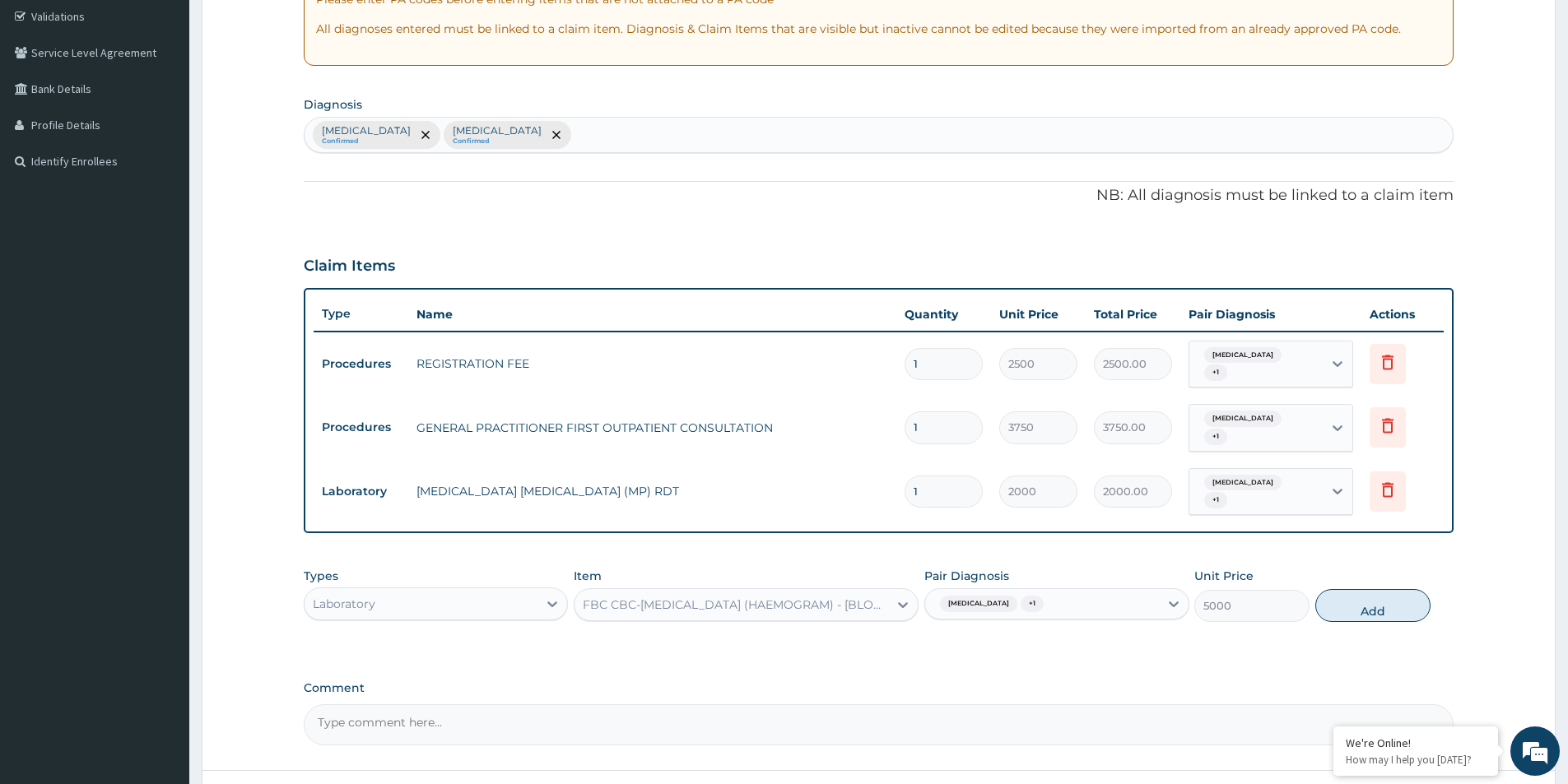
type input "0"
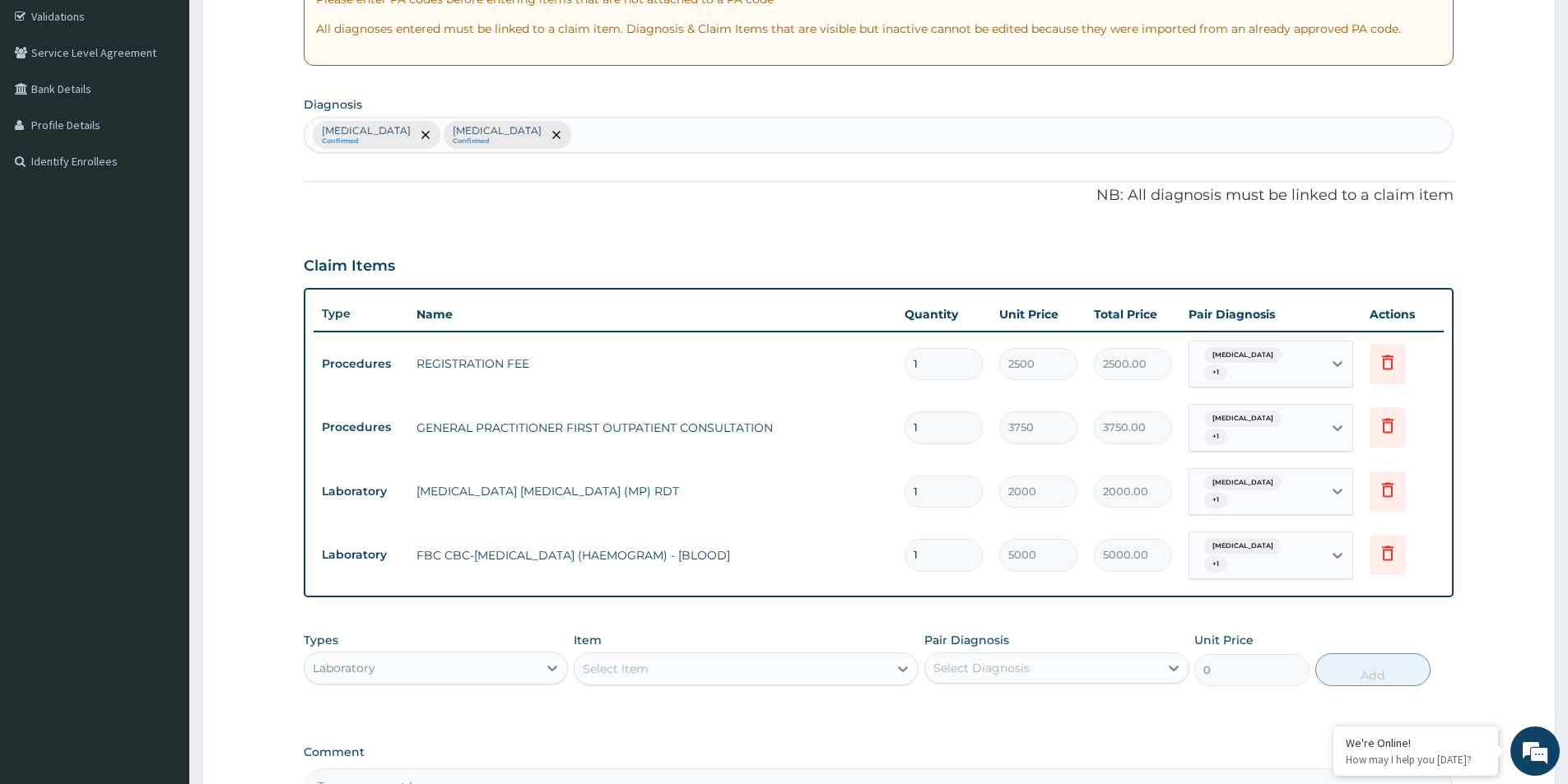
click at [532, 652] on div "Laboratory" at bounding box center [436, 668] width 265 height 33
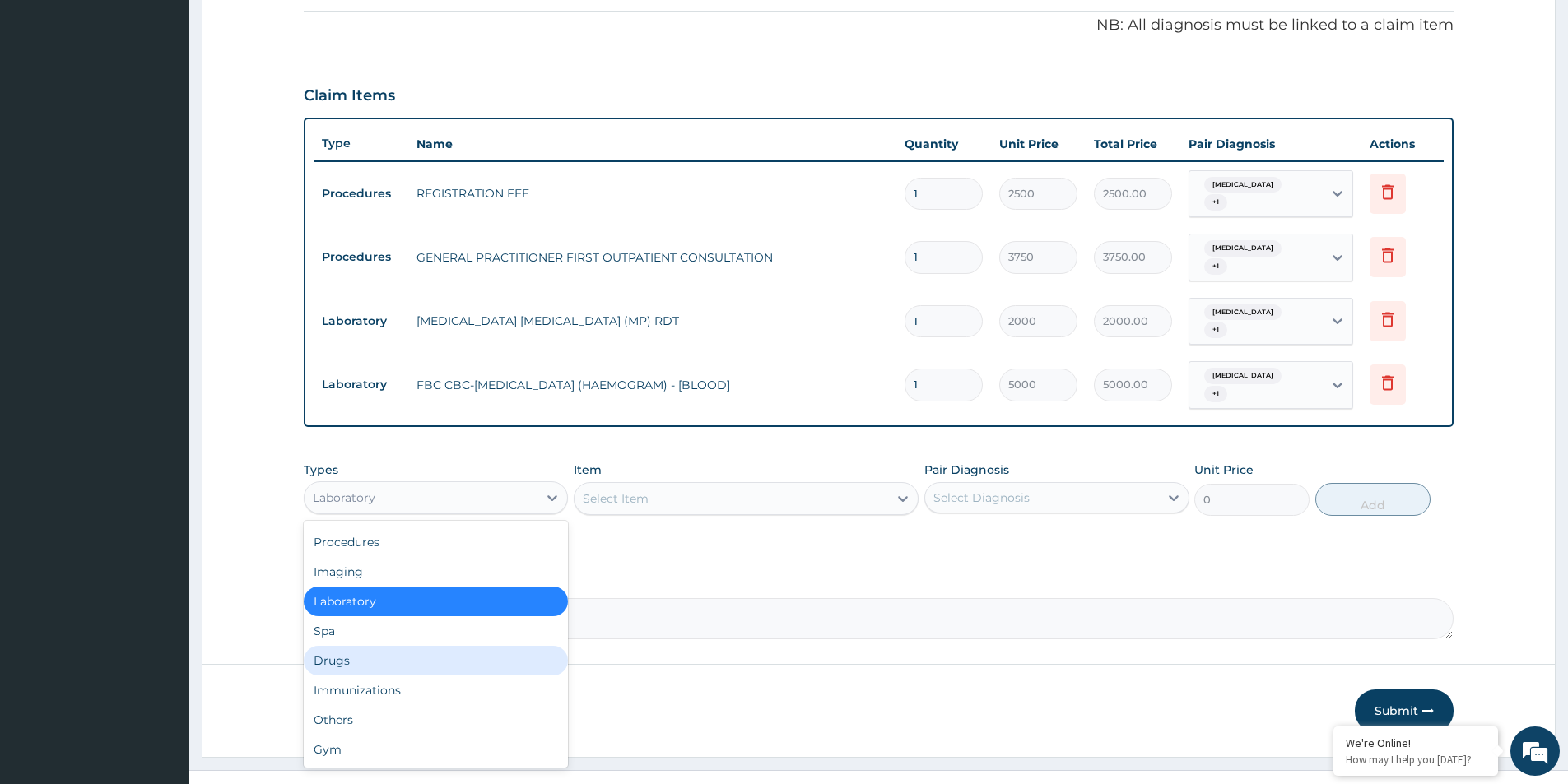
click at [407, 646] on div "Drugs" at bounding box center [436, 661] width 265 height 30
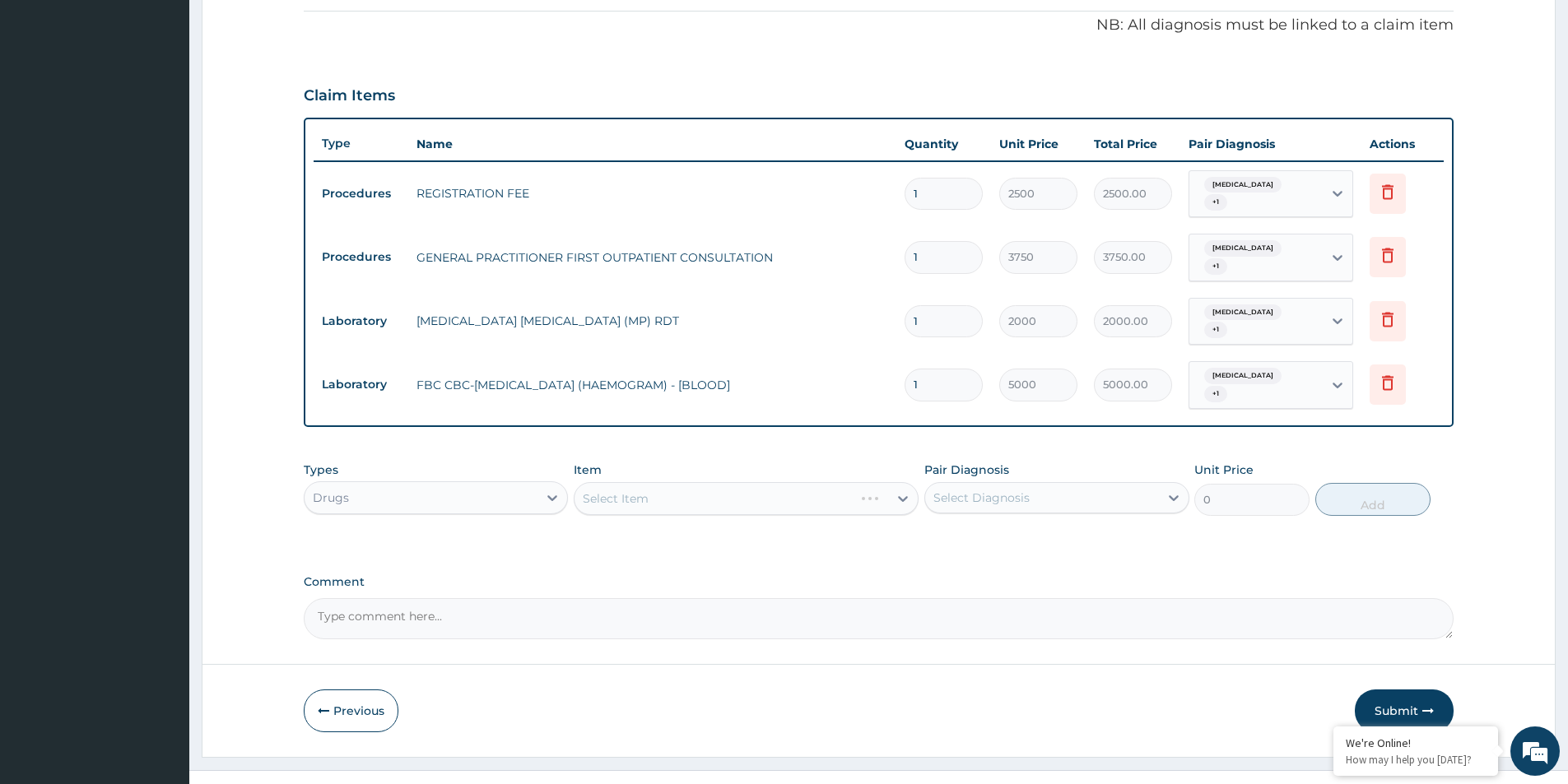
click at [770, 482] on div "Select Item" at bounding box center [745, 499] width 345 height 33
click at [774, 482] on div "Select Item" at bounding box center [745, 499] width 345 height 33
click at [843, 507] on div "Types Drugs Item Select Item Pair Diagnosis Select Diagnosis Unit Price 0 Add" at bounding box center [878, 501] width 1149 height 95
click at [873, 482] on div "Select Item" at bounding box center [745, 499] width 345 height 33
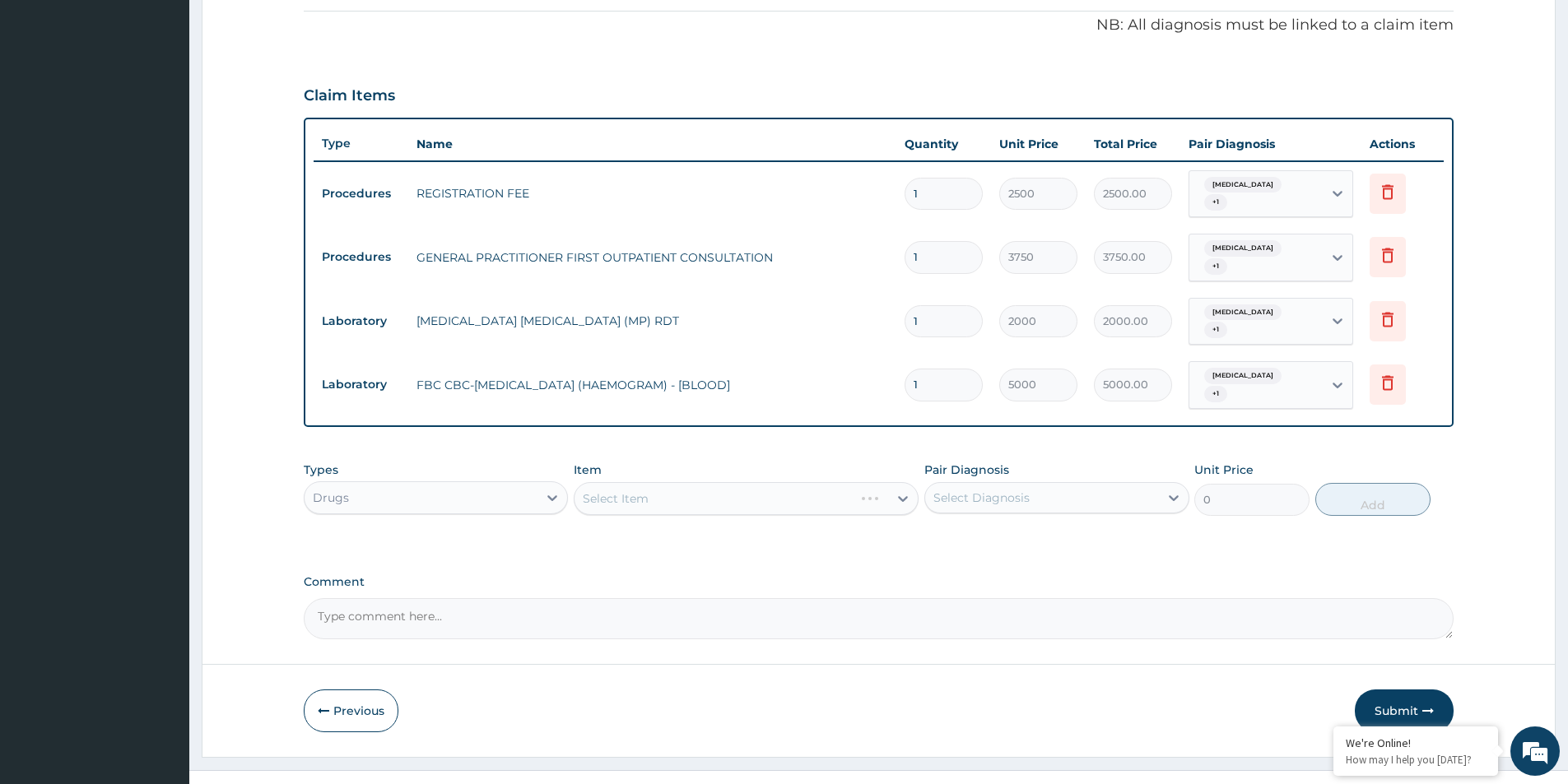
click at [852, 482] on div "Select Item" at bounding box center [745, 499] width 345 height 33
click at [837, 482] on div "Select Item" at bounding box center [745, 499] width 345 height 33
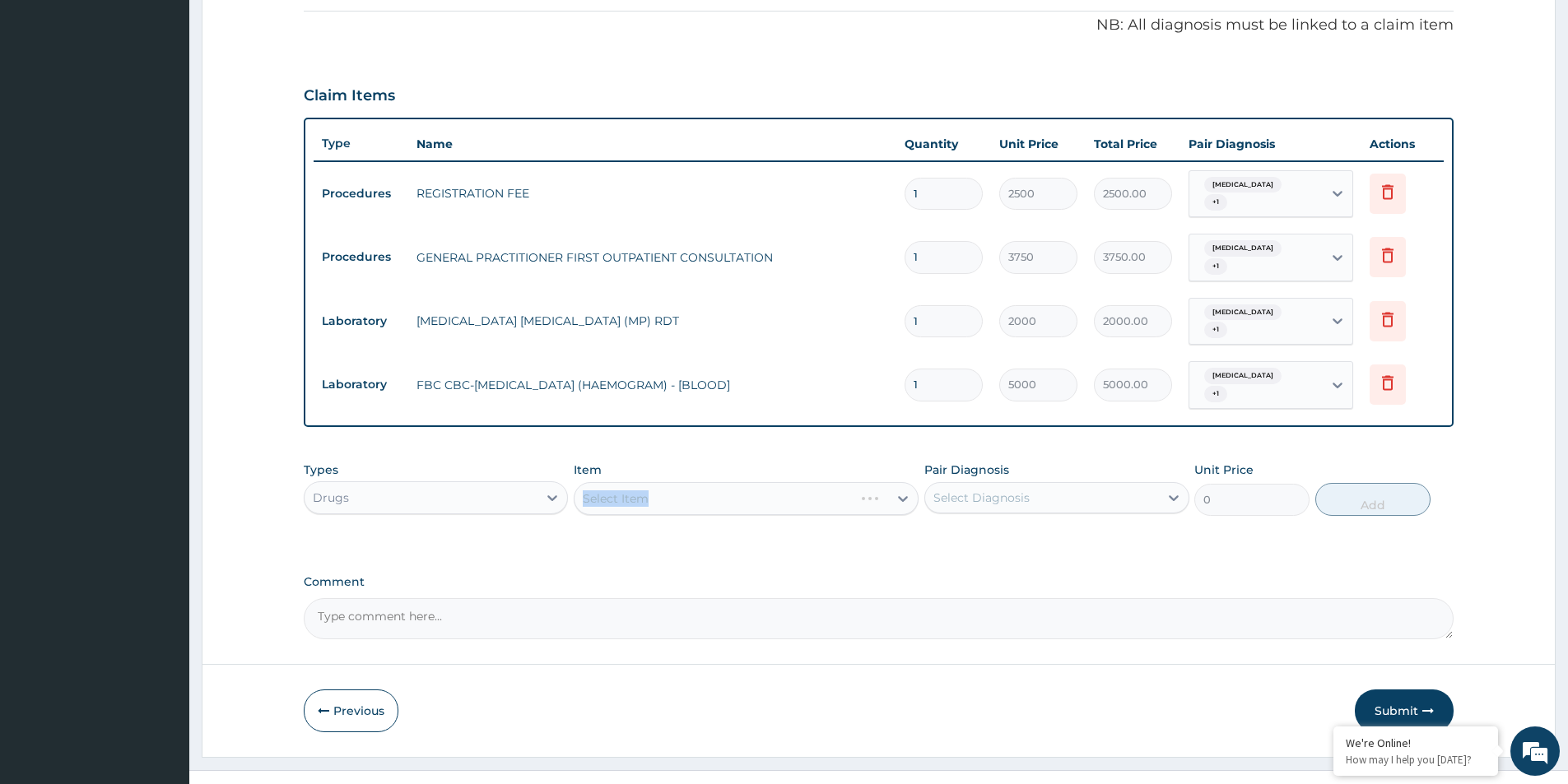
click at [837, 482] on div "Select Item" at bounding box center [745, 499] width 345 height 33
click at [837, 483] on div "Select Item" at bounding box center [745, 499] width 345 height 33
click at [836, 512] on div "Types Drugs Item Select Item Pair Diagnosis Select Diagnosis Unit Price 0 Add" at bounding box center [878, 501] width 1149 height 95
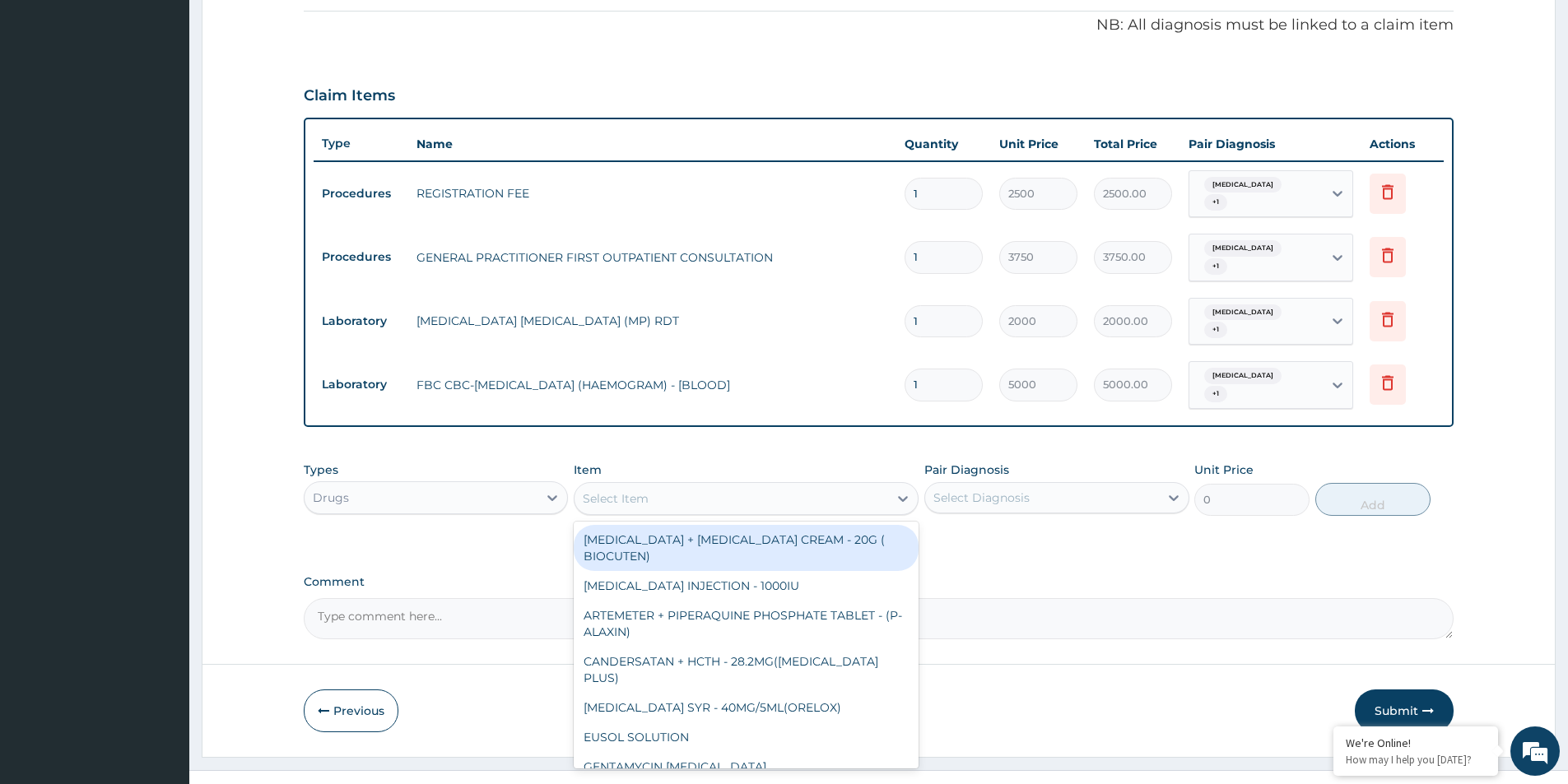
click at [842, 486] on div "Select Item" at bounding box center [731, 499] width 313 height 26
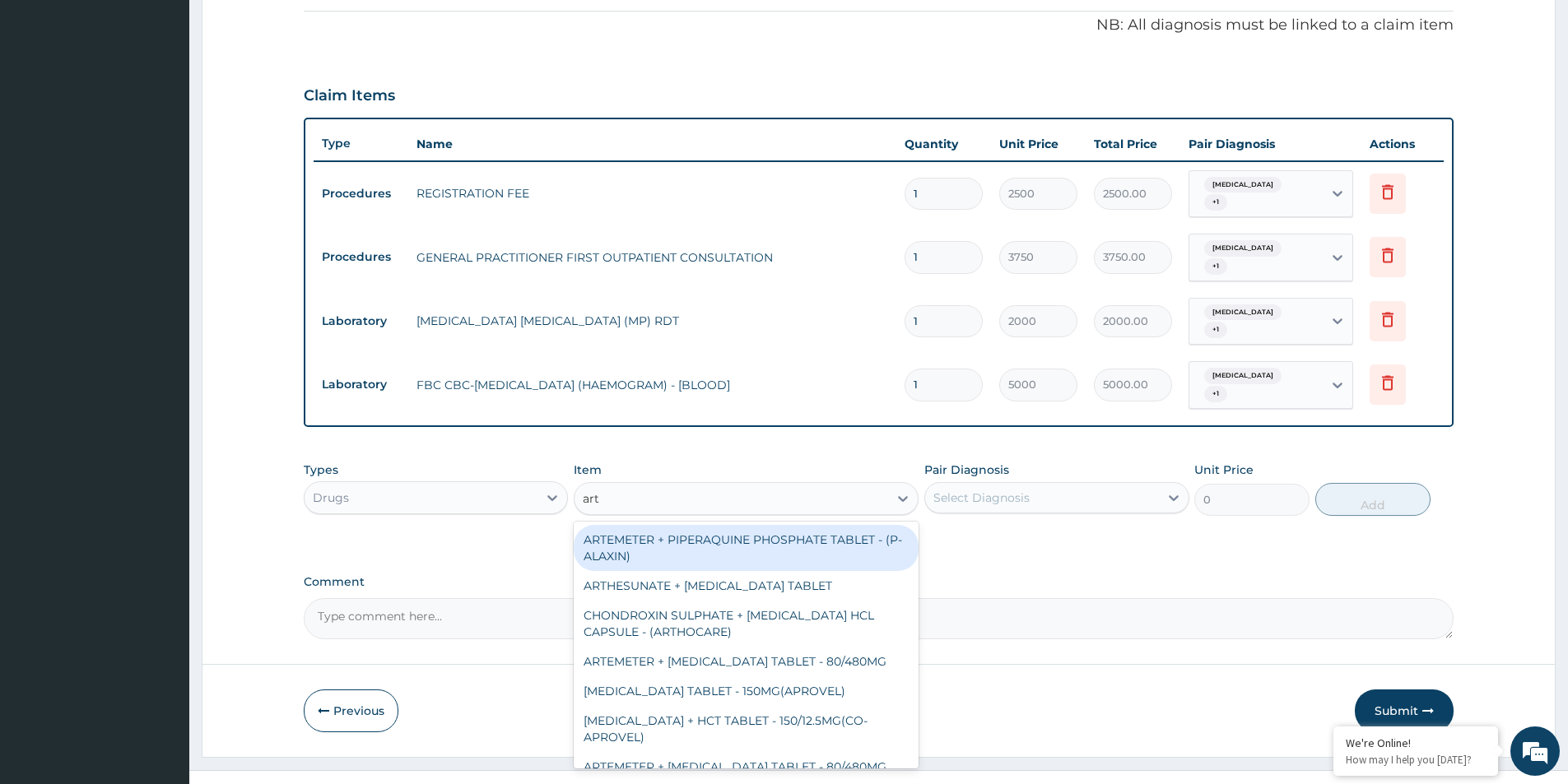
type input "arte"
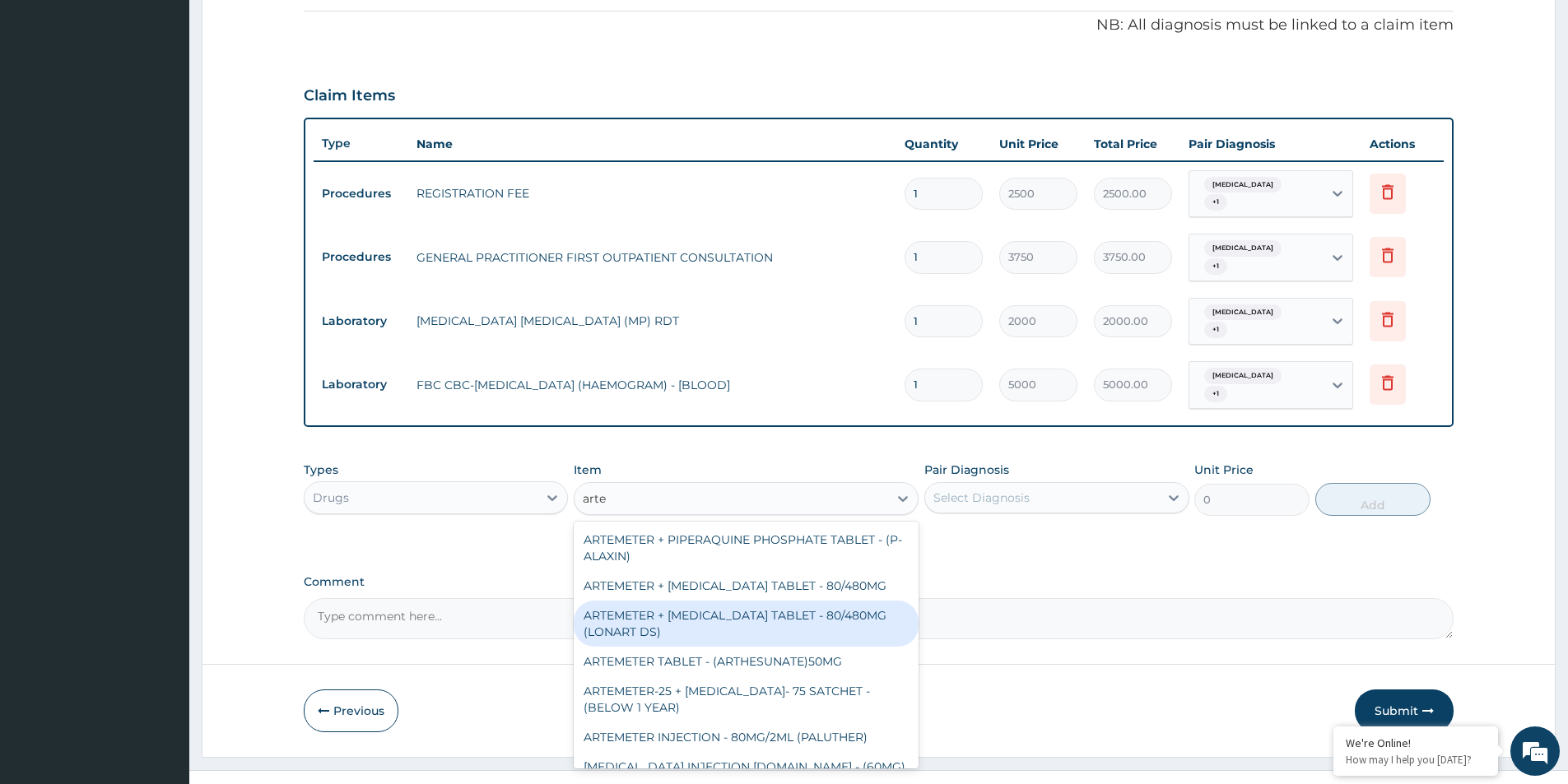
drag, startPoint x: 793, startPoint y: 574, endPoint x: 806, endPoint y: 559, distance: 19.8
click at [794, 568] on div "ARTEMETER + PIPERAQUINE PHOSPHATE TABLET - (P-ALAXIN) ARTEMETER + [MEDICAL_DATA…" at bounding box center [745, 645] width 345 height 247
click at [821, 601] on div "ARTEMETER + [MEDICAL_DATA] TABLET - 80/480MG (LONART DS)" at bounding box center [745, 624] width 345 height 46
type input "588"
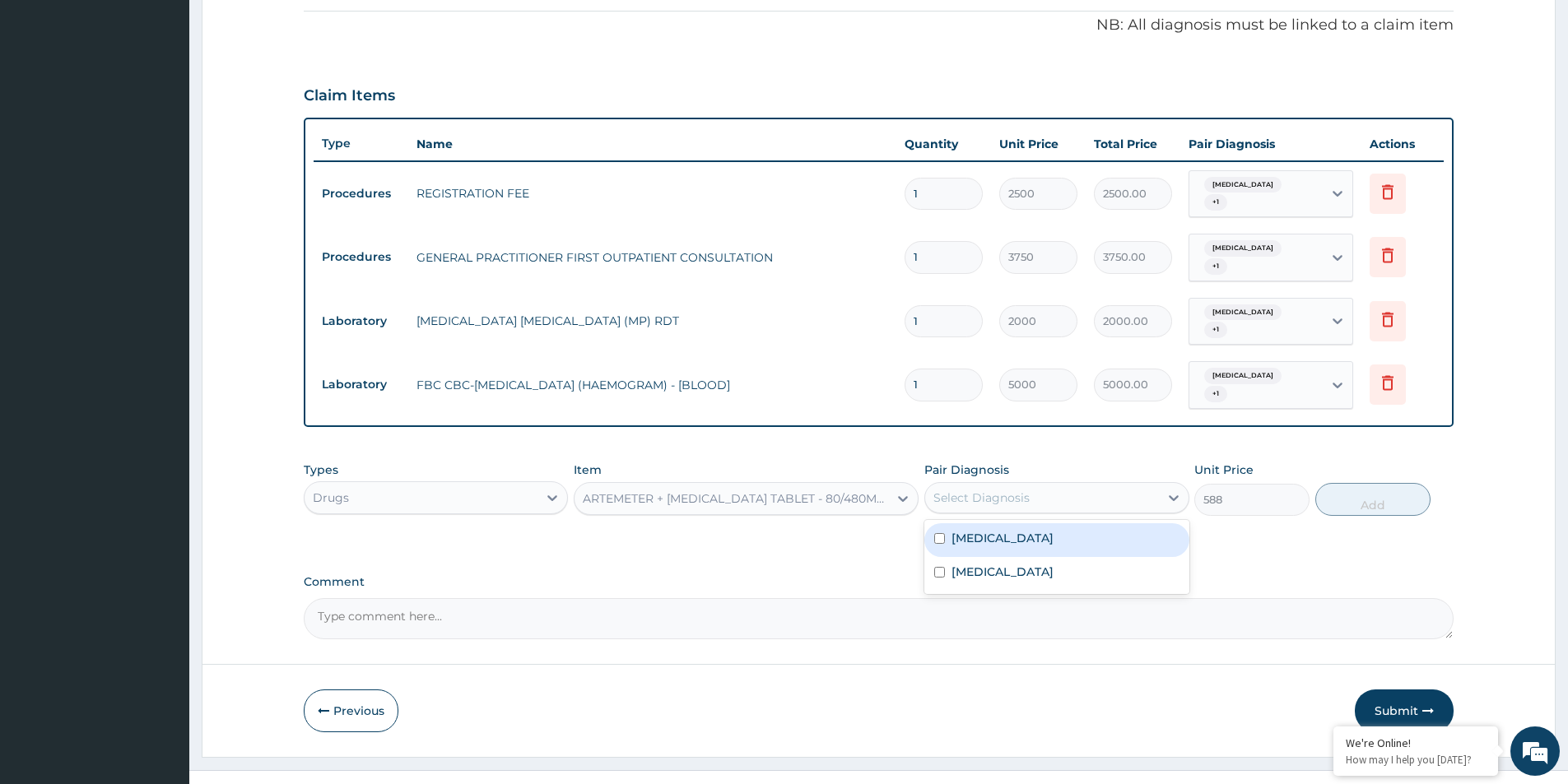
click at [1050, 485] on div "Select Diagnosis" at bounding box center [1041, 498] width 233 height 26
drag, startPoint x: 1043, startPoint y: 494, endPoint x: 1025, endPoint y: 526, distance: 36.7
click at [1043, 520] on div "[MEDICAL_DATA] [MEDICAL_DATA]" at bounding box center [1057, 557] width 265 height 74
click at [1021, 557] on div "[MEDICAL_DATA]" at bounding box center [1057, 573] width 265 height 33
checkbox input "true"
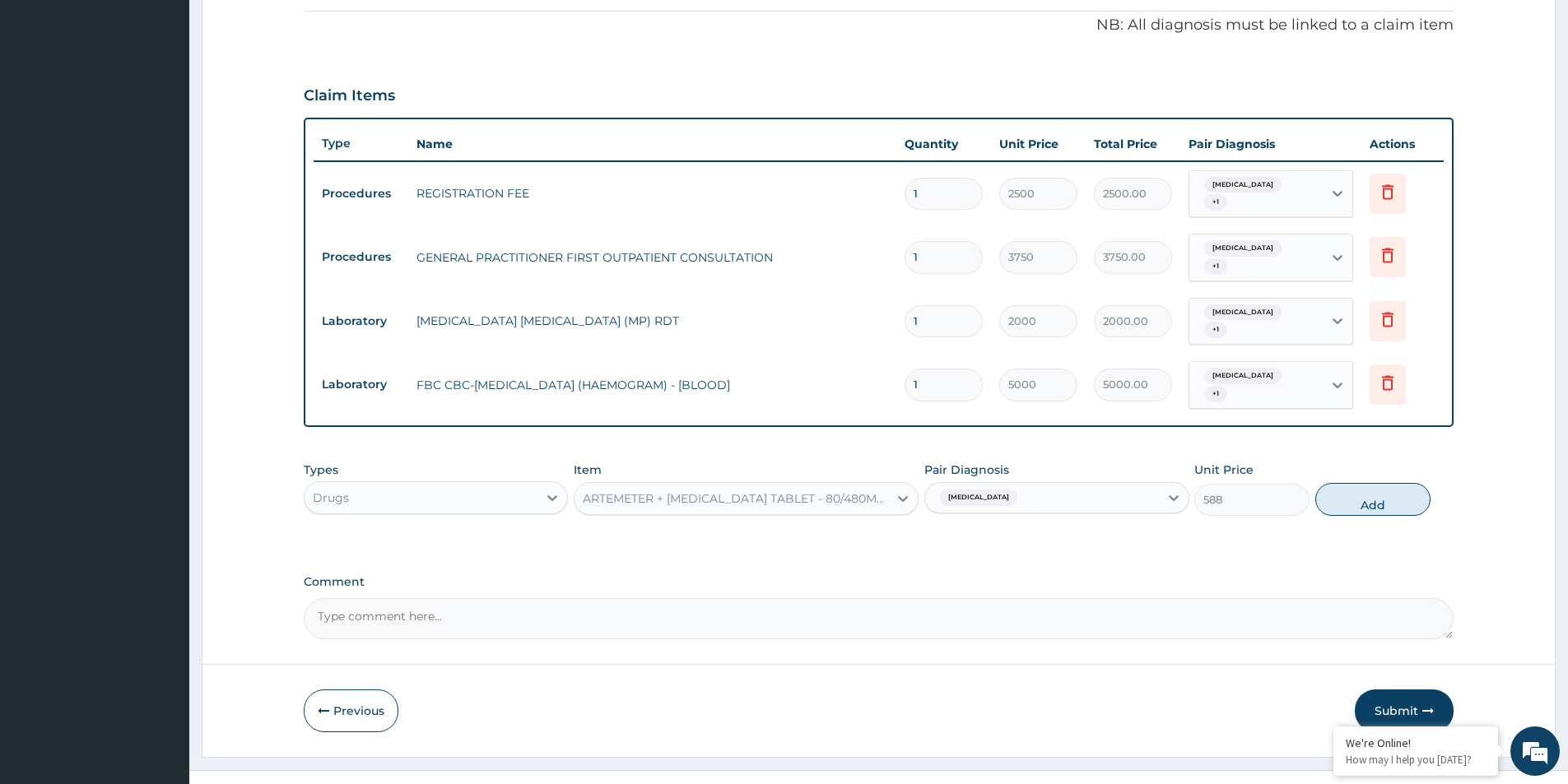
click at [1034, 491] on div "Types Drugs Item ARTEMETER + [MEDICAL_DATA] TABLET - 80/480MG (LONART DS) Pair …" at bounding box center [878, 489] width 1149 height 71
drag, startPoint x: 1042, startPoint y: 481, endPoint x: 986, endPoint y: 532, distance: 75.7
click at [1035, 495] on div "option [MEDICAL_DATA], selected. option [MEDICAL_DATA] focused, 1 of 2. 2 resul…" at bounding box center [1057, 498] width 265 height 32
drag, startPoint x: 994, startPoint y: 518, endPoint x: 1137, endPoint y: 474, distance: 149.6
click at [995, 524] on div "[MEDICAL_DATA]" at bounding box center [1057, 540] width 265 height 33
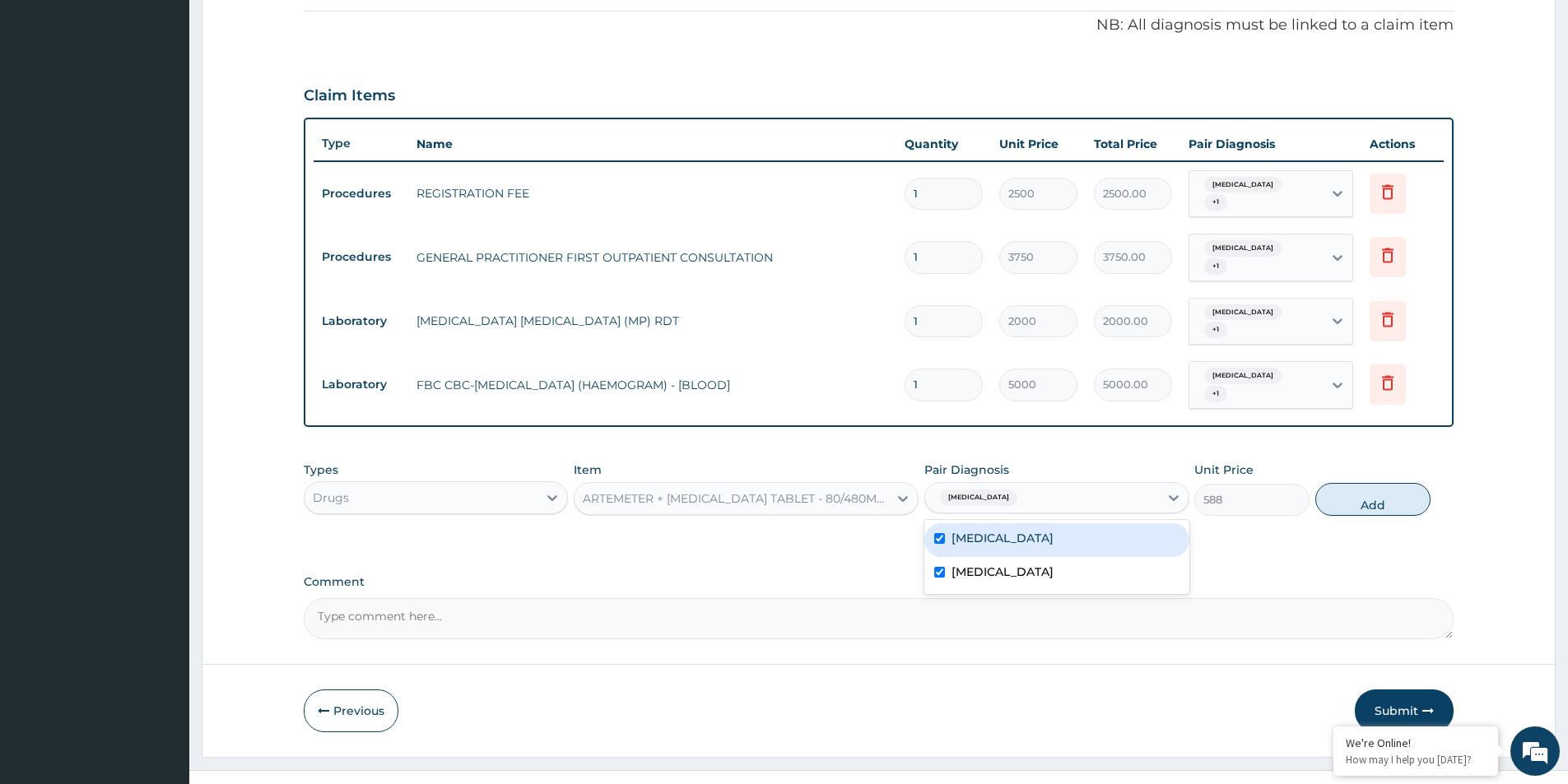
checkbox input "true"
click at [1308, 484] on div "588" at bounding box center [1252, 500] width 115 height 32
click at [1338, 483] on button "Add" at bounding box center [1373, 500] width 115 height 33
type input "0"
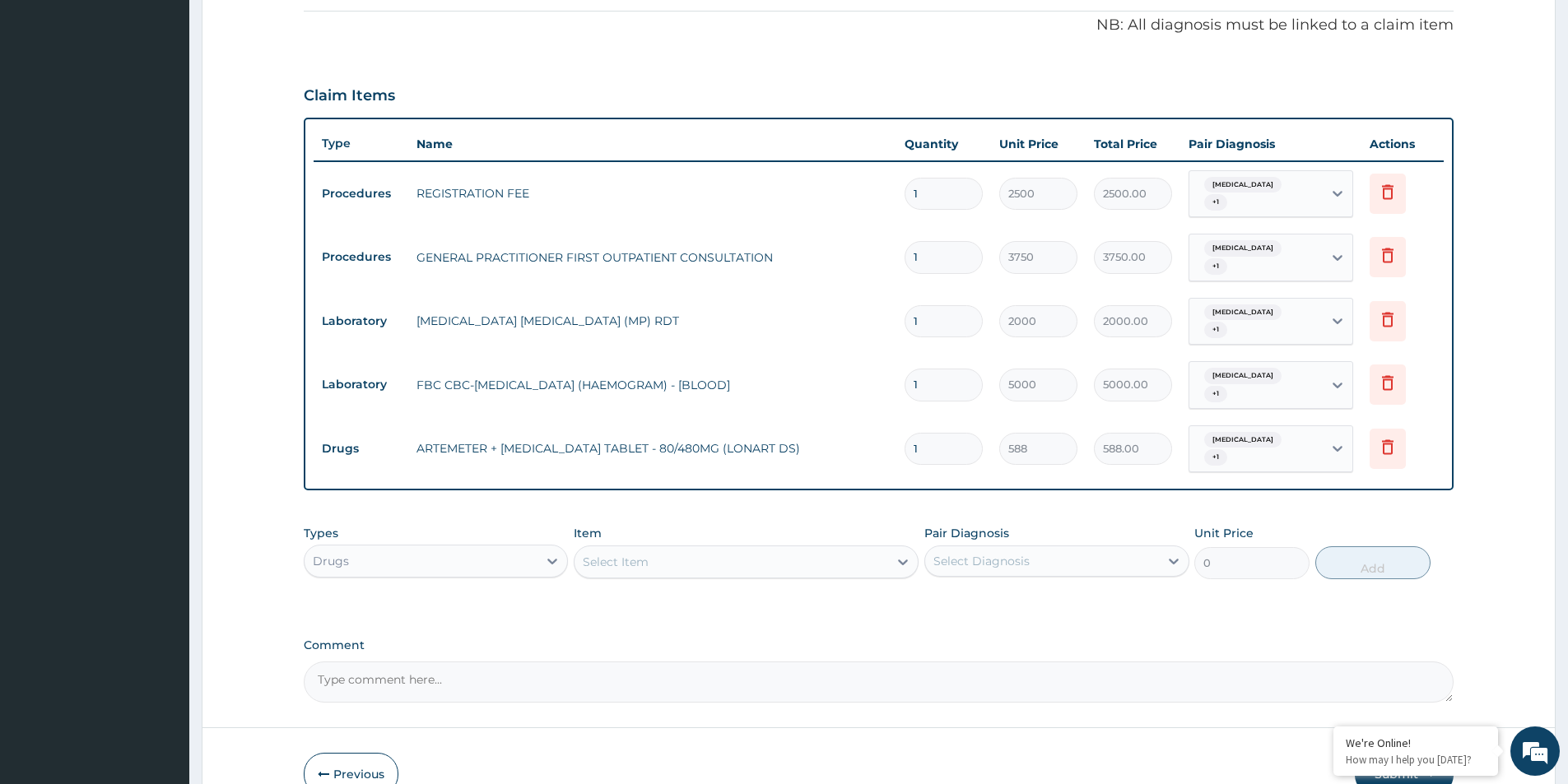
type input "0.00"
type input "6"
type input "3528.00"
type input "6"
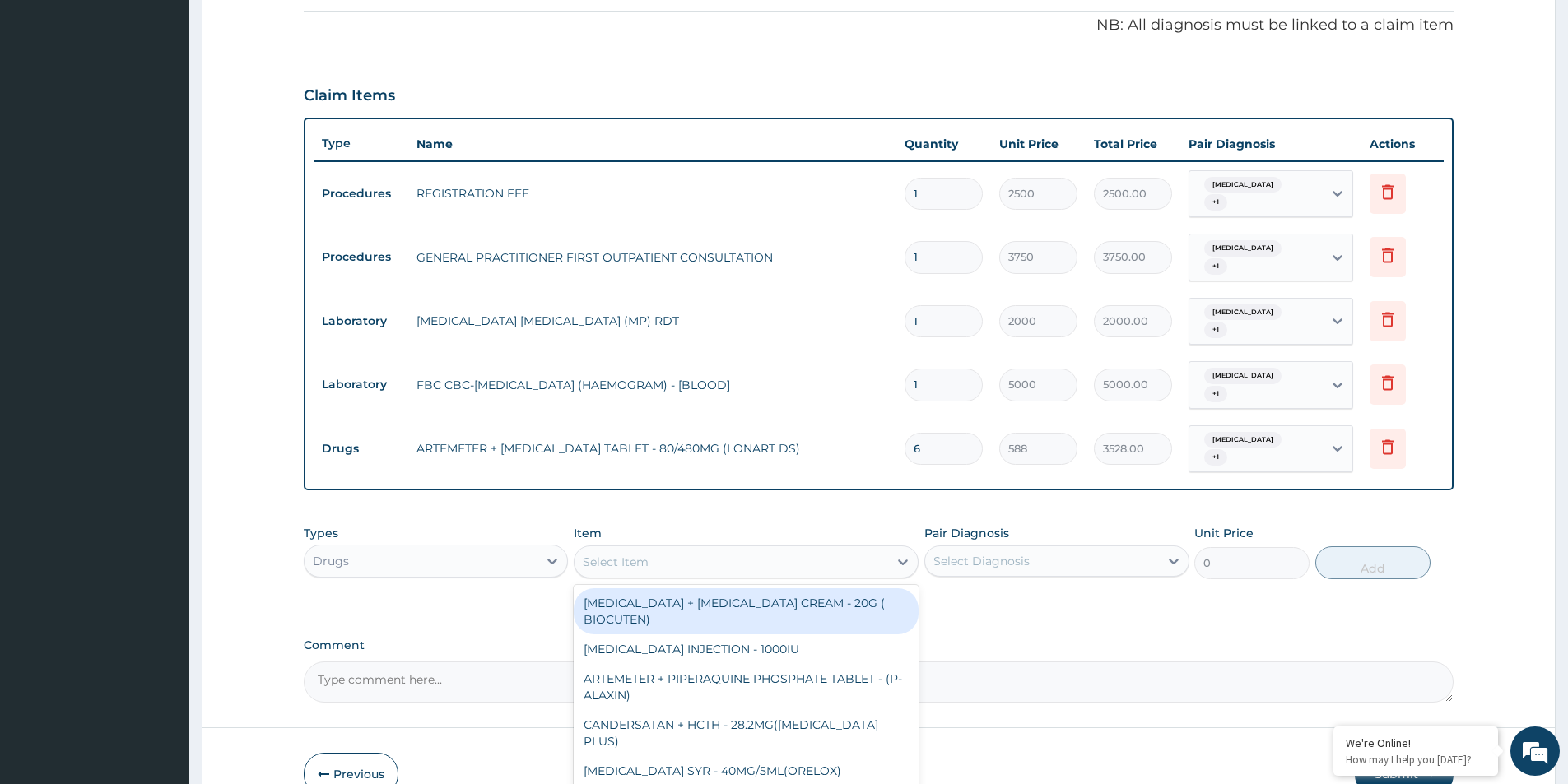
click at [602, 549] on div "Select Item" at bounding box center [731, 562] width 313 height 26
type input "arte"
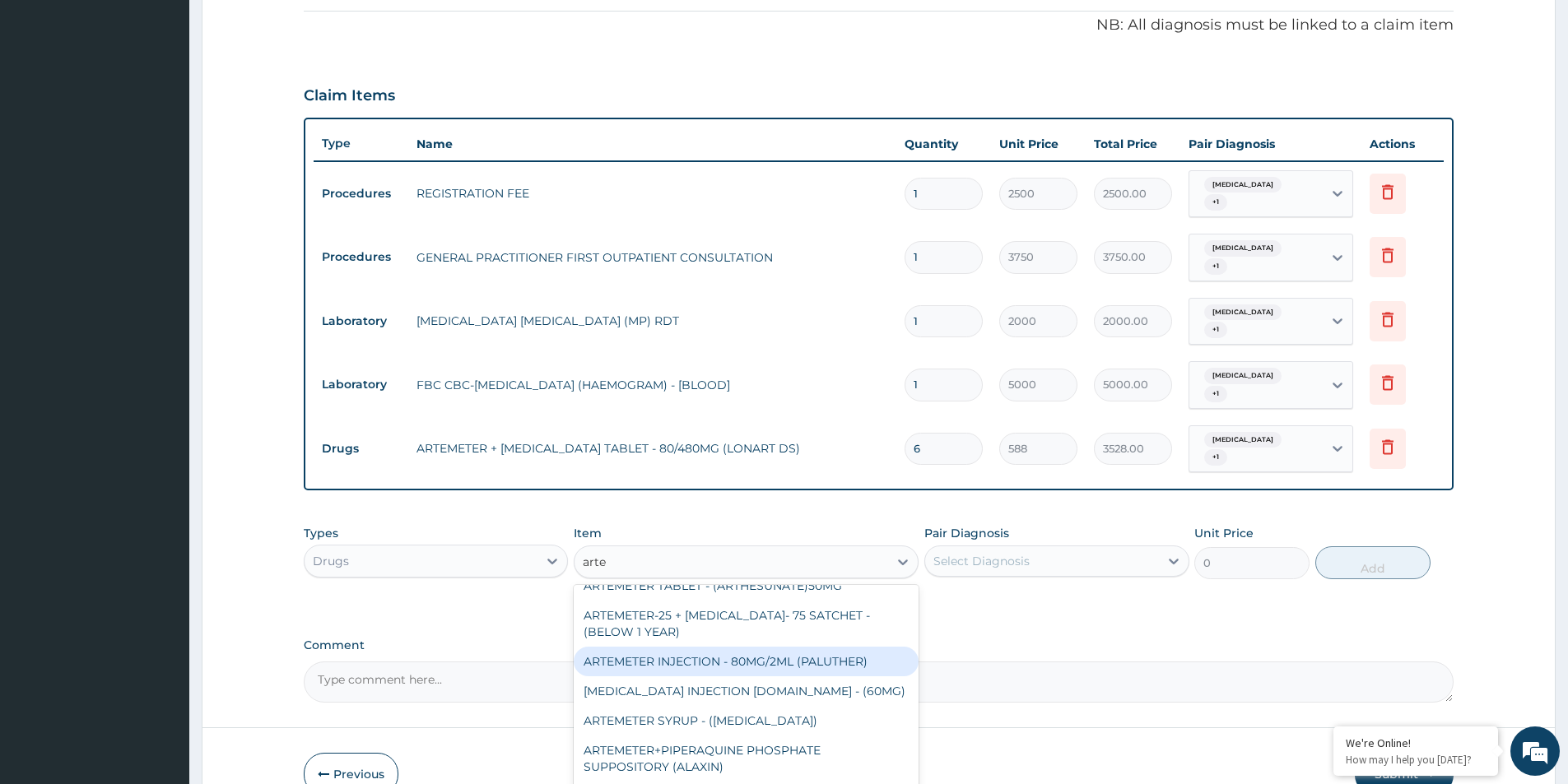
scroll to position [165, 0]
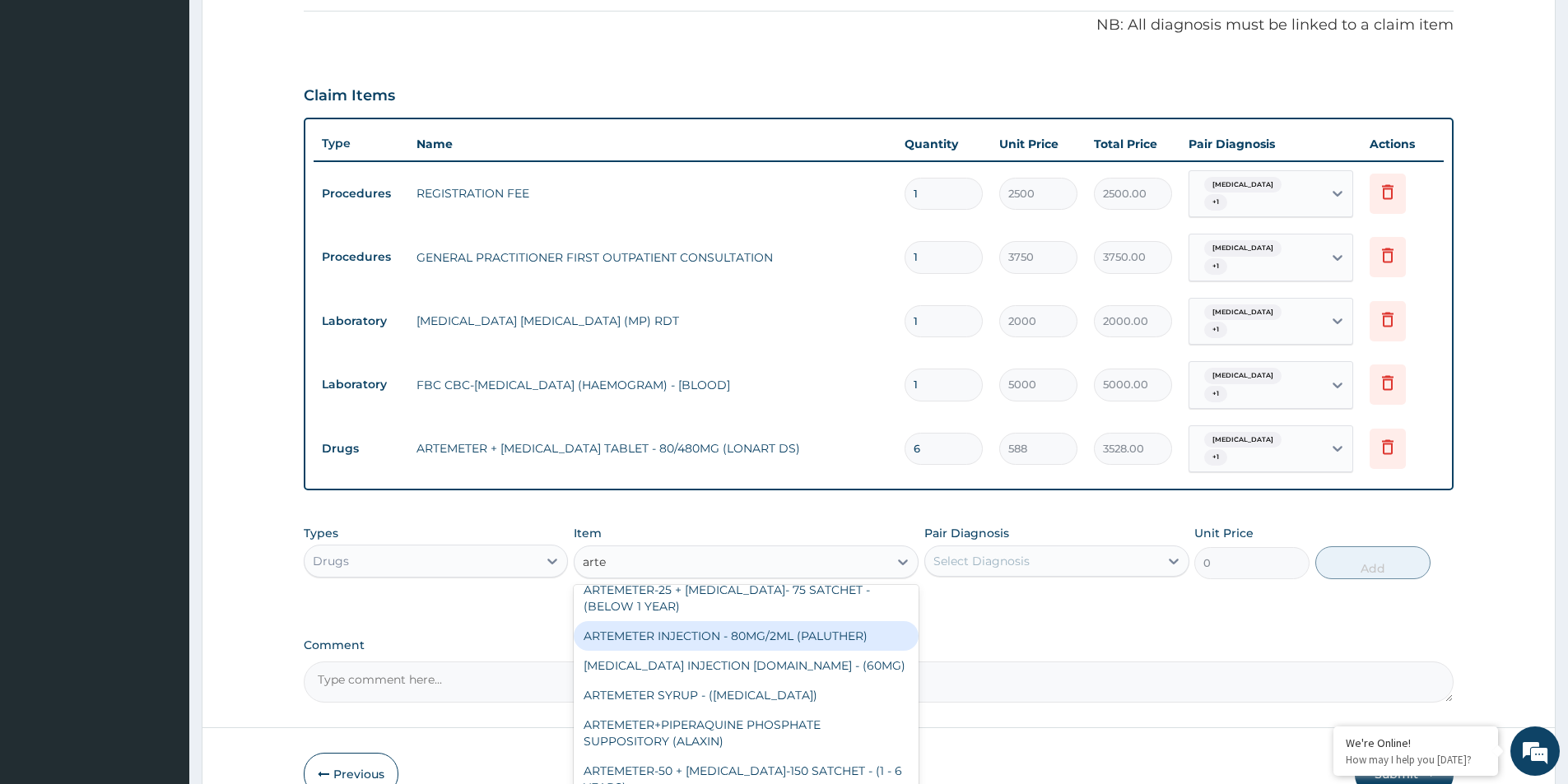
click at [828, 621] on div "ARTEMETER INJECTION - 80MG/2ML (PALUTHER)" at bounding box center [745, 635] width 345 height 30
type input "700"
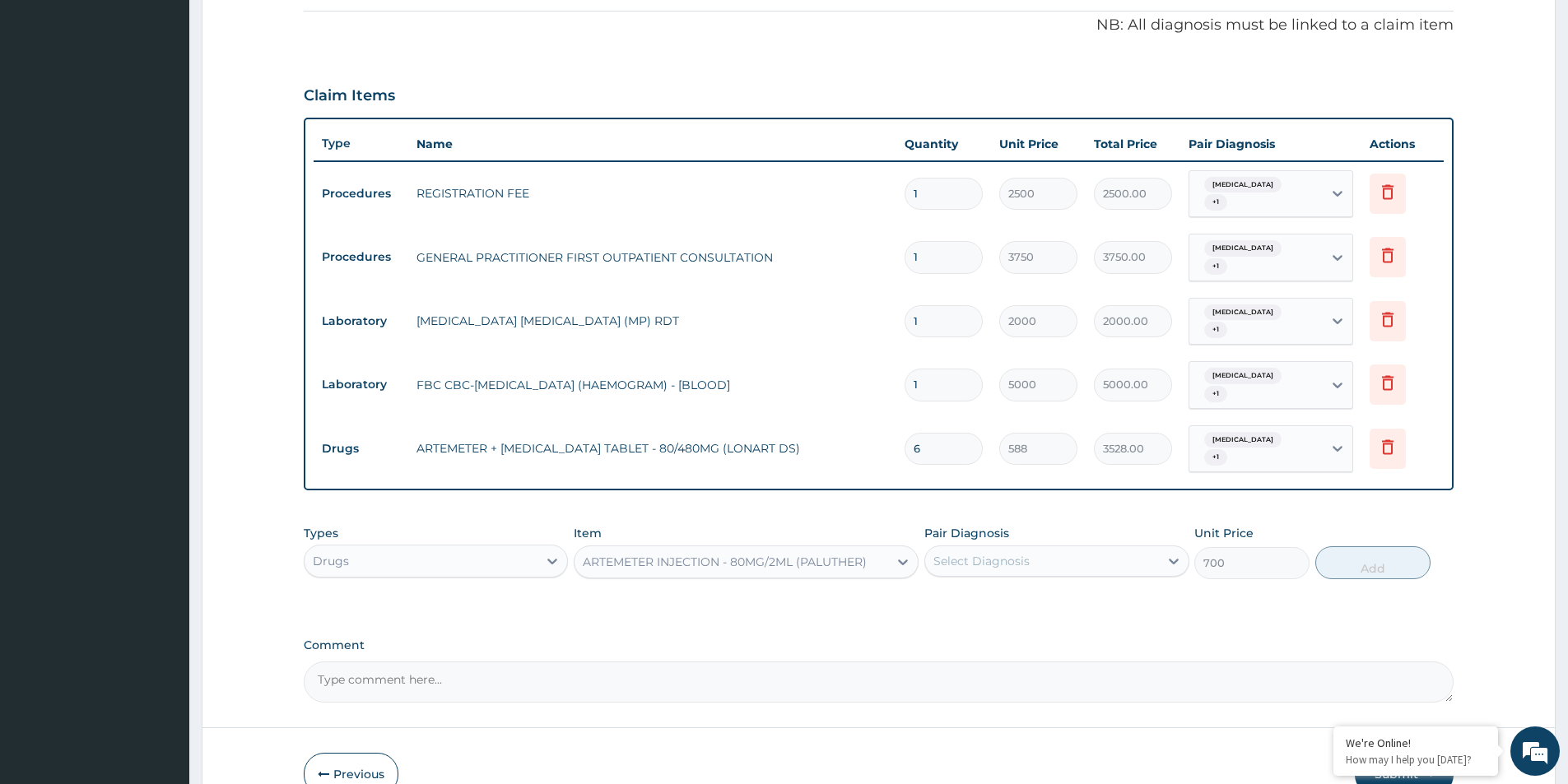
click at [1031, 548] on div "Select Diagnosis" at bounding box center [1041, 561] width 233 height 26
drag, startPoint x: 1022, startPoint y: 570, endPoint x: 1005, endPoint y: 603, distance: 37.1
click at [1020, 587] on div "[MEDICAL_DATA]" at bounding box center [1057, 603] width 265 height 33
checkbox input "true"
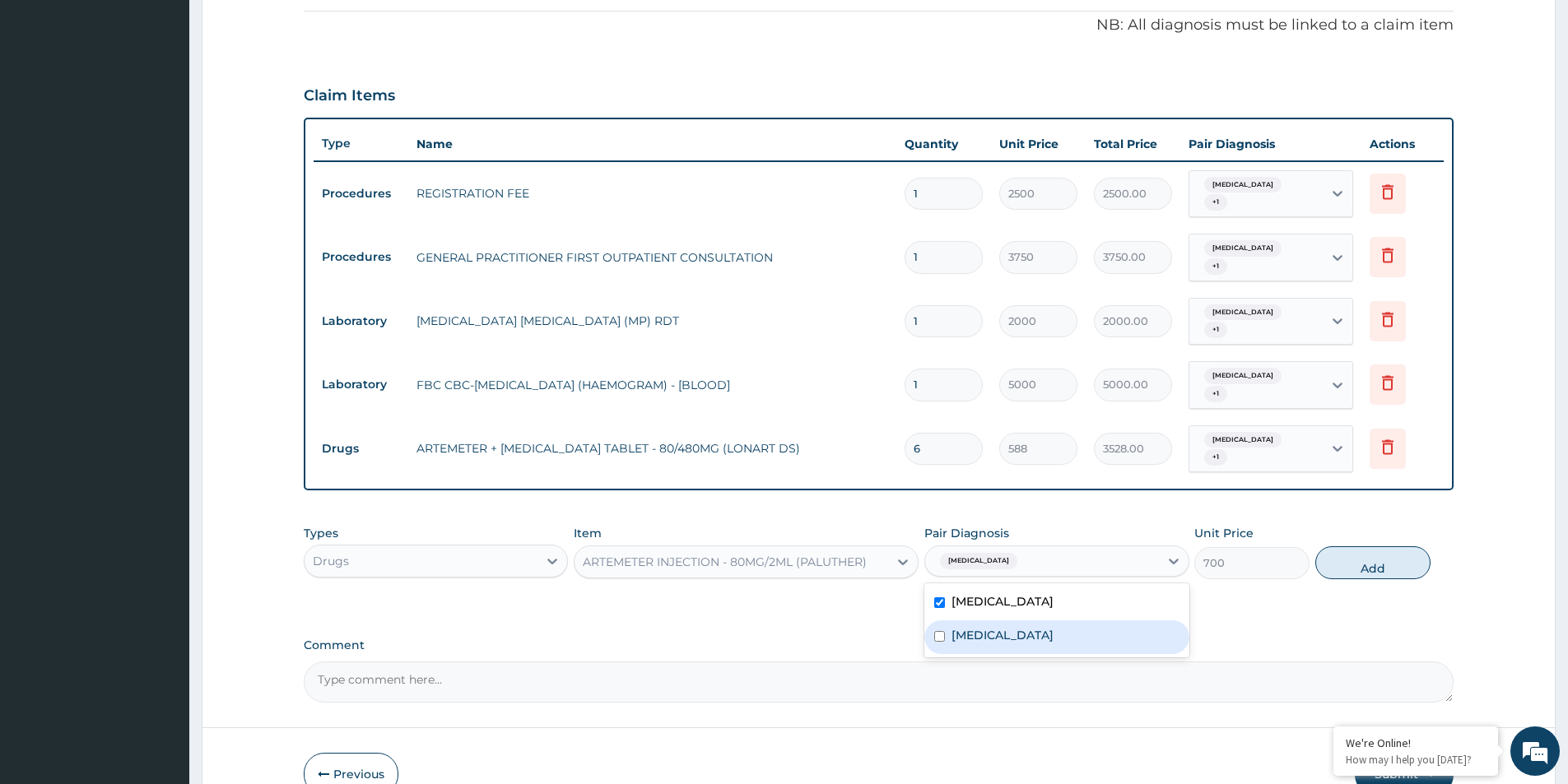
click at [1005, 620] on div "[MEDICAL_DATA]" at bounding box center [1057, 636] width 265 height 33
checkbox input "true"
drag, startPoint x: 1374, startPoint y: 531, endPoint x: 1347, endPoint y: 524, distance: 27.9
click at [1374, 546] on button "Add" at bounding box center [1373, 563] width 115 height 33
type input "0"
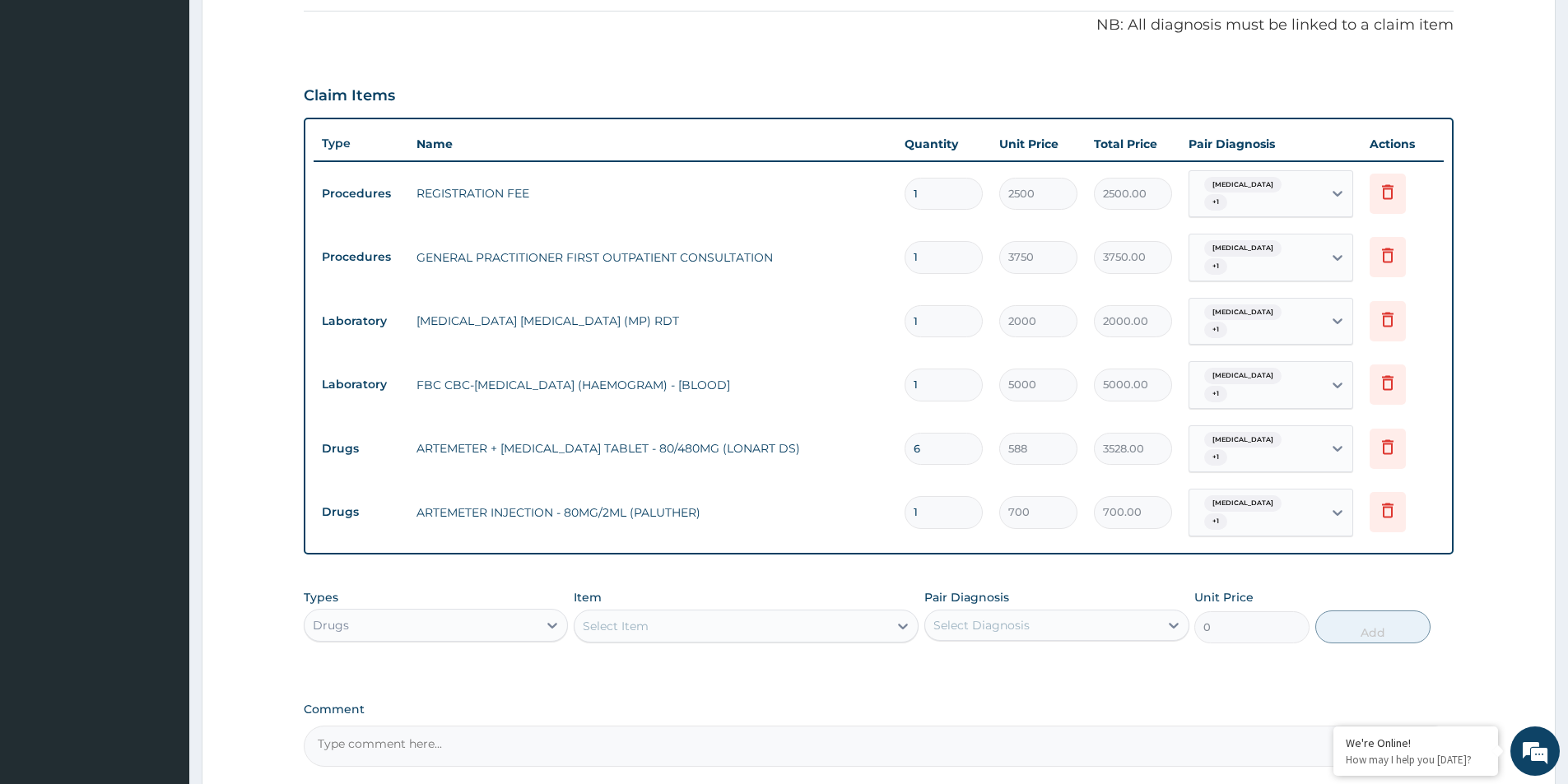
type input "0.00"
type input "2"
type input "1400.00"
type input "2"
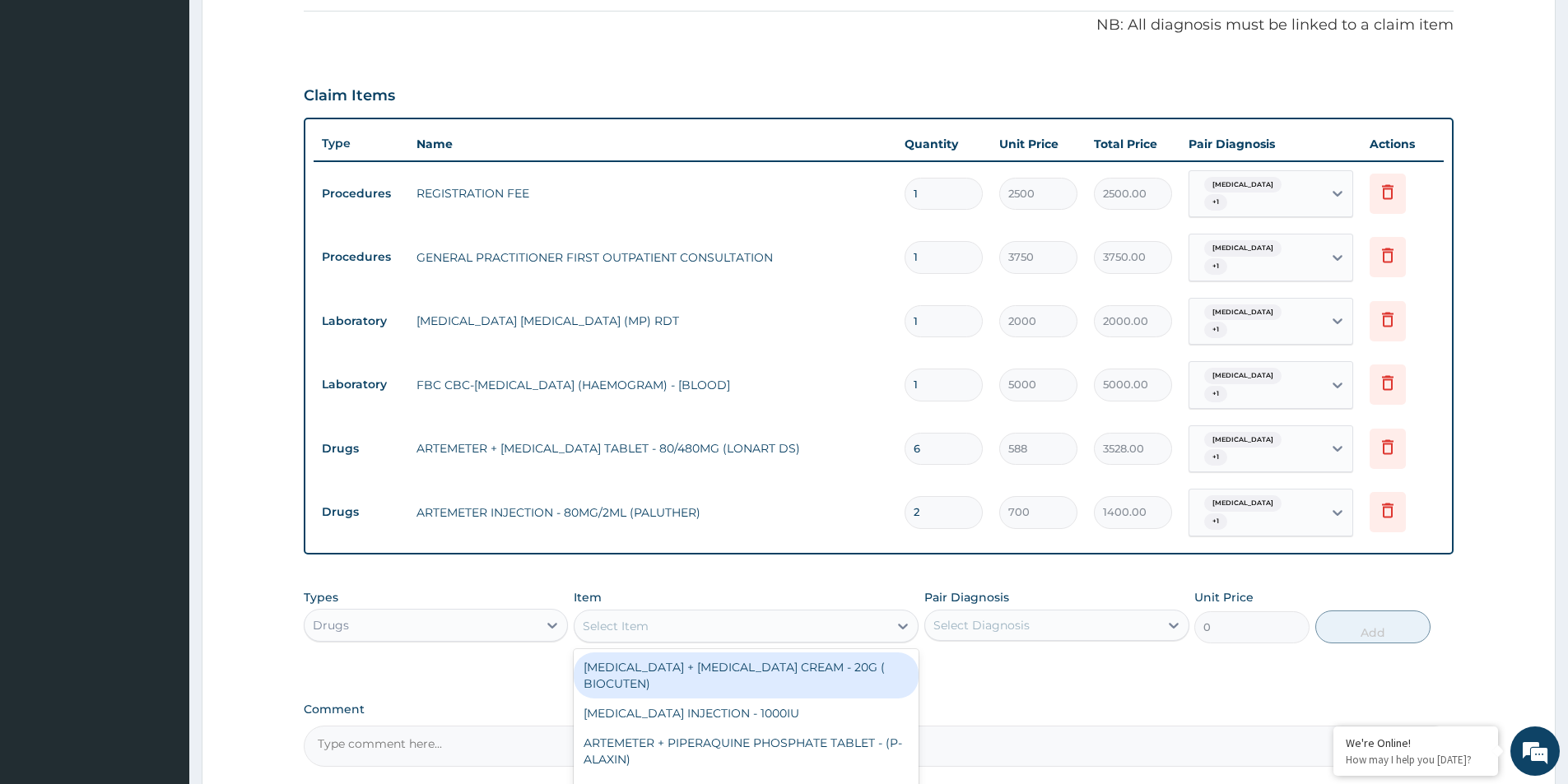
click at [672, 613] on div "Select Item" at bounding box center [731, 626] width 313 height 26
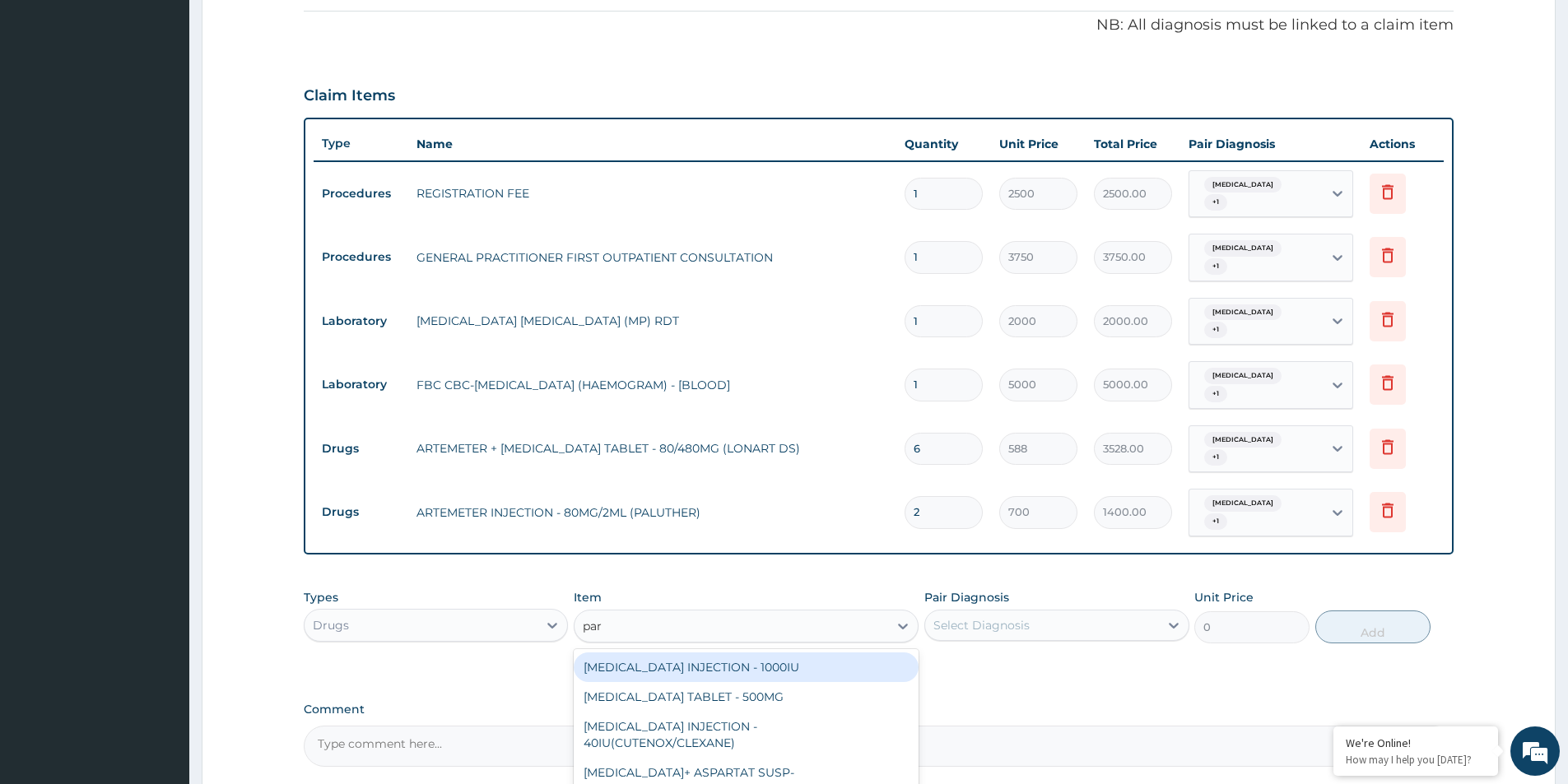
type input "para"
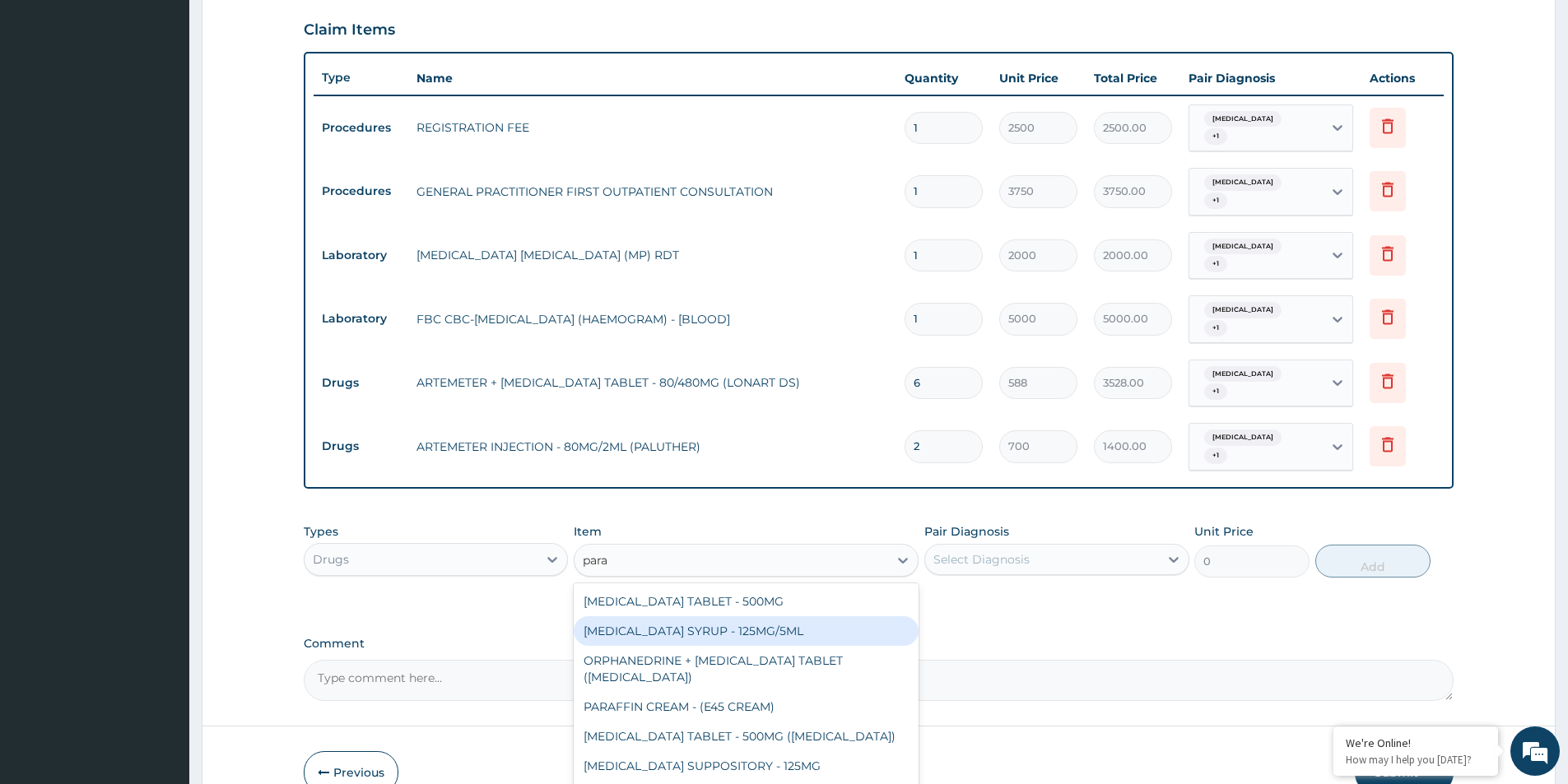
scroll to position [591, 0]
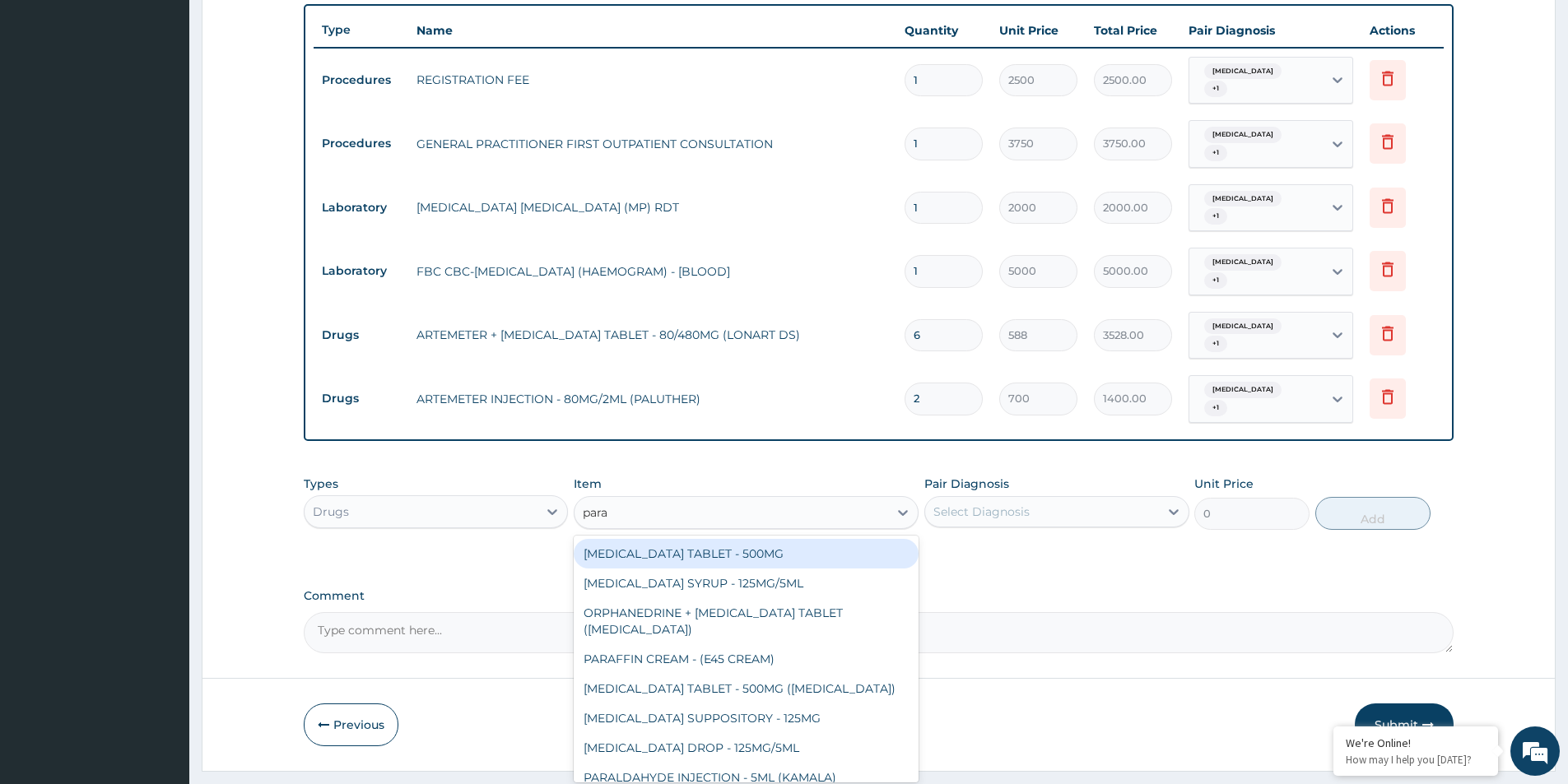
drag, startPoint x: 760, startPoint y: 517, endPoint x: 1107, endPoint y: 486, distance: 348.4
click at [761, 539] on div "[MEDICAL_DATA] TABLET - 500MG" at bounding box center [745, 554] width 345 height 30
type input "33.599999999999994"
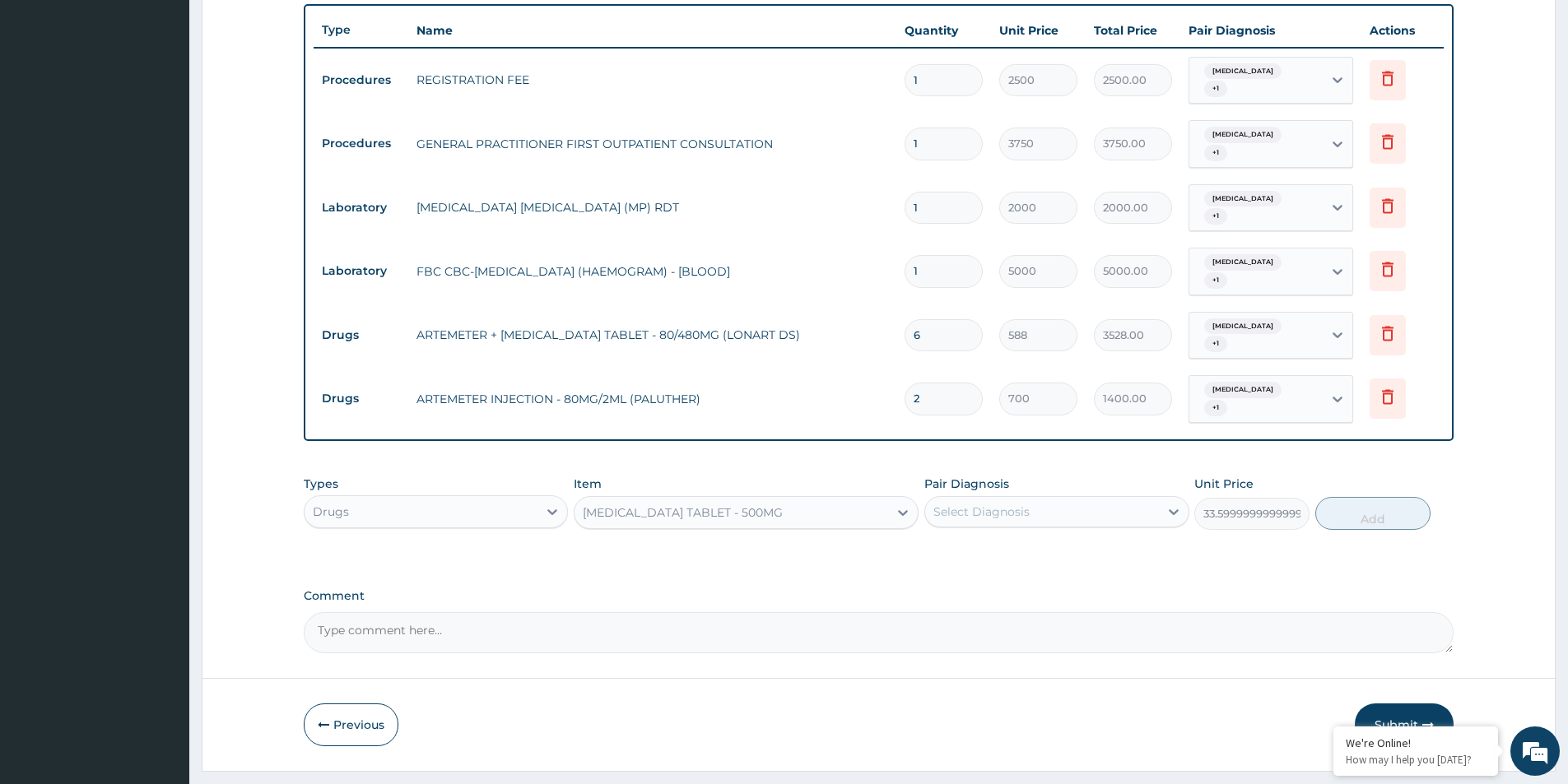
click at [1111, 496] on div "Select Diagnosis" at bounding box center [1057, 511] width 265 height 32
click at [1042, 537] on div "[MEDICAL_DATA]" at bounding box center [1057, 554] width 265 height 33
checkbox input "true"
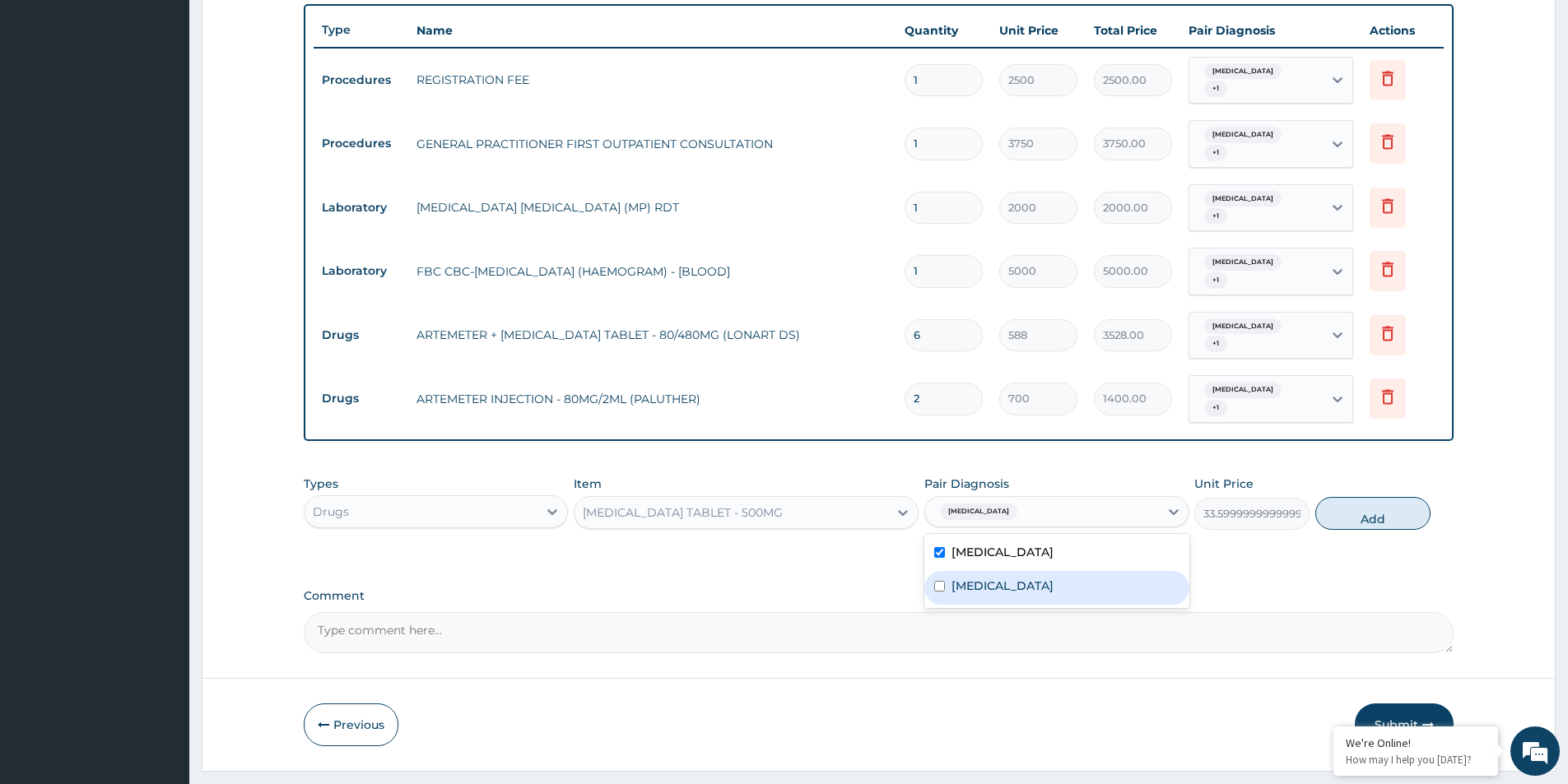
click at [1005, 572] on div "[MEDICAL_DATA]" at bounding box center [1057, 588] width 265 height 33
checkbox input "true"
click at [1371, 497] on button "Add" at bounding box center [1373, 513] width 115 height 33
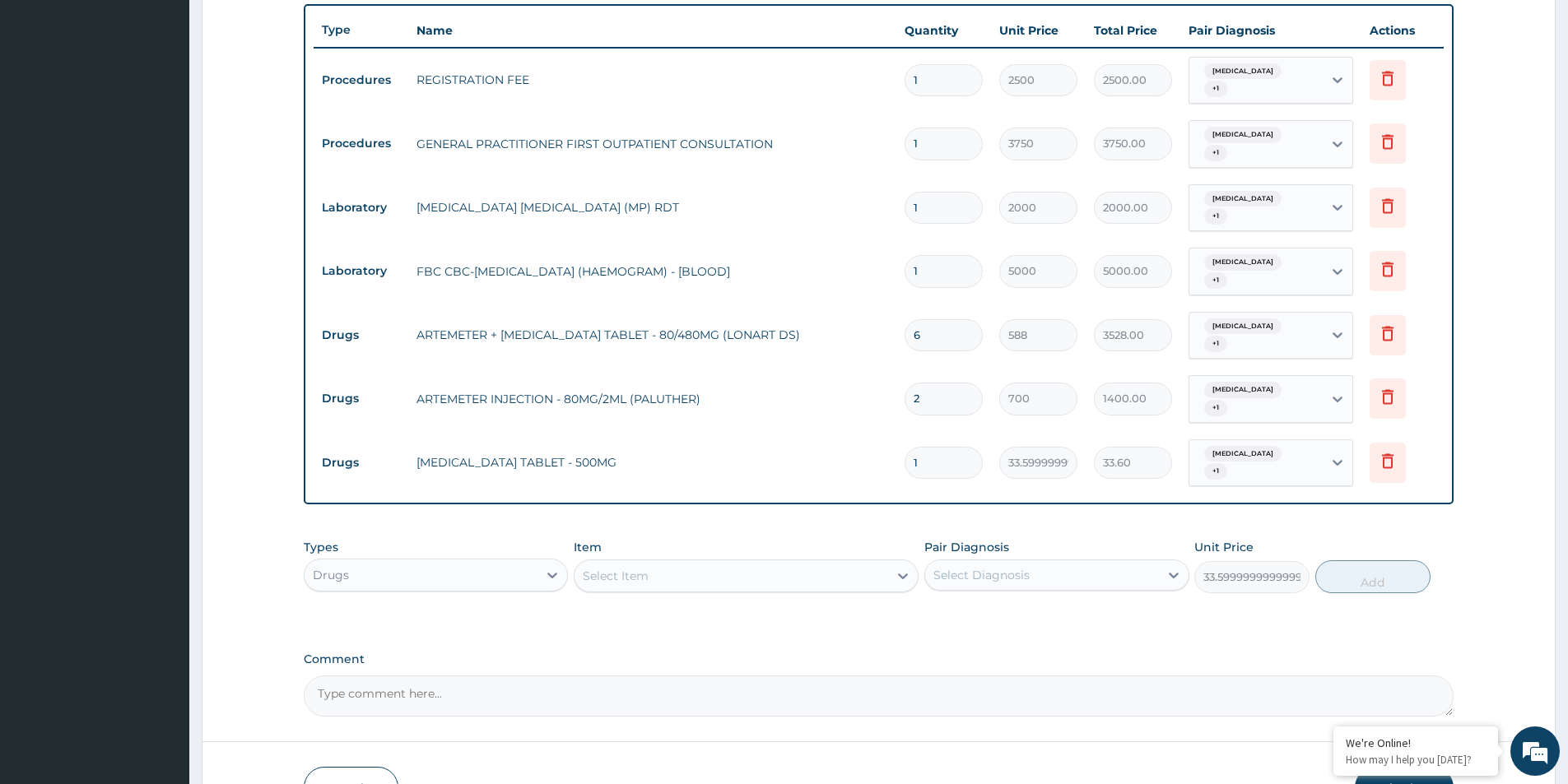
type input "0"
type input "18"
type input "604.80"
type input "18"
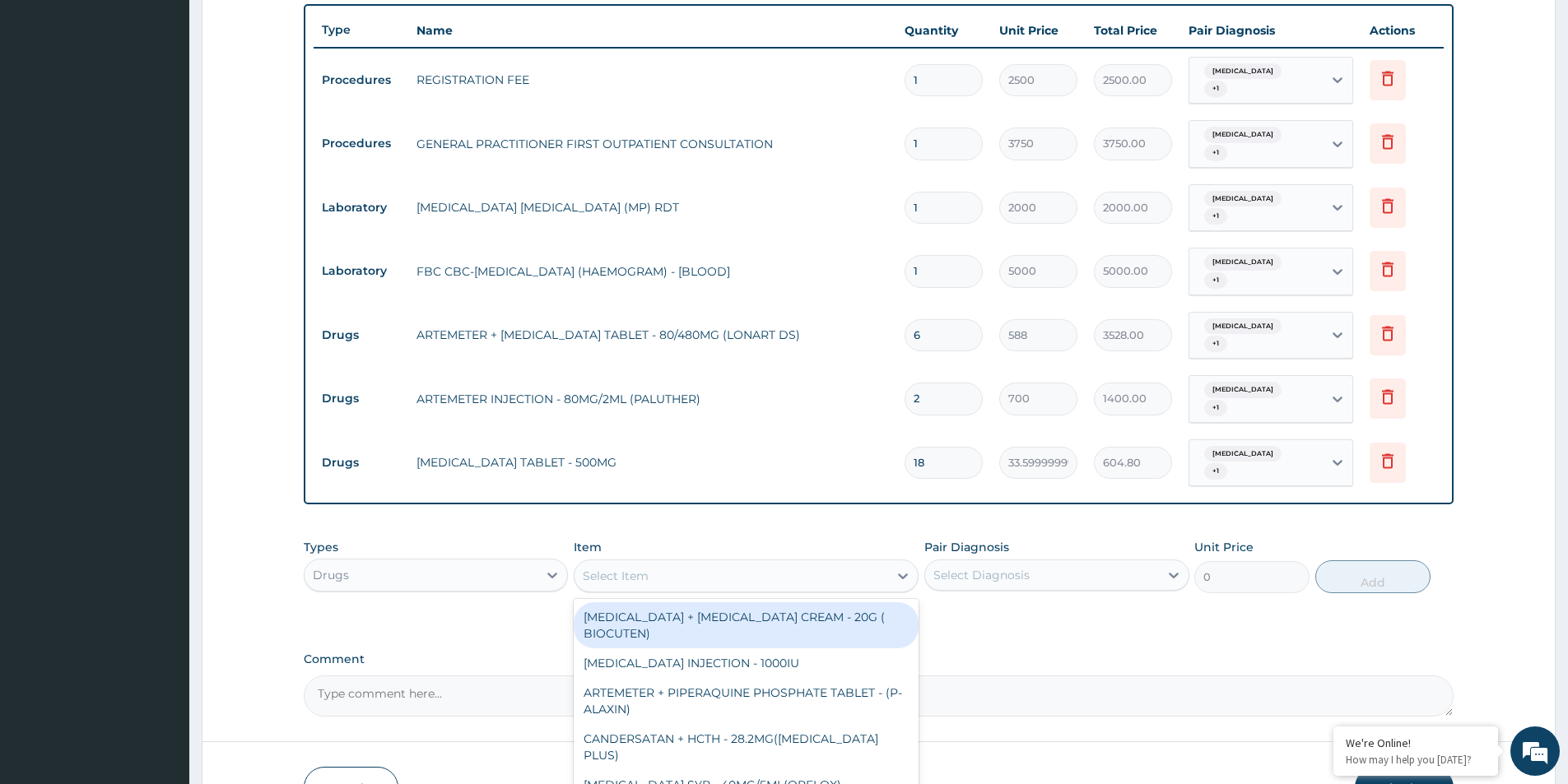
click at [653, 563] on div "Select Item" at bounding box center [731, 575] width 313 height 26
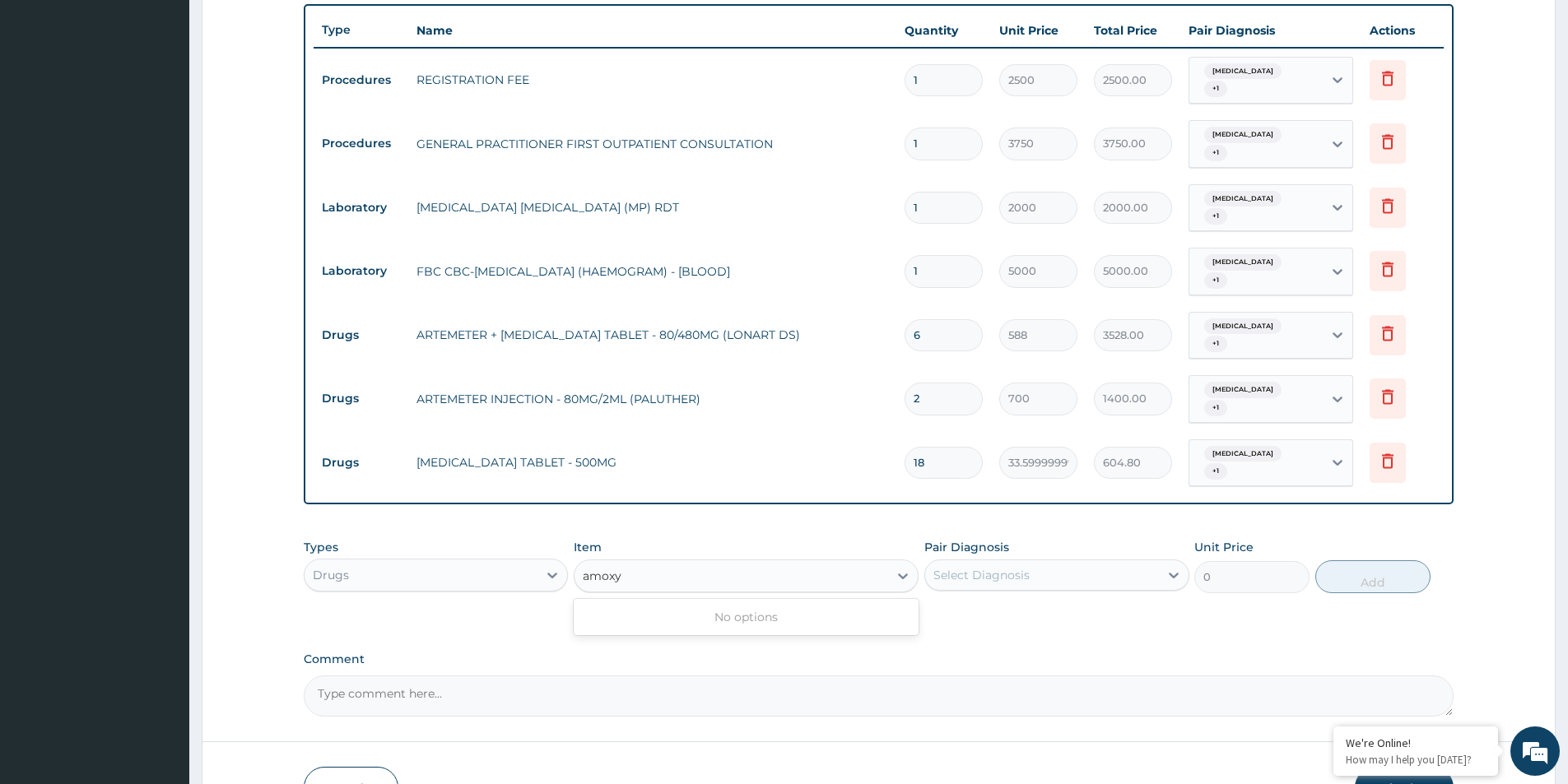
type input "amox"
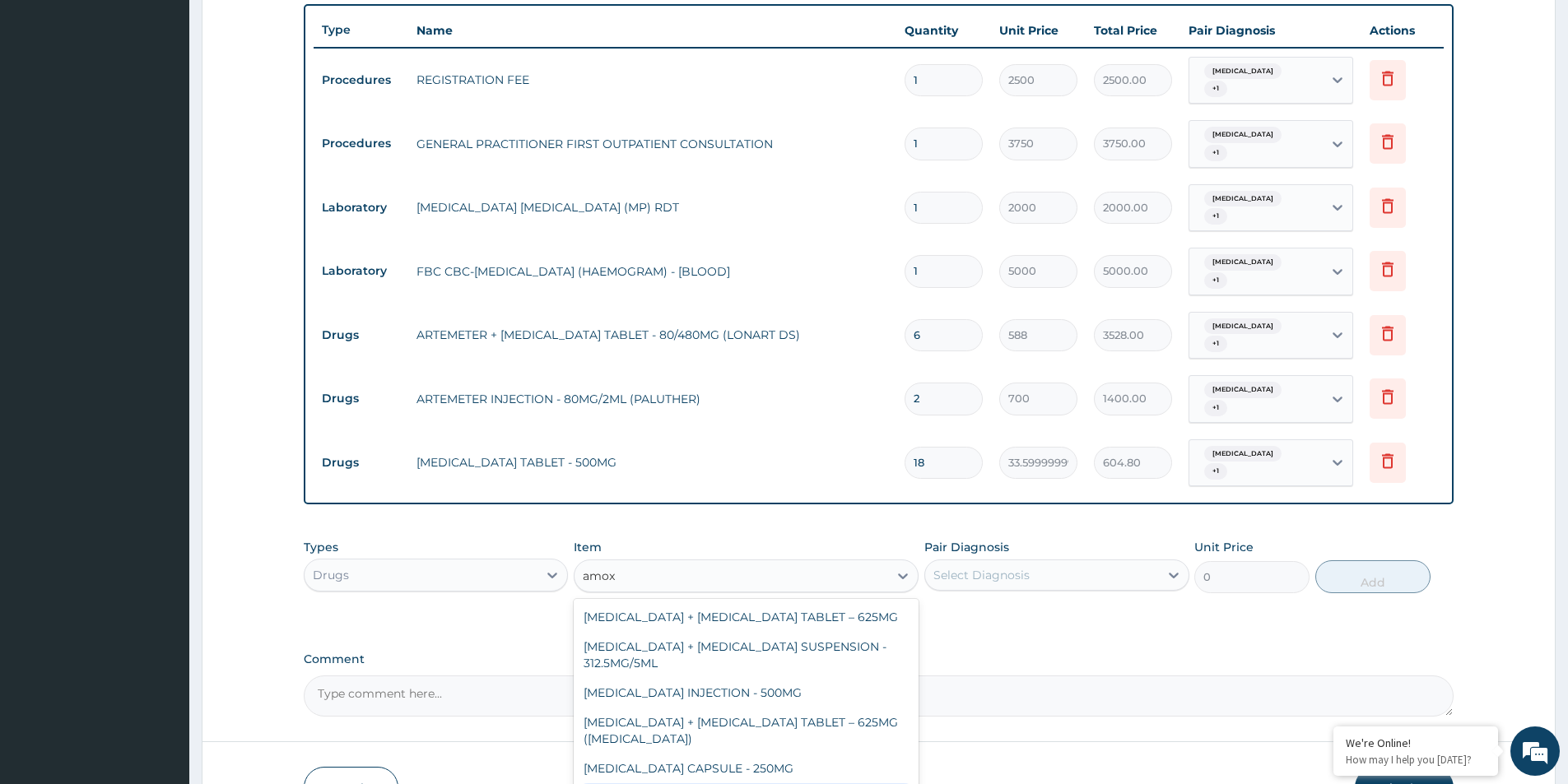
scroll to position [165, 0]
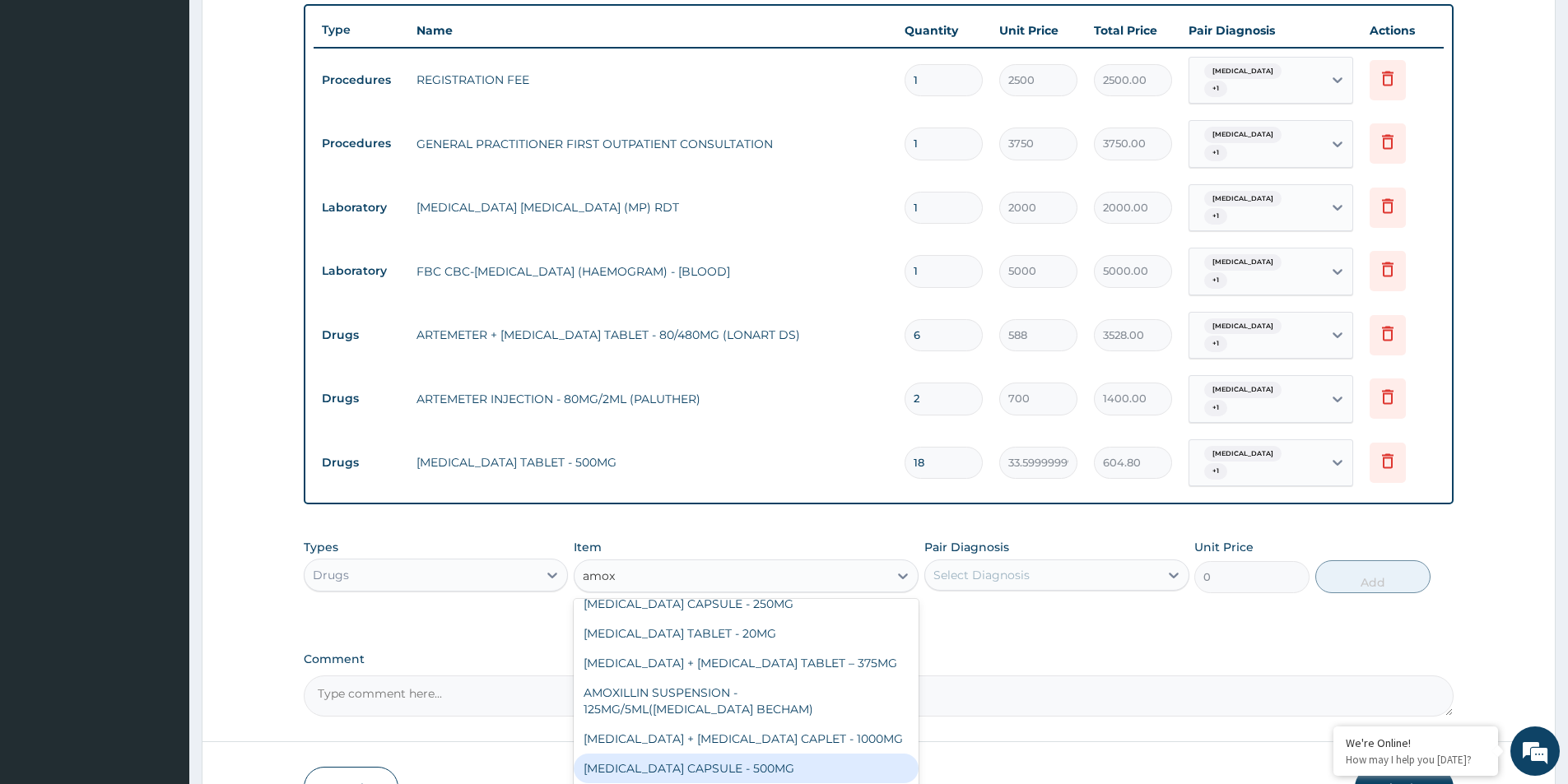
drag, startPoint x: 734, startPoint y: 723, endPoint x: 945, endPoint y: 652, distance: 222.6
click at [738, 754] on div "[MEDICAL_DATA] CAPSULE - 500MG" at bounding box center [745, 769] width 345 height 30
type input "112"
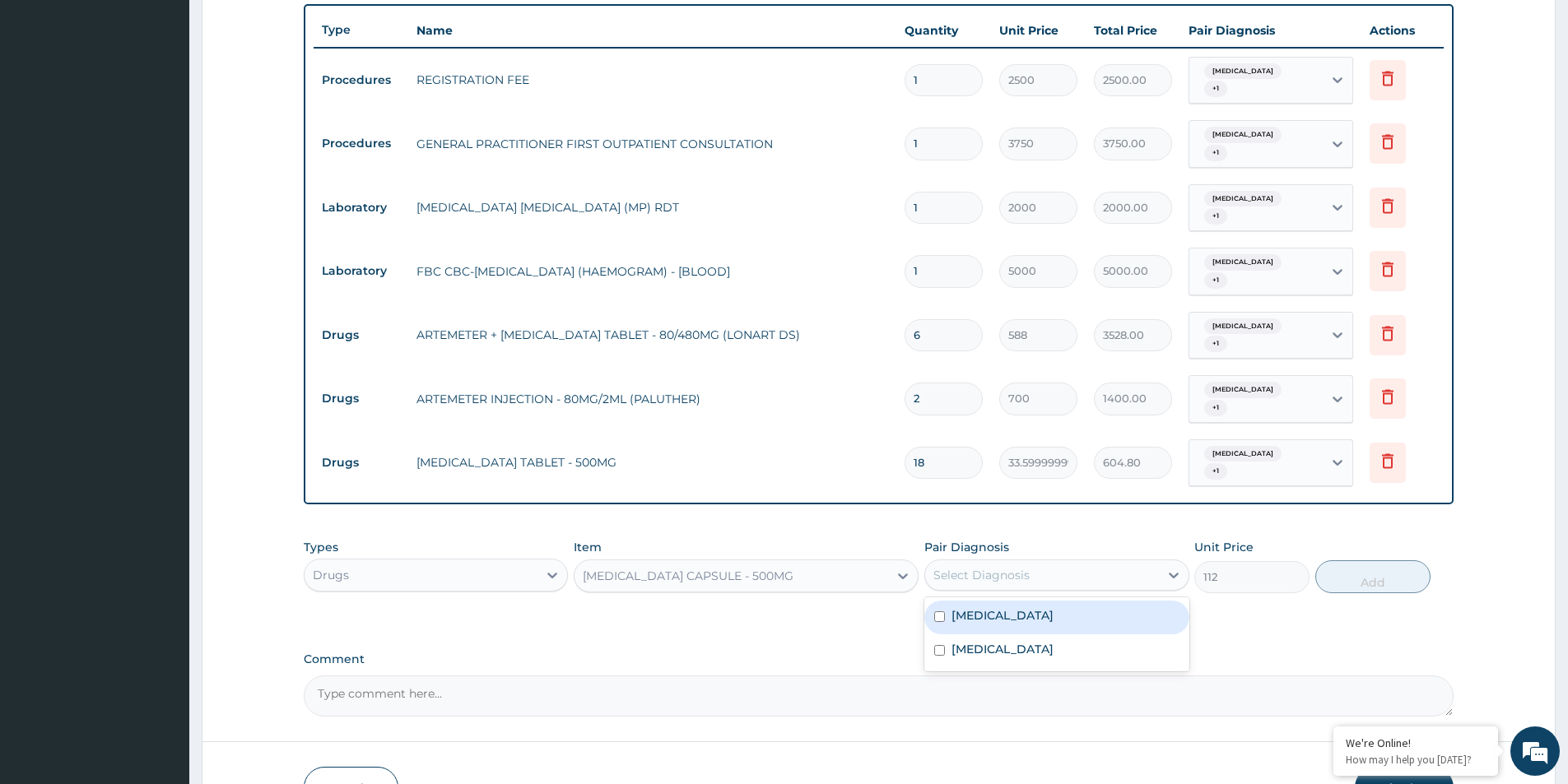
drag, startPoint x: 1101, startPoint y: 528, endPoint x: 1073, endPoint y: 555, distance: 38.9
click at [1101, 563] on div "Select Diagnosis" at bounding box center [1041, 575] width 233 height 26
drag, startPoint x: 1073, startPoint y: 555, endPoint x: 1041, endPoint y: 590, distance: 47.4
click at [1068, 601] on div "[MEDICAL_DATA]" at bounding box center [1057, 617] width 265 height 33
checkbox input "true"
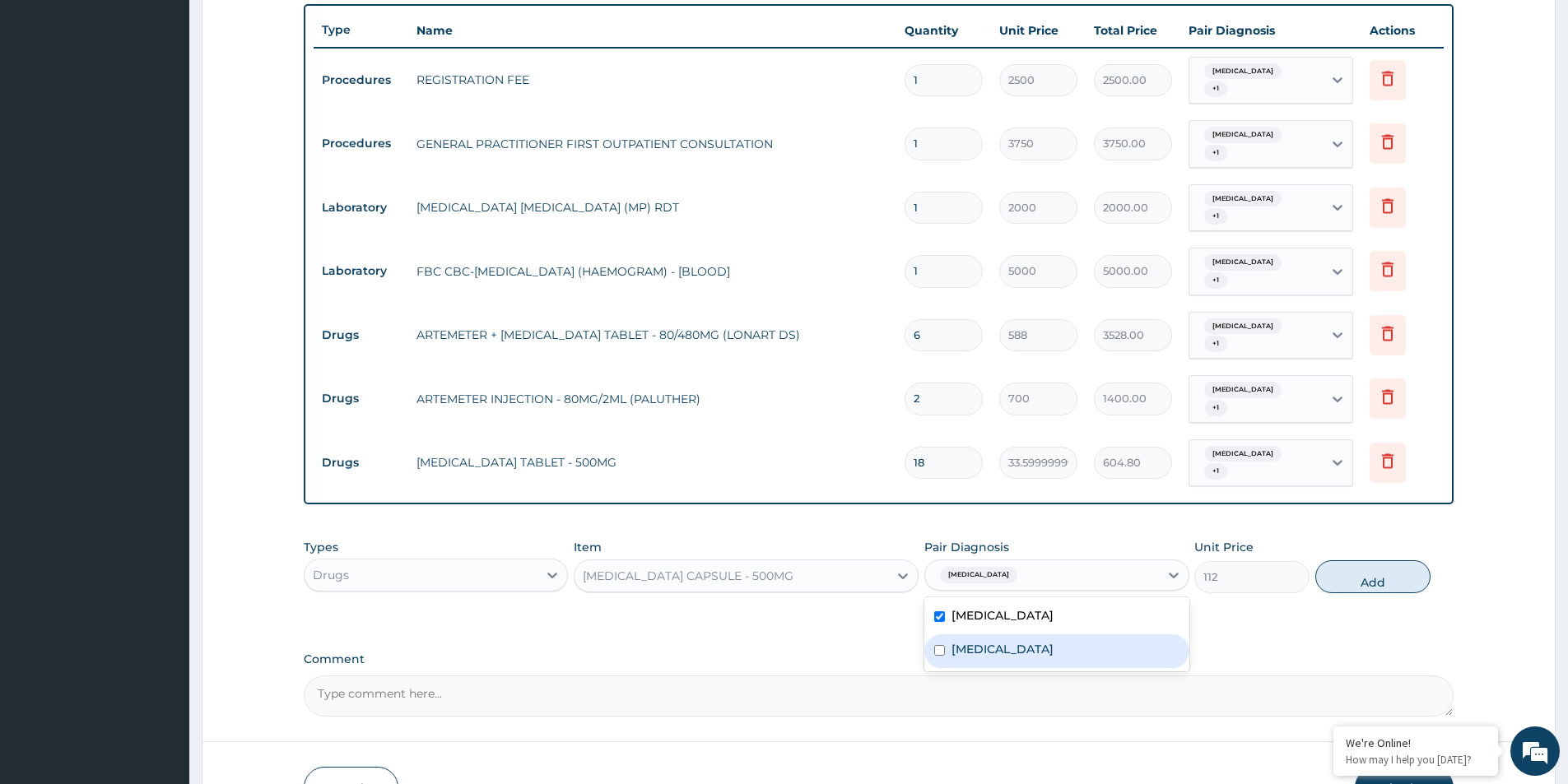
click at [1041, 635] on div "[MEDICAL_DATA]" at bounding box center [1057, 651] width 265 height 33
checkbox input "true"
click at [1387, 561] on button "Add" at bounding box center [1373, 577] width 115 height 33
type input "0"
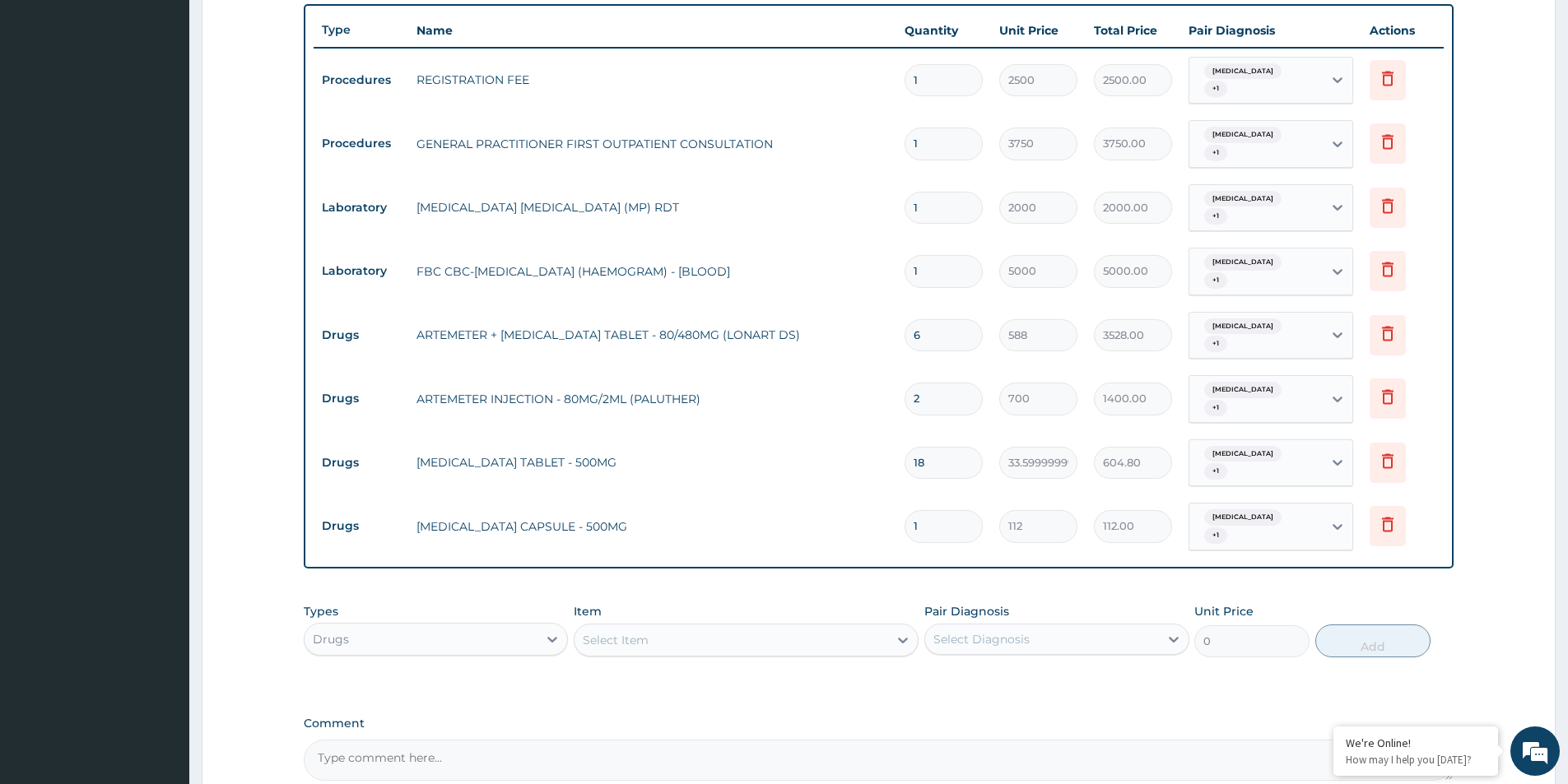
type input "10"
type input "1120.00"
type input "10"
click at [1167, 653] on div "PA Code / Prescription Code Enter Code(Secondary Care Only) Encounter Date DD-M…" at bounding box center [878, 173] width 1149 height 1216
click at [1365, 498] on td "Delete" at bounding box center [1401, 526] width 82 height 57
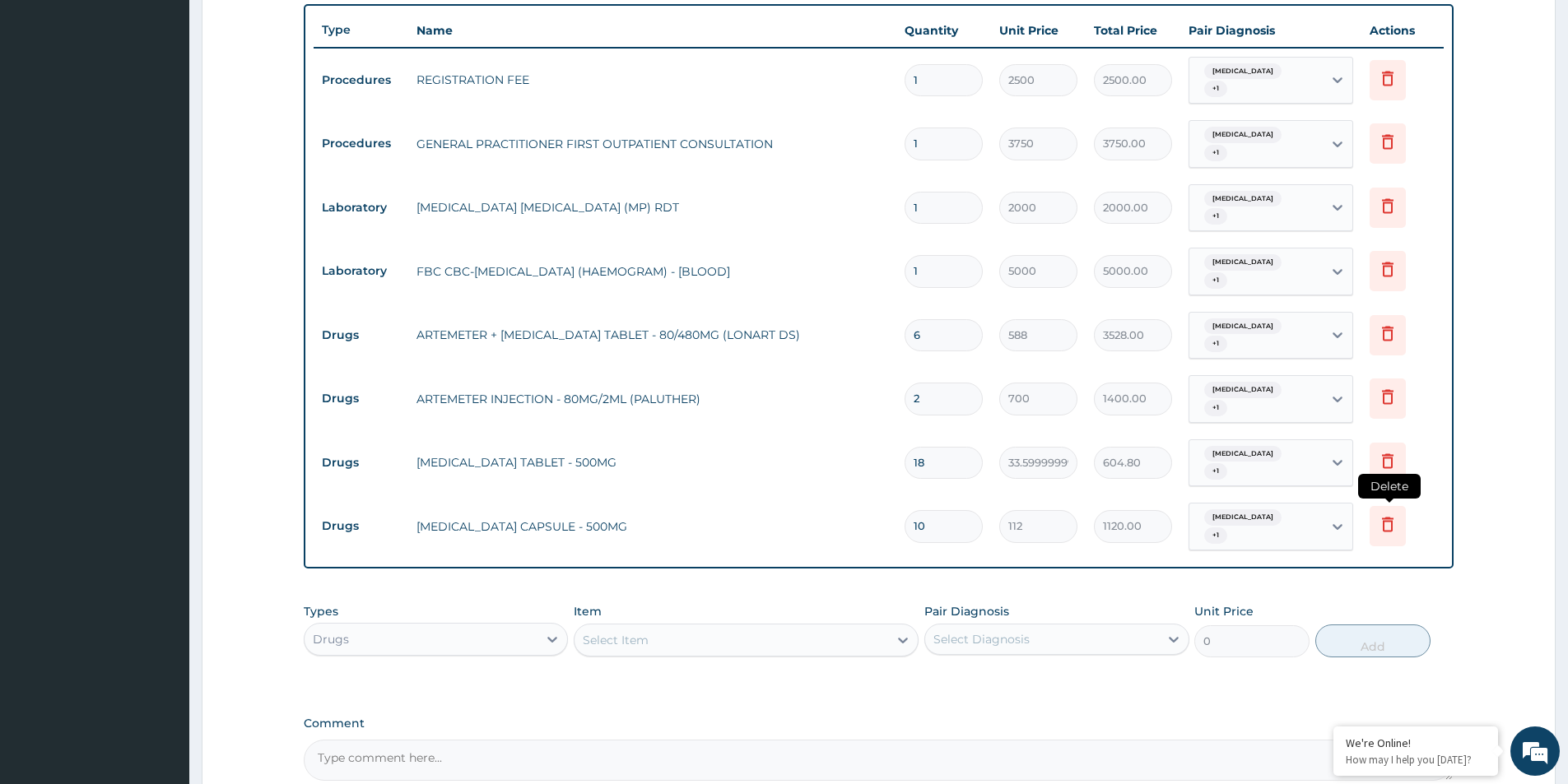
drag, startPoint x: 1380, startPoint y: 491, endPoint x: 1383, endPoint y: 484, distance: 7.6
click at [1383, 506] on icon at bounding box center [1388, 526] width 36 height 41
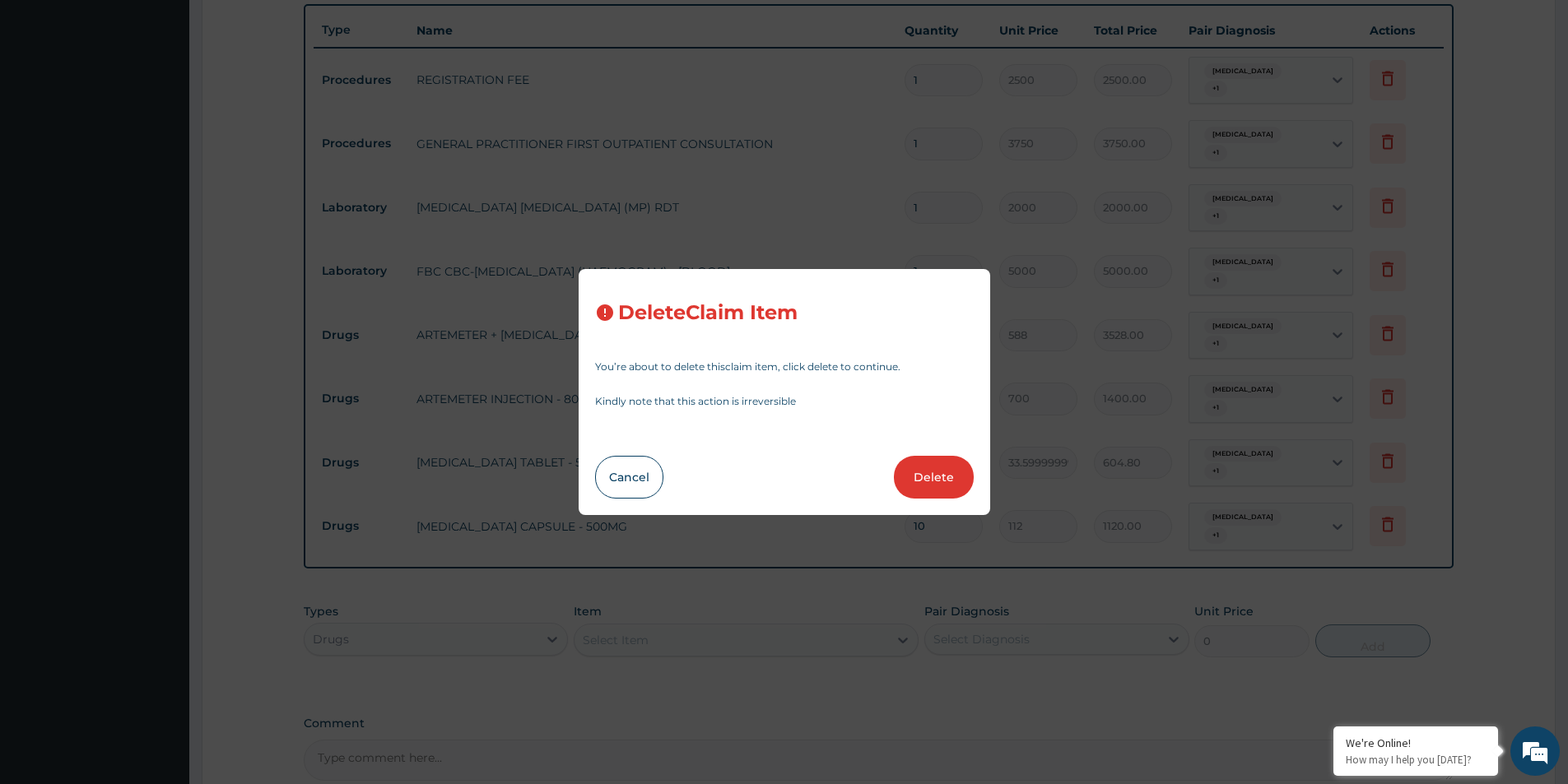
click at [955, 460] on button "Delete" at bounding box center [933, 478] width 80 height 43
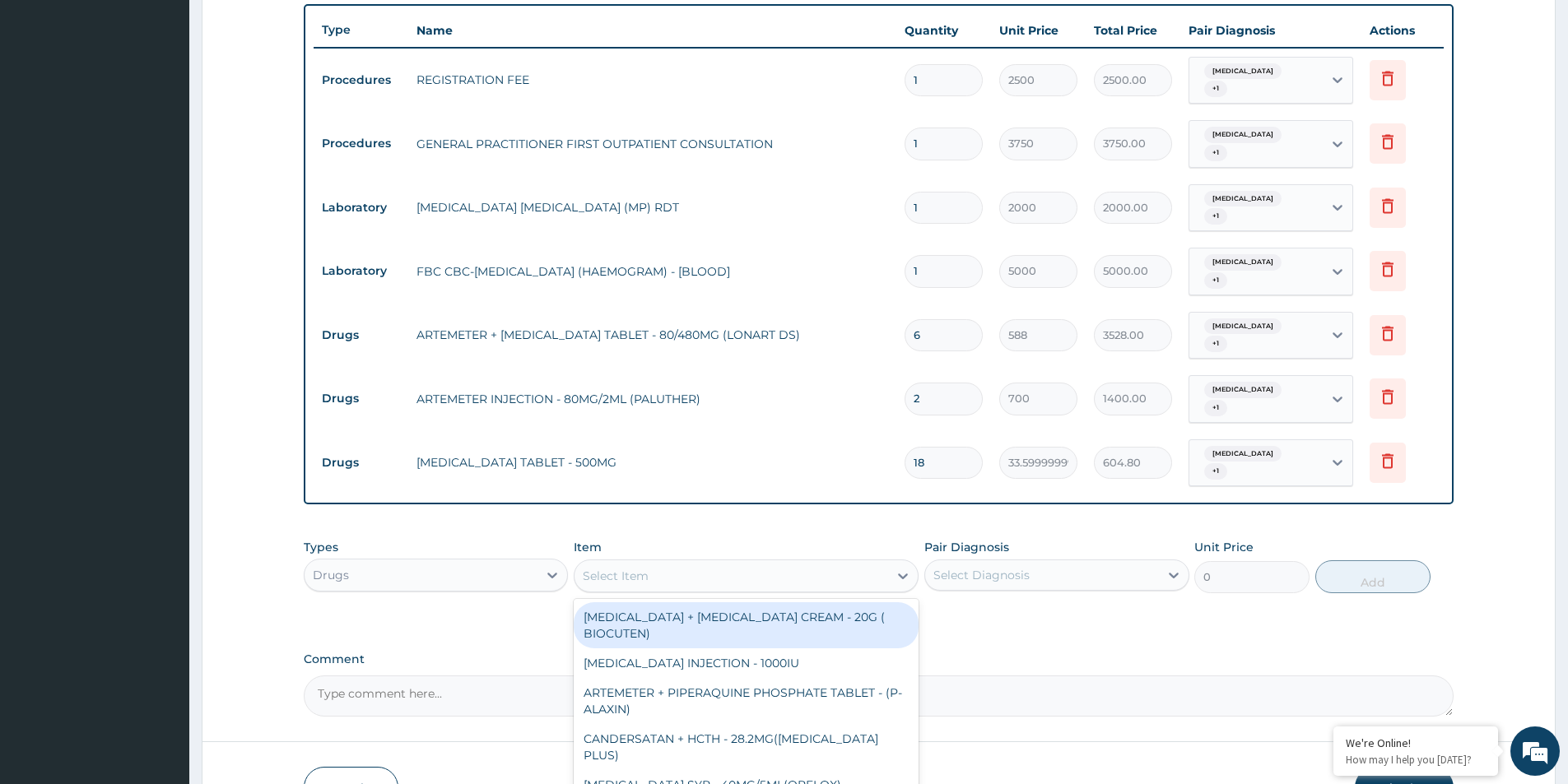
click at [600, 568] on div "Select Item" at bounding box center [615, 576] width 66 height 16
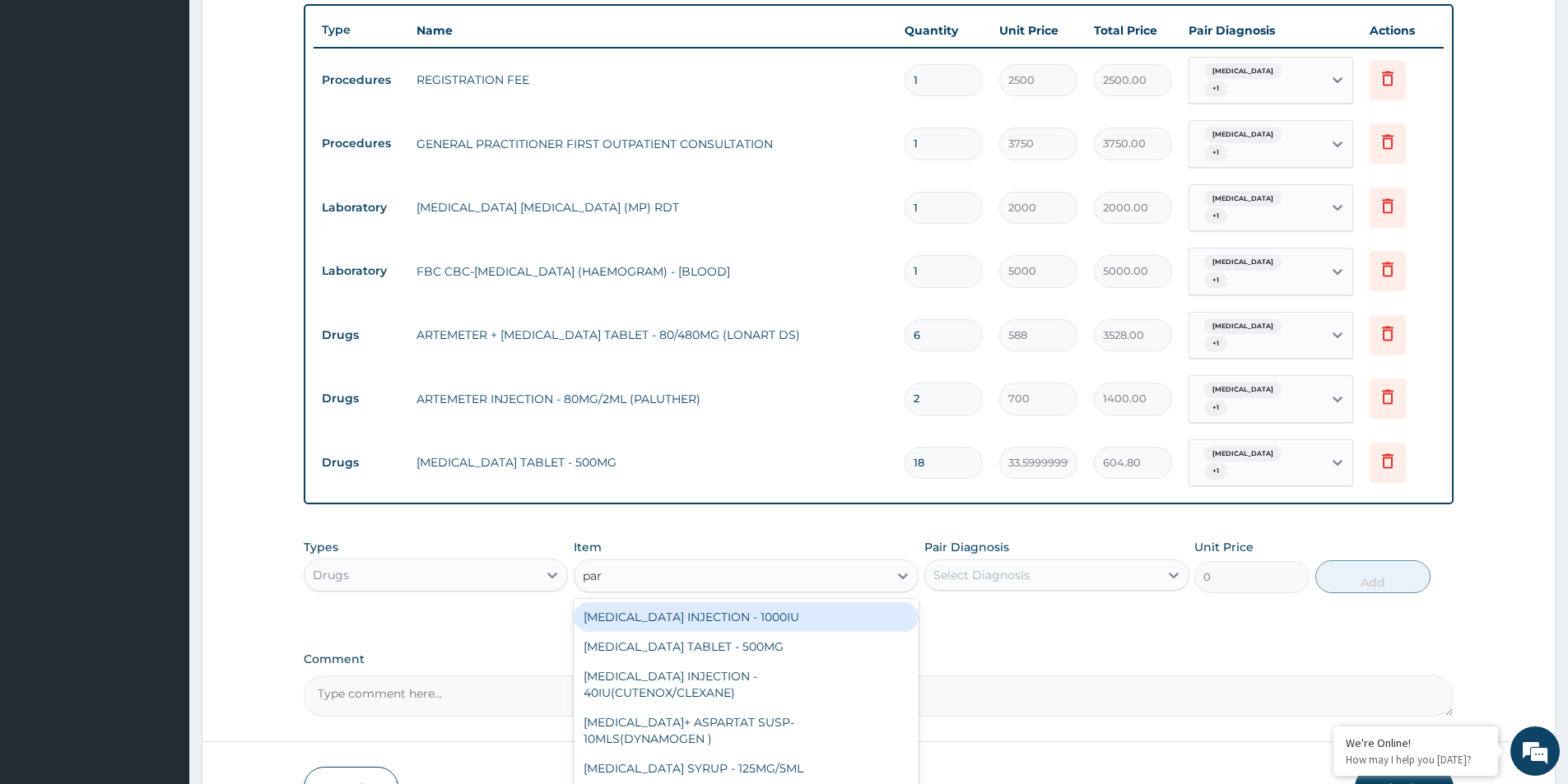
type input "para"
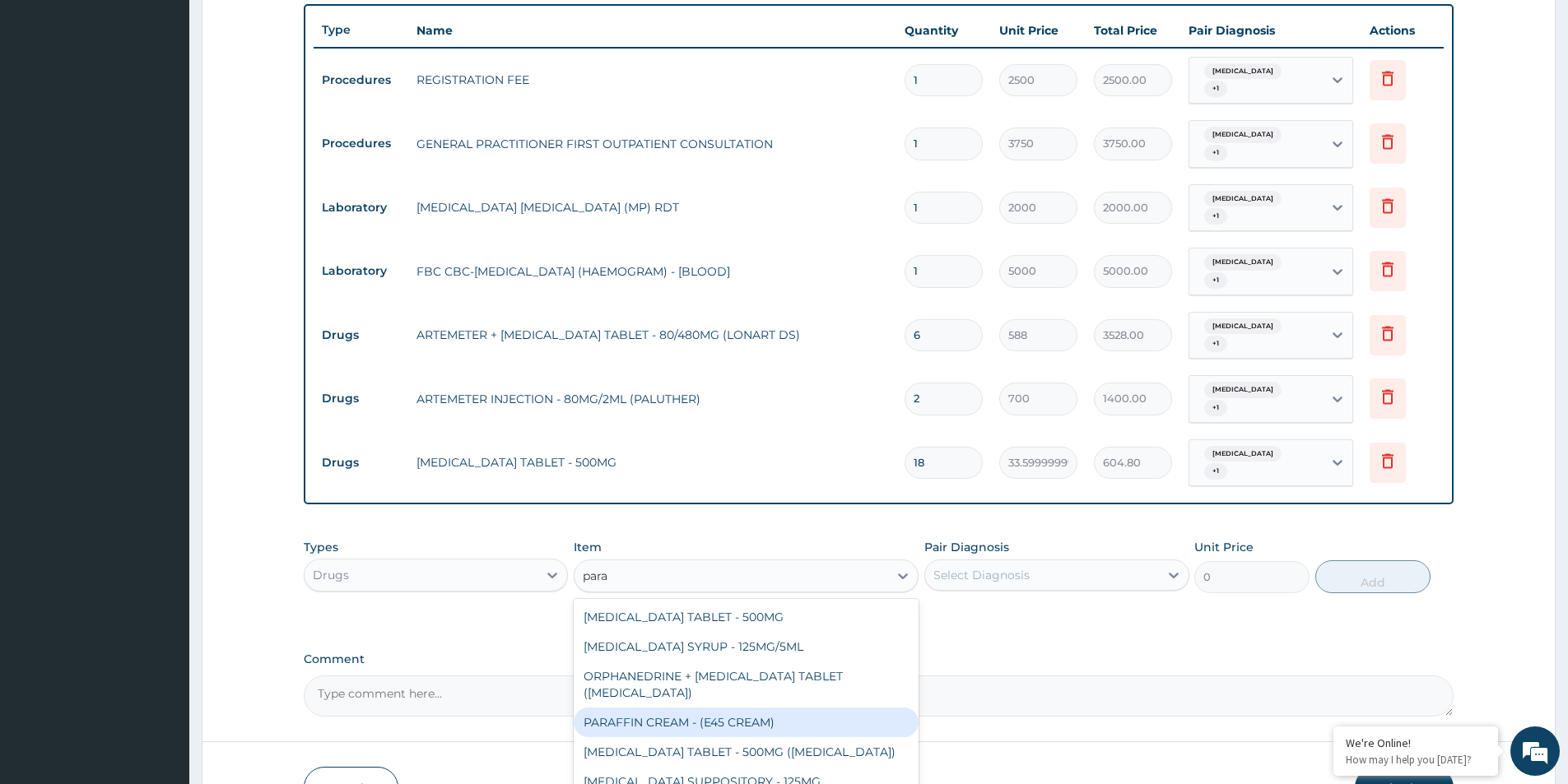
scroll to position [82, 0]
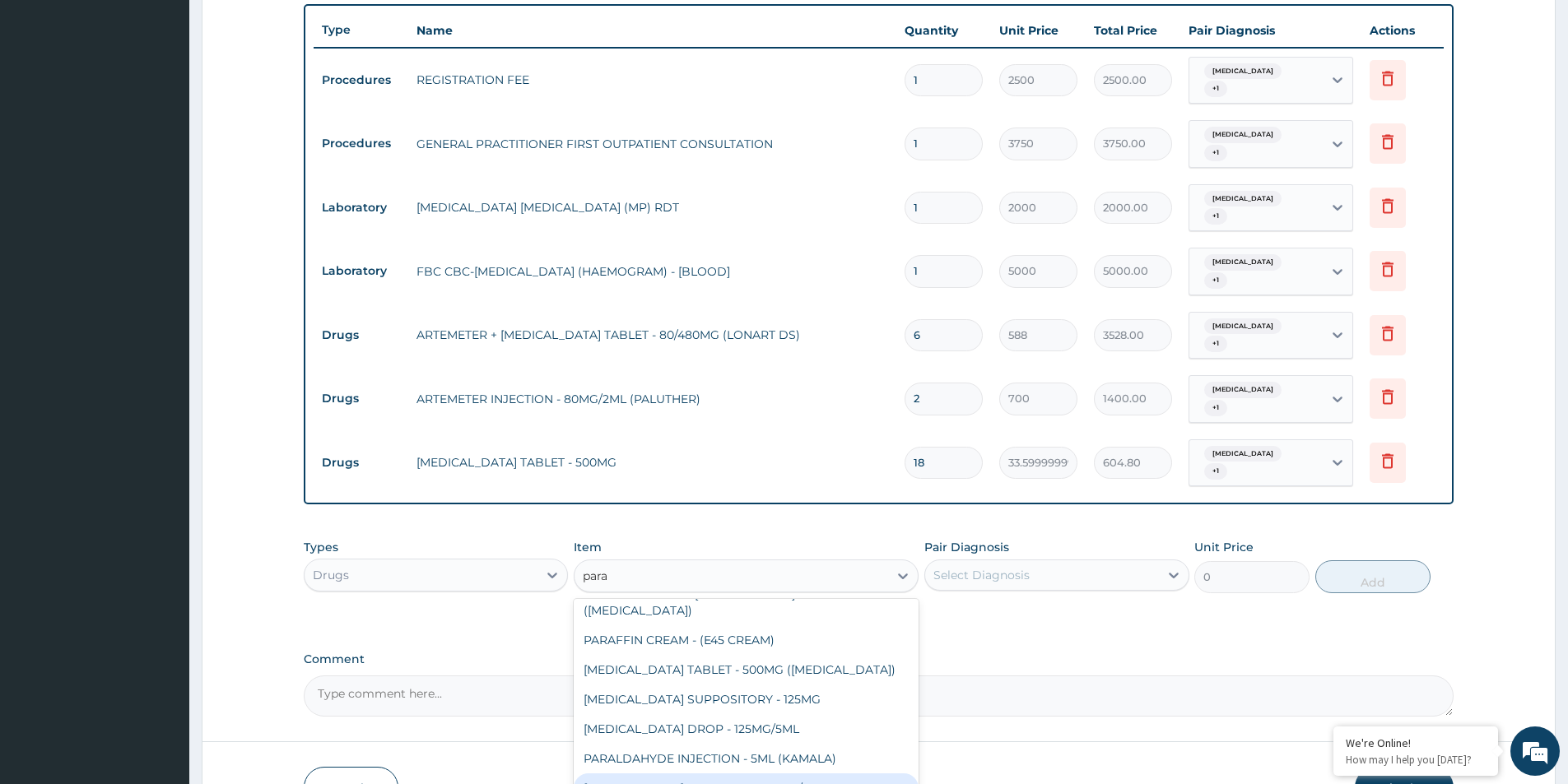
drag, startPoint x: 793, startPoint y: 733, endPoint x: 949, endPoint y: 575, distance: 222.0
click at [801, 774] on div "[MEDICAL_DATA] INJECTION - 150MG/ML" at bounding box center [745, 789] width 345 height 30
type input "560"
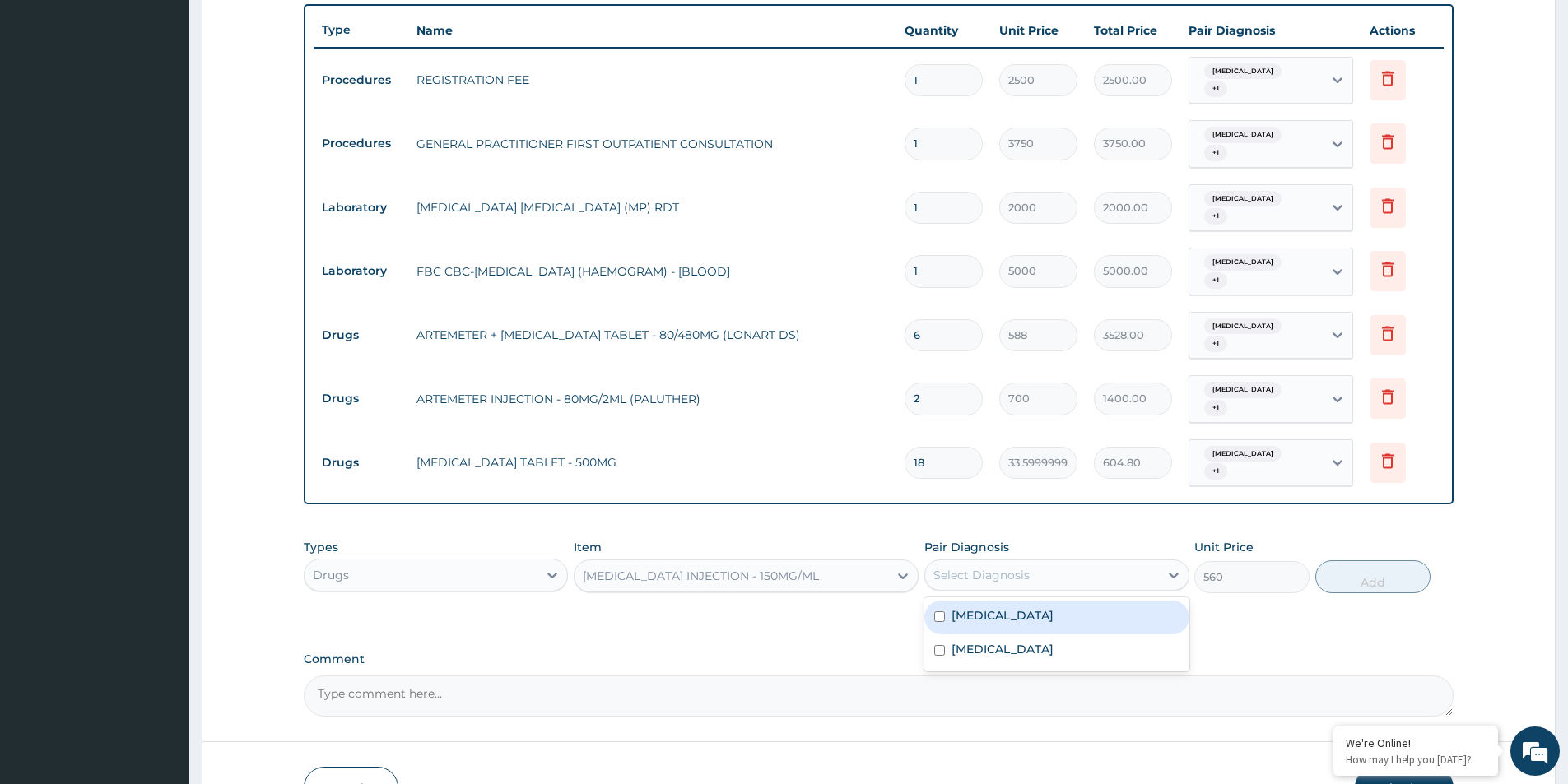
click at [1013, 567] on div "Select Diagnosis" at bounding box center [981, 575] width 96 height 16
click at [1009, 601] on div "[MEDICAL_DATA]" at bounding box center [1057, 617] width 265 height 33
checkbox input "true"
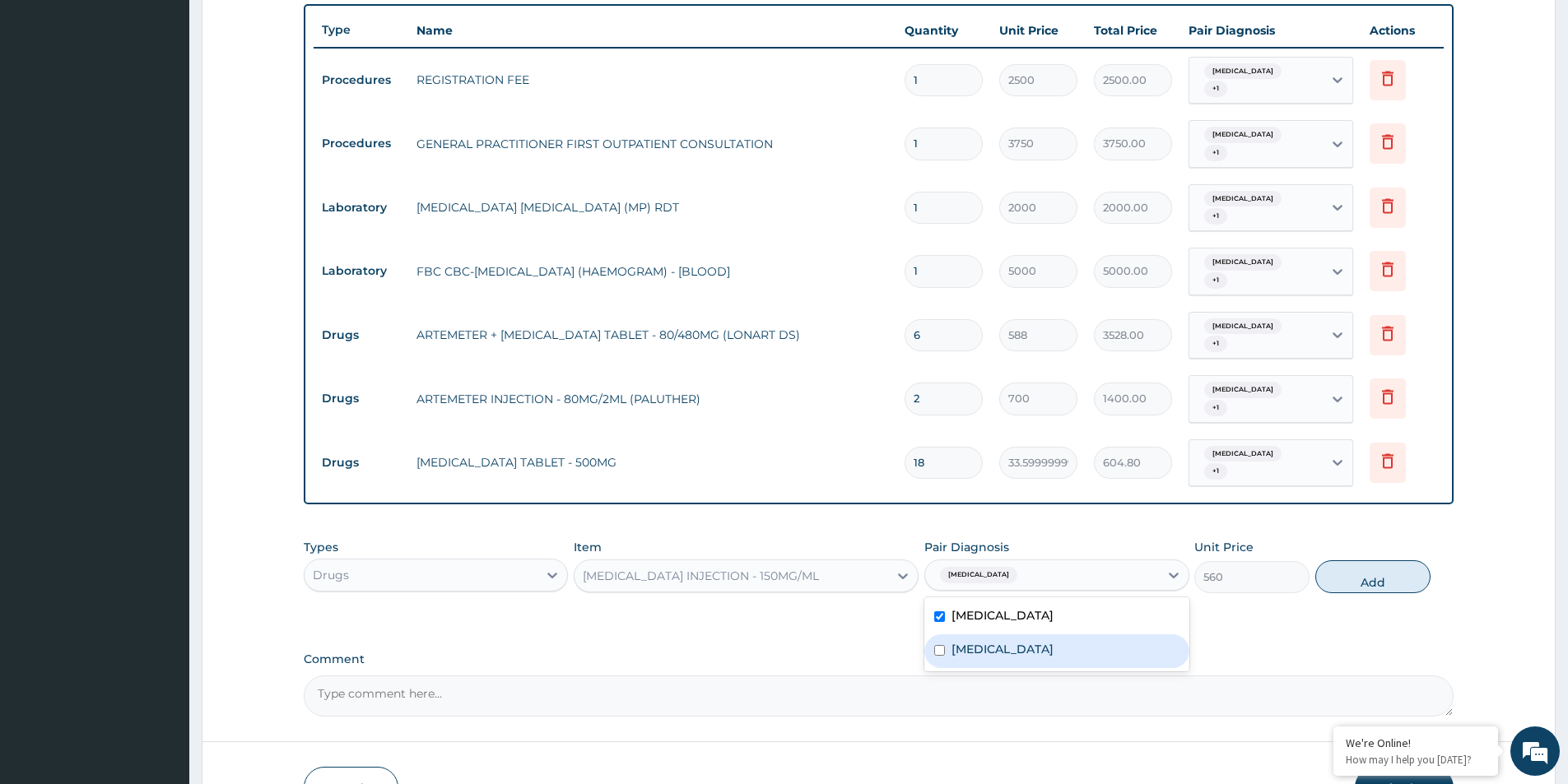
drag, startPoint x: 999, startPoint y: 610, endPoint x: 1153, endPoint y: 553, distance: 164.2
click at [1001, 635] on div "[MEDICAL_DATA]" at bounding box center [1057, 651] width 265 height 33
checkbox input "true"
click at [1336, 561] on button "Add" at bounding box center [1373, 577] width 115 height 33
type input "0"
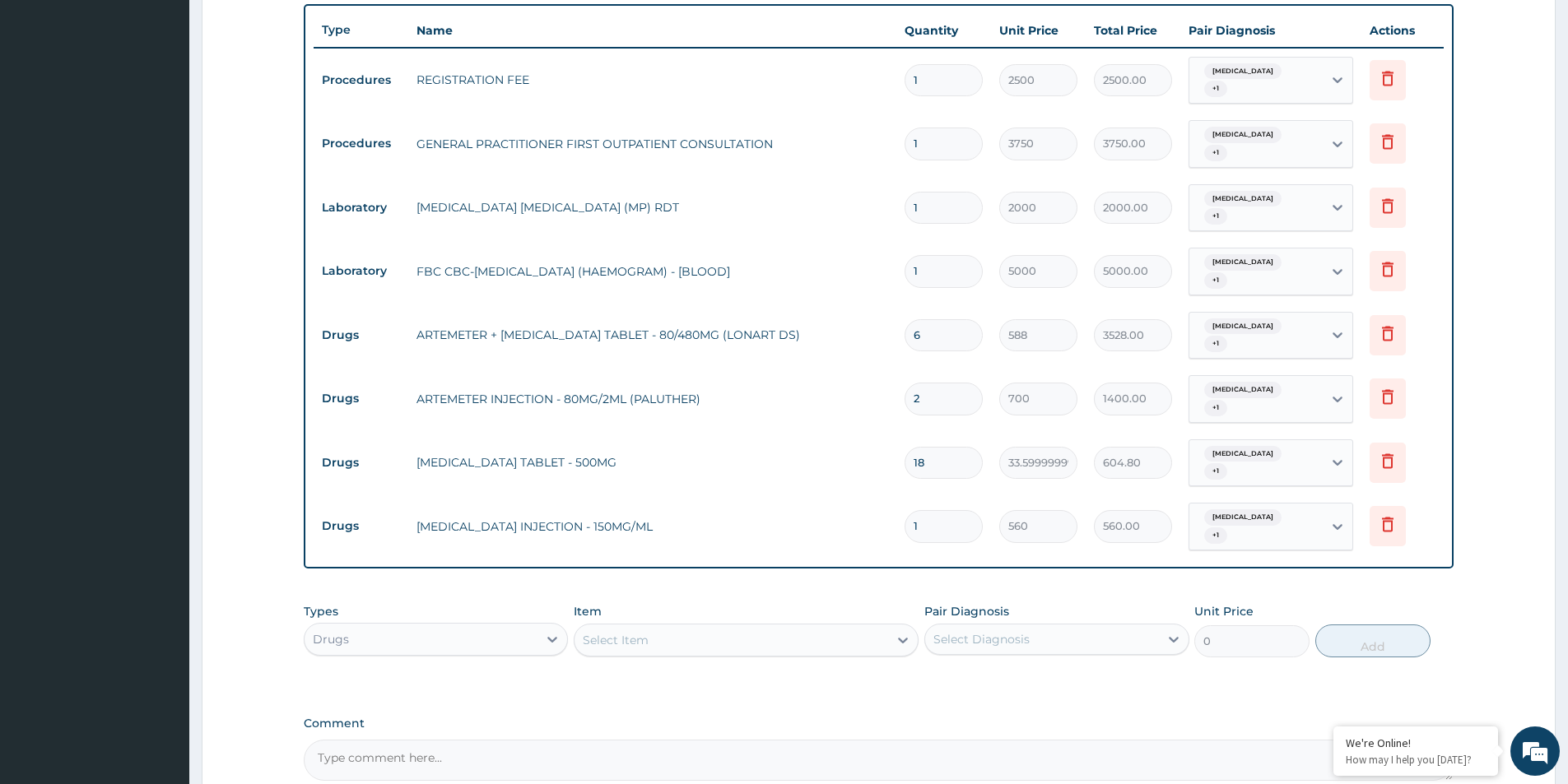
type input "0.00"
type input "4"
type input "2240.00"
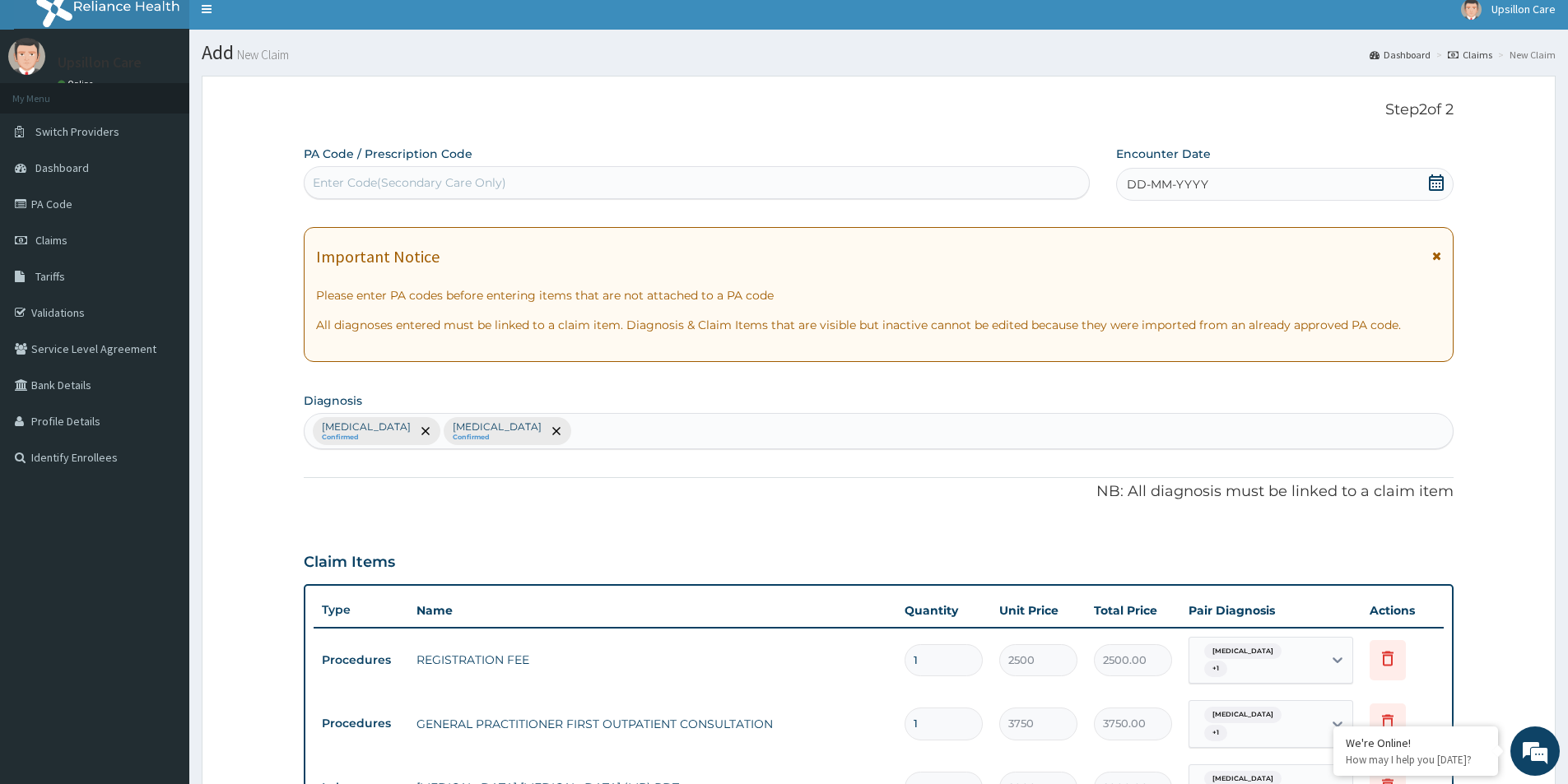
scroll to position [0, 0]
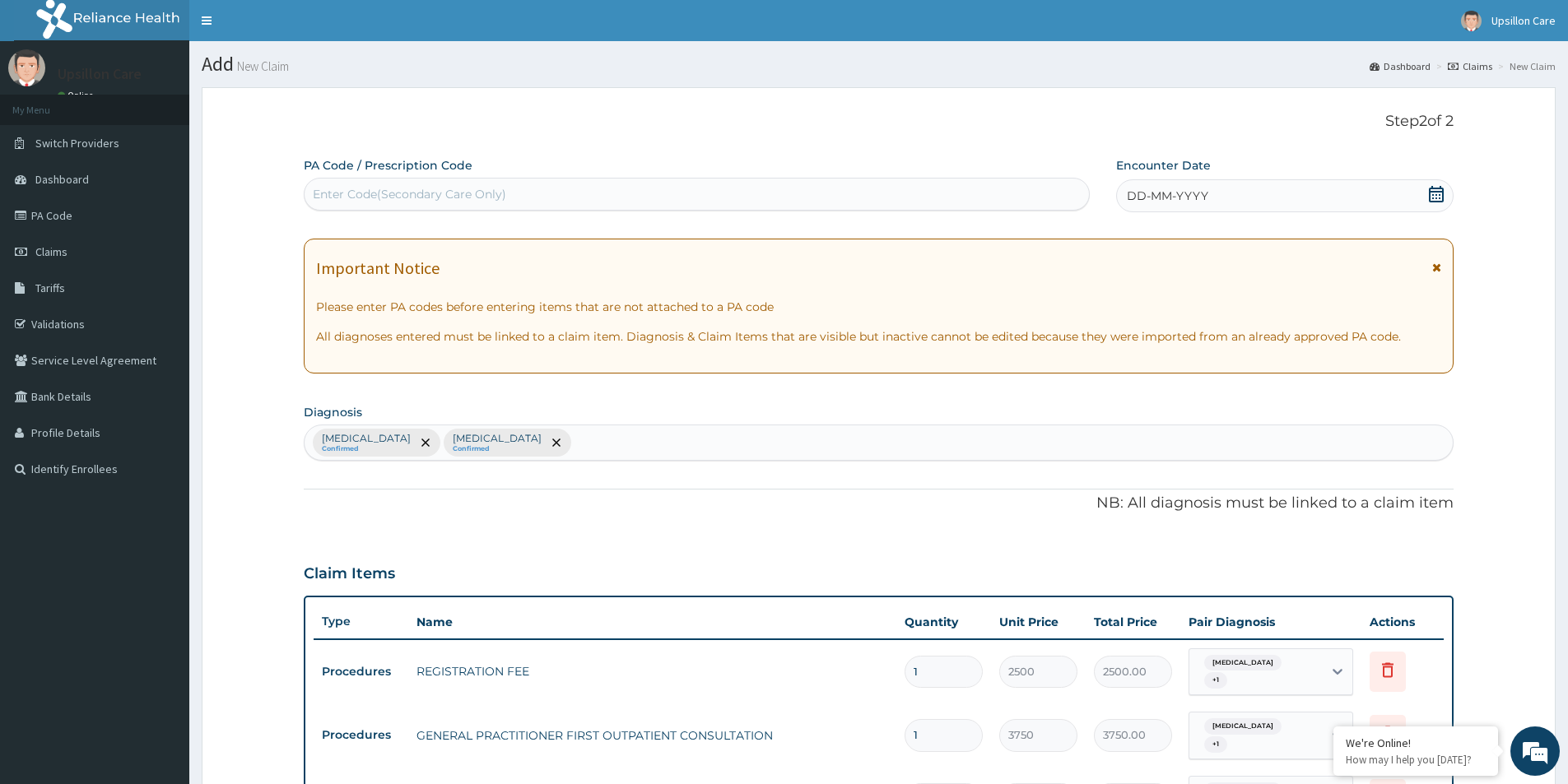
type input "4"
click at [1442, 192] on icon at bounding box center [1436, 194] width 14 height 16
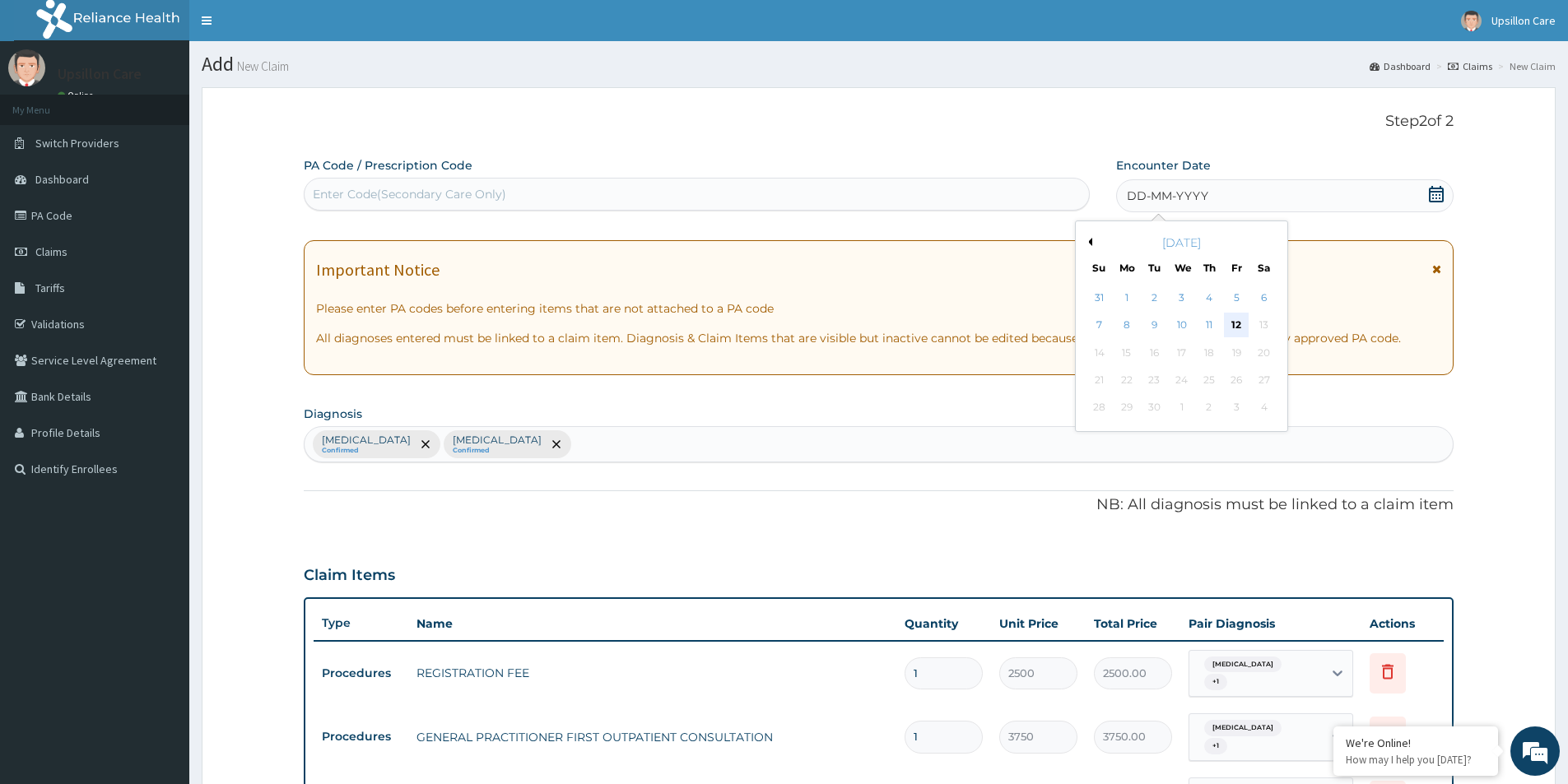
click at [1233, 331] on div "12" at bounding box center [1237, 325] width 24 height 24
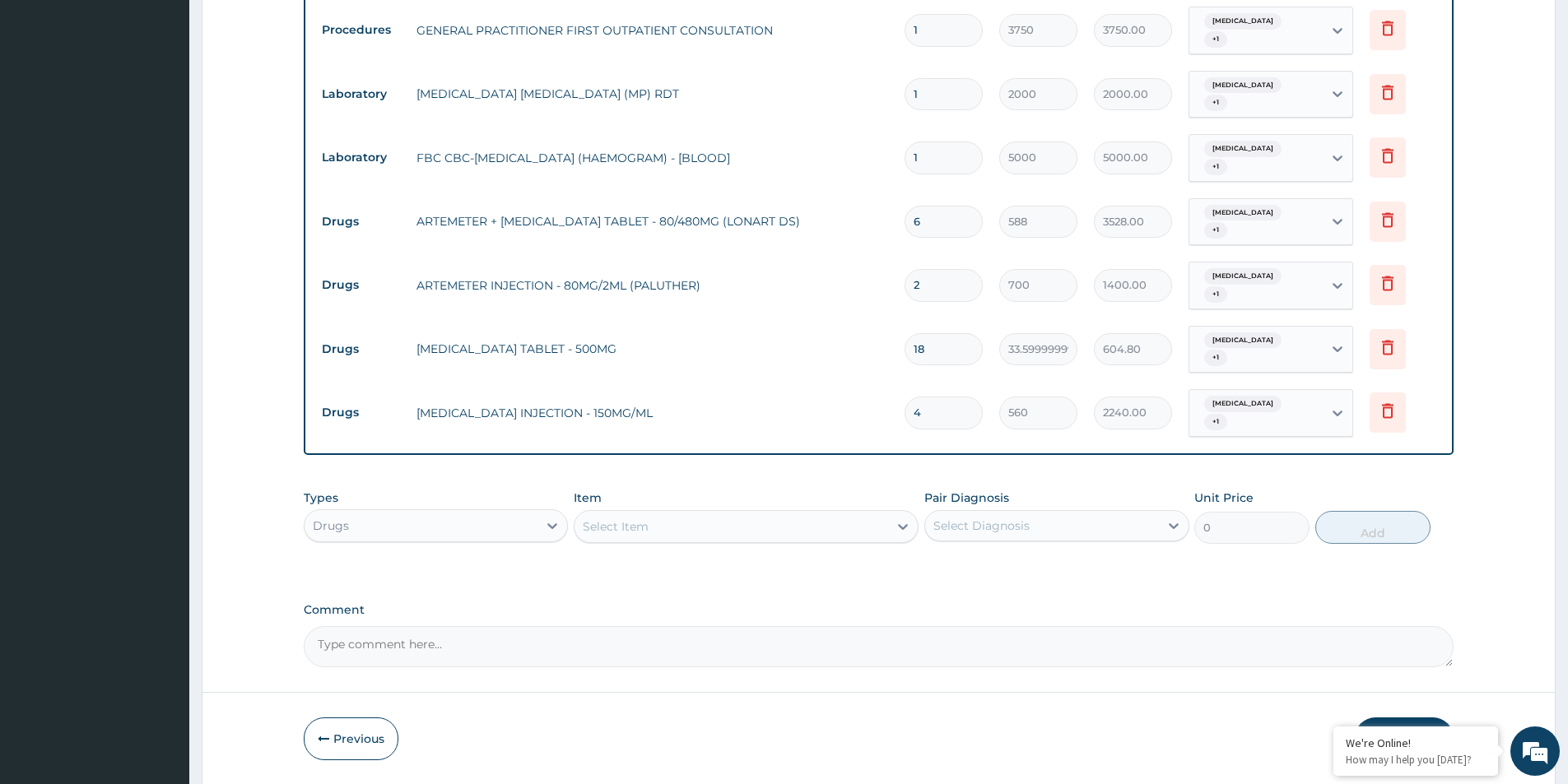
click at [1409, 717] on button "Submit" at bounding box center [1404, 739] width 99 height 43
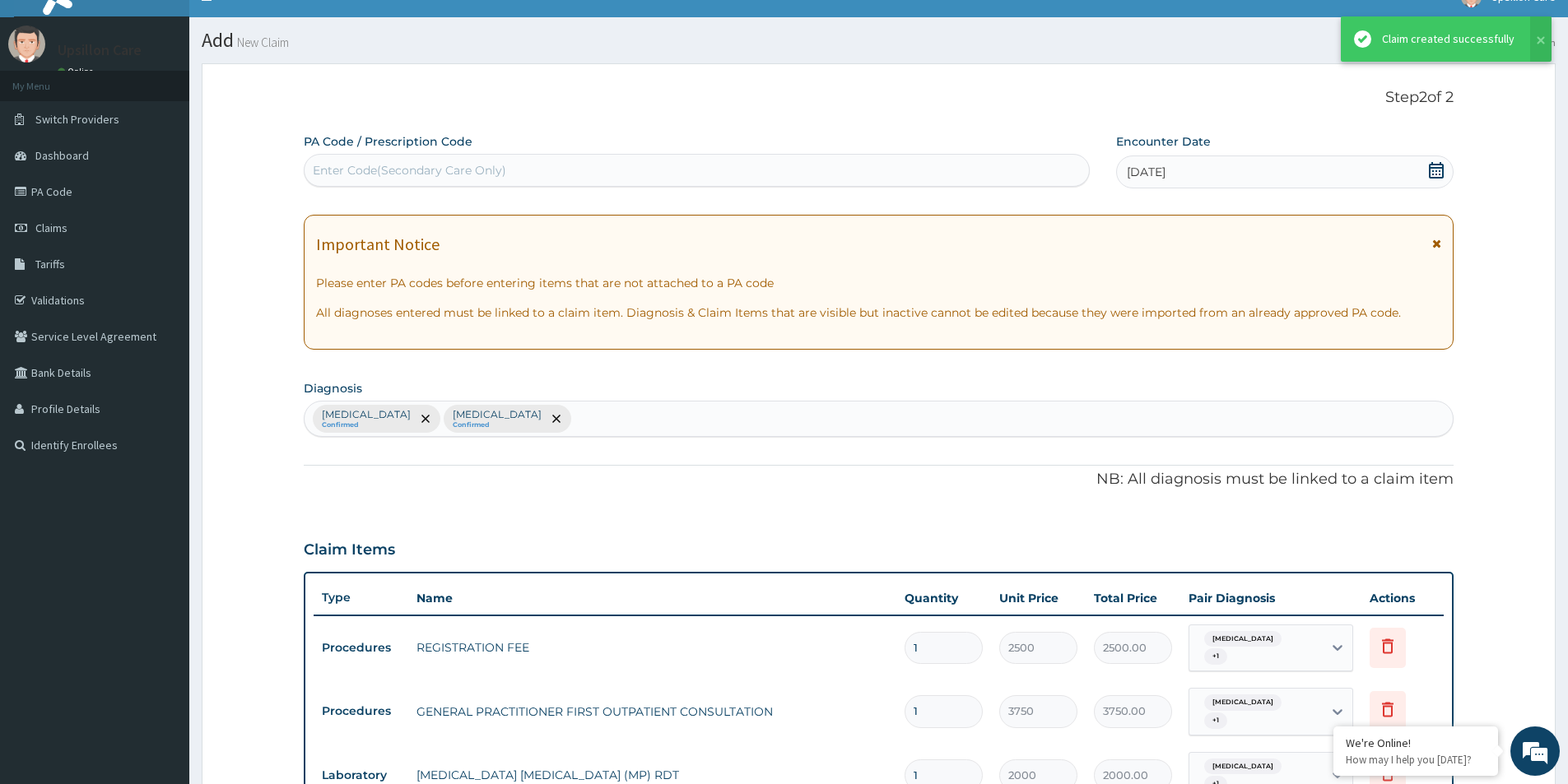
scroll to position [706, 0]
